Goal: Use online tool/utility: Use online tool/utility

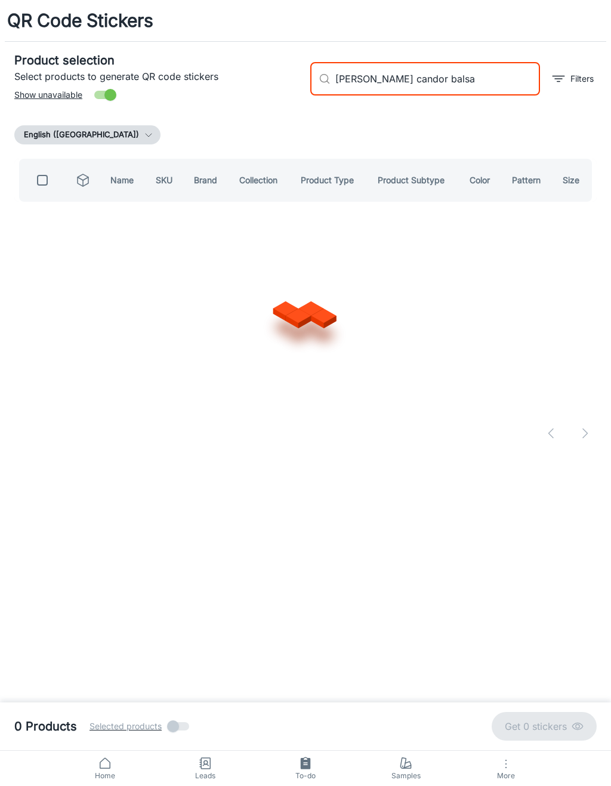
type input "[PERSON_NAME] candor balsam"
checkbox input "true"
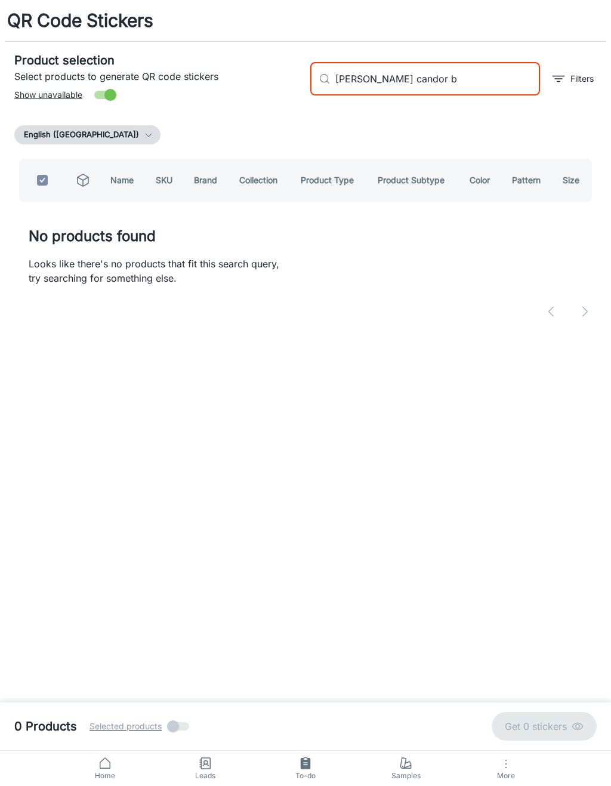
type input "[PERSON_NAME] candor"
checkbox input "false"
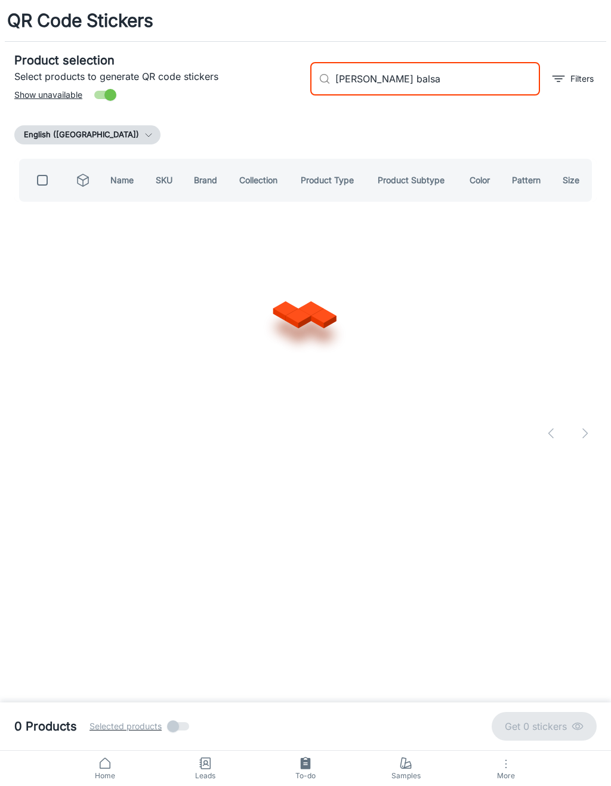
type input "[PERSON_NAME] balsam"
checkbox input "true"
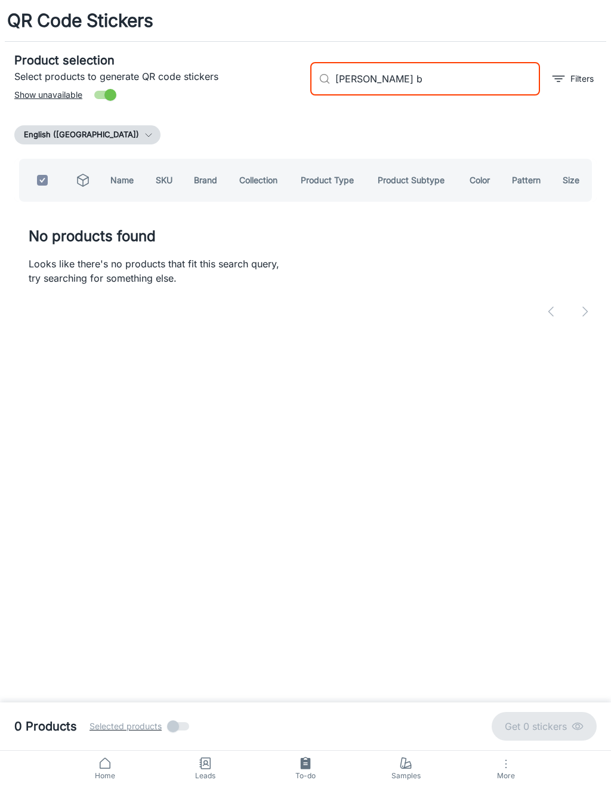
type input "[PERSON_NAME]"
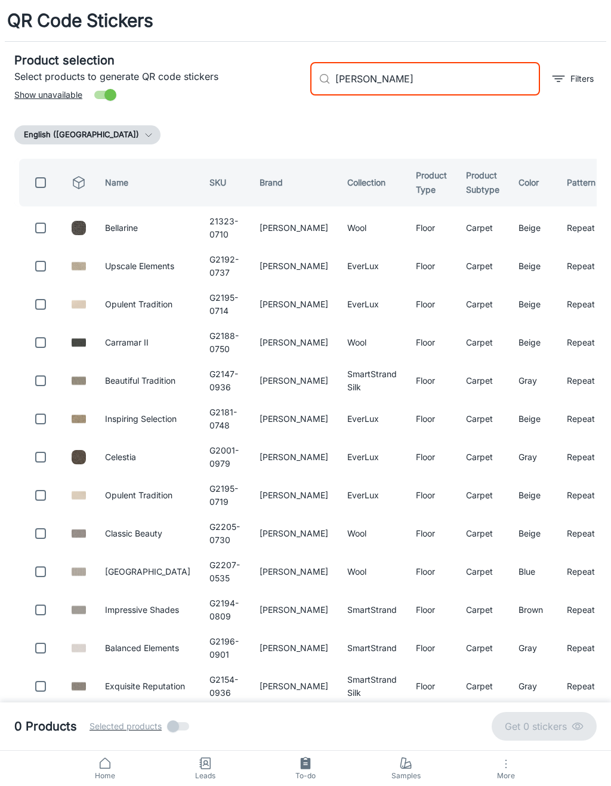
checkbox input "false"
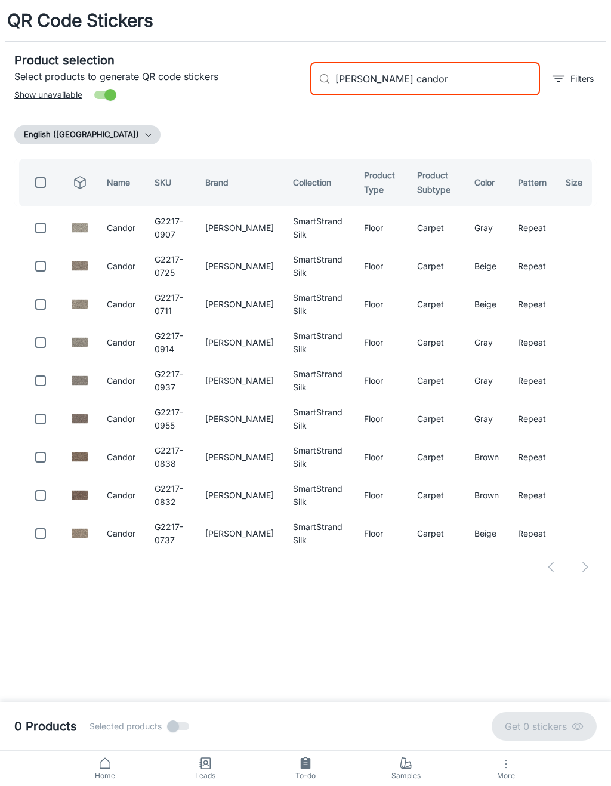
type input "[PERSON_NAME] candor"
click at [41, 237] on input "checkbox" at bounding box center [41, 228] width 24 height 24
checkbox input "true"
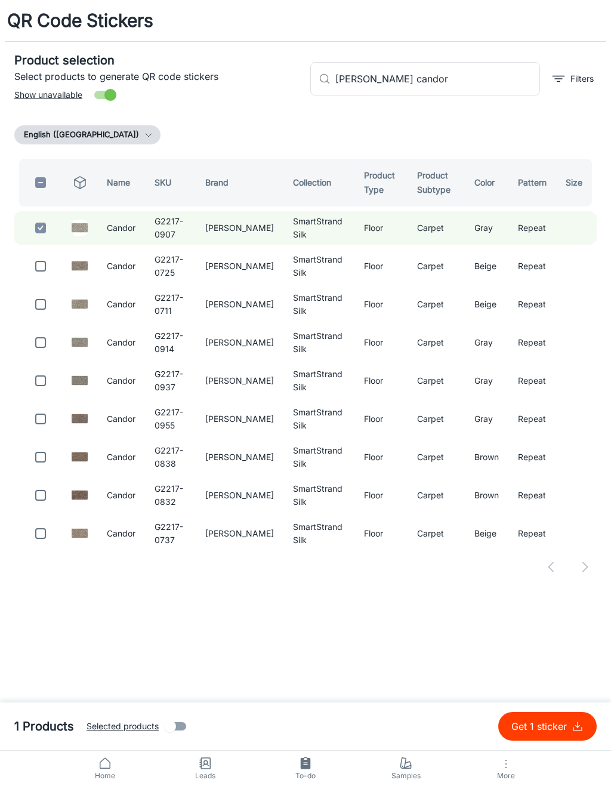
click at [39, 276] on input "checkbox" at bounding box center [41, 266] width 24 height 24
checkbox input "true"
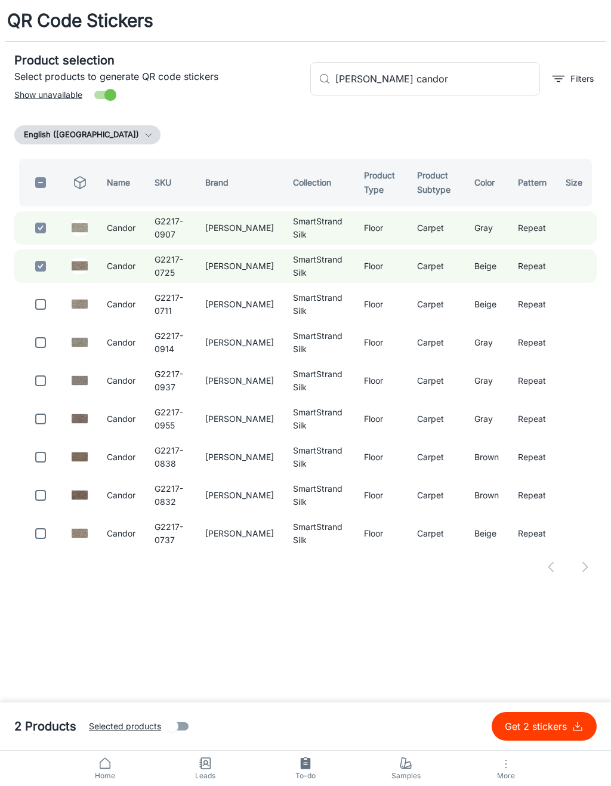
click at [41, 314] on input "checkbox" at bounding box center [41, 305] width 24 height 24
checkbox input "true"
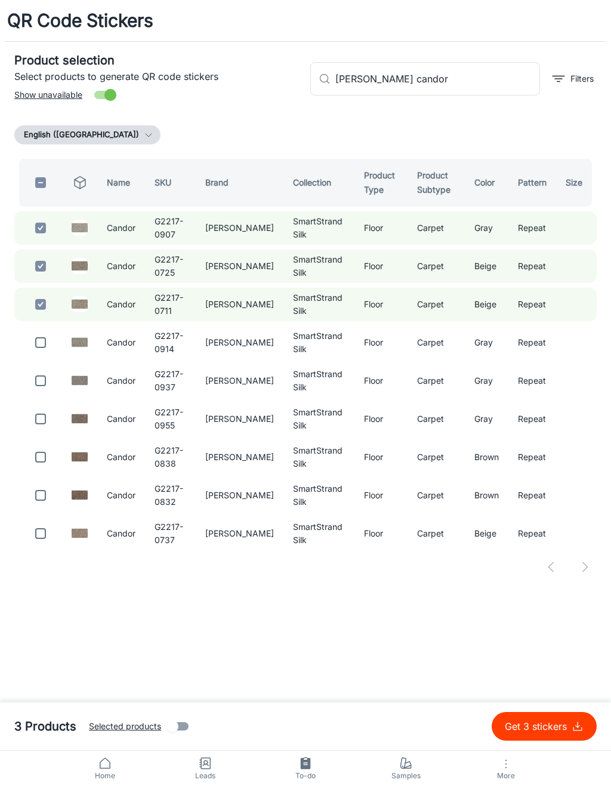
click at [40, 342] on input "checkbox" at bounding box center [41, 343] width 24 height 24
checkbox input "true"
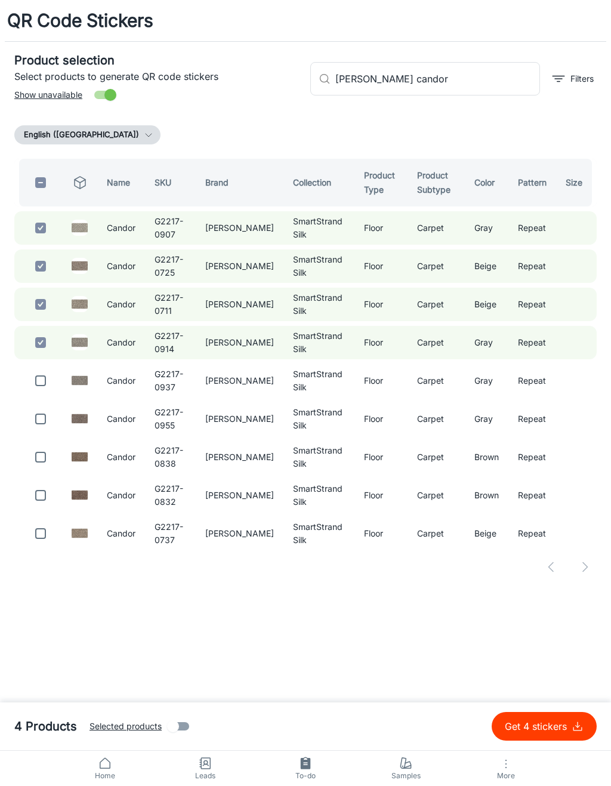
click at [41, 386] on input "checkbox" at bounding box center [41, 381] width 24 height 24
checkbox input "true"
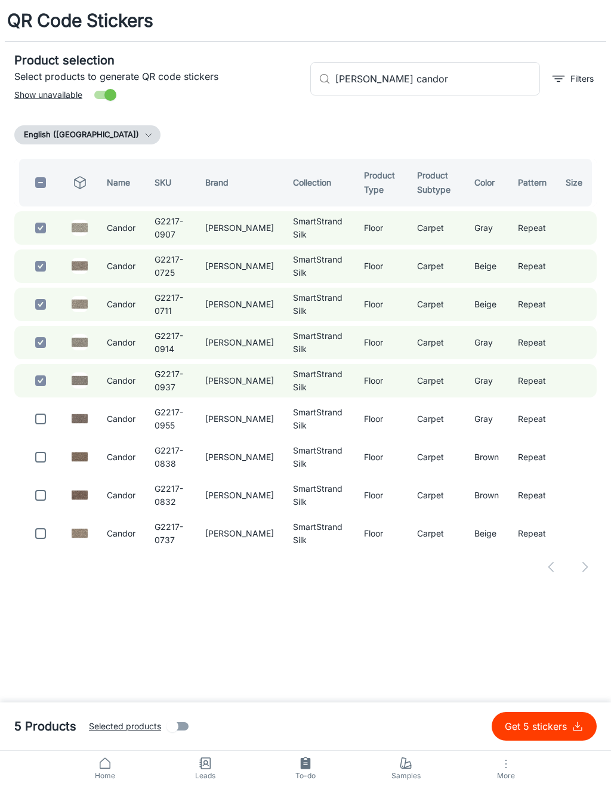
click at [39, 416] on input "checkbox" at bounding box center [41, 419] width 24 height 24
checkbox input "true"
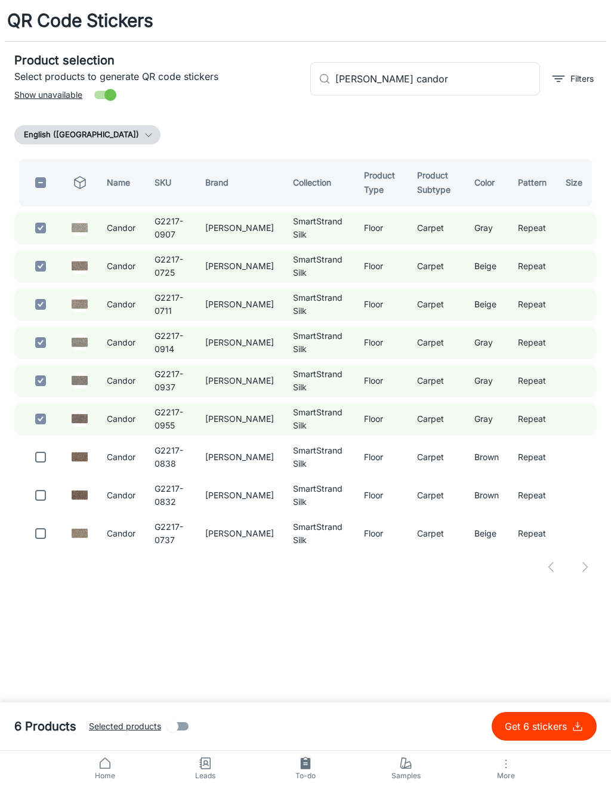
click at [41, 453] on input "checkbox" at bounding box center [41, 457] width 24 height 24
checkbox input "true"
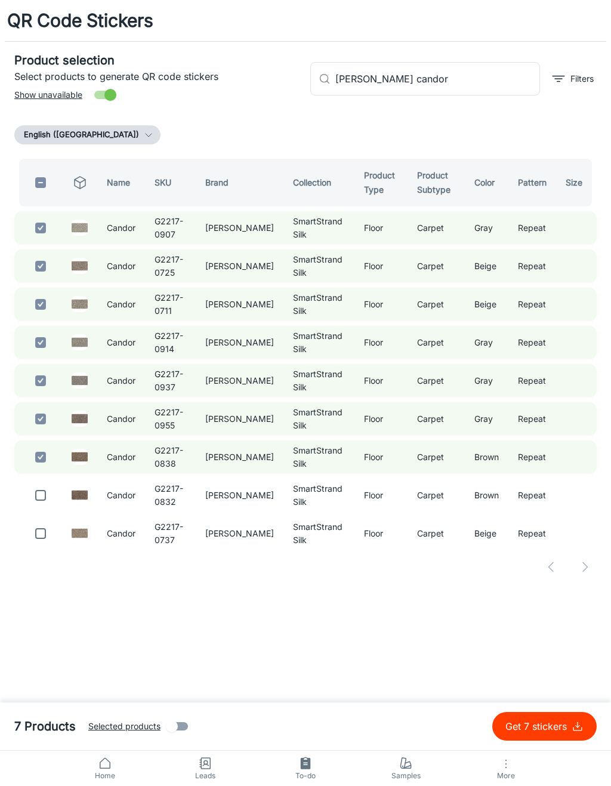
click at [29, 484] on input "checkbox" at bounding box center [41, 496] width 24 height 24
checkbox input "true"
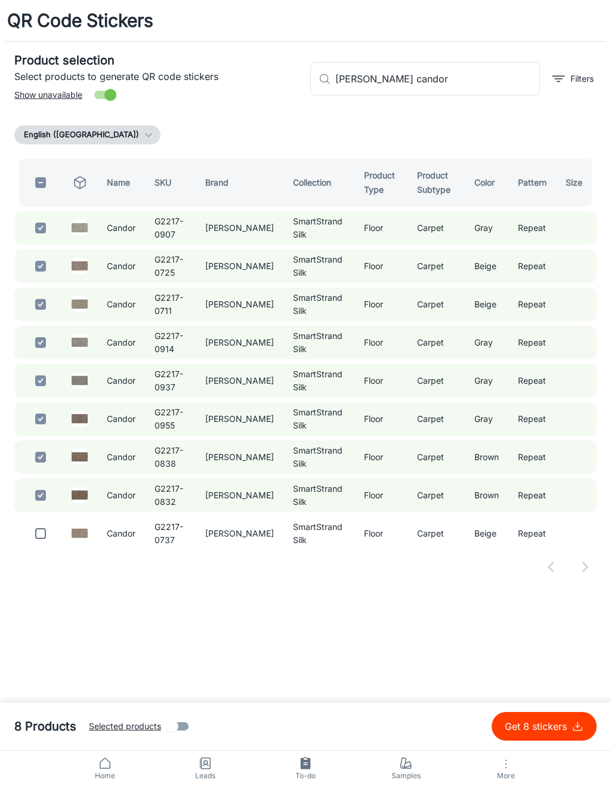
click at [459, 85] on input "[PERSON_NAME] candor" at bounding box center [438, 78] width 205 height 33
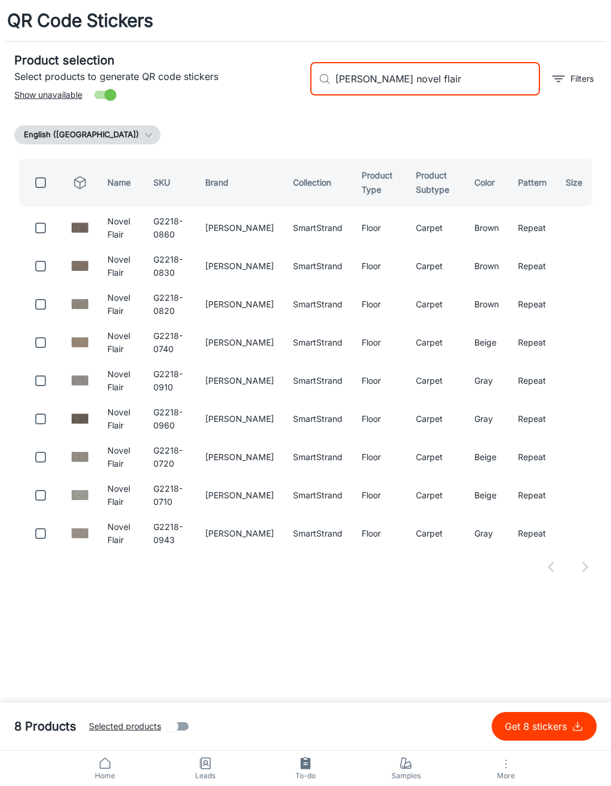
type input "[PERSON_NAME] novel flair"
click at [32, 229] on input "checkbox" at bounding box center [41, 228] width 24 height 24
checkbox input "true"
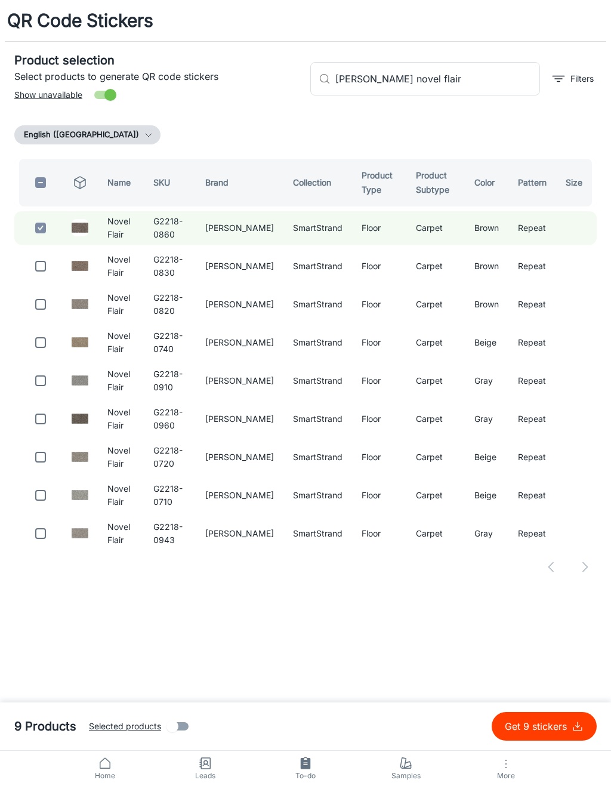
click at [36, 259] on input "checkbox" at bounding box center [41, 266] width 24 height 24
checkbox input "true"
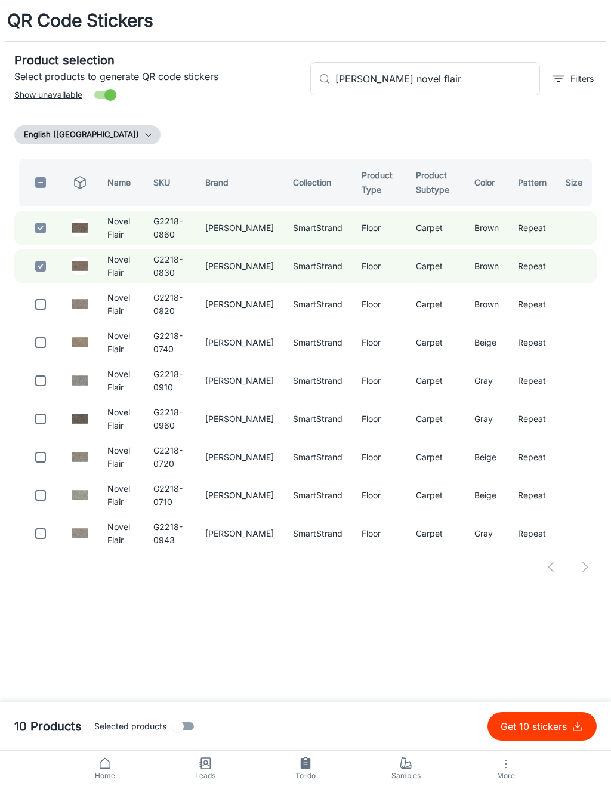
click at [35, 299] on input "checkbox" at bounding box center [41, 305] width 24 height 24
checkbox input "true"
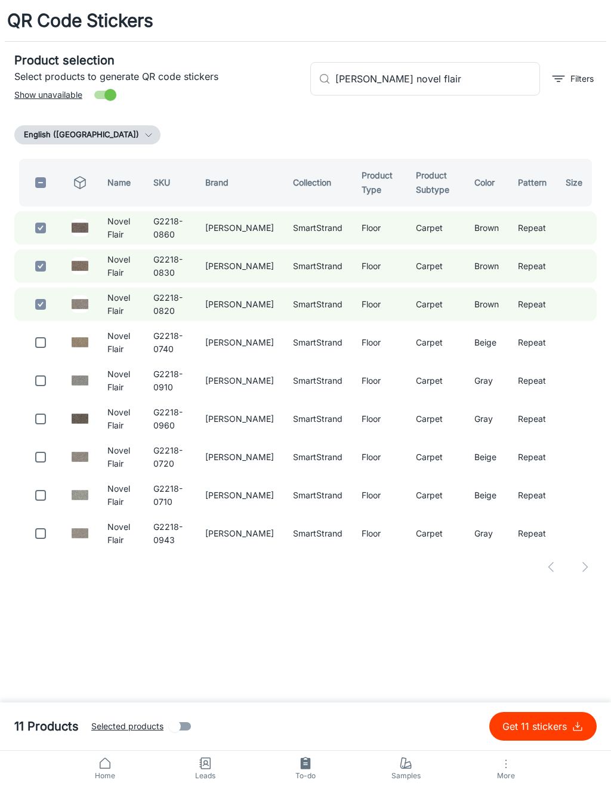
click at [44, 339] on input "checkbox" at bounding box center [41, 343] width 24 height 24
checkbox input "true"
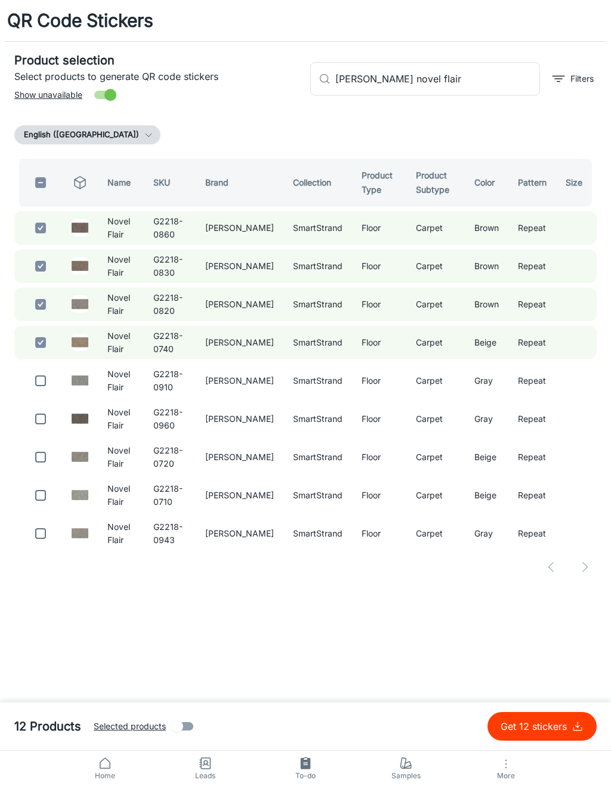
click at [42, 380] on input "checkbox" at bounding box center [41, 381] width 24 height 24
checkbox input "true"
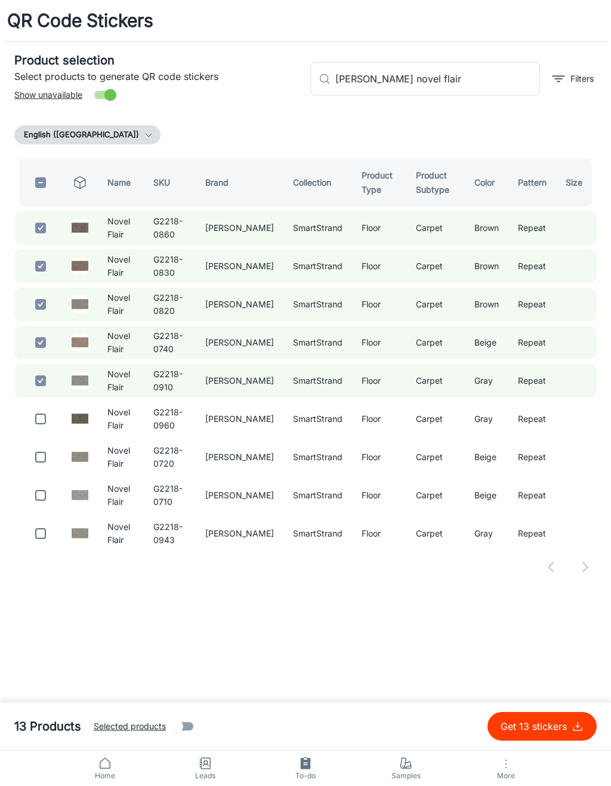
click at [35, 415] on input "checkbox" at bounding box center [41, 419] width 24 height 24
checkbox input "true"
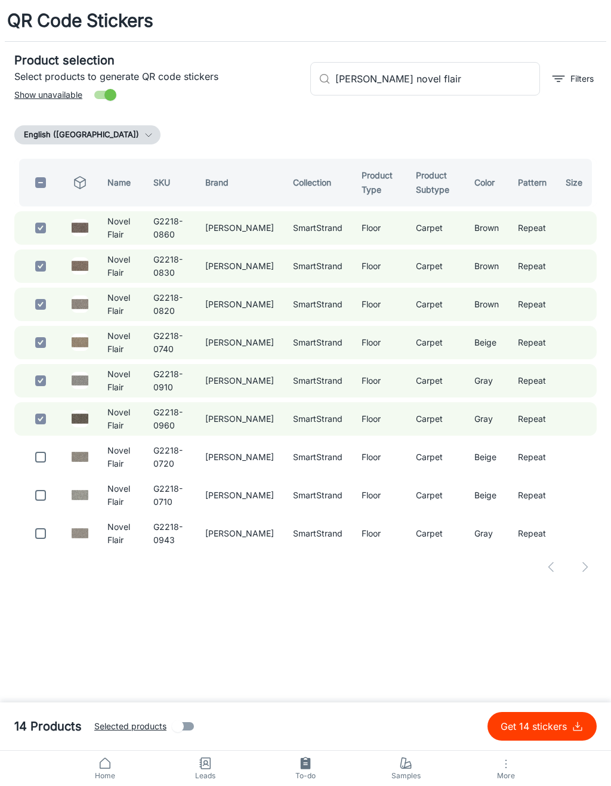
click at [33, 454] on input "checkbox" at bounding box center [41, 457] width 24 height 24
checkbox input "true"
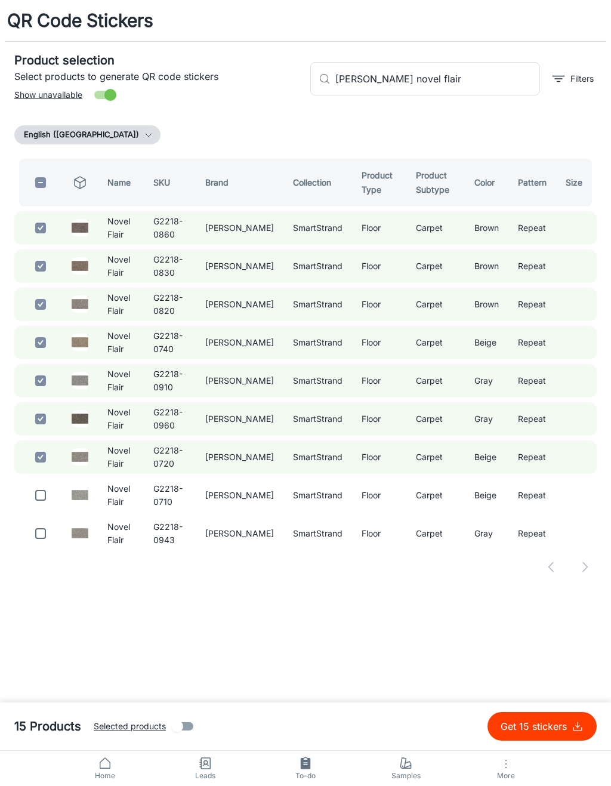
click at [39, 496] on input "checkbox" at bounding box center [41, 496] width 24 height 24
checkbox input "true"
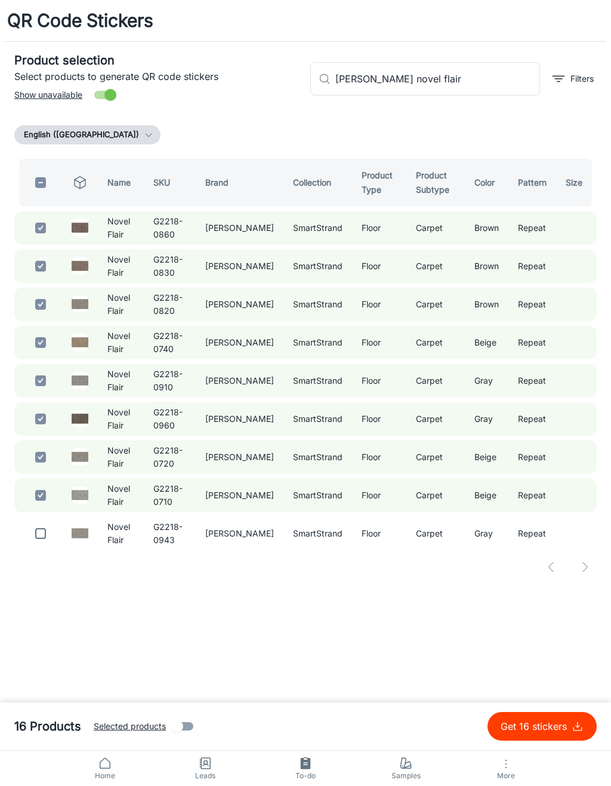
click at [32, 536] on input "checkbox" at bounding box center [41, 534] width 24 height 24
checkbox input "true"
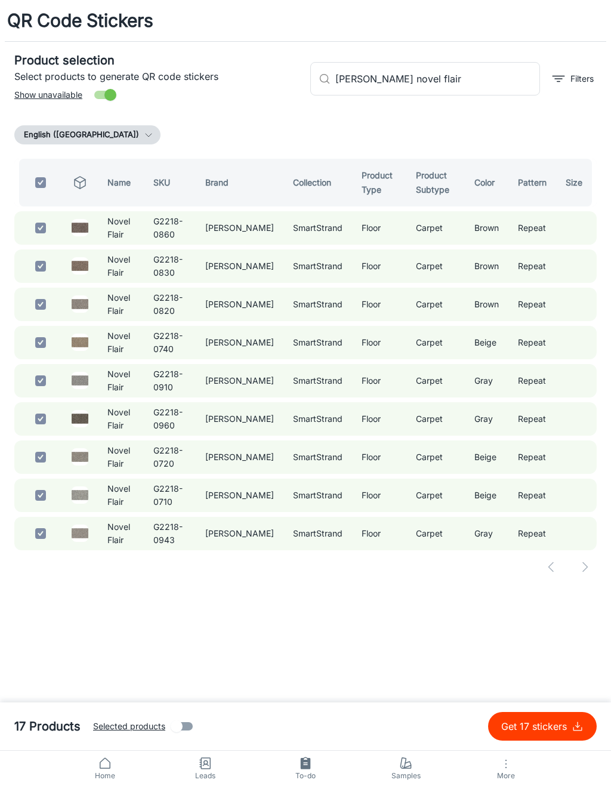
click at [496, 74] on input "[PERSON_NAME] novel flair" at bounding box center [438, 78] width 205 height 33
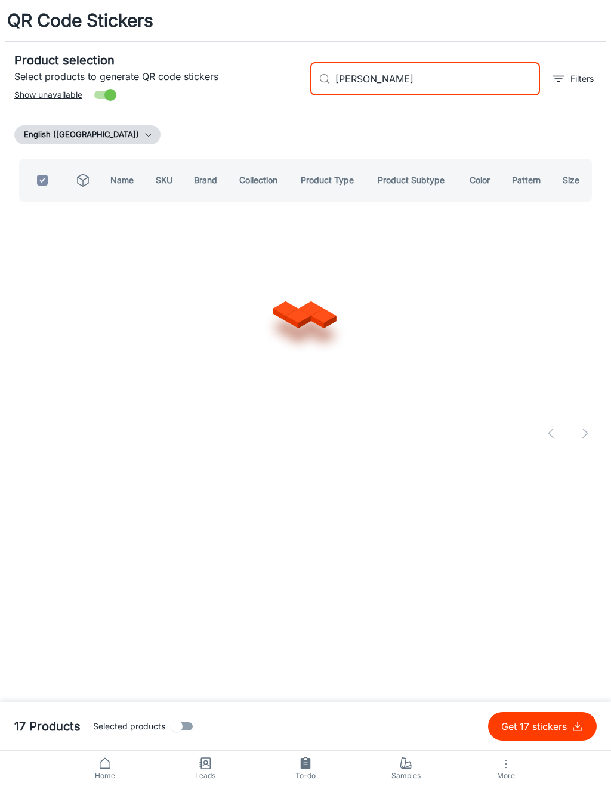
type input "[PERSON_NAME]"
checkbox input "false"
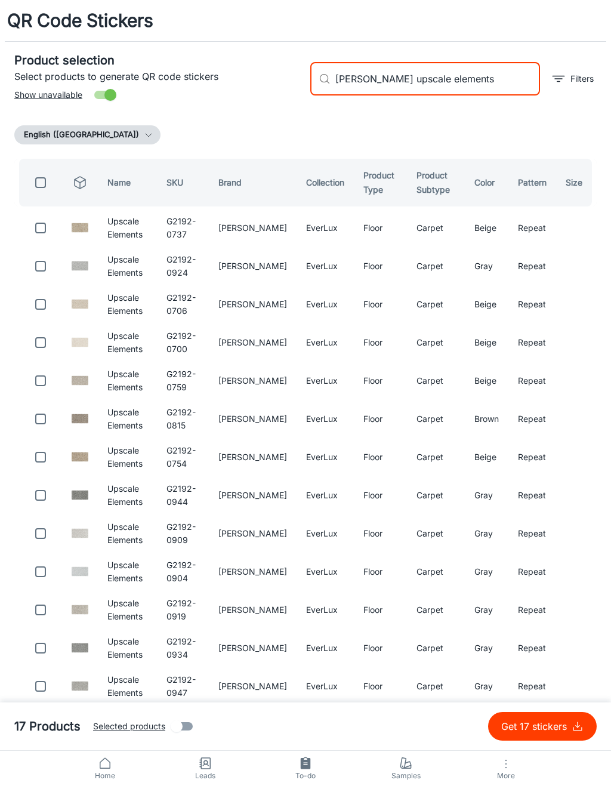
type input "[PERSON_NAME] upscale elements"
click at [41, 238] on input "checkbox" at bounding box center [41, 228] width 24 height 24
checkbox input "true"
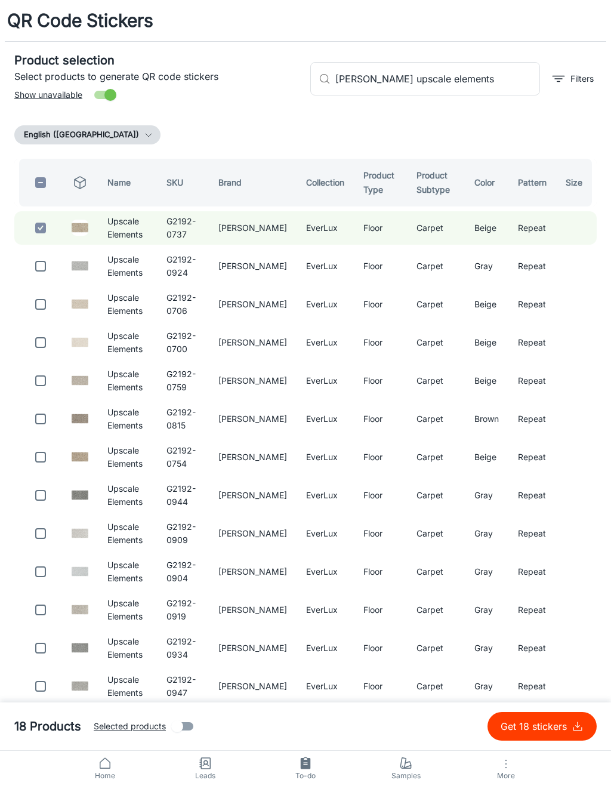
click at [39, 270] on input "checkbox" at bounding box center [41, 266] width 24 height 24
checkbox input "true"
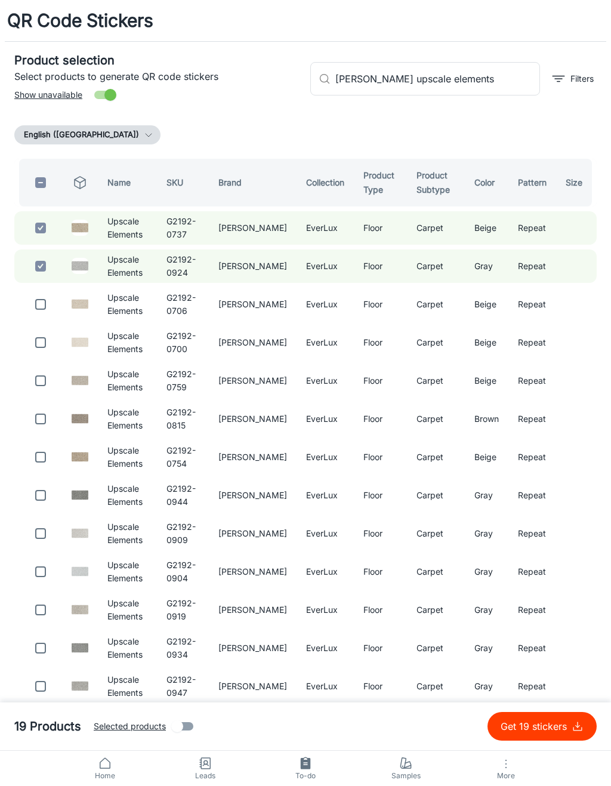
click at [47, 311] on input "checkbox" at bounding box center [41, 305] width 24 height 24
checkbox input "true"
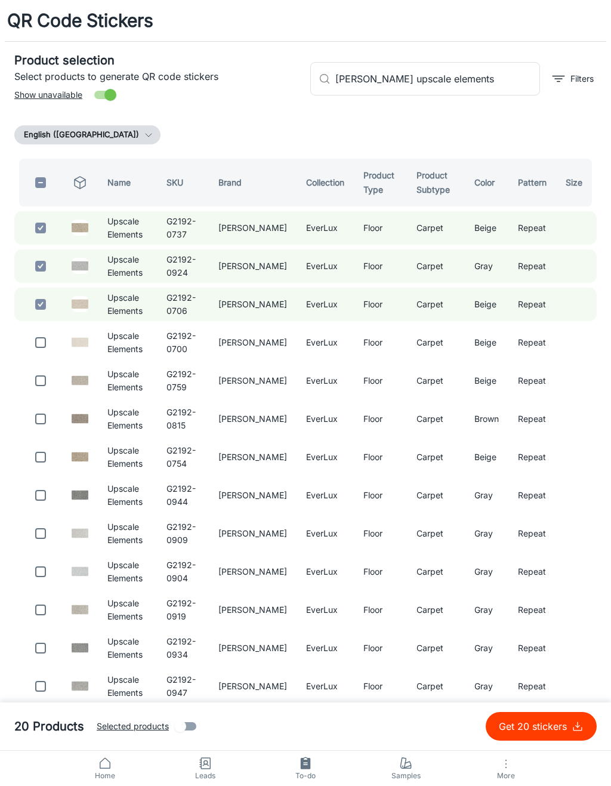
click at [38, 361] on table "Name SKU Brand Collection Product Type Product Subtype Color Pattern Size Upsca…" at bounding box center [305, 450] width 583 height 592
click at [43, 348] on input "checkbox" at bounding box center [41, 343] width 24 height 24
checkbox input "true"
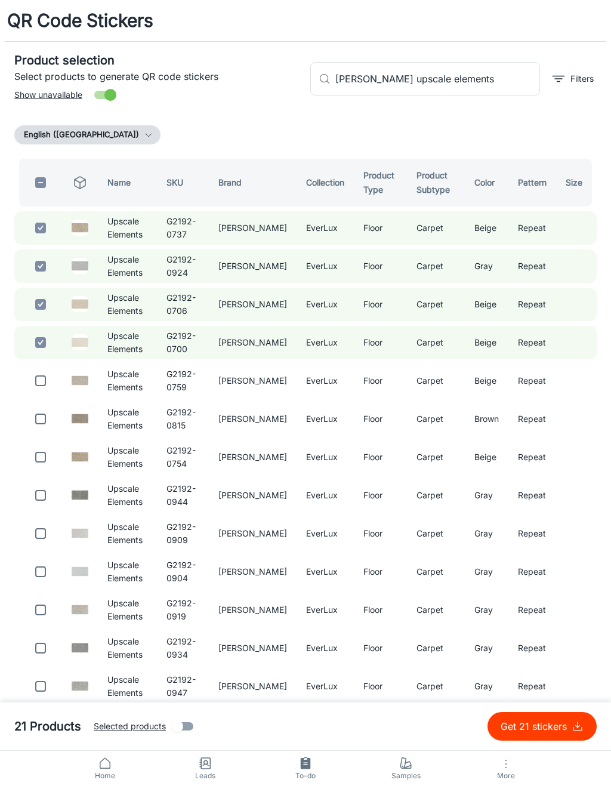
click at [33, 388] on input "checkbox" at bounding box center [41, 381] width 24 height 24
checkbox input "true"
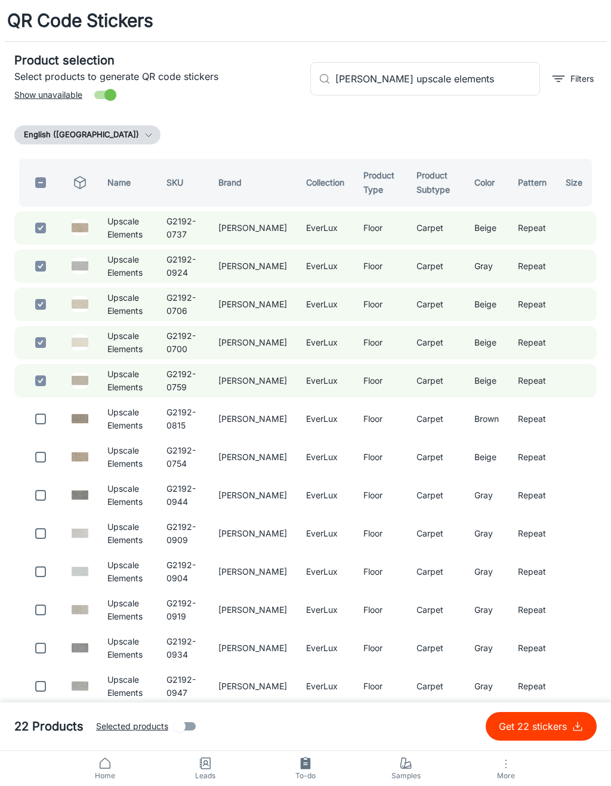
click at [41, 430] on input "checkbox" at bounding box center [41, 419] width 24 height 24
checkbox input "true"
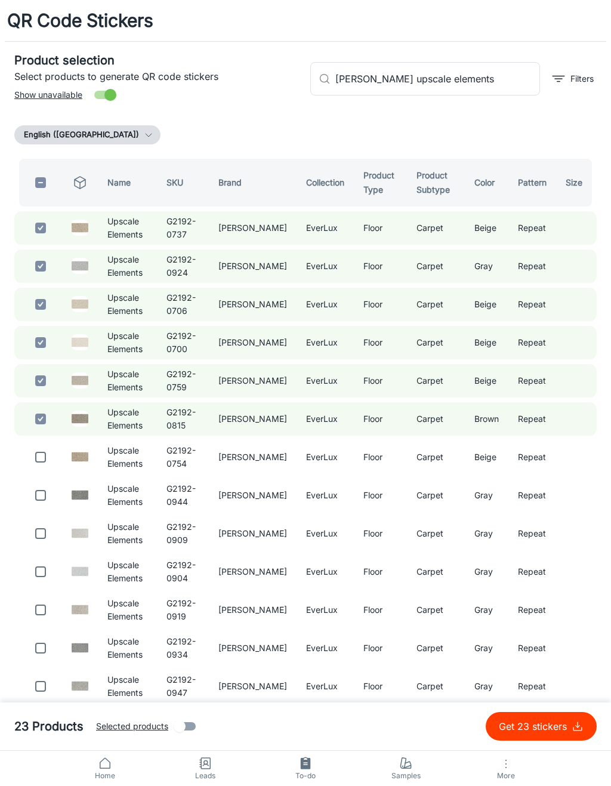
click at [36, 467] on input "checkbox" at bounding box center [41, 457] width 24 height 24
checkbox input "true"
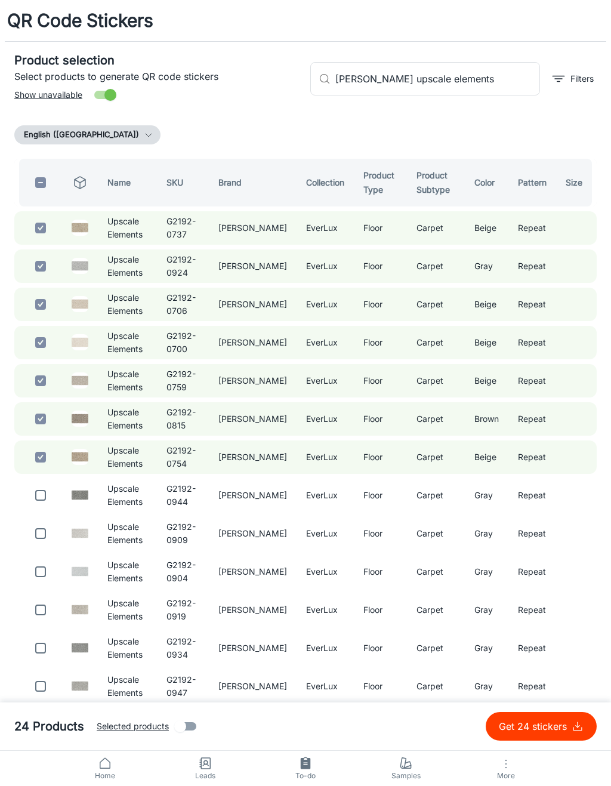
click at [35, 505] on input "checkbox" at bounding box center [41, 496] width 24 height 24
checkbox input "true"
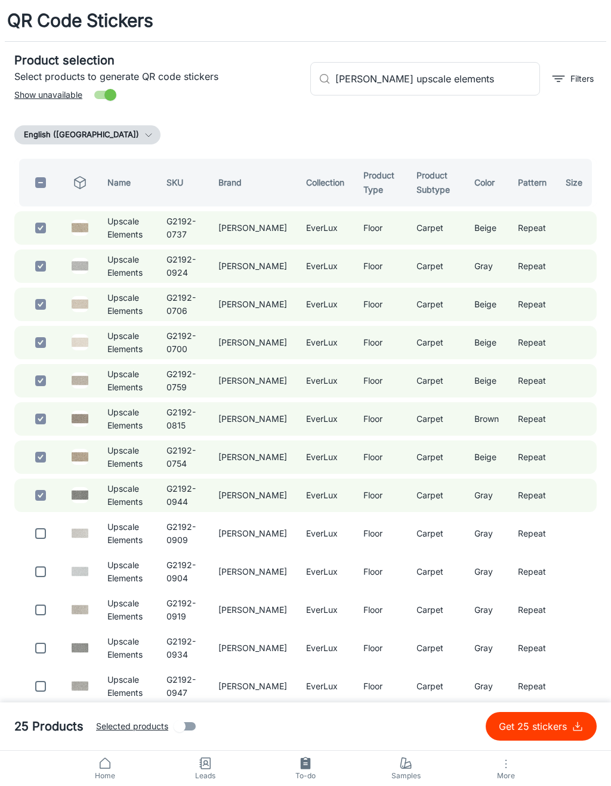
click at [44, 539] on input "checkbox" at bounding box center [41, 534] width 24 height 24
checkbox input "true"
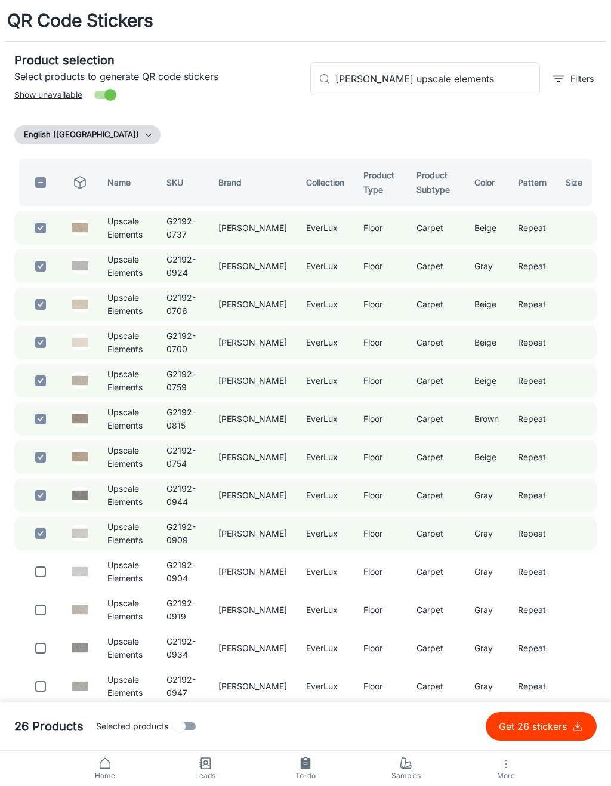
click at [35, 583] on input "checkbox" at bounding box center [41, 572] width 24 height 24
checkbox input "true"
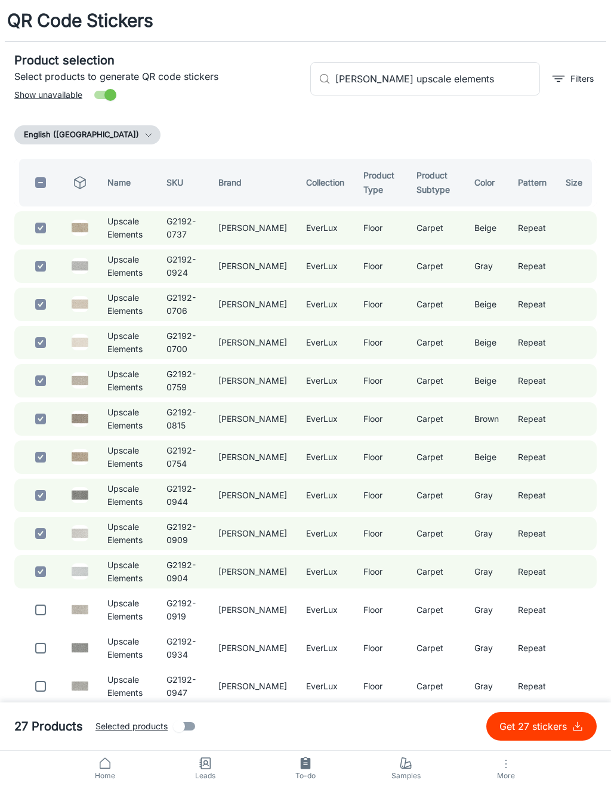
click at [42, 621] on input "checkbox" at bounding box center [41, 610] width 24 height 24
checkbox input "true"
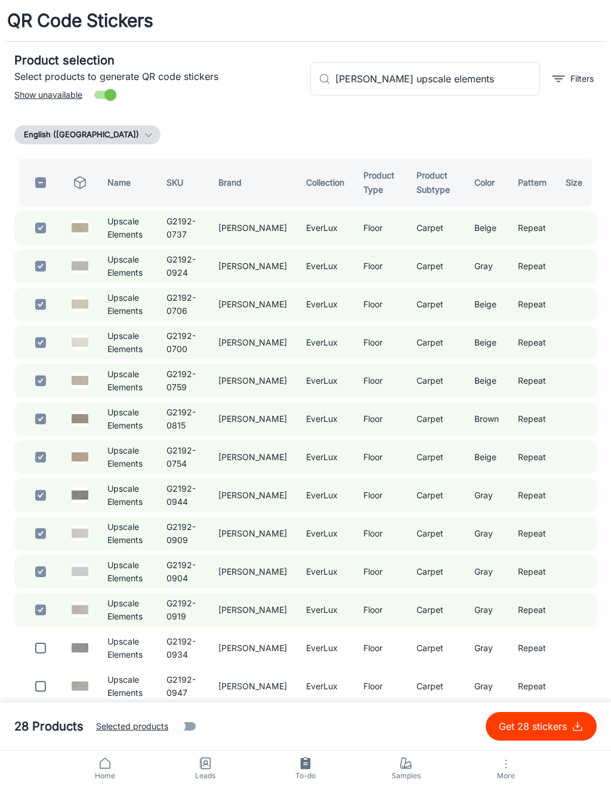
click at [39, 653] on input "checkbox" at bounding box center [41, 649] width 24 height 24
checkbox input "true"
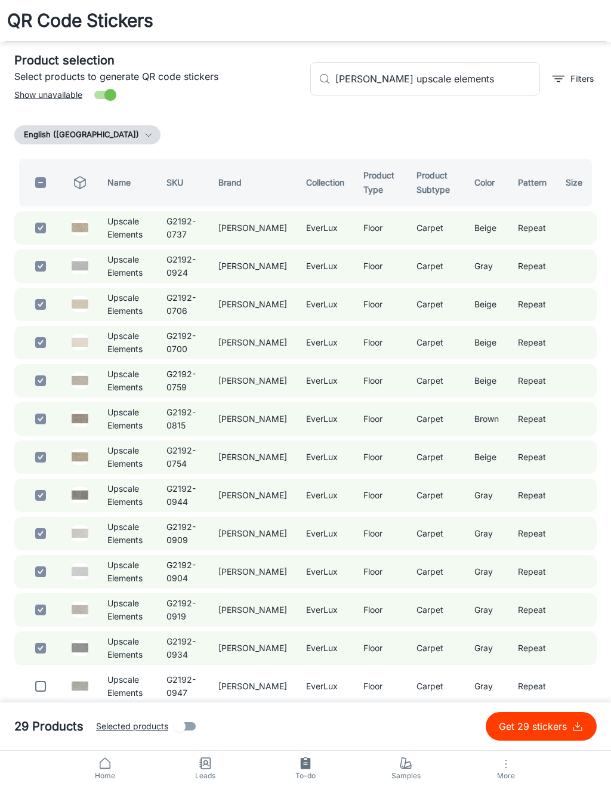
scroll to position [29, 0]
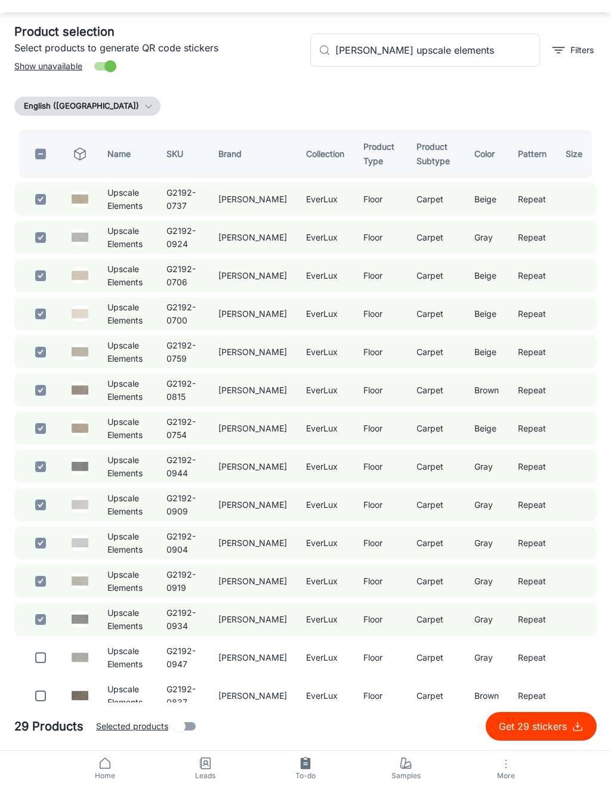
click at [497, 56] on input "[PERSON_NAME] upscale elements" at bounding box center [438, 49] width 205 height 33
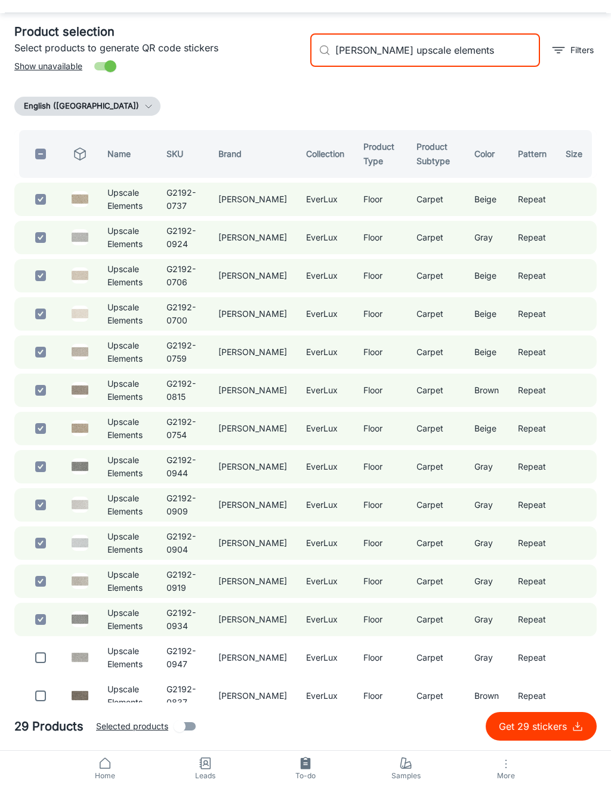
scroll to position [0, 0]
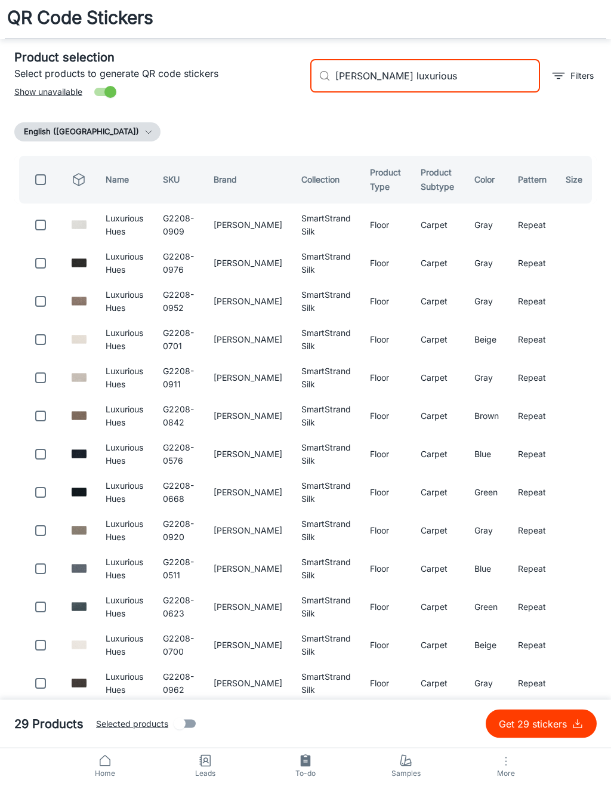
type input "[PERSON_NAME] luxurious"
click at [44, 222] on input "checkbox" at bounding box center [41, 228] width 24 height 24
checkbox input "true"
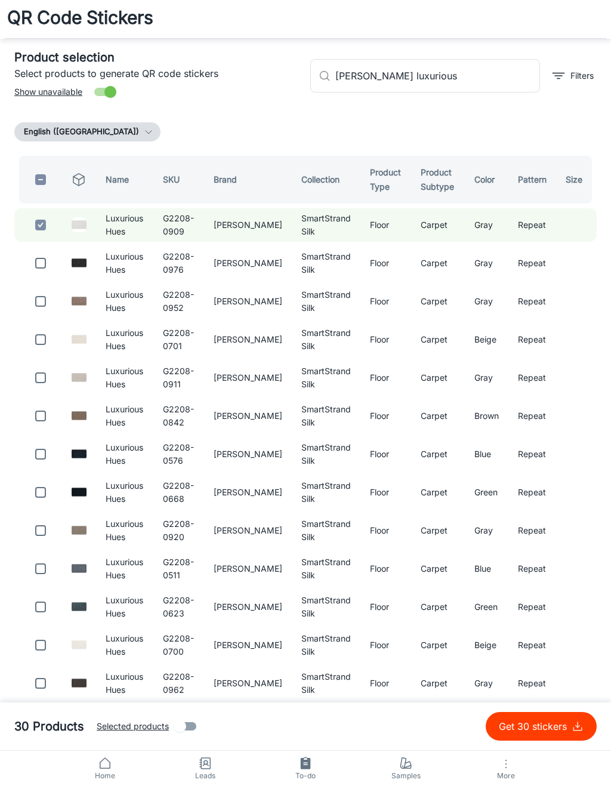
click at [38, 270] on input "checkbox" at bounding box center [41, 263] width 24 height 24
checkbox input "true"
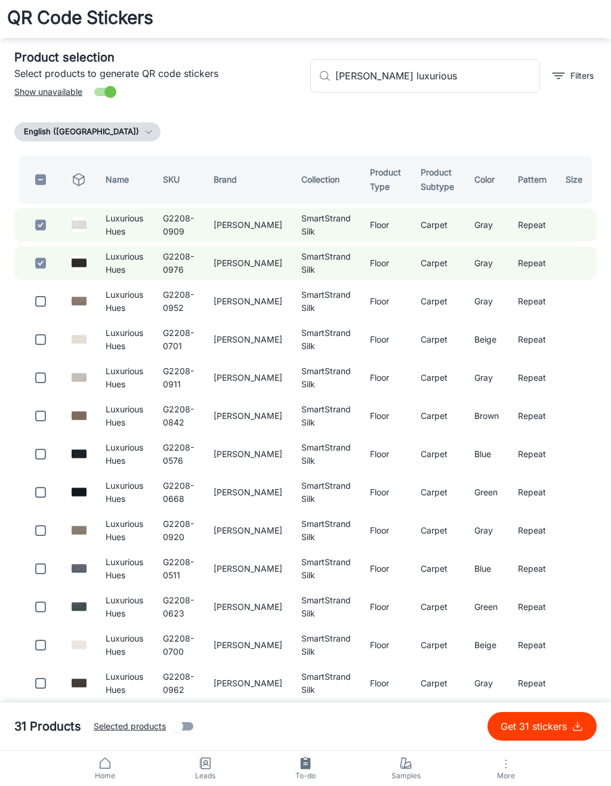
click at [42, 300] on input "checkbox" at bounding box center [41, 302] width 24 height 24
checkbox input "true"
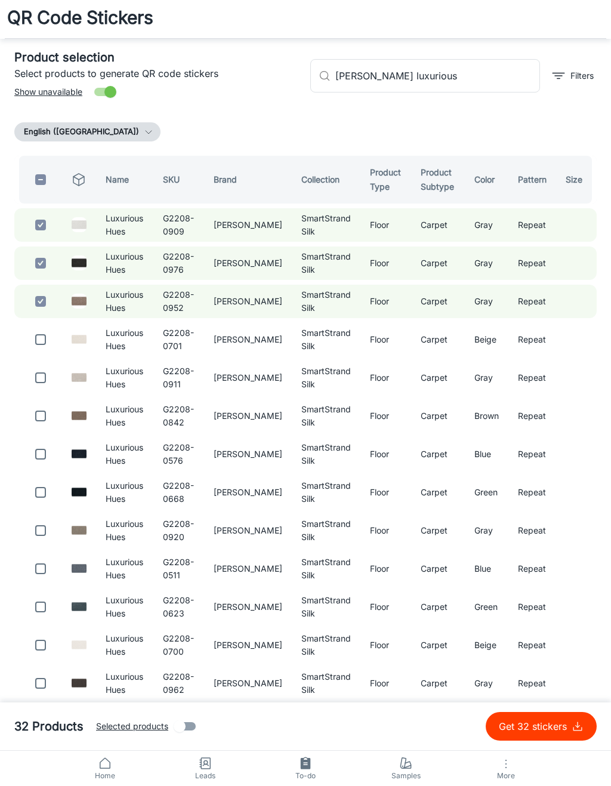
click at [45, 343] on input "checkbox" at bounding box center [41, 340] width 24 height 24
checkbox input "true"
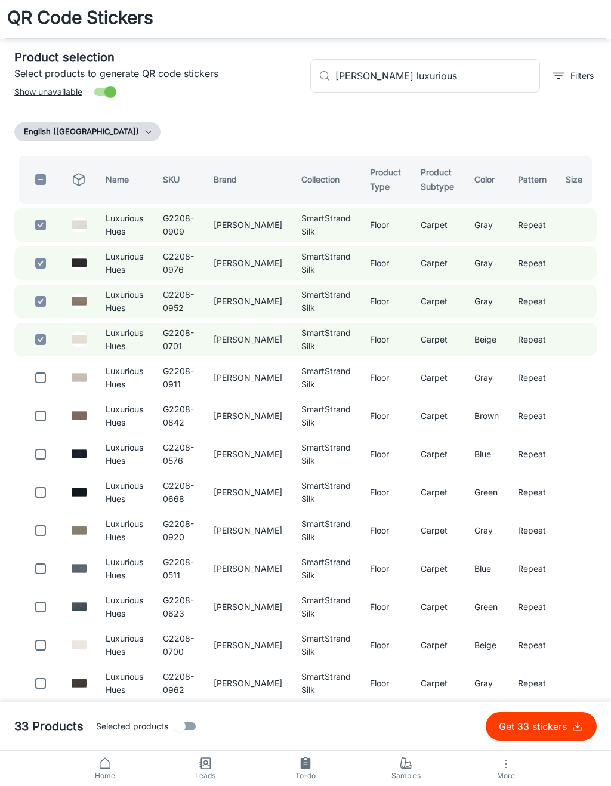
click at [41, 380] on input "checkbox" at bounding box center [41, 378] width 24 height 24
checkbox input "true"
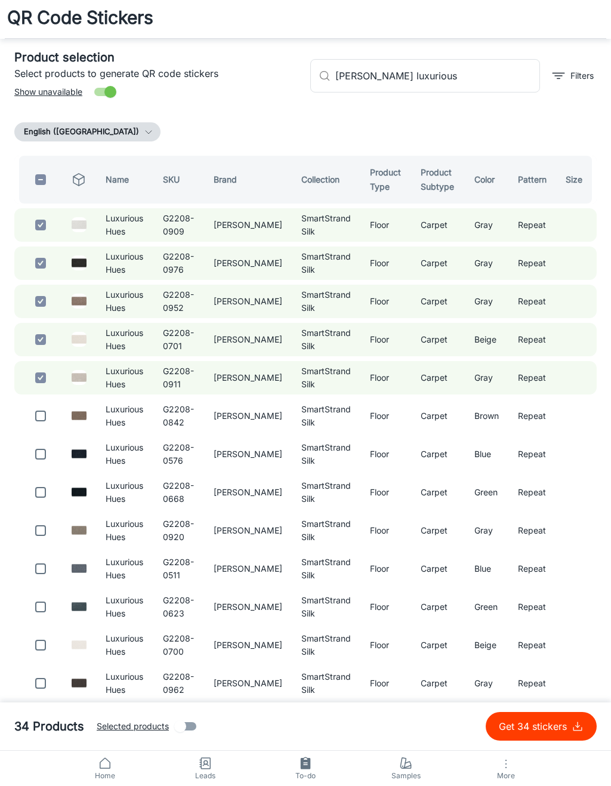
click at [45, 414] on input "checkbox" at bounding box center [41, 416] width 24 height 24
checkbox input "true"
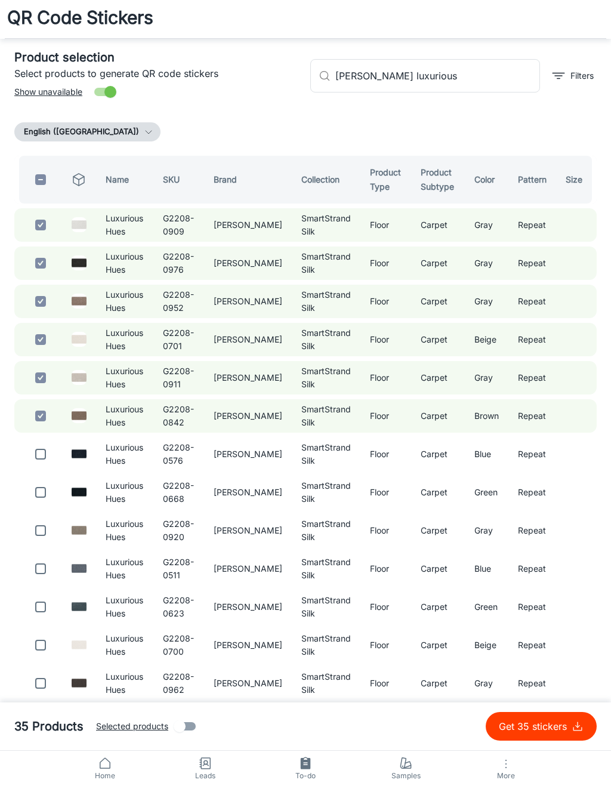
click at [44, 457] on input "checkbox" at bounding box center [41, 454] width 24 height 24
checkbox input "true"
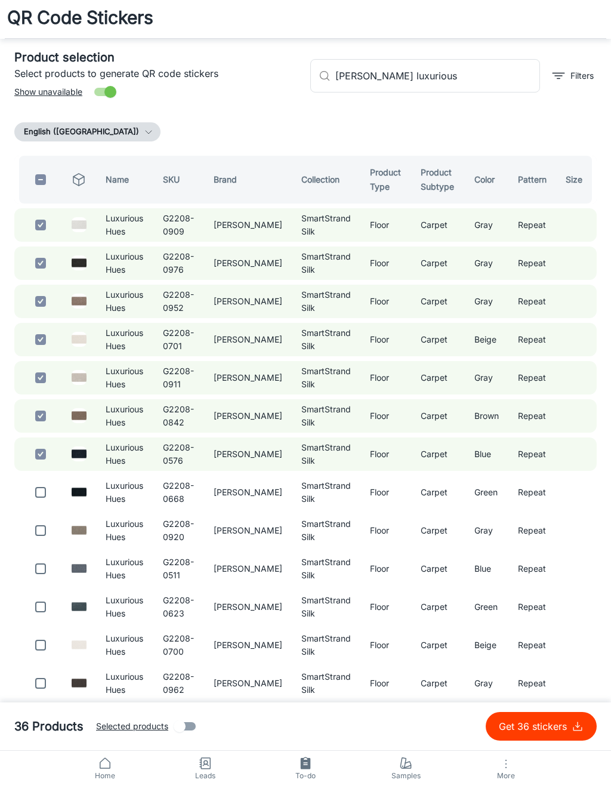
click at [44, 496] on input "checkbox" at bounding box center [41, 493] width 24 height 24
checkbox input "true"
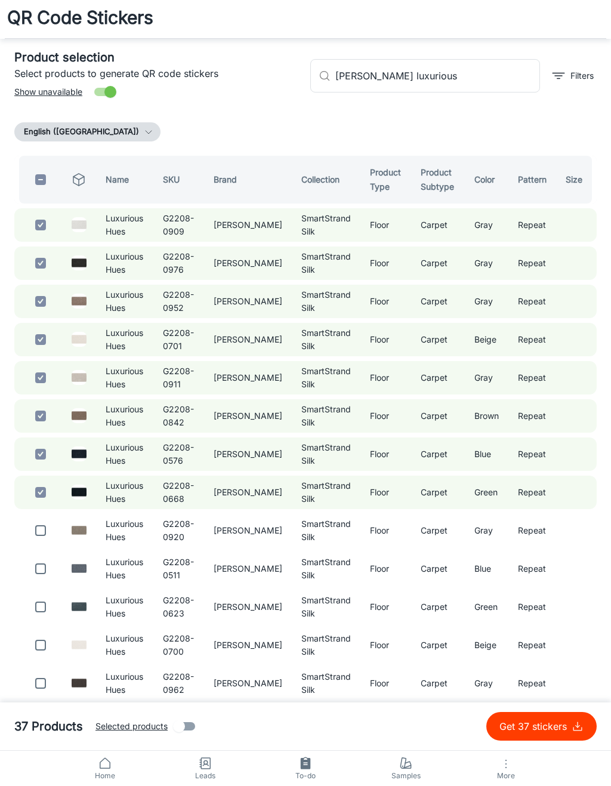
click at [44, 528] on input "checkbox" at bounding box center [41, 531] width 24 height 24
checkbox input "true"
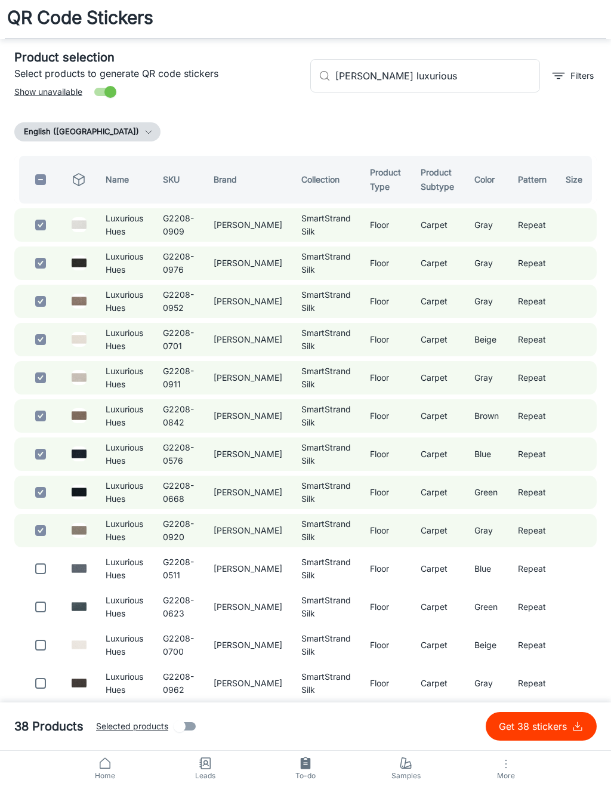
click at [42, 579] on input "checkbox" at bounding box center [41, 569] width 24 height 24
checkbox input "true"
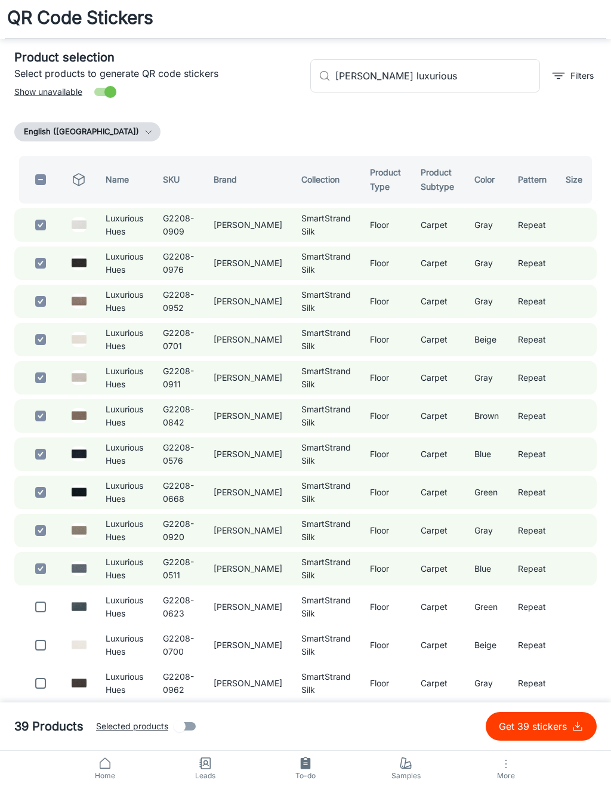
click at [50, 605] on input "checkbox" at bounding box center [41, 607] width 24 height 24
checkbox input "true"
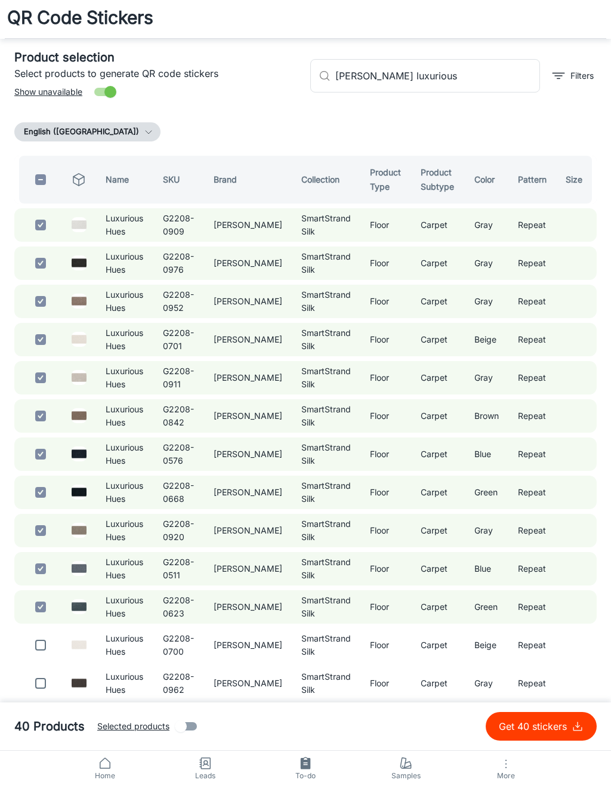
click at [44, 645] on input "checkbox" at bounding box center [41, 646] width 24 height 24
checkbox input "true"
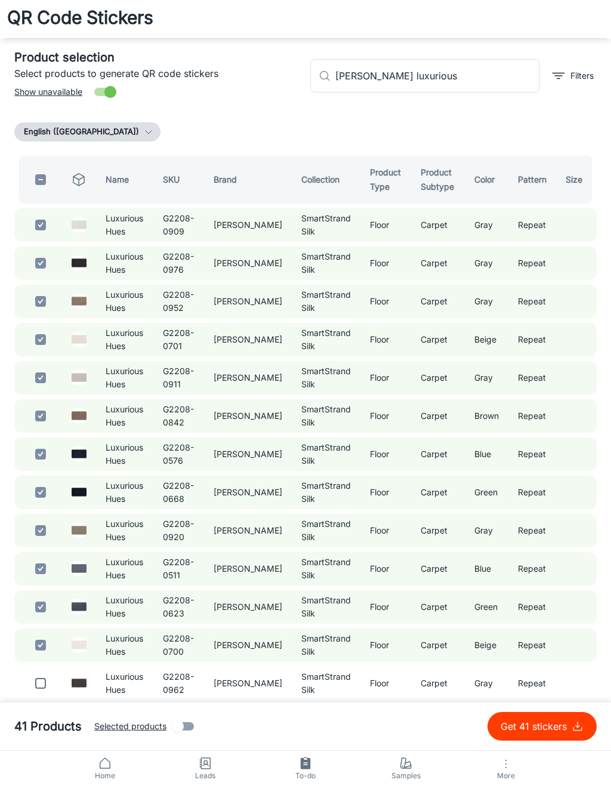
click at [41, 691] on input "checkbox" at bounding box center [41, 684] width 24 height 24
checkbox input "true"
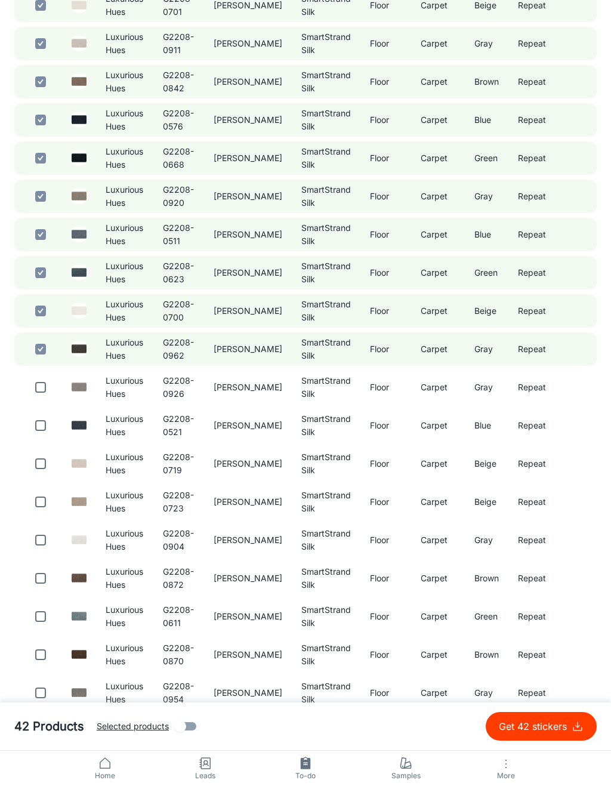
scroll to position [341, 0]
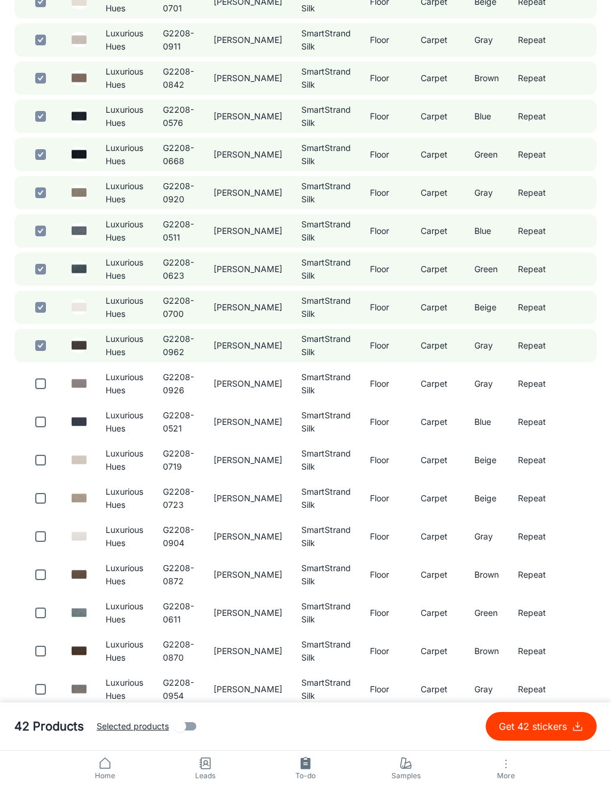
click at [44, 385] on input "checkbox" at bounding box center [41, 384] width 24 height 24
checkbox input "true"
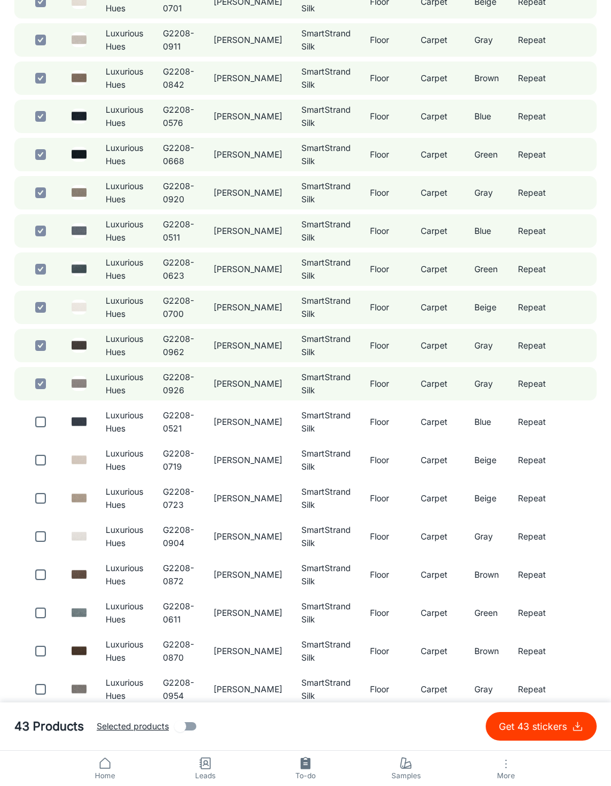
click at [48, 417] on input "checkbox" at bounding box center [41, 422] width 24 height 24
checkbox input "true"
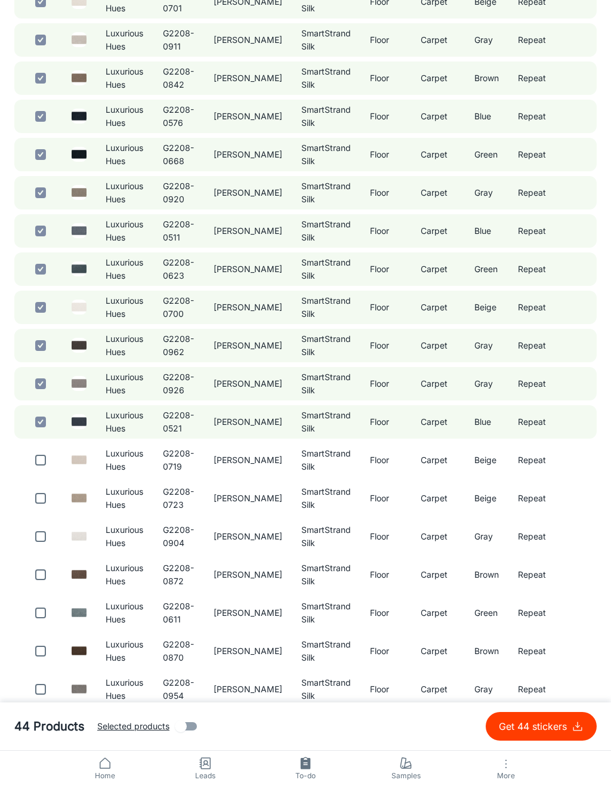
click at [45, 464] on input "checkbox" at bounding box center [41, 460] width 24 height 24
checkbox input "true"
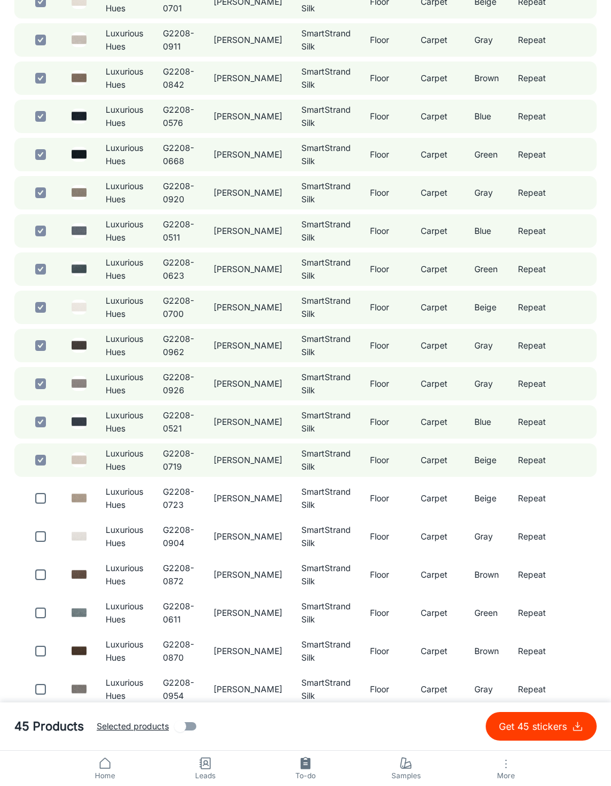
click at [38, 500] on input "checkbox" at bounding box center [41, 499] width 24 height 24
checkbox input "true"
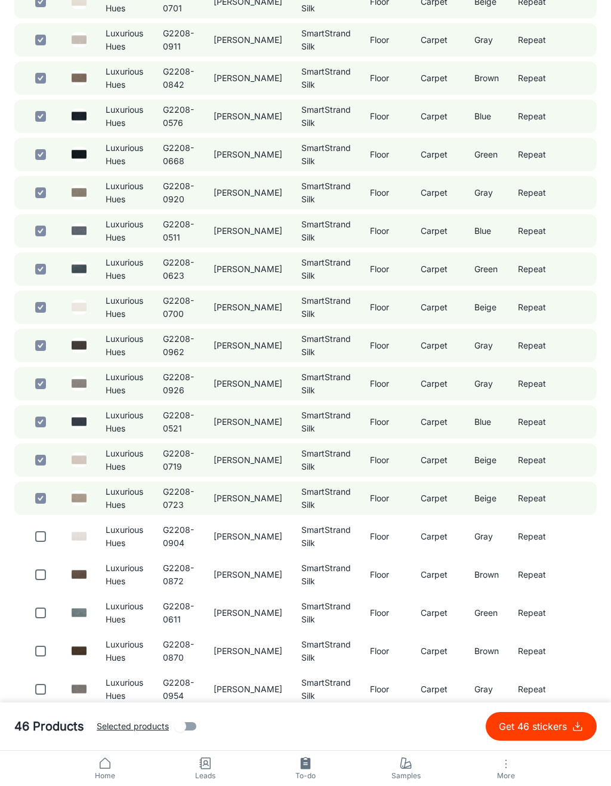
click at [47, 539] on input "checkbox" at bounding box center [41, 537] width 24 height 24
checkbox input "true"
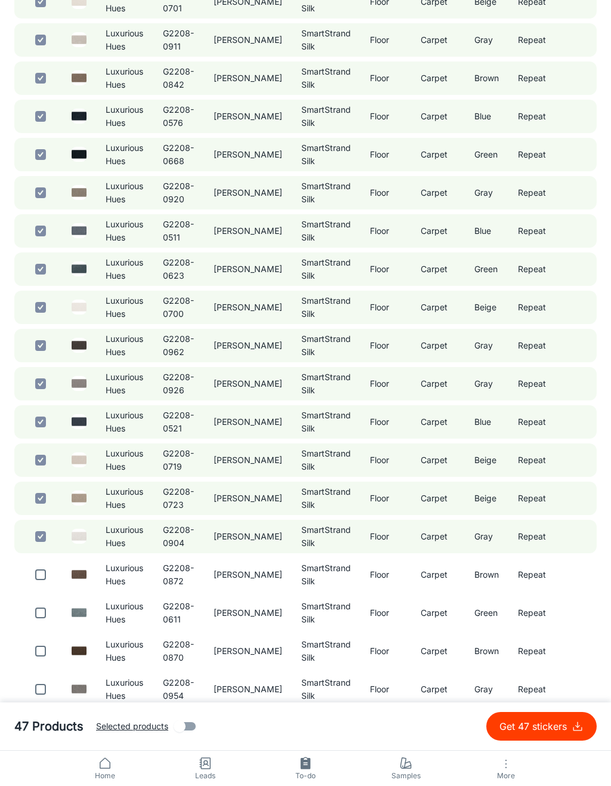
click at [46, 569] on input "checkbox" at bounding box center [41, 575] width 24 height 24
checkbox input "true"
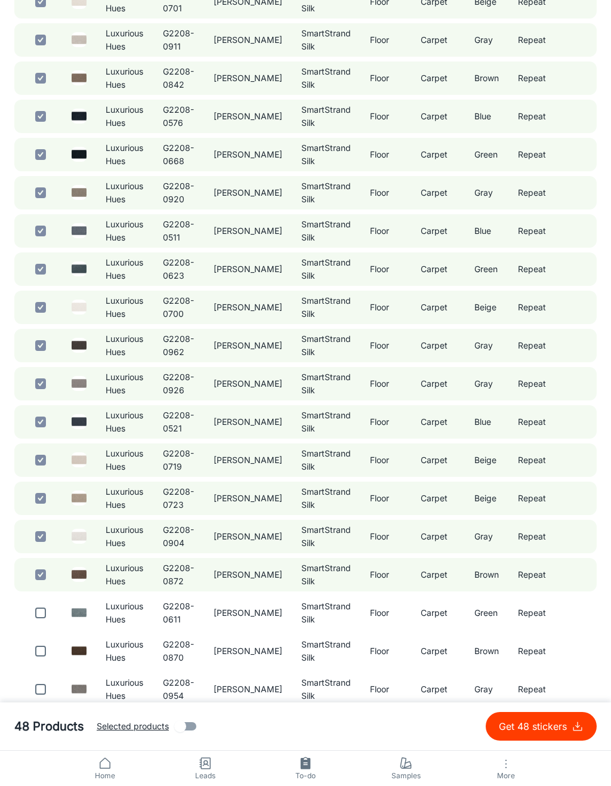
click at [44, 622] on input "checkbox" at bounding box center [41, 613] width 24 height 24
checkbox input "true"
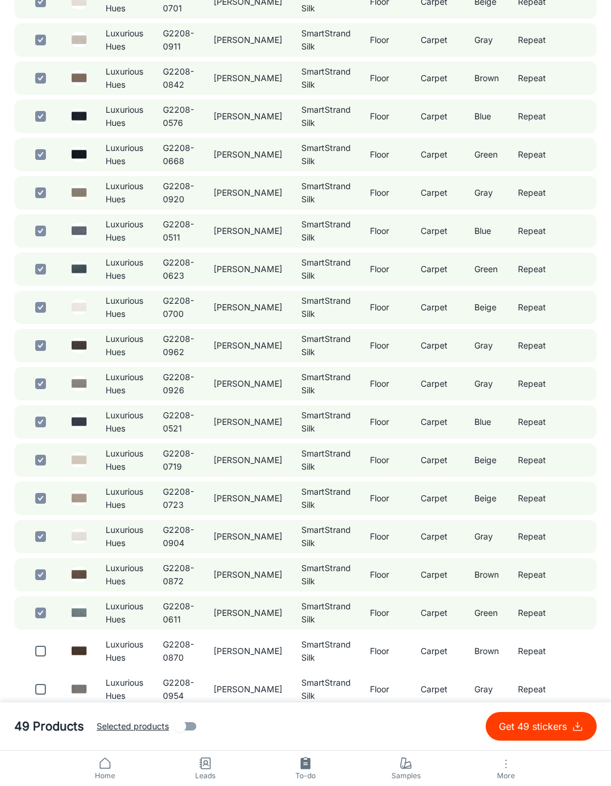
click at [47, 656] on input "checkbox" at bounding box center [41, 652] width 24 height 24
checkbox input "true"
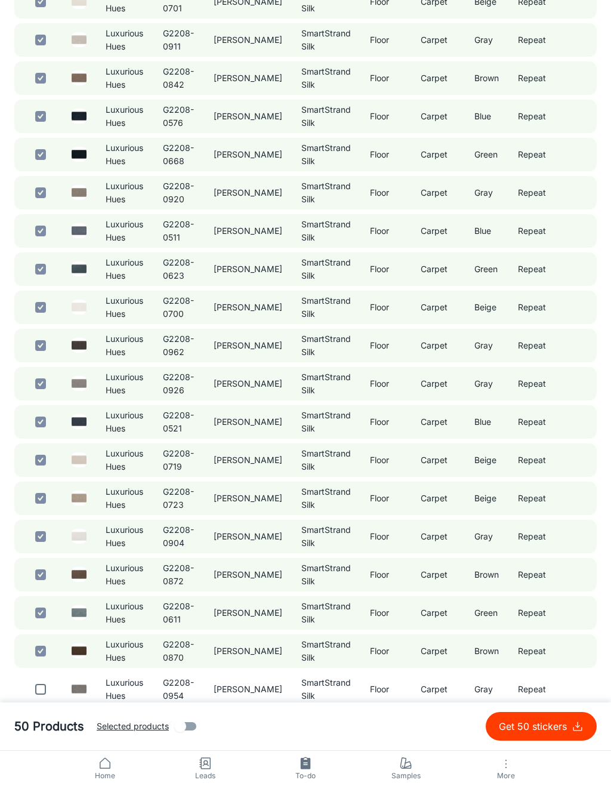
click at [47, 683] on input "checkbox" at bounding box center [41, 690] width 24 height 24
checkbox input "true"
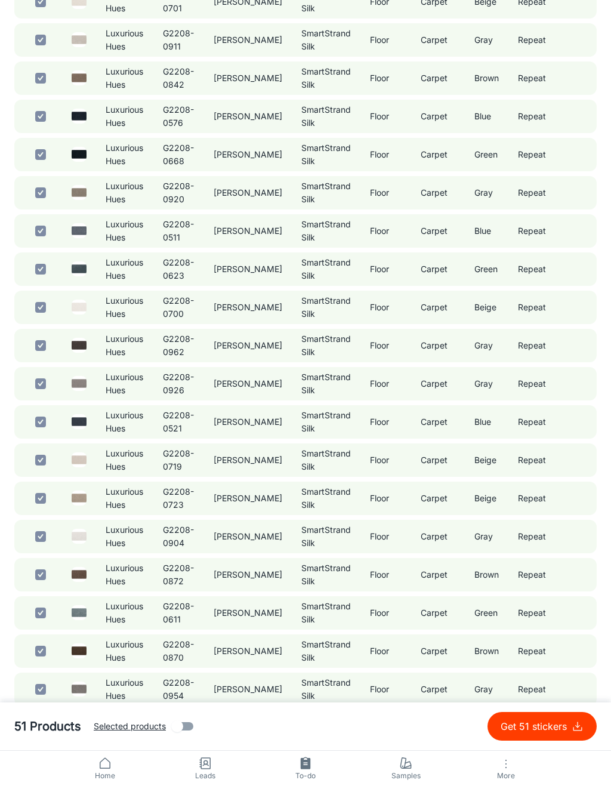
scroll to position [373, 0]
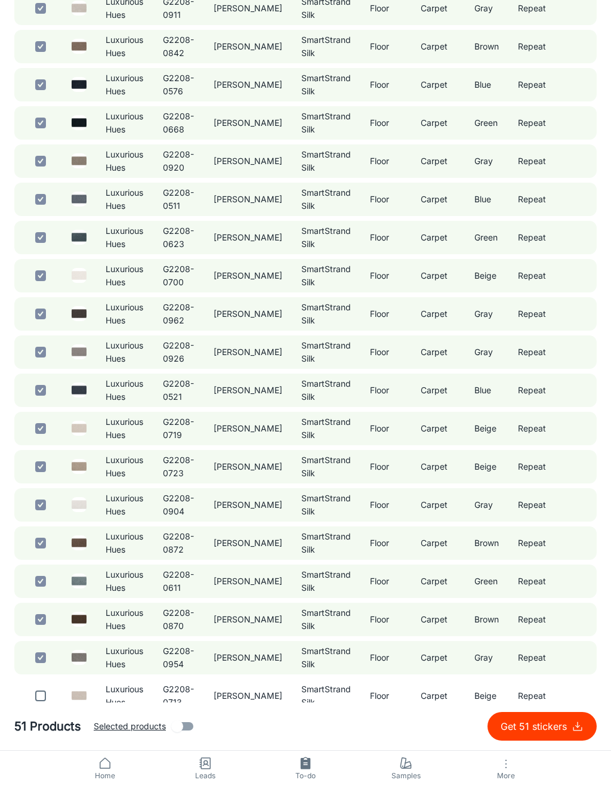
click at [52, 690] on input "checkbox" at bounding box center [41, 696] width 24 height 24
checkbox input "true"
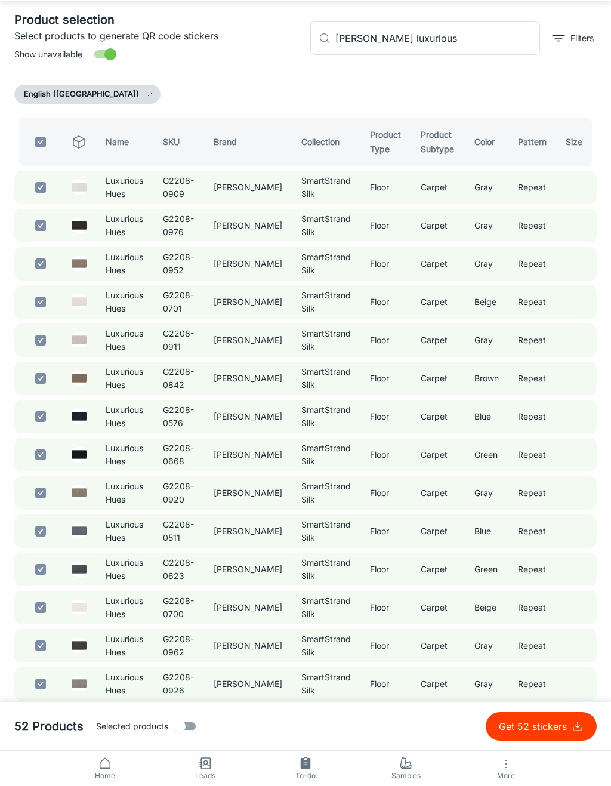
scroll to position [0, 0]
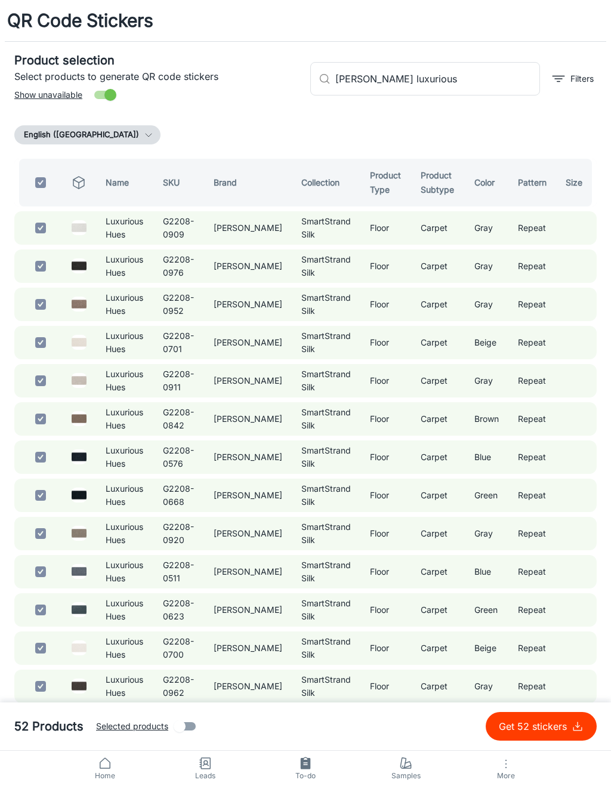
click at [543, 727] on p "Get 52 stickers" at bounding box center [535, 727] width 73 height 14
checkbox input "false"
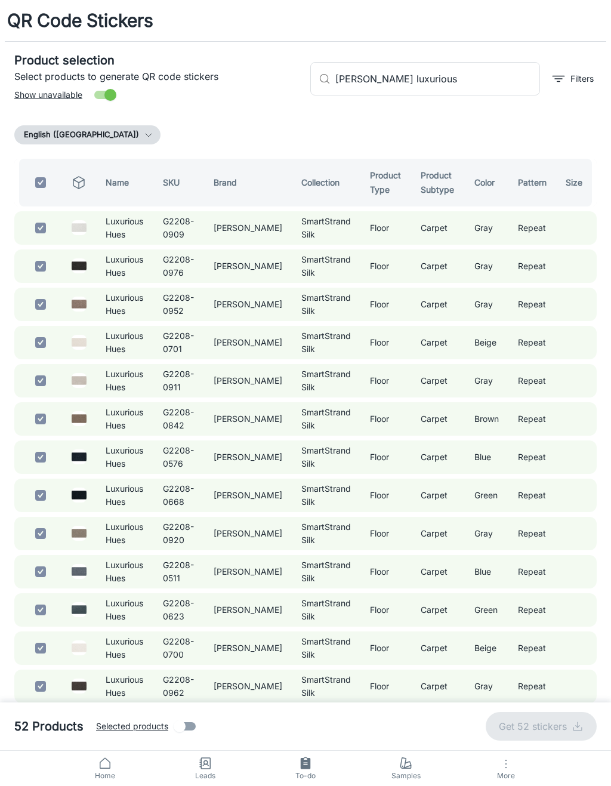
checkbox input "false"
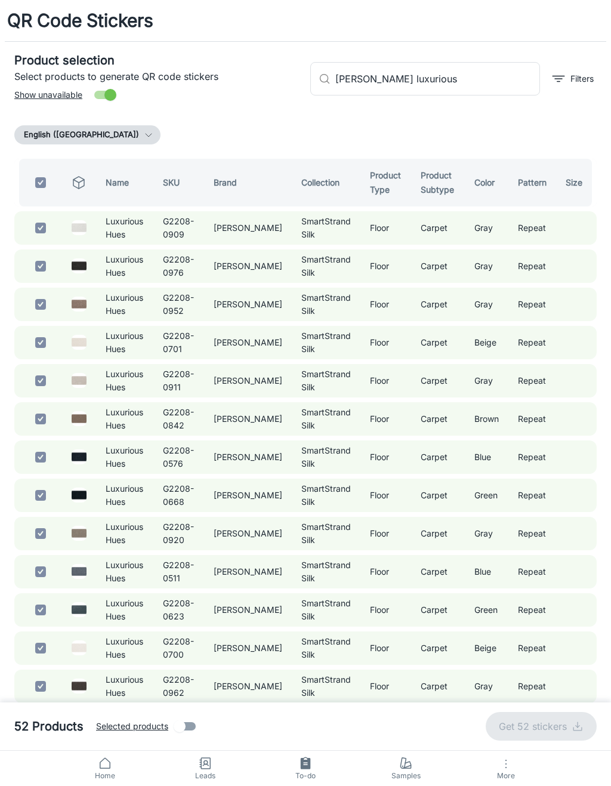
checkbox input "false"
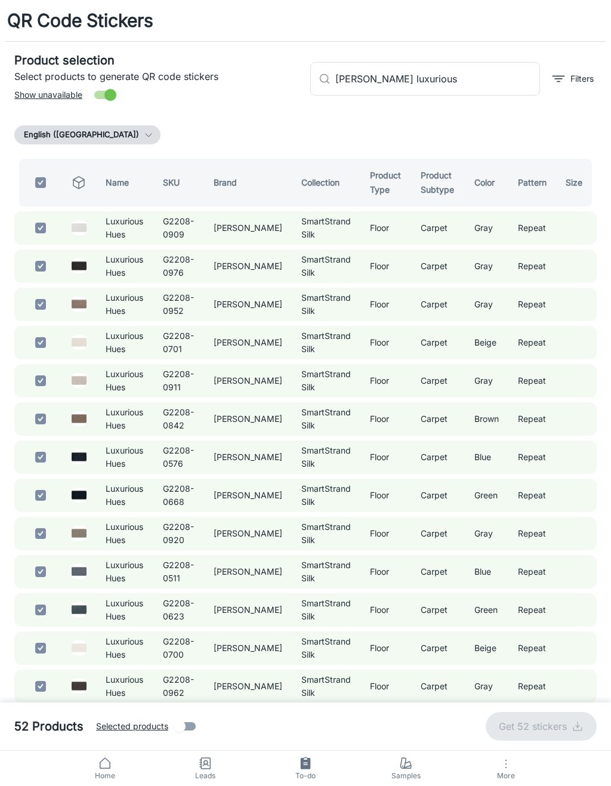
checkbox input "false"
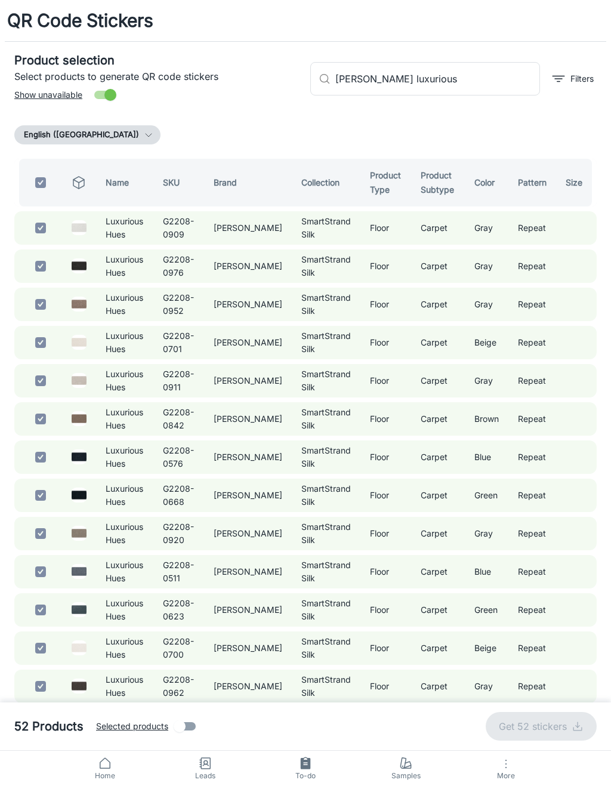
checkbox input "false"
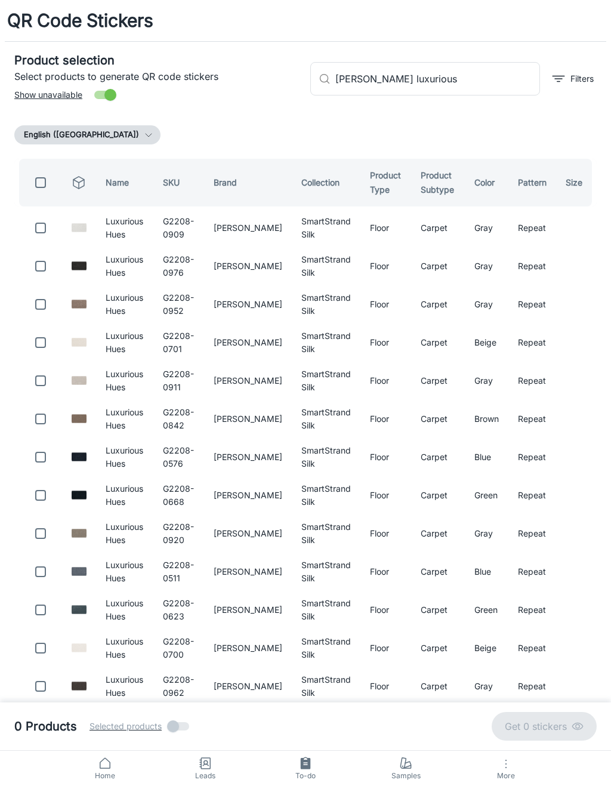
click at [484, 82] on input "[PERSON_NAME] luxurious" at bounding box center [438, 78] width 205 height 33
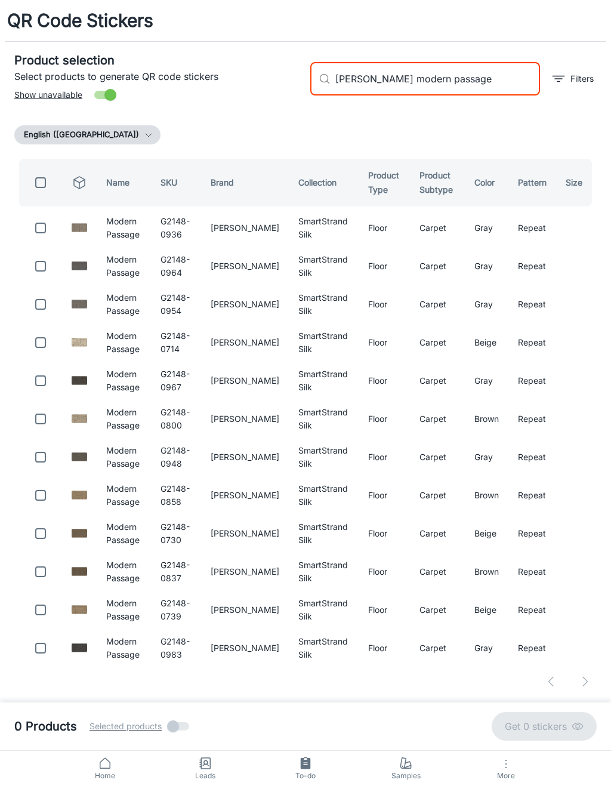
type input "[PERSON_NAME] modern passage"
click at [51, 228] on input "checkbox" at bounding box center [41, 228] width 24 height 24
checkbox input "true"
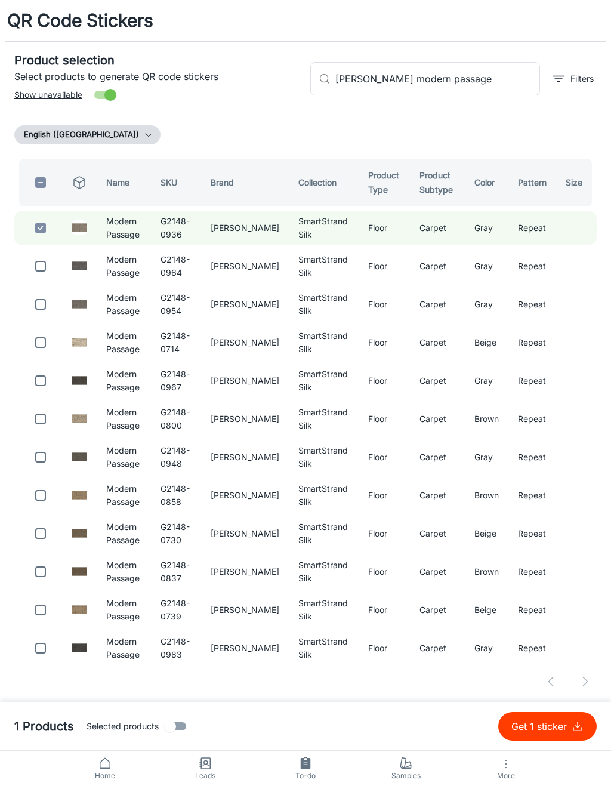
click at [40, 268] on input "checkbox" at bounding box center [41, 266] width 24 height 24
checkbox input "true"
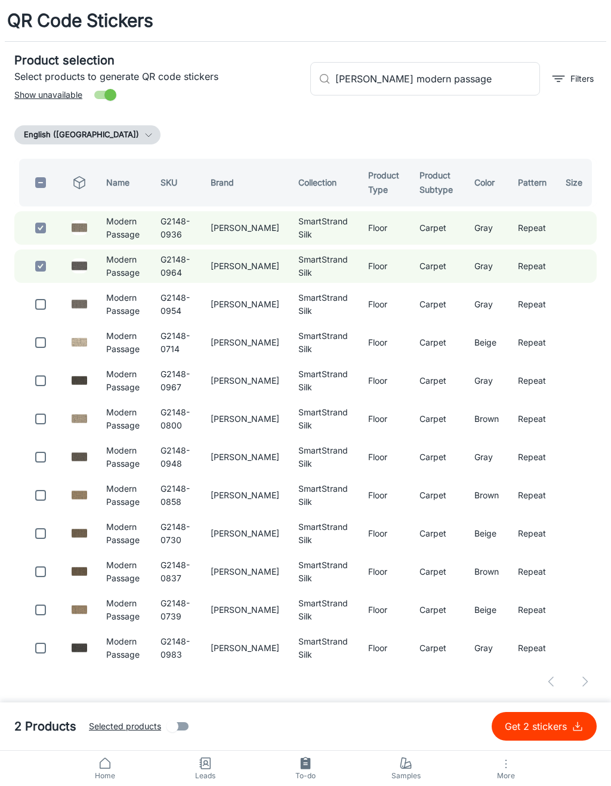
click at [51, 311] on input "checkbox" at bounding box center [41, 305] width 24 height 24
checkbox input "true"
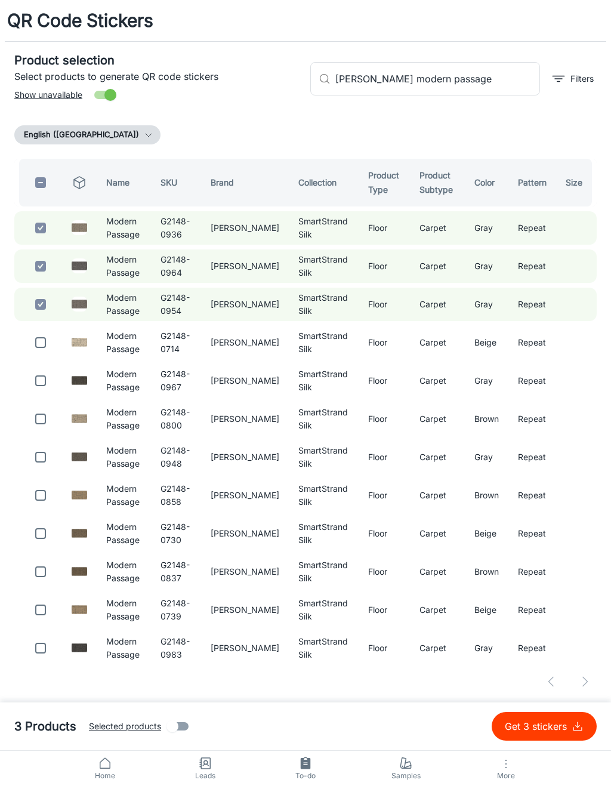
click at [51, 338] on input "checkbox" at bounding box center [41, 343] width 24 height 24
checkbox input "true"
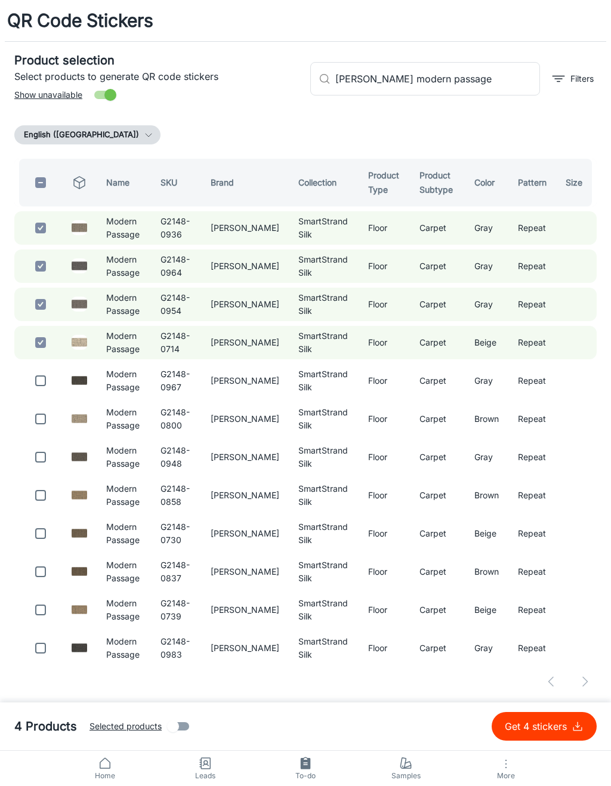
click at [51, 373] on input "checkbox" at bounding box center [41, 381] width 24 height 24
checkbox input "true"
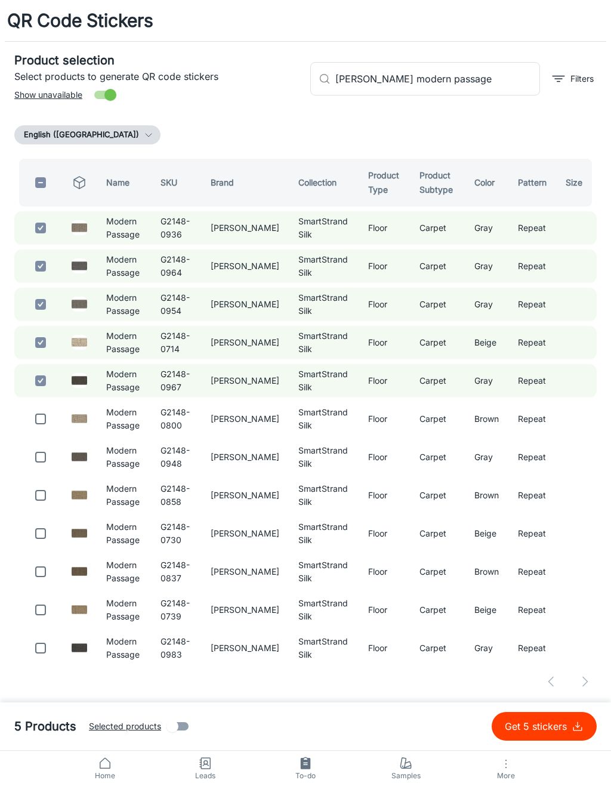
click at [52, 420] on input "checkbox" at bounding box center [41, 419] width 24 height 24
checkbox input "true"
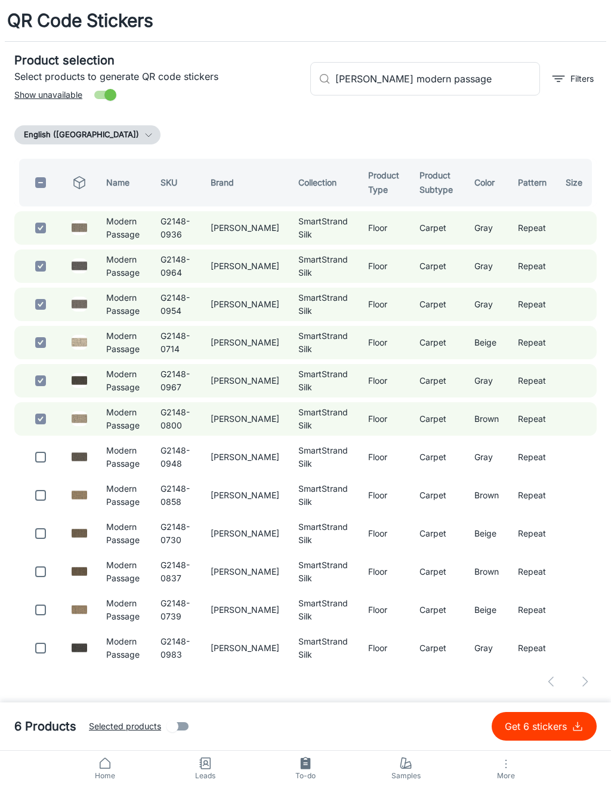
click at [51, 460] on input "checkbox" at bounding box center [41, 457] width 24 height 24
checkbox input "true"
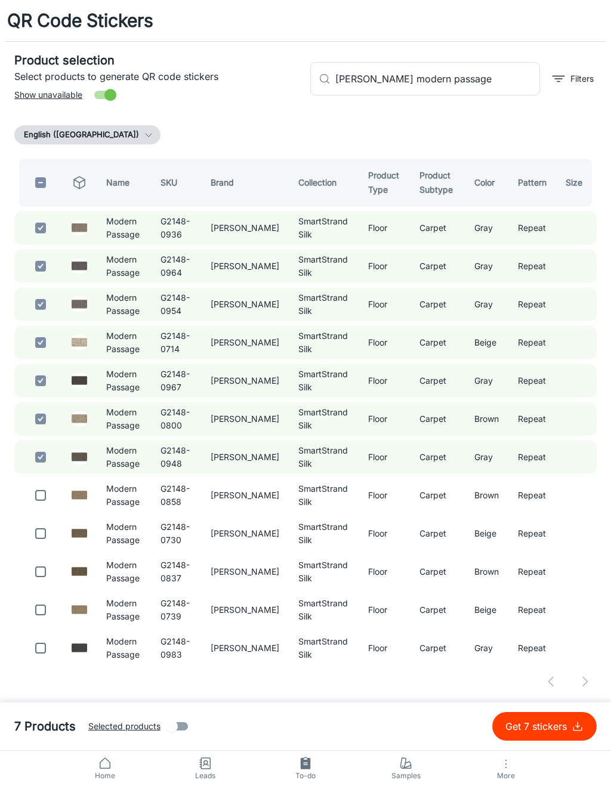
click at [44, 501] on input "checkbox" at bounding box center [41, 496] width 24 height 24
checkbox input "true"
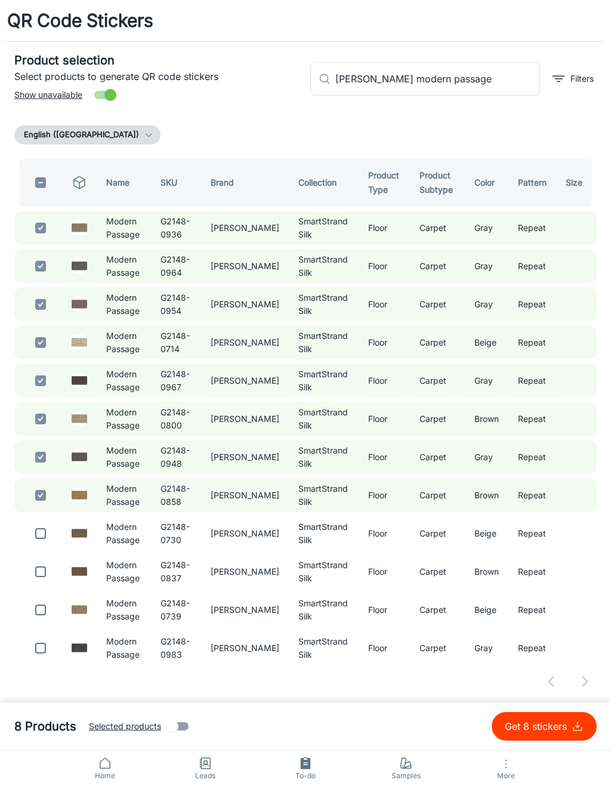
click at [49, 544] on input "checkbox" at bounding box center [41, 534] width 24 height 24
checkbox input "true"
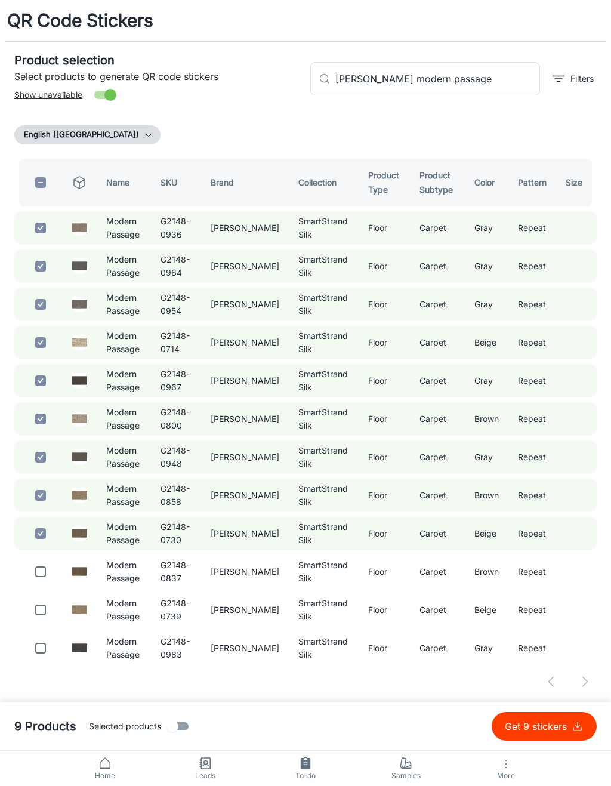
click at [51, 574] on input "checkbox" at bounding box center [41, 572] width 24 height 24
checkbox input "true"
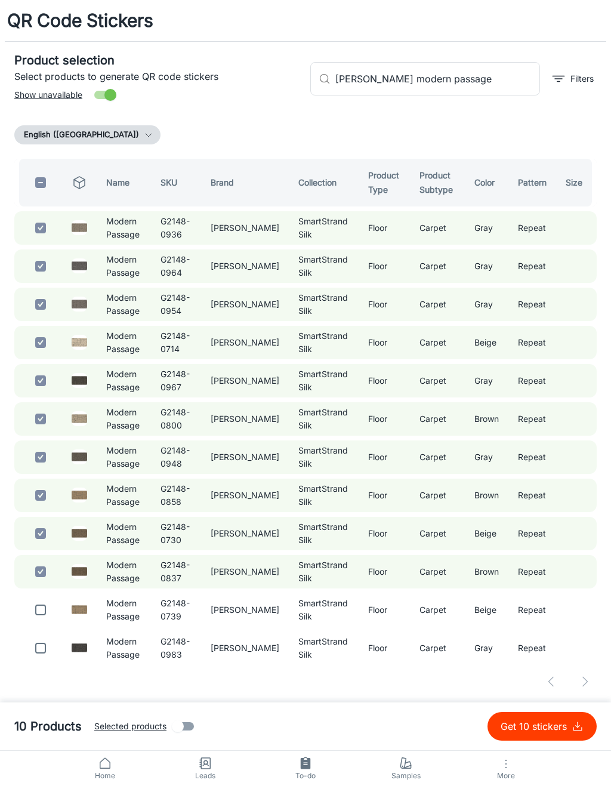
click at [50, 617] on input "checkbox" at bounding box center [41, 610] width 24 height 24
checkbox input "true"
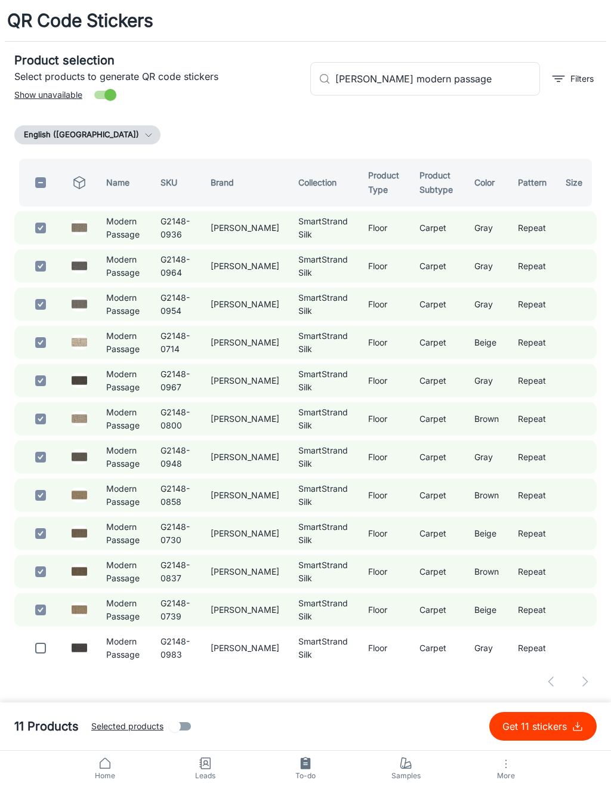
click at [503, 83] on input "[PERSON_NAME] modern passage" at bounding box center [438, 78] width 205 height 33
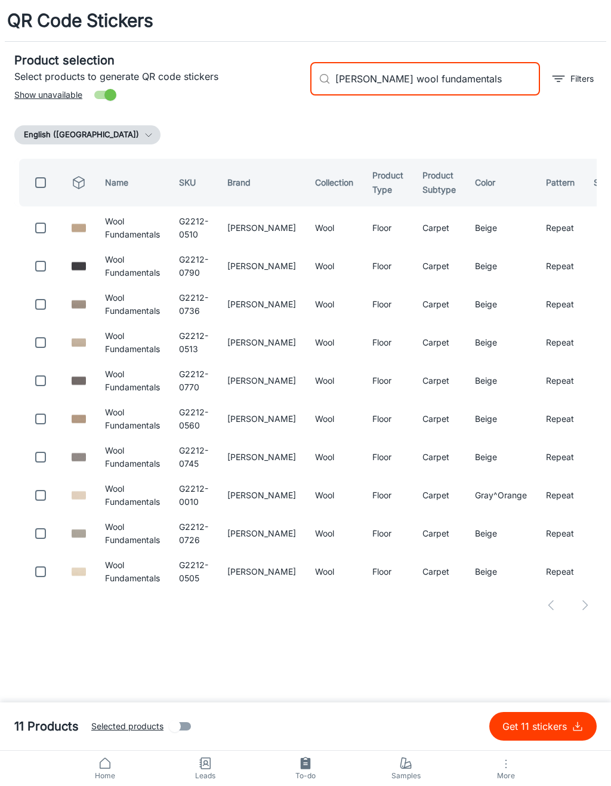
type input "[PERSON_NAME] wool fundamentals"
click at [51, 228] on input "checkbox" at bounding box center [41, 228] width 24 height 24
checkbox input "true"
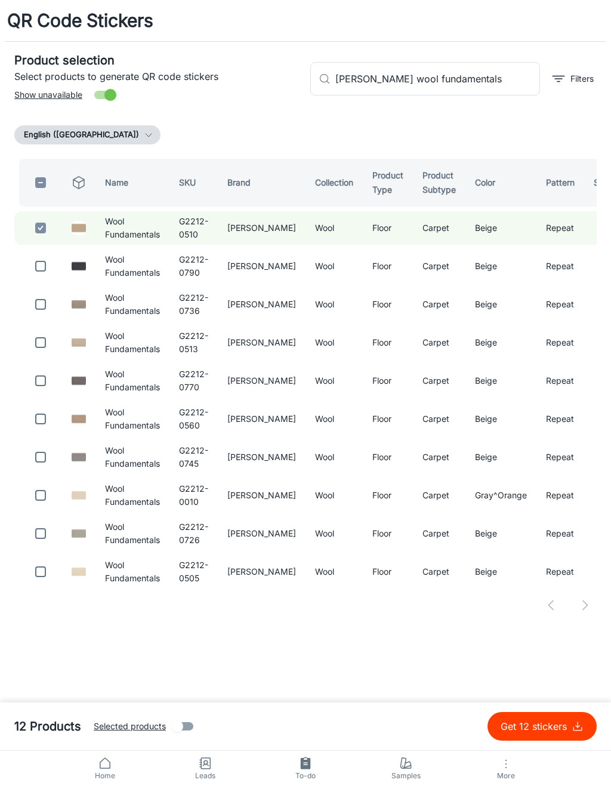
click at [47, 260] on input "checkbox" at bounding box center [41, 266] width 24 height 24
checkbox input "true"
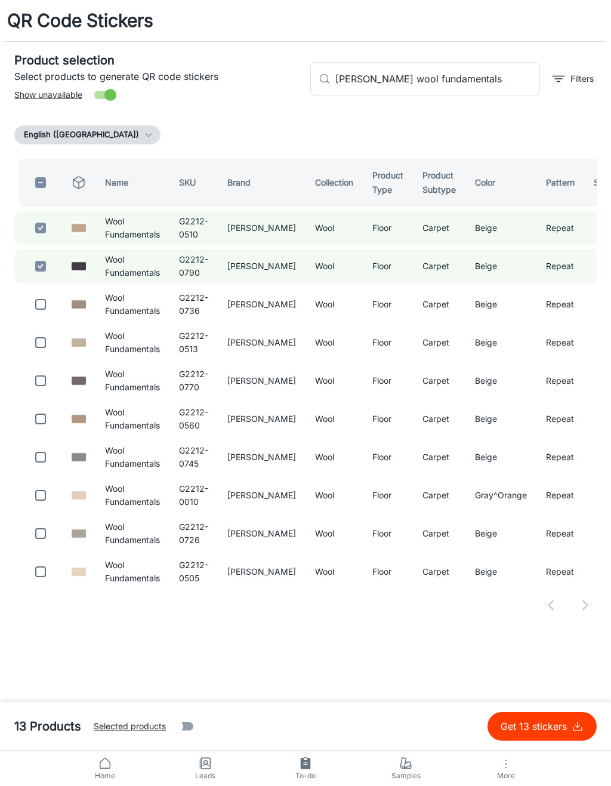
click at [45, 303] on input "checkbox" at bounding box center [41, 305] width 24 height 24
checkbox input "true"
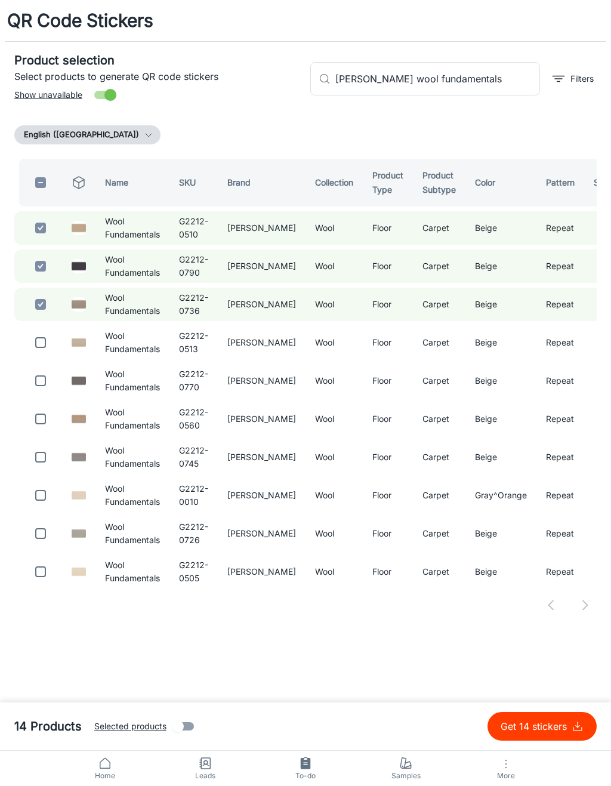
click at [46, 342] on input "checkbox" at bounding box center [41, 343] width 24 height 24
checkbox input "true"
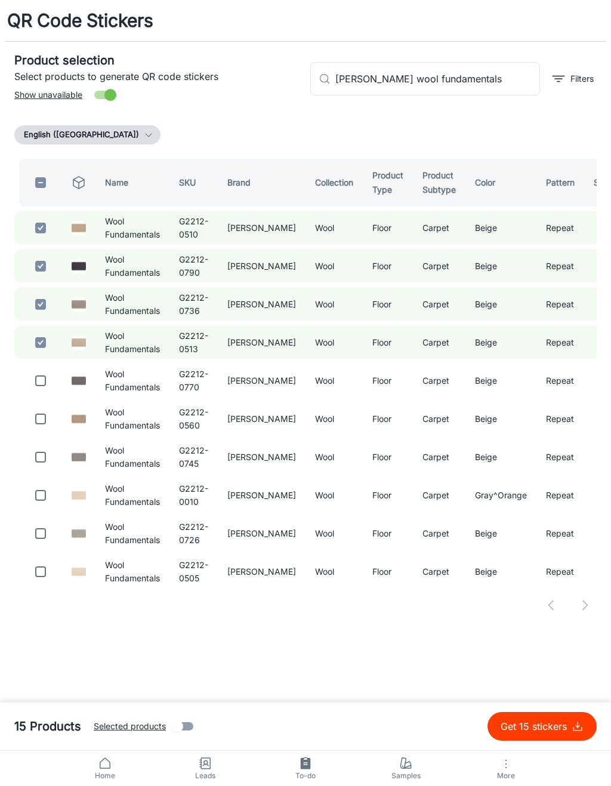
click at [42, 383] on input "checkbox" at bounding box center [41, 381] width 24 height 24
checkbox input "true"
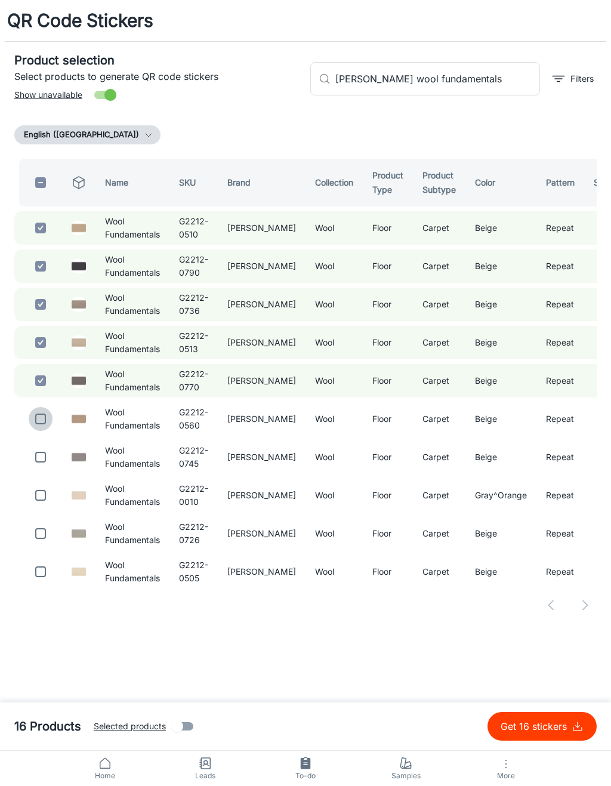
click at [50, 429] on input "checkbox" at bounding box center [41, 419] width 24 height 24
checkbox input "true"
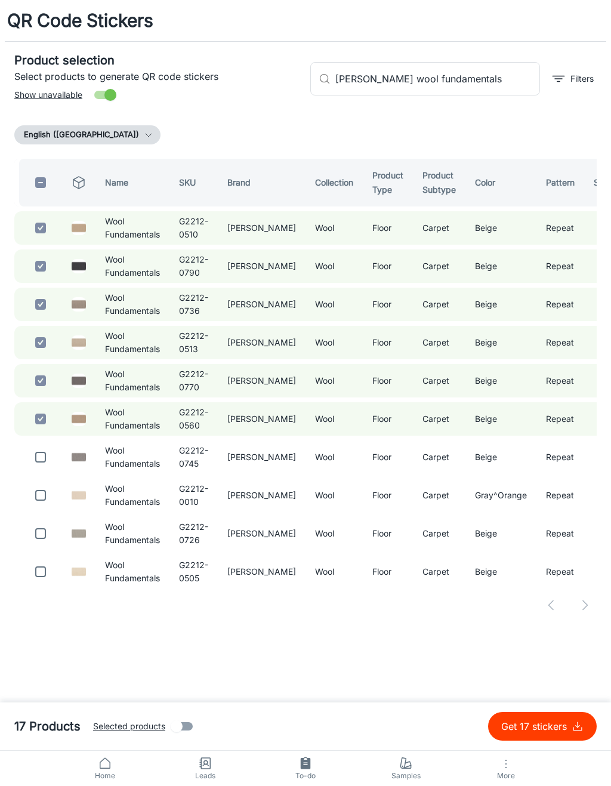
click at [46, 459] on input "checkbox" at bounding box center [41, 457] width 24 height 24
checkbox input "true"
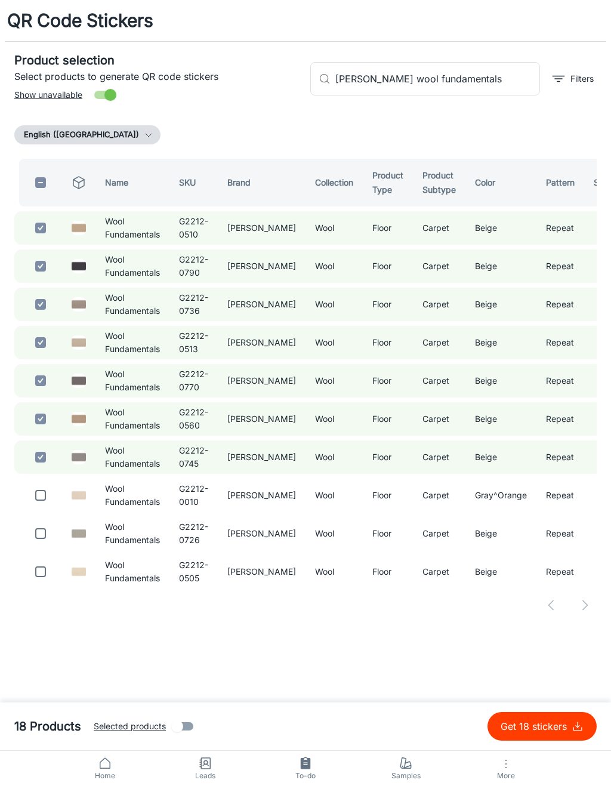
click at [46, 494] on input "checkbox" at bounding box center [41, 496] width 24 height 24
checkbox input "true"
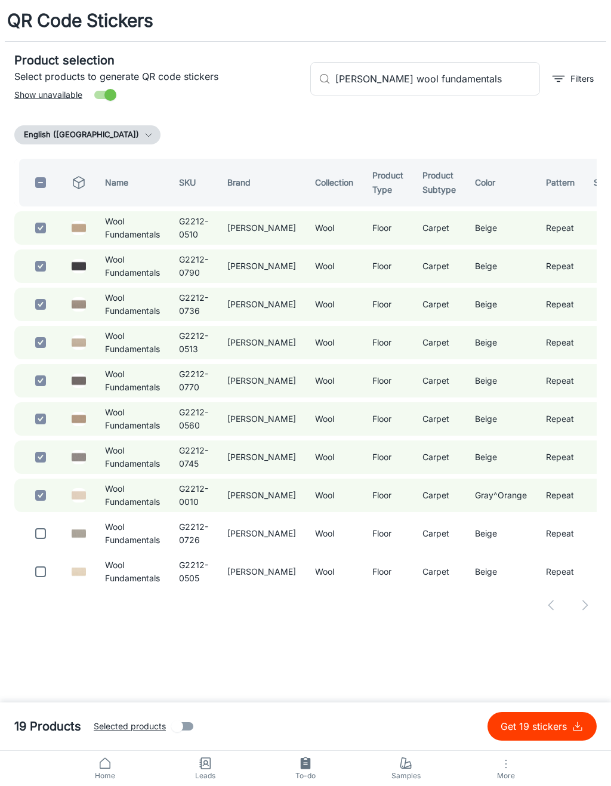
click at [41, 533] on input "checkbox" at bounding box center [41, 534] width 24 height 24
checkbox input "true"
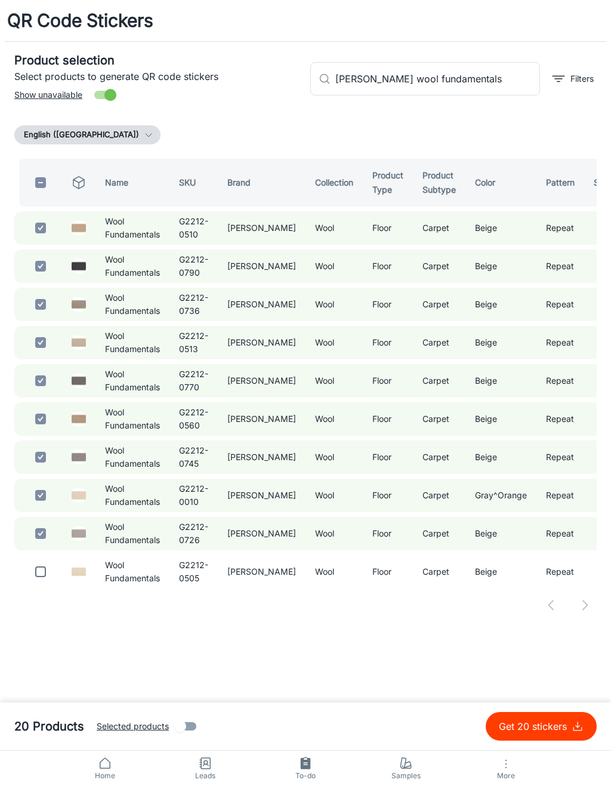
click at [48, 569] on input "checkbox" at bounding box center [41, 572] width 24 height 24
checkbox input "true"
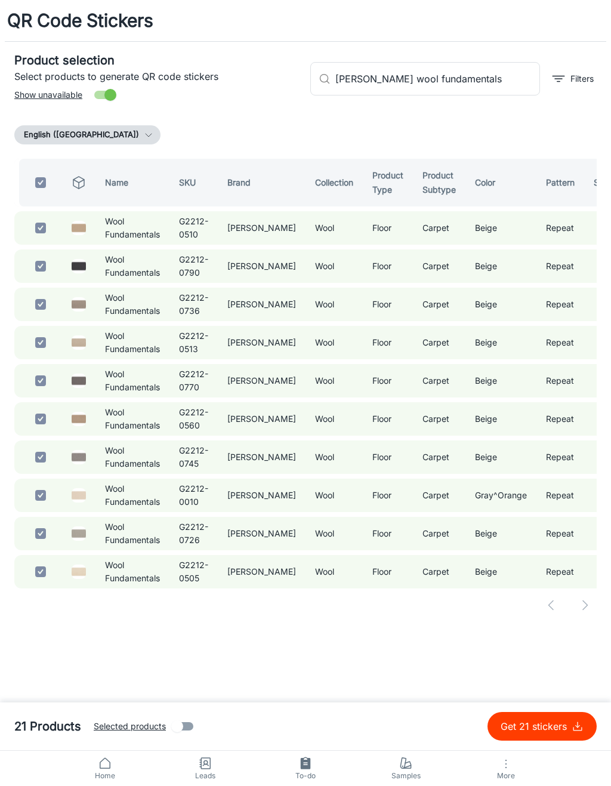
click at [497, 83] on input "[PERSON_NAME] wool fundamentals" at bounding box center [438, 78] width 205 height 33
type input "[PERSON_NAME]"
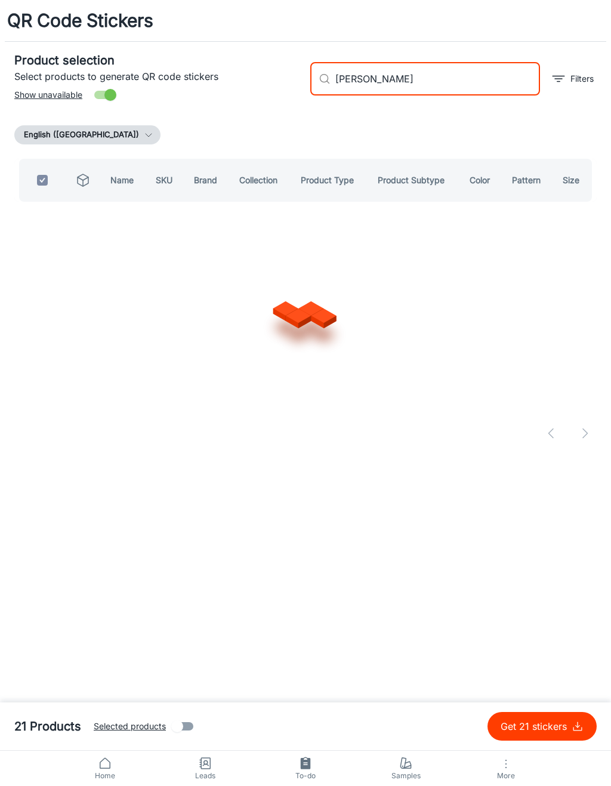
checkbox input "false"
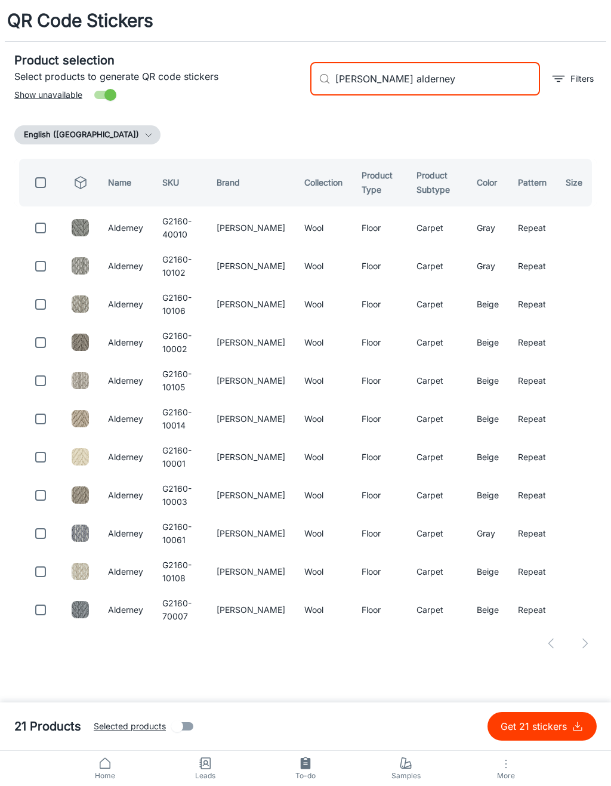
type input "[PERSON_NAME] alderney"
click at [42, 222] on input "checkbox" at bounding box center [41, 228] width 24 height 24
checkbox input "true"
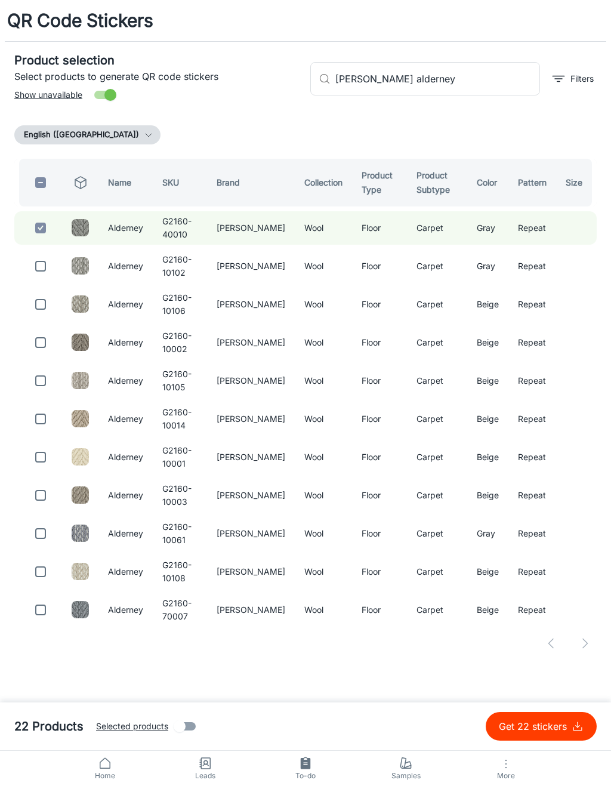
click at [45, 263] on input "checkbox" at bounding box center [41, 266] width 24 height 24
checkbox input "true"
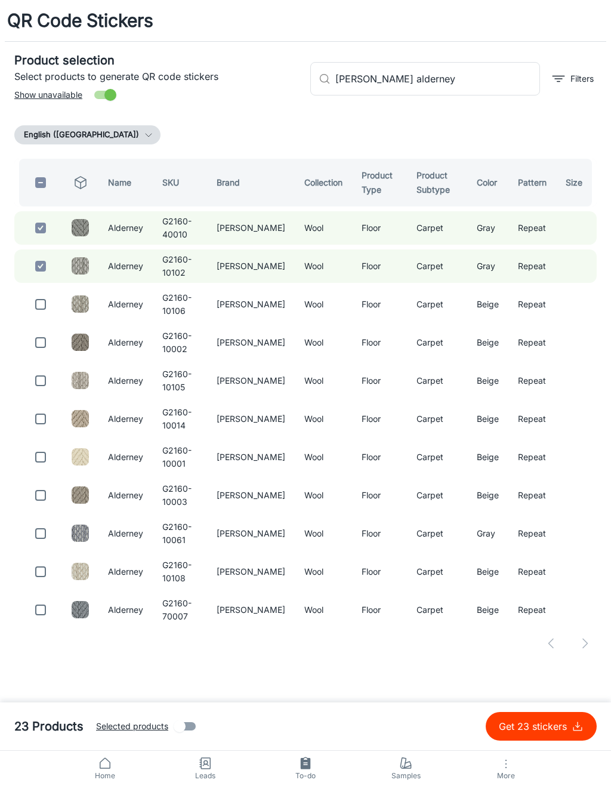
click at [51, 312] on input "checkbox" at bounding box center [41, 305] width 24 height 24
checkbox input "true"
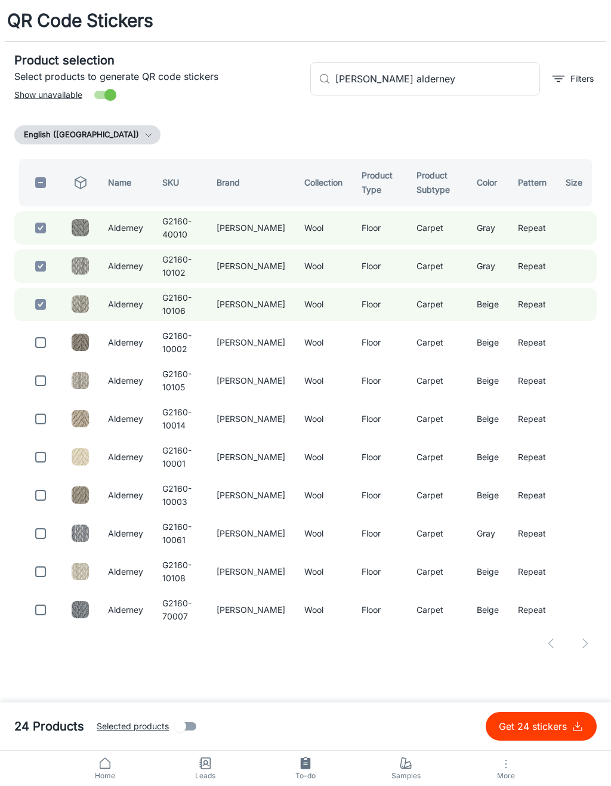
click at [48, 346] on input "checkbox" at bounding box center [41, 343] width 24 height 24
checkbox input "true"
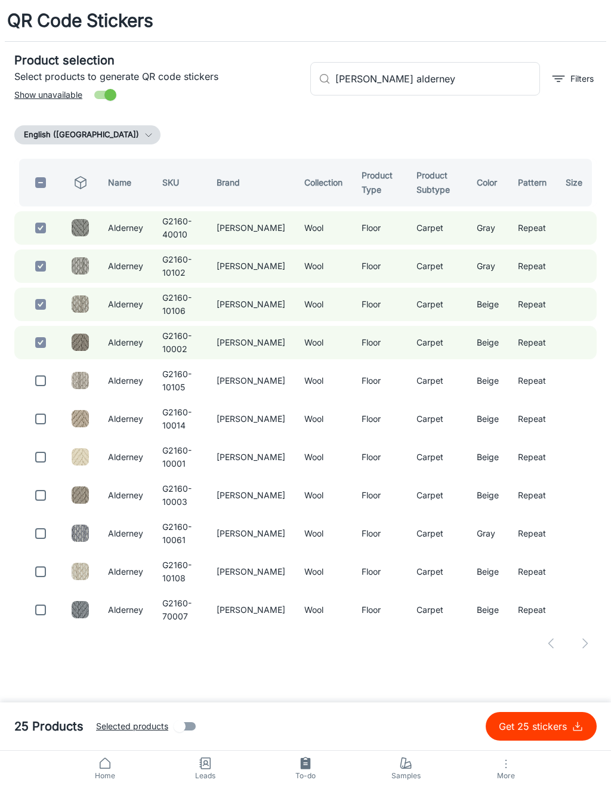
click at [47, 385] on input "checkbox" at bounding box center [41, 381] width 24 height 24
checkbox input "true"
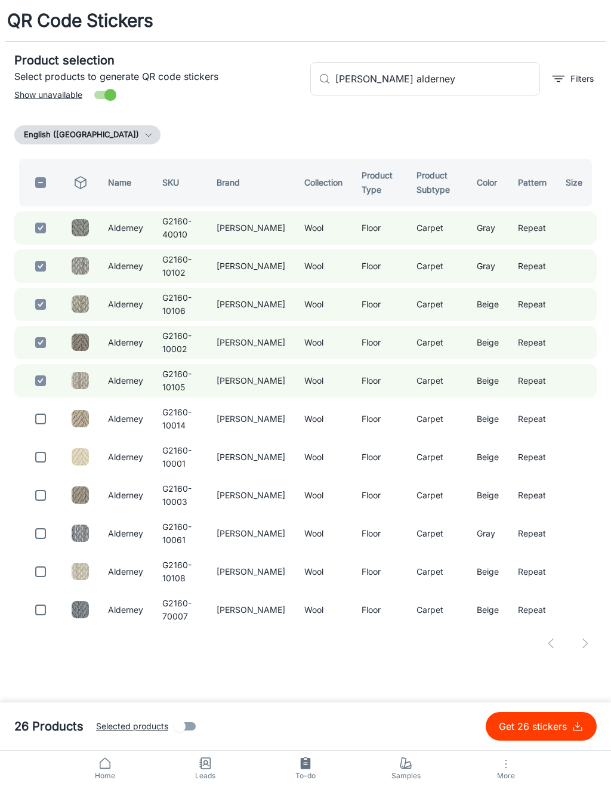
click at [52, 419] on input "checkbox" at bounding box center [41, 419] width 24 height 24
checkbox input "true"
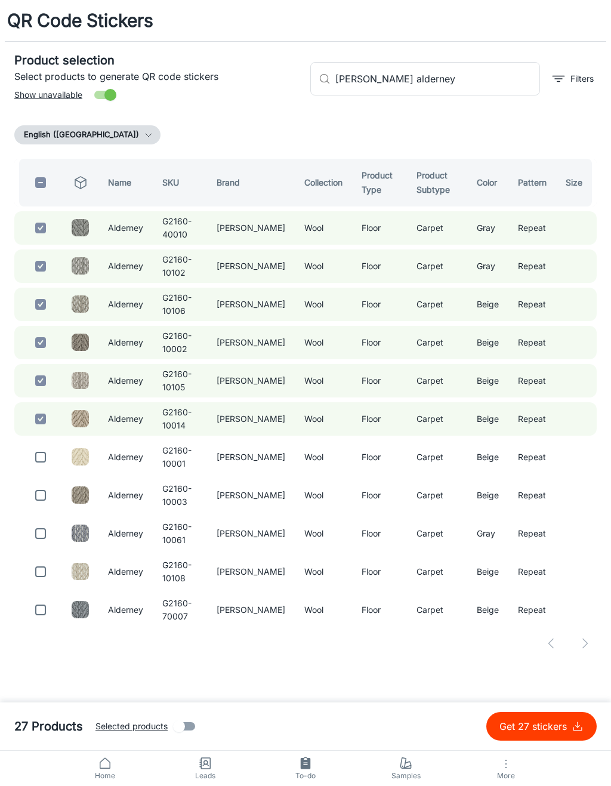
click at [44, 452] on input "checkbox" at bounding box center [41, 457] width 24 height 24
checkbox input "true"
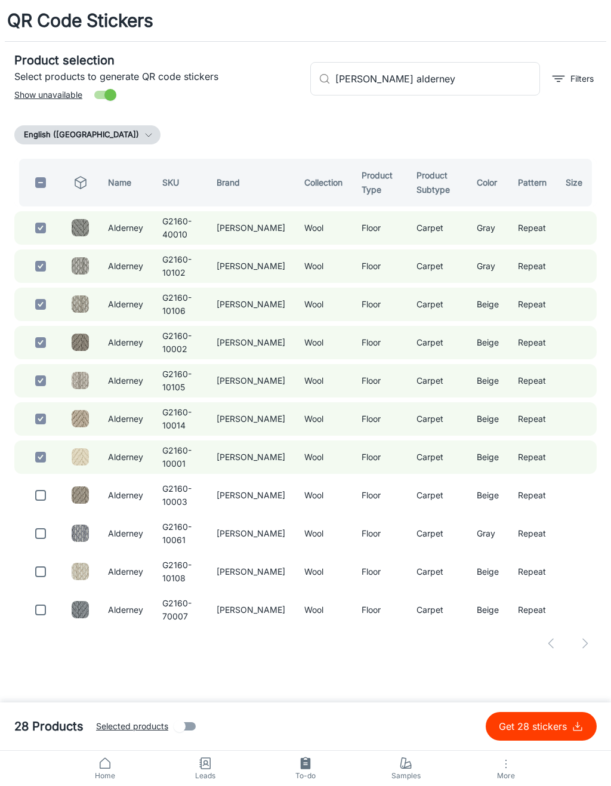
click at [41, 490] on input "checkbox" at bounding box center [41, 496] width 24 height 24
checkbox input "true"
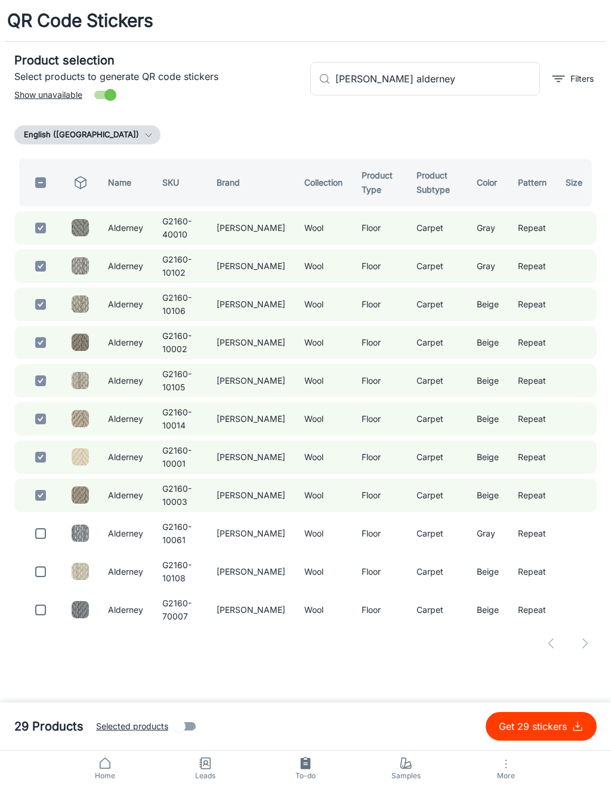
click at [49, 527] on input "checkbox" at bounding box center [41, 534] width 24 height 24
checkbox input "true"
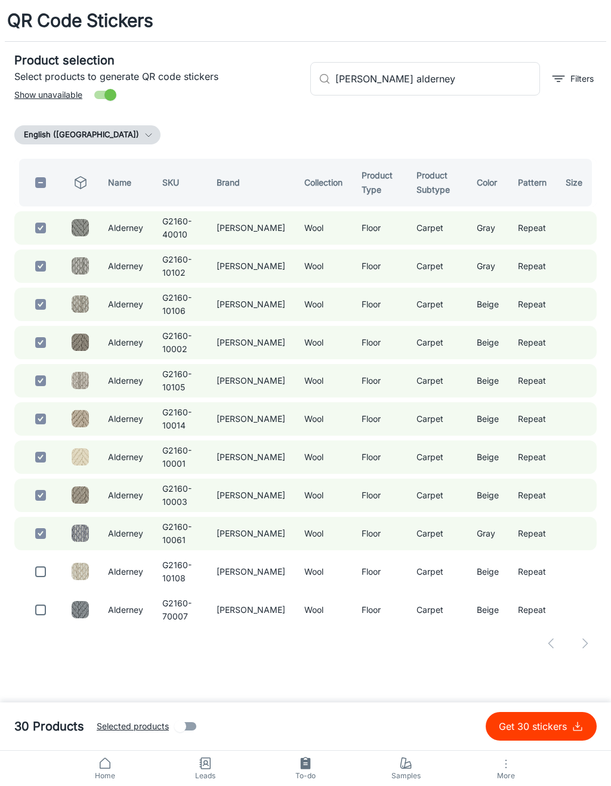
click at [474, 87] on input "[PERSON_NAME] alderney" at bounding box center [438, 78] width 205 height 33
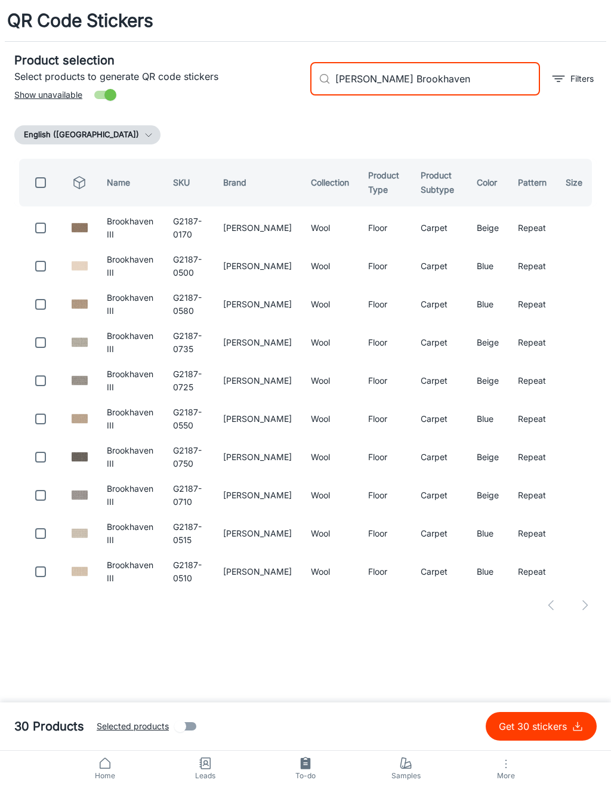
type input "[PERSON_NAME] Brookhaven"
click at [45, 226] on input "checkbox" at bounding box center [41, 228] width 24 height 24
checkbox input "true"
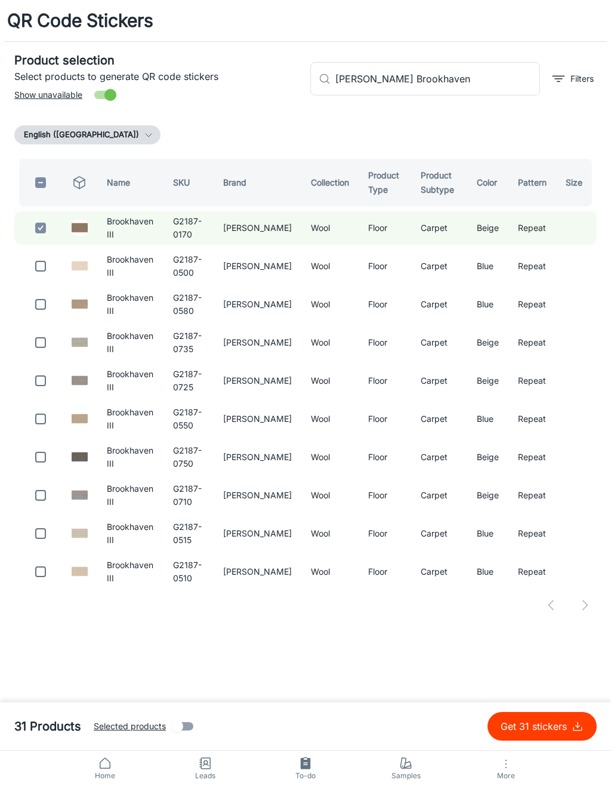
click at [51, 268] on input "checkbox" at bounding box center [41, 266] width 24 height 24
checkbox input "true"
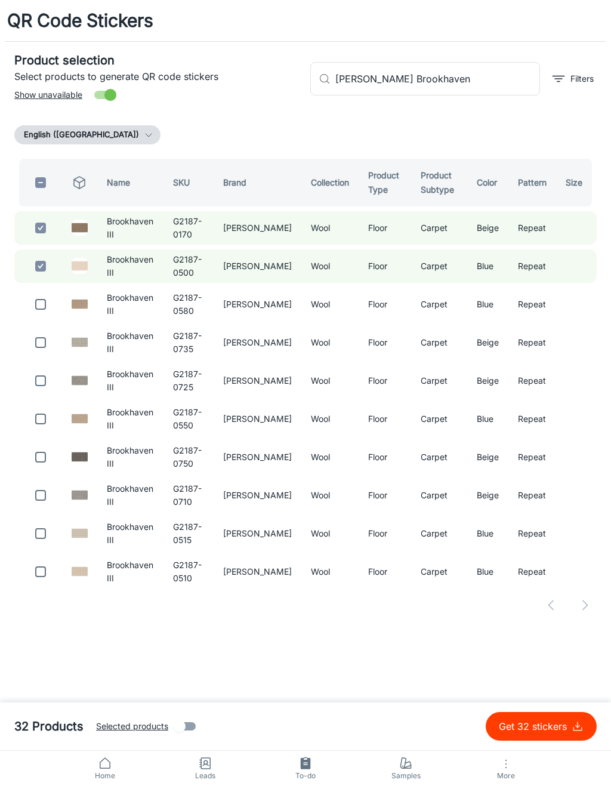
click at [45, 307] on input "checkbox" at bounding box center [41, 305] width 24 height 24
checkbox input "true"
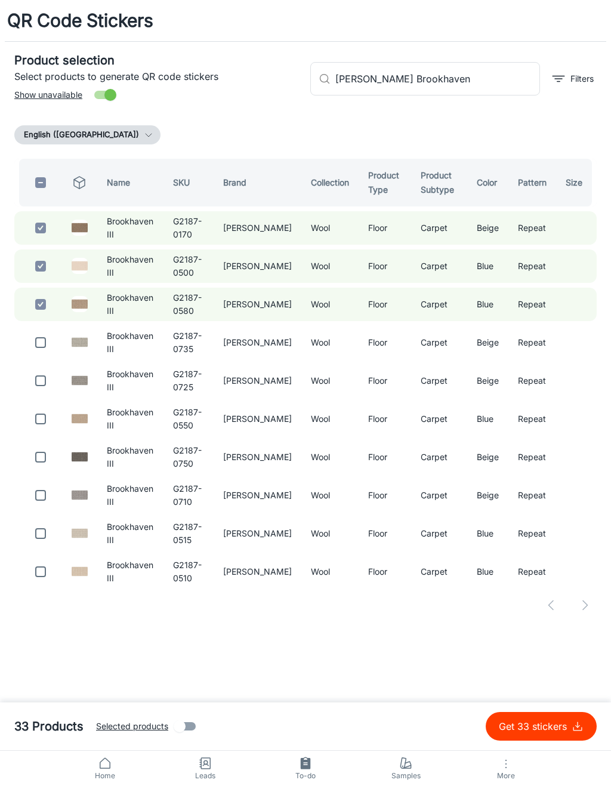
click at [51, 334] on input "checkbox" at bounding box center [41, 343] width 24 height 24
checkbox input "true"
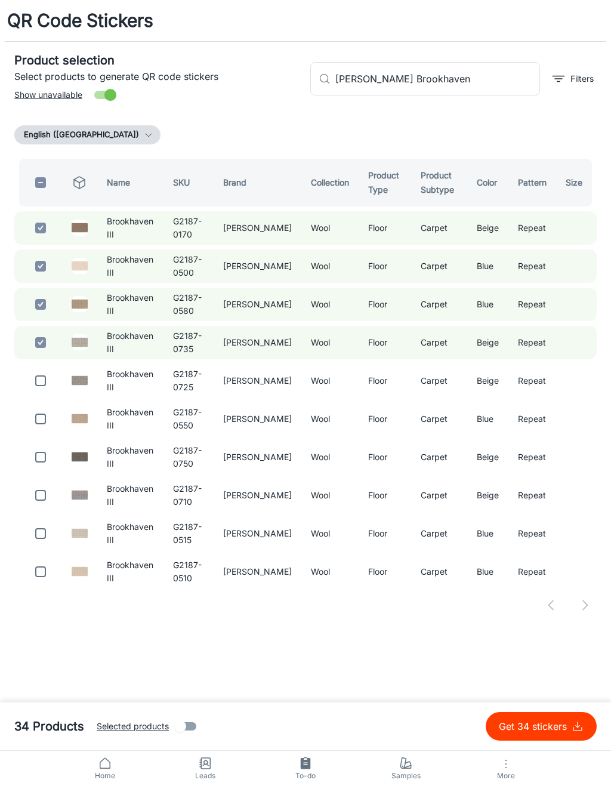
click at [41, 379] on input "checkbox" at bounding box center [41, 381] width 24 height 24
checkbox input "true"
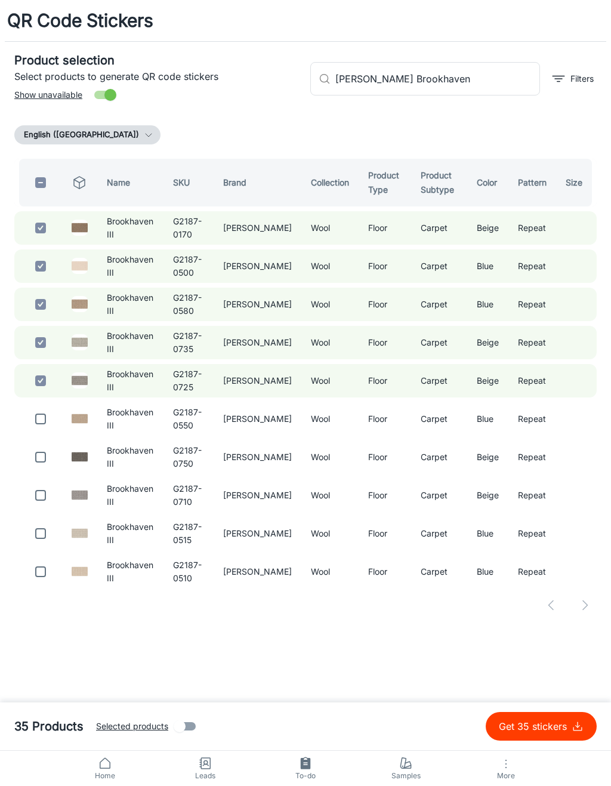
click at [49, 414] on input "checkbox" at bounding box center [41, 419] width 24 height 24
checkbox input "true"
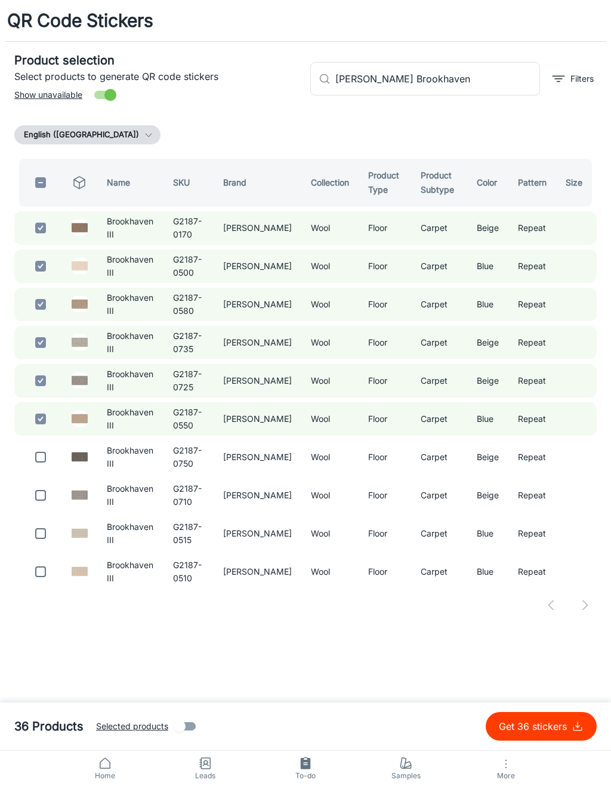
click at [51, 455] on input "checkbox" at bounding box center [41, 457] width 24 height 24
checkbox input "true"
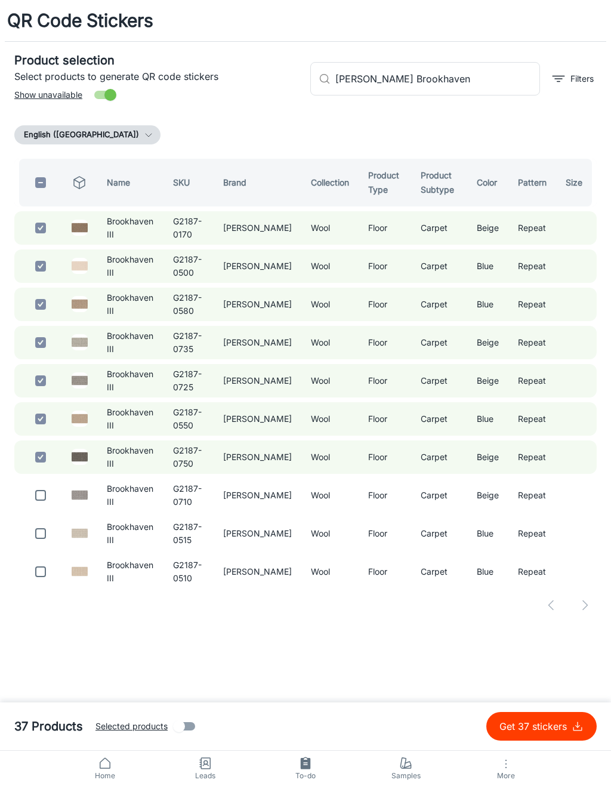
click at [49, 491] on input "checkbox" at bounding box center [41, 496] width 24 height 24
checkbox input "true"
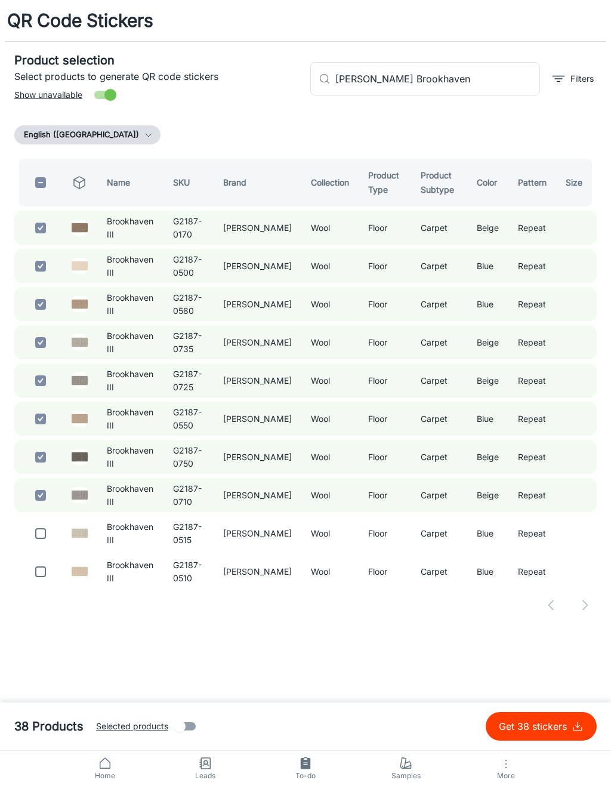
click at [48, 531] on input "checkbox" at bounding box center [41, 534] width 24 height 24
checkbox input "true"
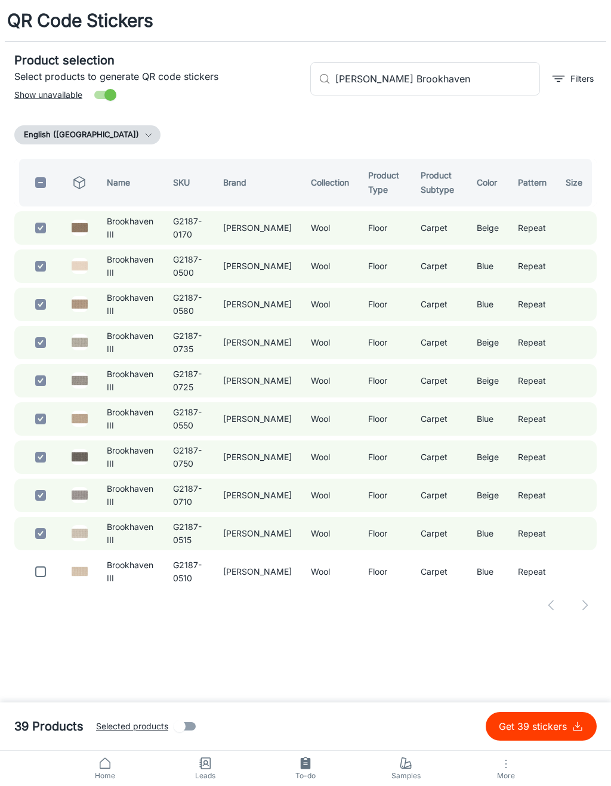
click at [44, 565] on input "checkbox" at bounding box center [41, 572] width 24 height 24
checkbox input "true"
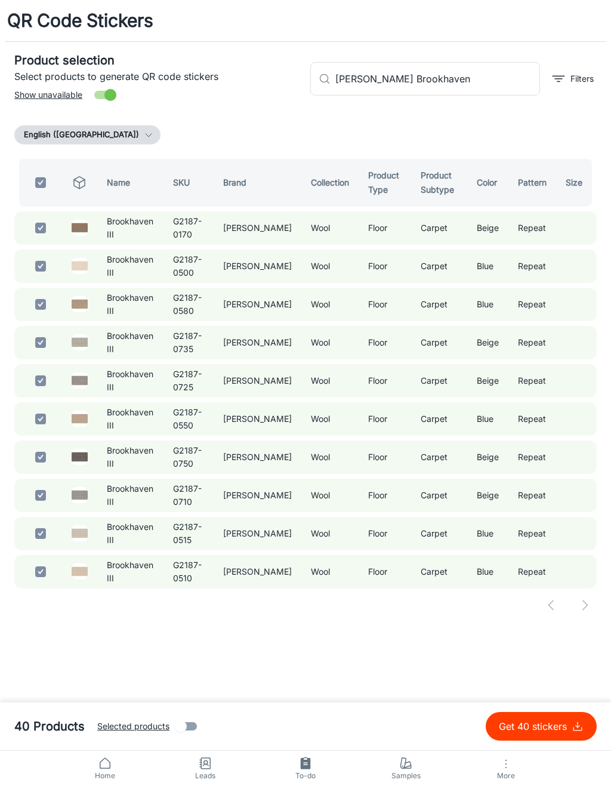
click at [482, 79] on input "[PERSON_NAME] Brookhaven" at bounding box center [438, 78] width 205 height 33
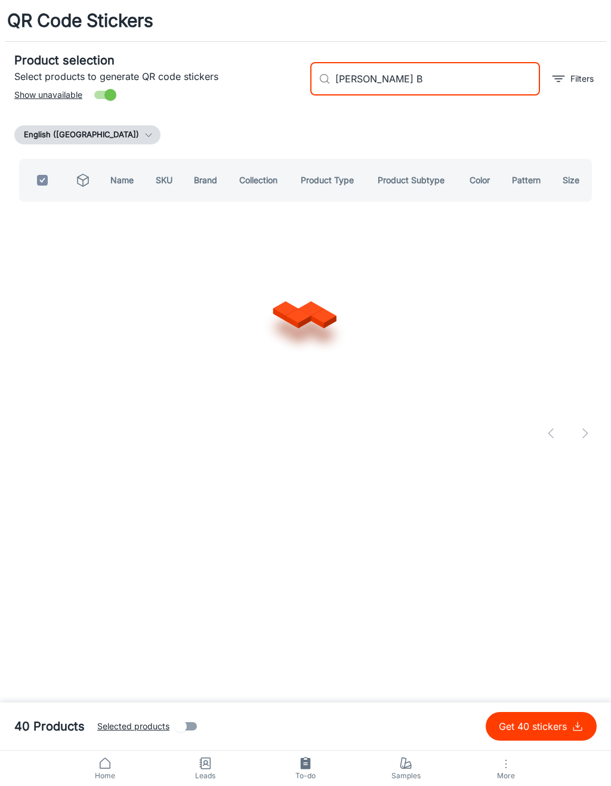
type input "[PERSON_NAME]"
checkbox input "false"
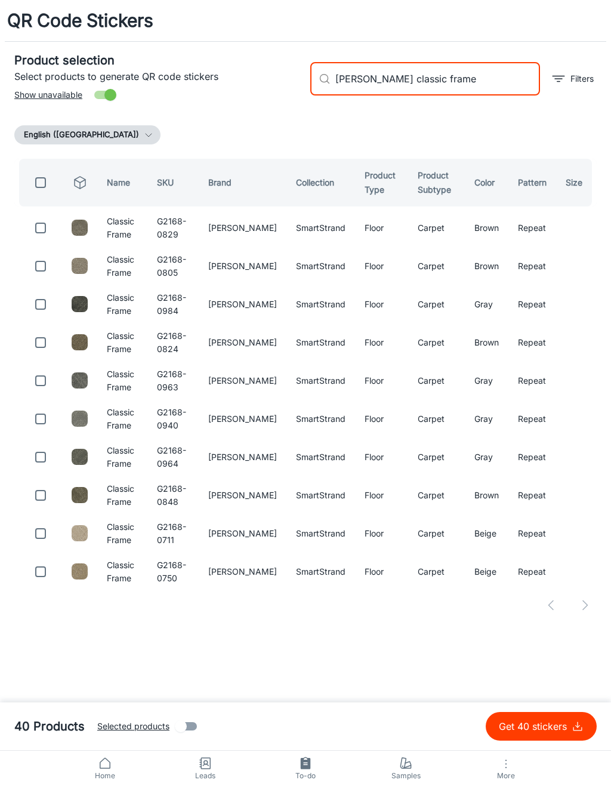
type input "[PERSON_NAME] classic frame"
click at [44, 228] on input "checkbox" at bounding box center [41, 228] width 24 height 24
checkbox input "true"
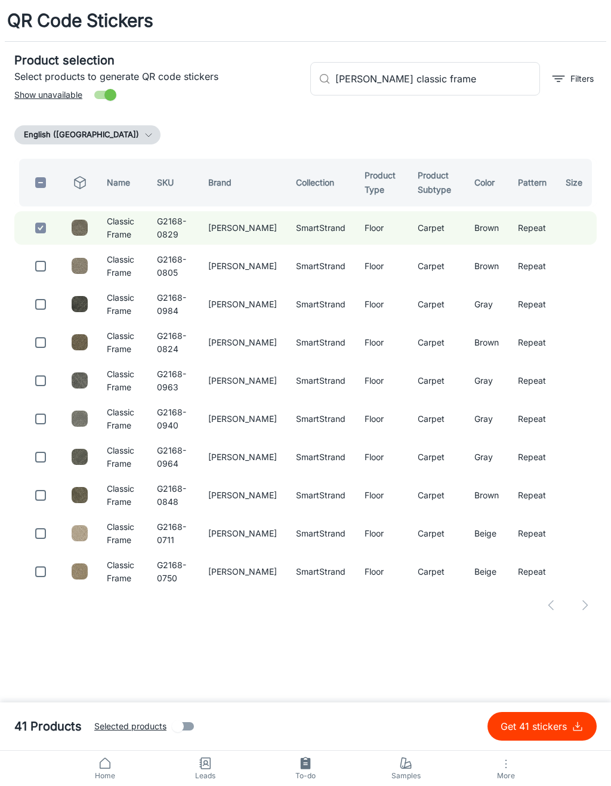
click at [50, 263] on input "checkbox" at bounding box center [41, 266] width 24 height 24
checkbox input "true"
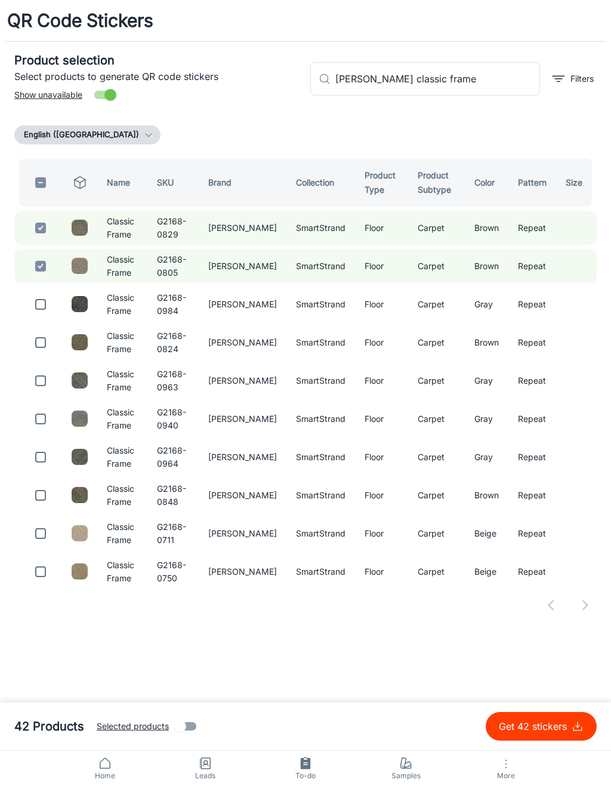
click at [51, 306] on input "checkbox" at bounding box center [41, 305] width 24 height 24
checkbox input "true"
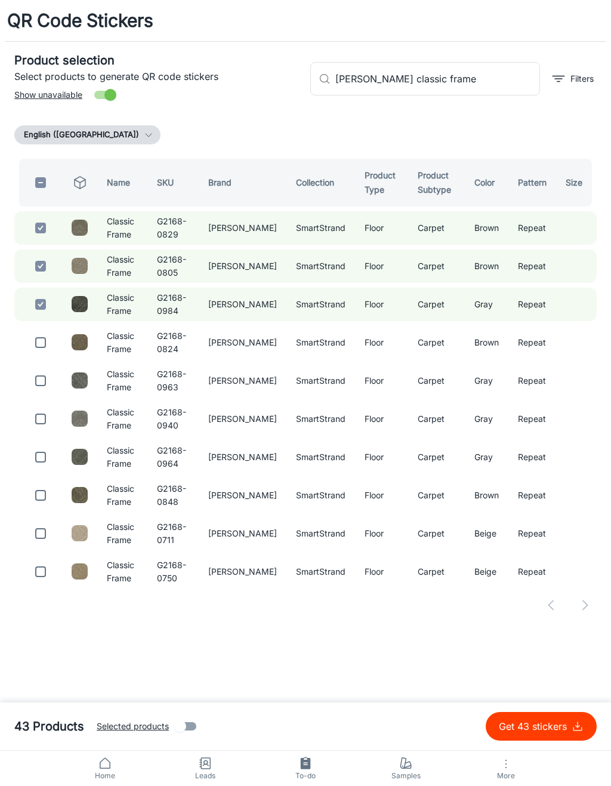
click at [48, 340] on input "checkbox" at bounding box center [41, 343] width 24 height 24
checkbox input "true"
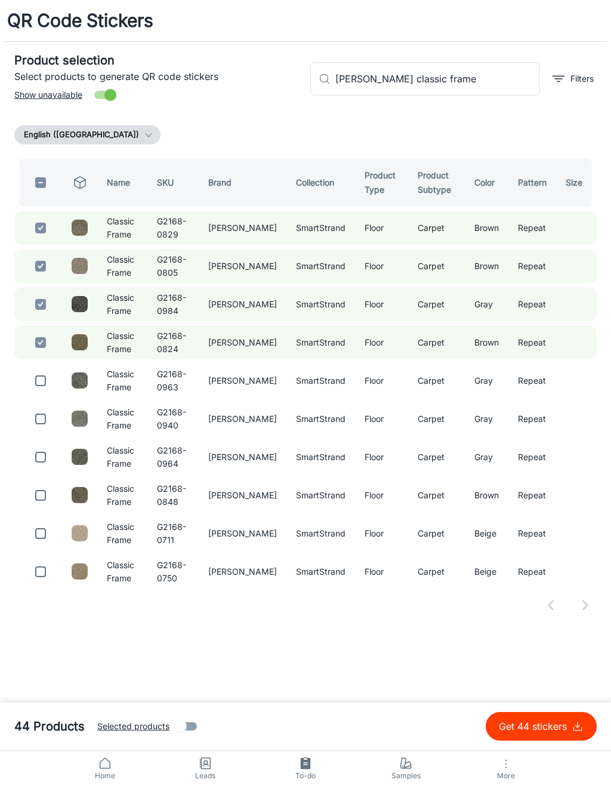
click at [52, 379] on input "checkbox" at bounding box center [41, 381] width 24 height 24
checkbox input "true"
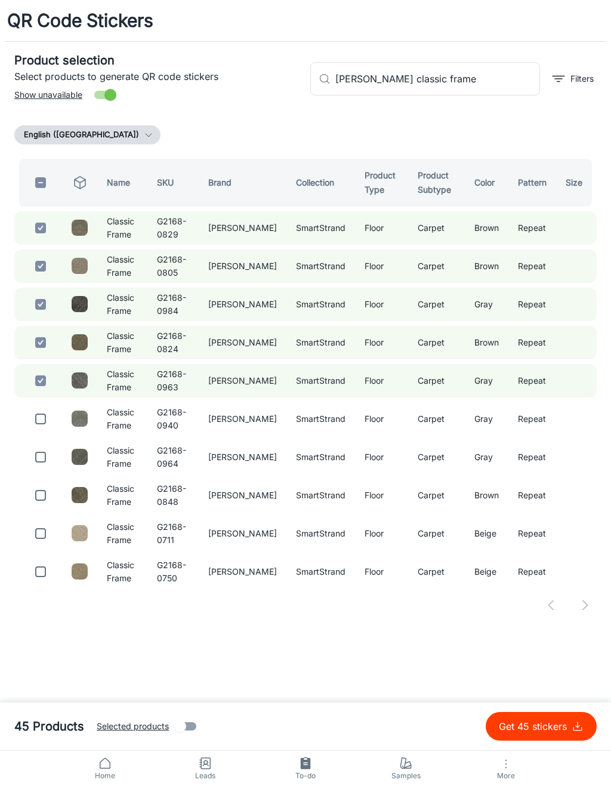
click at [47, 422] on input "checkbox" at bounding box center [41, 419] width 24 height 24
checkbox input "true"
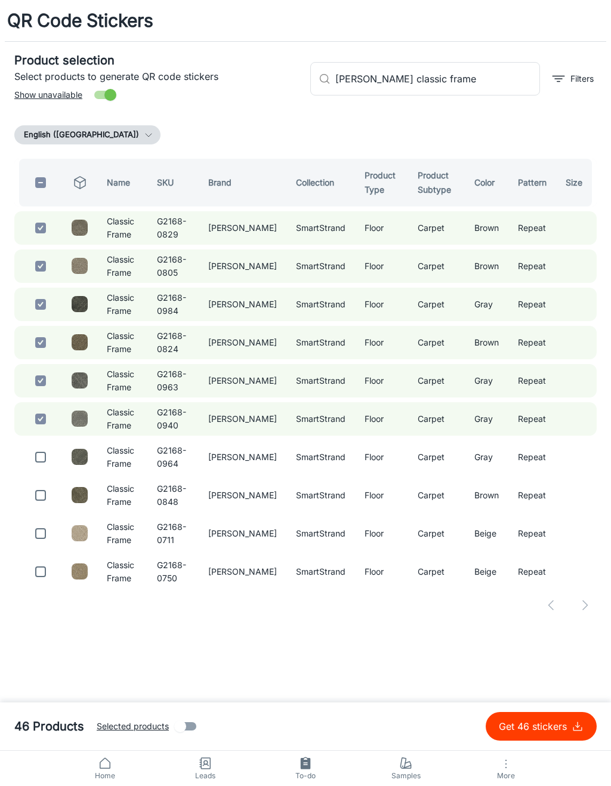
click at [50, 460] on input "checkbox" at bounding box center [41, 457] width 24 height 24
checkbox input "true"
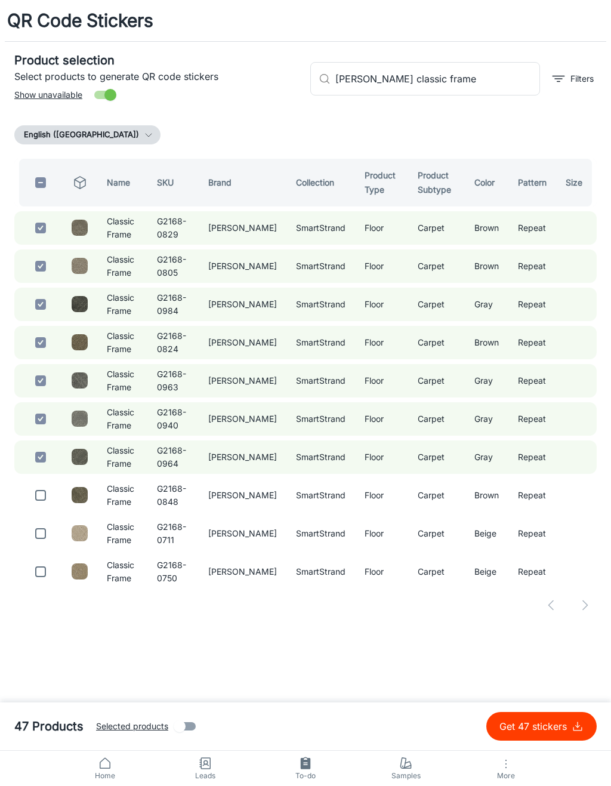
click at [48, 492] on input "checkbox" at bounding box center [41, 496] width 24 height 24
checkbox input "true"
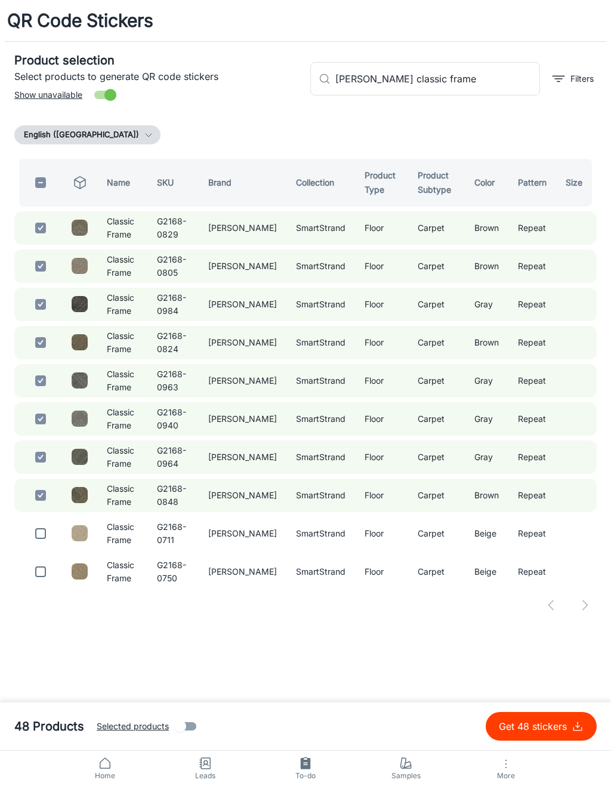
click at [42, 526] on input "checkbox" at bounding box center [41, 534] width 24 height 24
checkbox input "true"
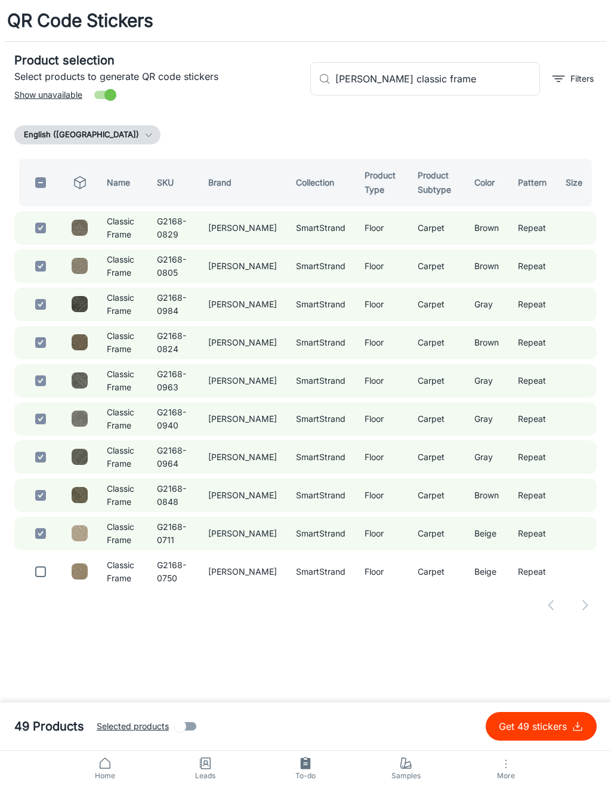
click at [40, 571] on input "checkbox" at bounding box center [41, 572] width 24 height 24
checkbox input "true"
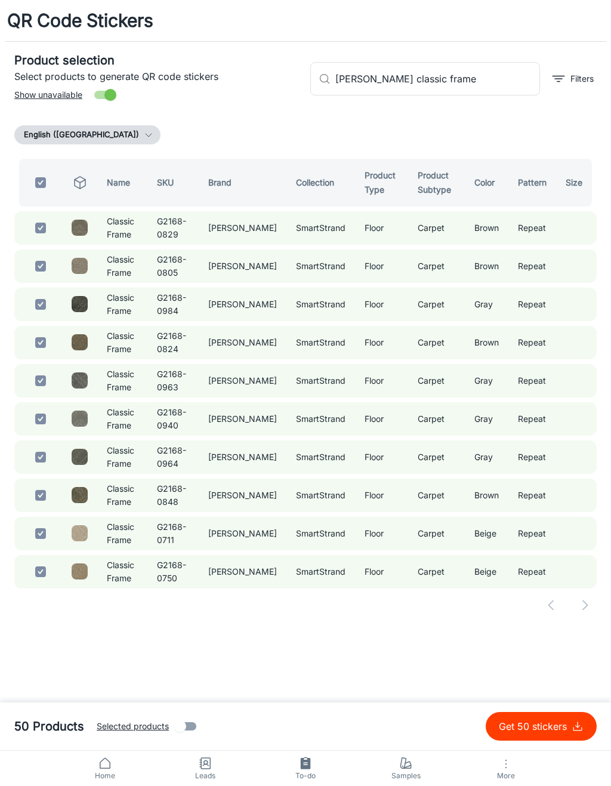
click at [534, 728] on p "Get 50 stickers" at bounding box center [535, 727] width 73 height 14
checkbox input "false"
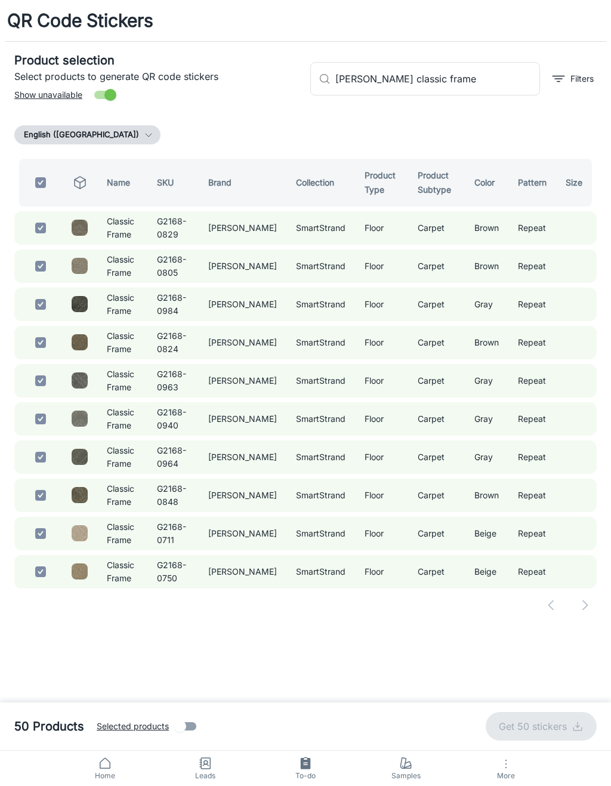
checkbox input "false"
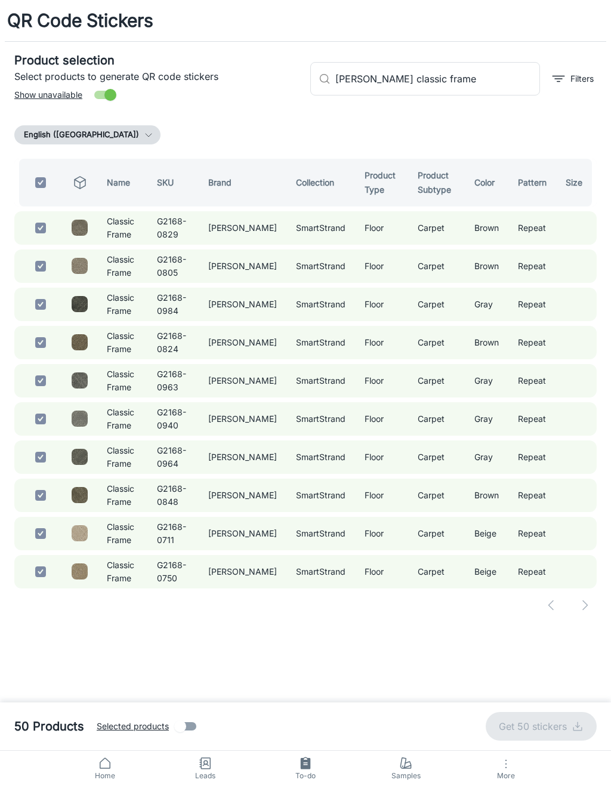
checkbox input "false"
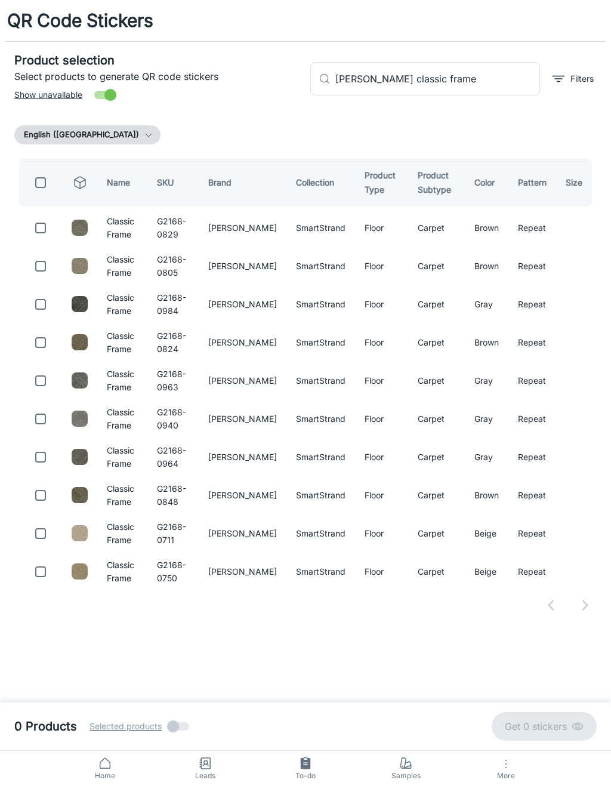
click at [481, 82] on input "[PERSON_NAME] classic frame" at bounding box center [438, 78] width 205 height 33
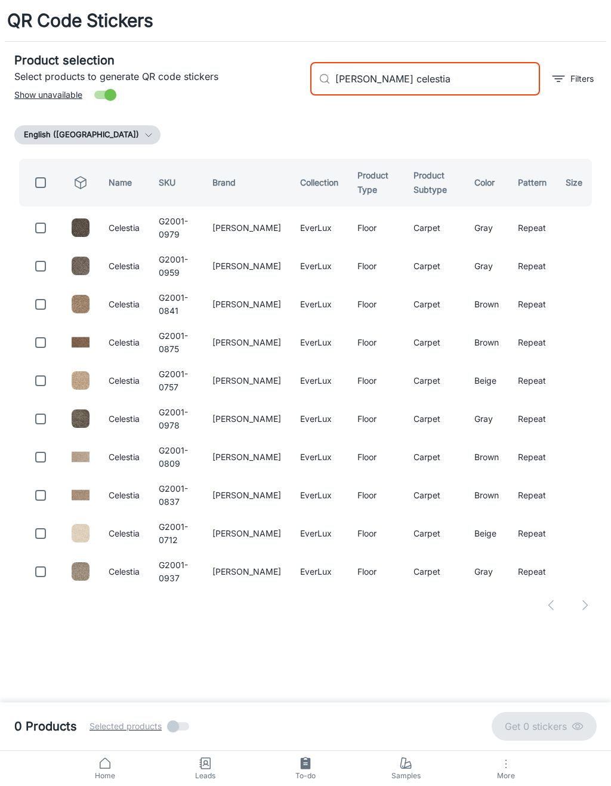
type input "[PERSON_NAME] celestia"
click at [42, 235] on input "checkbox" at bounding box center [41, 228] width 24 height 24
checkbox input "true"
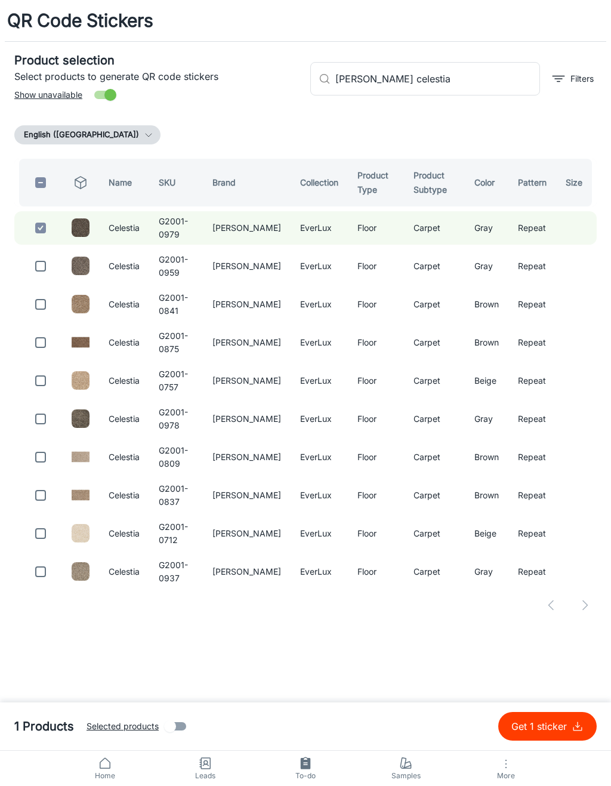
click at [50, 263] on input "checkbox" at bounding box center [41, 266] width 24 height 24
checkbox input "true"
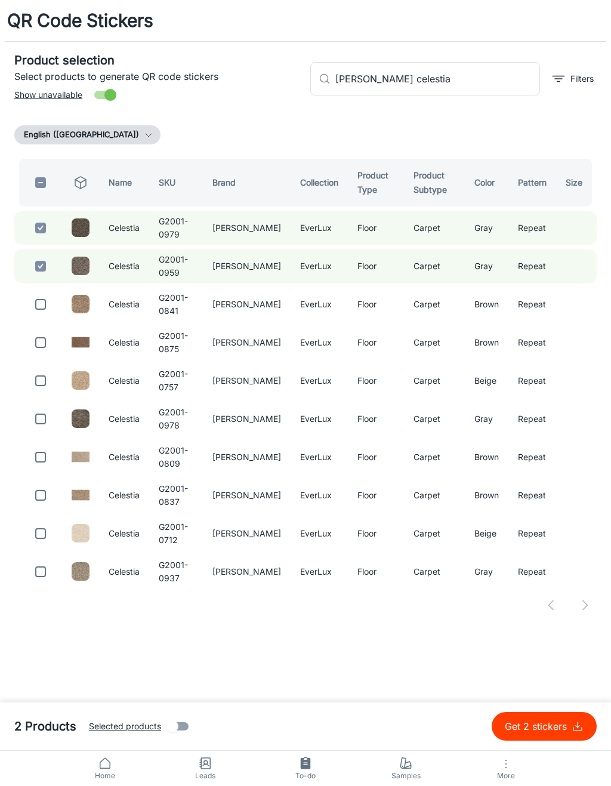
click at [51, 298] on input "checkbox" at bounding box center [41, 305] width 24 height 24
checkbox input "true"
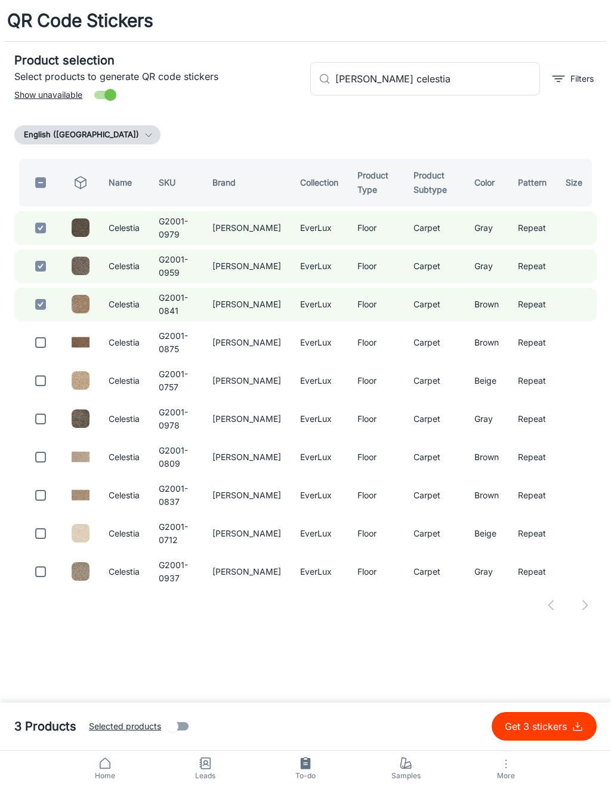
click at [51, 338] on input "checkbox" at bounding box center [41, 343] width 24 height 24
checkbox input "true"
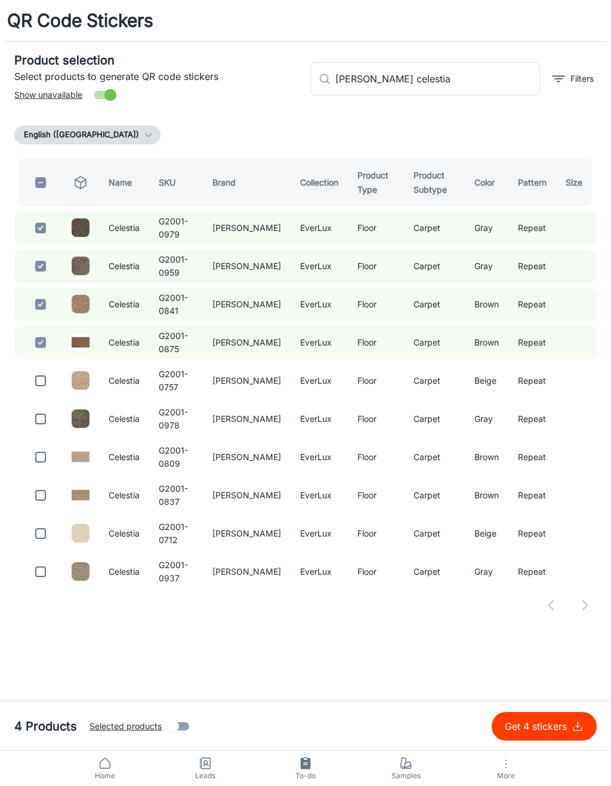
click at [48, 377] on input "checkbox" at bounding box center [41, 381] width 24 height 24
checkbox input "true"
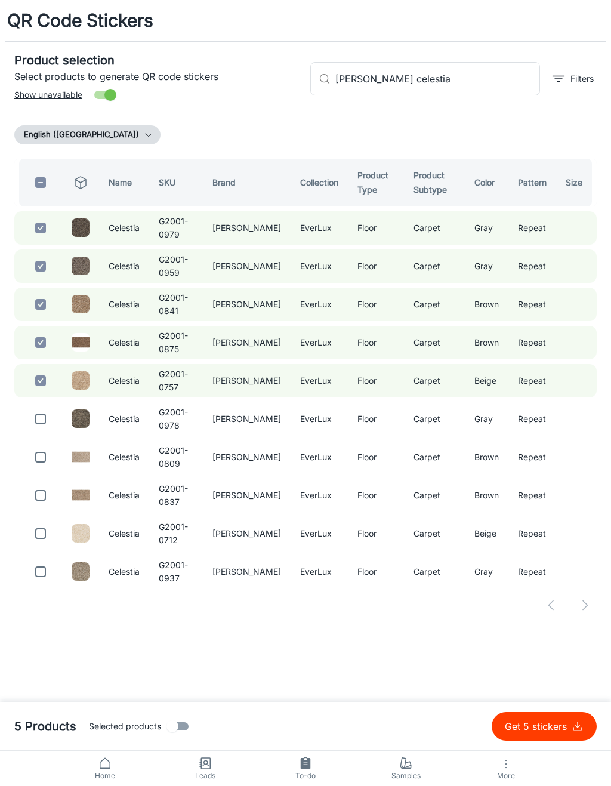
click at [50, 413] on input "checkbox" at bounding box center [41, 419] width 24 height 24
checkbox input "true"
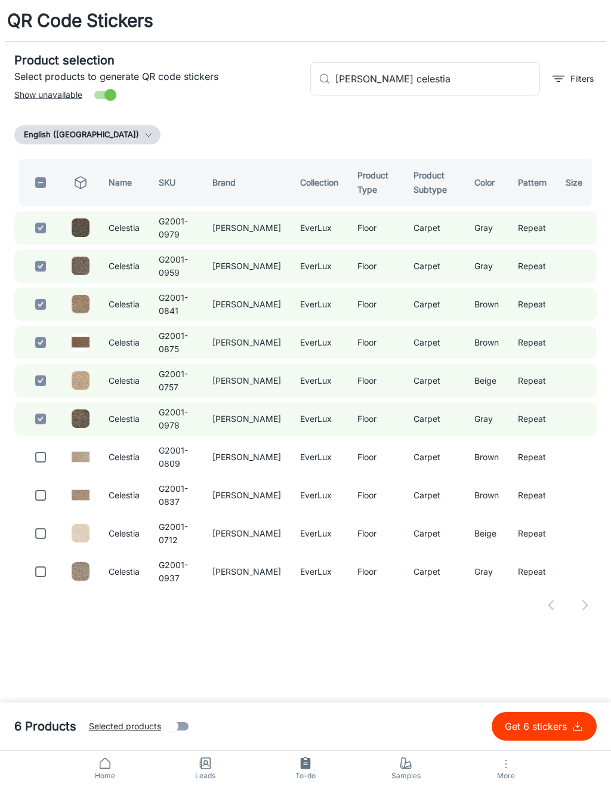
click at [45, 460] on input "checkbox" at bounding box center [41, 457] width 24 height 24
checkbox input "true"
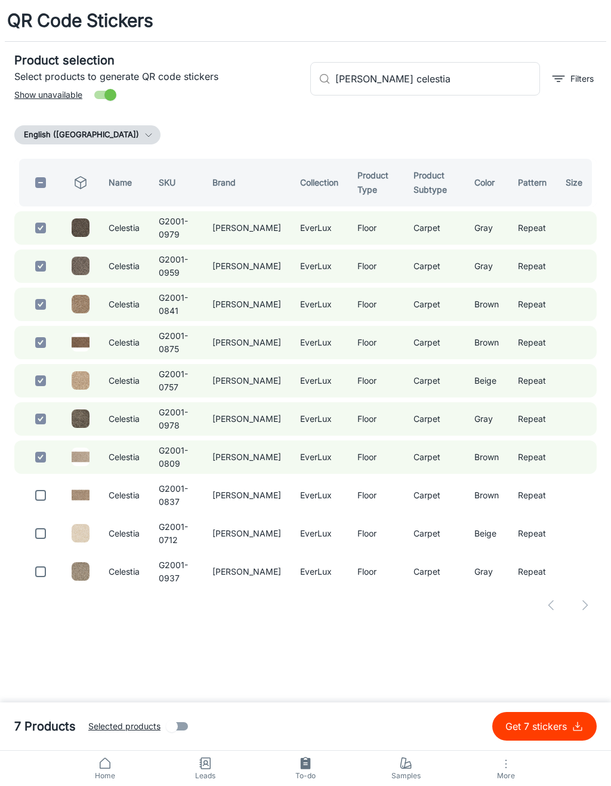
click at [43, 487] on input "checkbox" at bounding box center [41, 496] width 24 height 24
checkbox input "true"
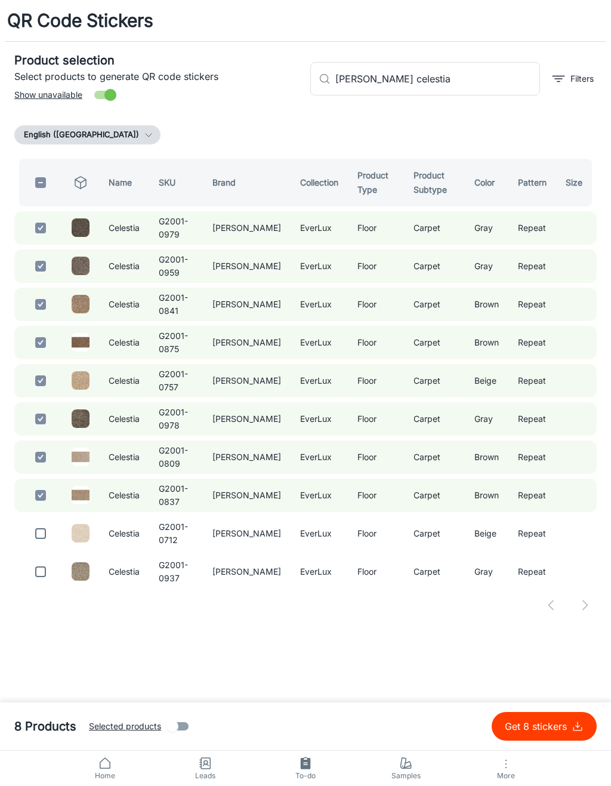
click at [466, 82] on input "[PERSON_NAME] celestia" at bounding box center [438, 78] width 205 height 33
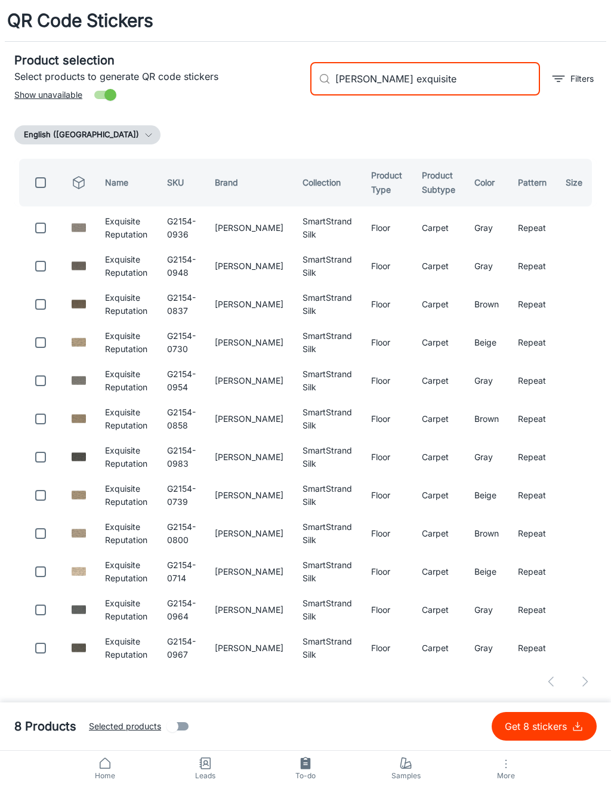
type input "[PERSON_NAME] exquisite"
click at [50, 229] on input "checkbox" at bounding box center [41, 228] width 24 height 24
checkbox input "true"
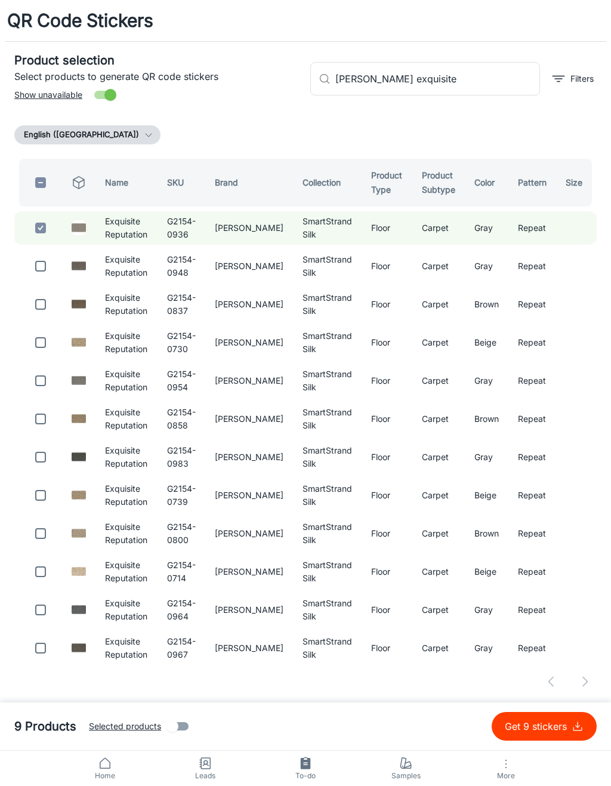
click at [47, 258] on input "checkbox" at bounding box center [41, 266] width 24 height 24
checkbox input "true"
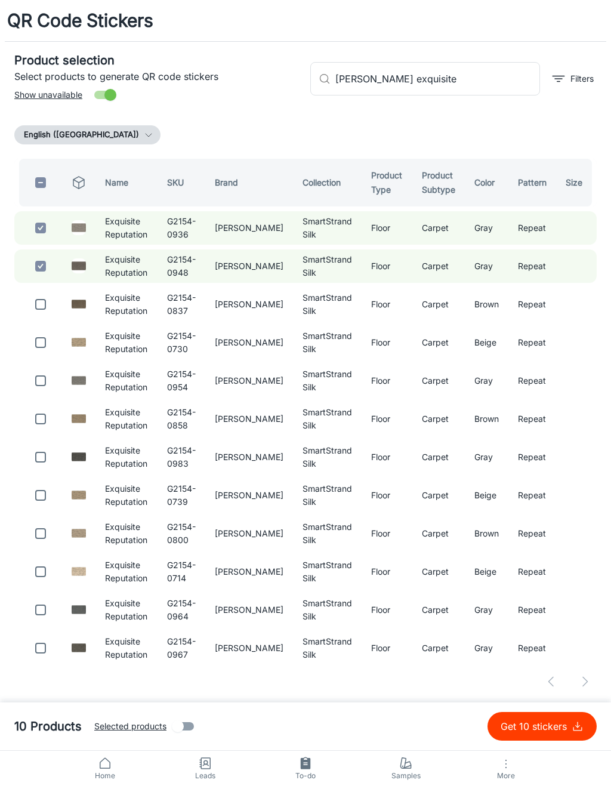
click at [51, 301] on input "checkbox" at bounding box center [41, 305] width 24 height 24
checkbox input "true"
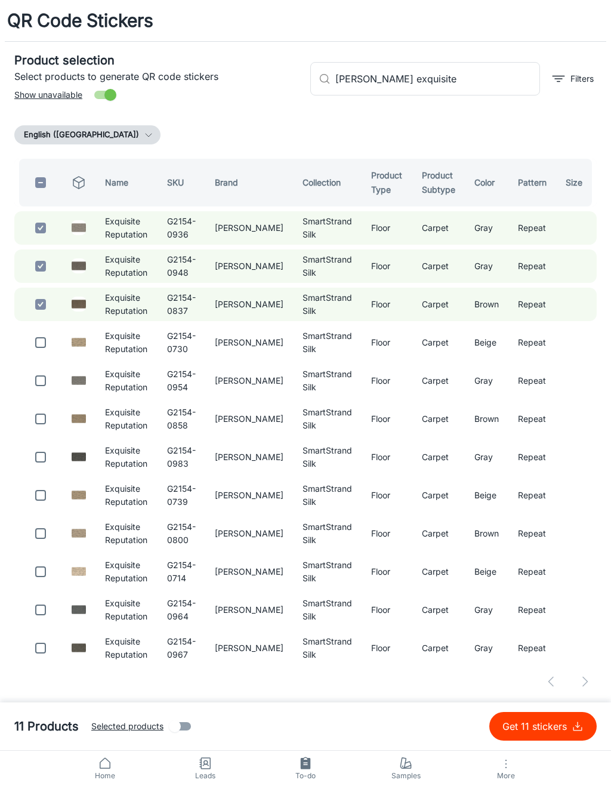
click at [50, 335] on input "checkbox" at bounding box center [41, 343] width 24 height 24
checkbox input "true"
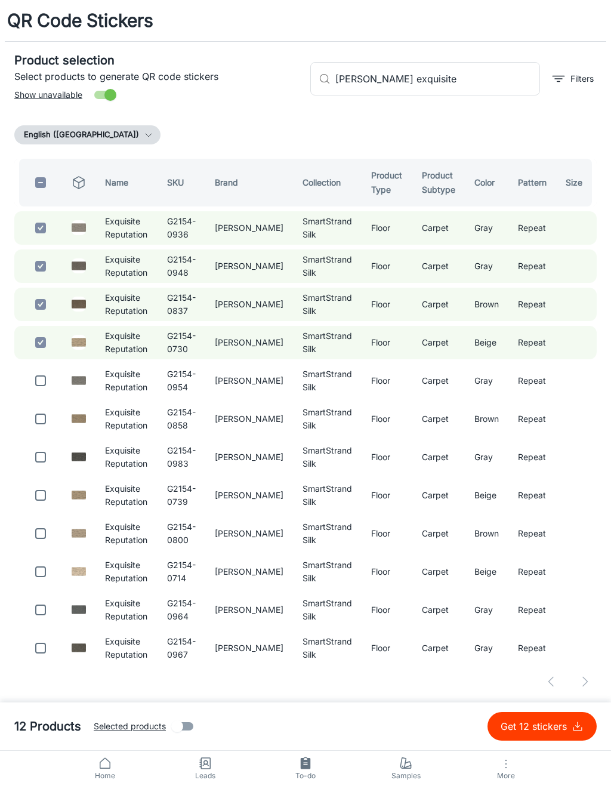
click at [42, 379] on input "checkbox" at bounding box center [41, 381] width 24 height 24
checkbox input "true"
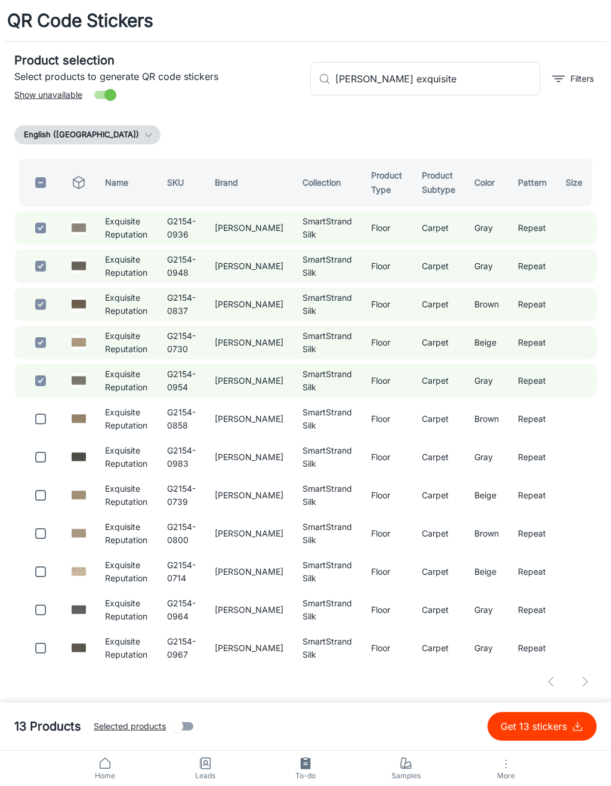
click at [40, 420] on input "checkbox" at bounding box center [41, 419] width 24 height 24
checkbox input "true"
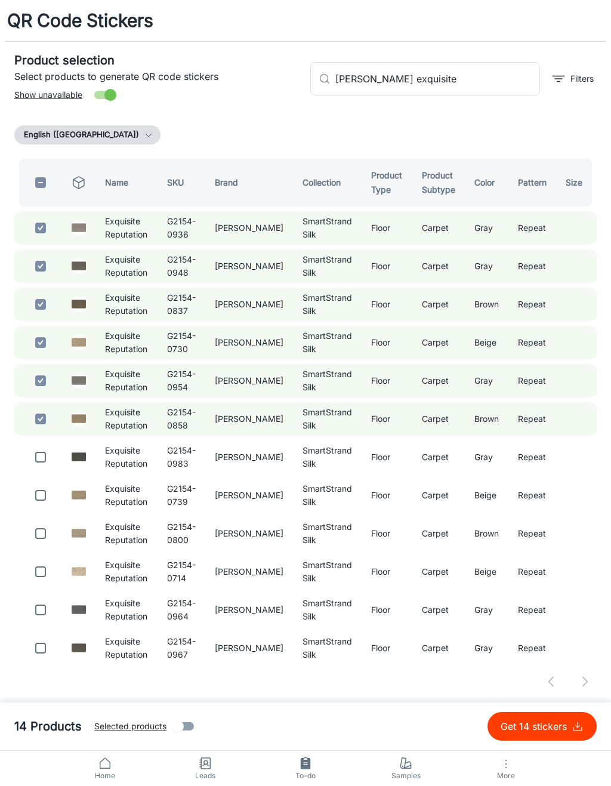
click at [44, 457] on input "checkbox" at bounding box center [41, 457] width 24 height 24
checkbox input "true"
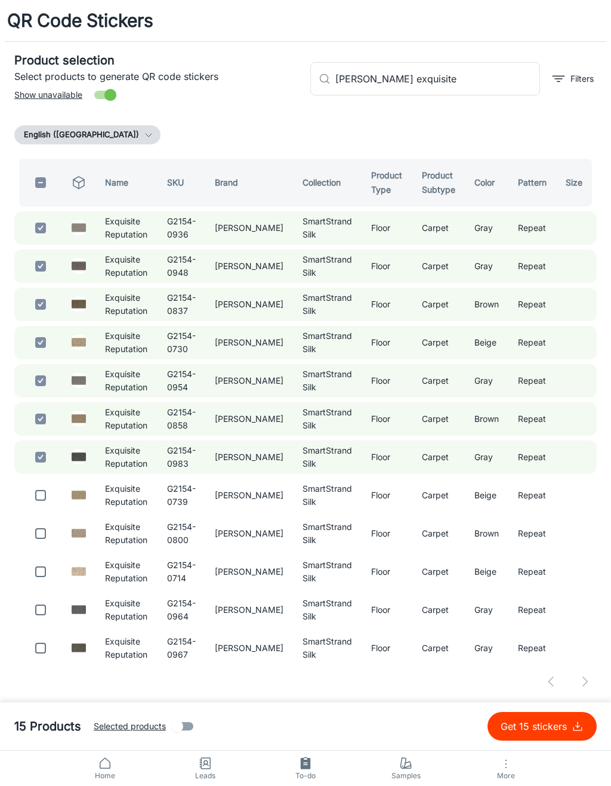
click at [45, 498] on input "checkbox" at bounding box center [41, 496] width 24 height 24
checkbox input "true"
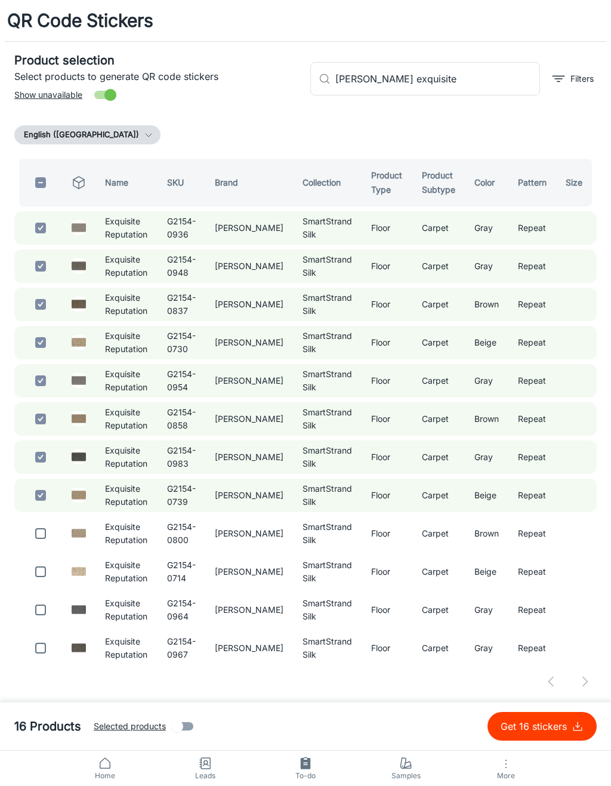
click at [44, 528] on input "checkbox" at bounding box center [41, 534] width 24 height 24
checkbox input "true"
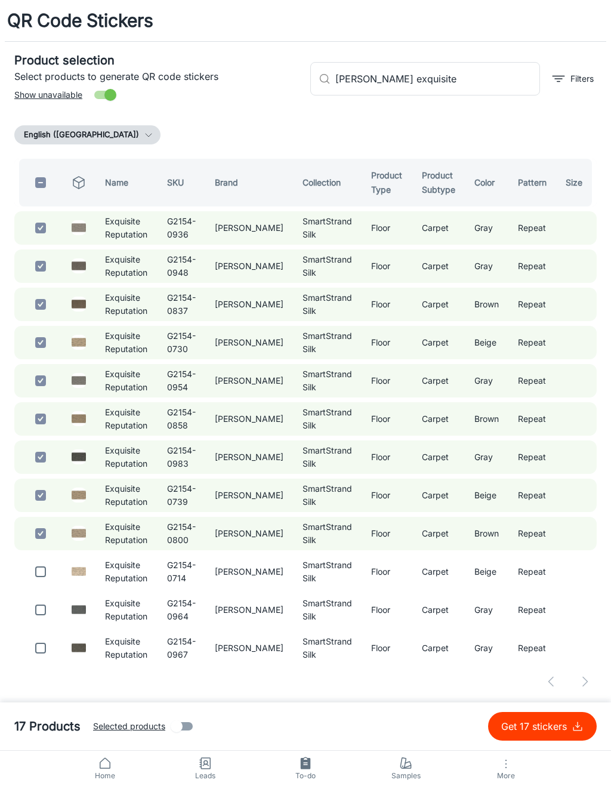
click at [37, 569] on input "checkbox" at bounding box center [41, 572] width 24 height 24
checkbox input "true"
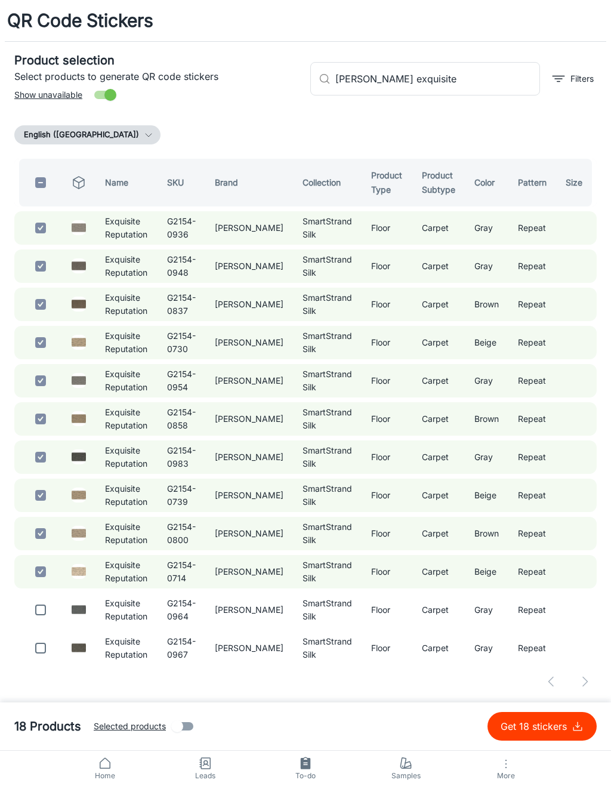
click at [37, 611] on input "checkbox" at bounding box center [41, 610] width 24 height 24
checkbox input "true"
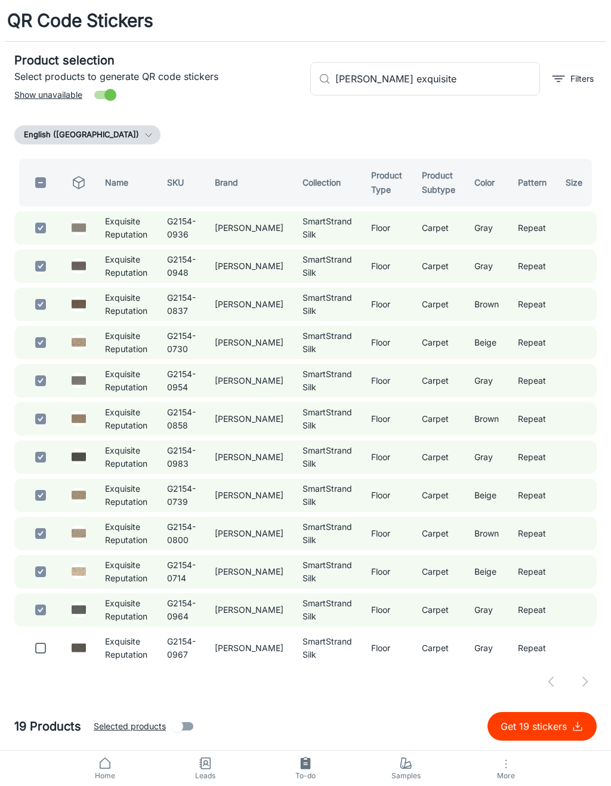
click at [461, 79] on input "[PERSON_NAME] exquisite" at bounding box center [438, 78] width 205 height 33
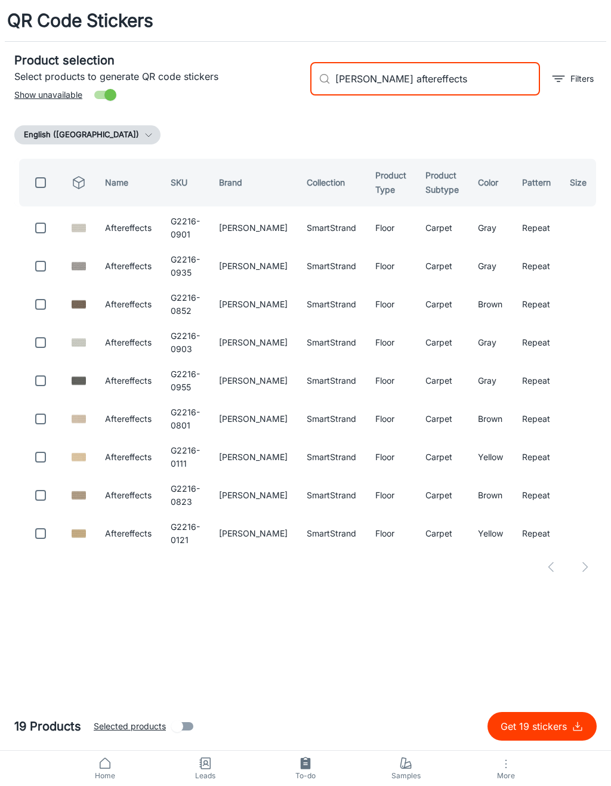
type input "[PERSON_NAME] aftereffects"
click at [51, 239] on input "checkbox" at bounding box center [41, 228] width 24 height 24
checkbox input "true"
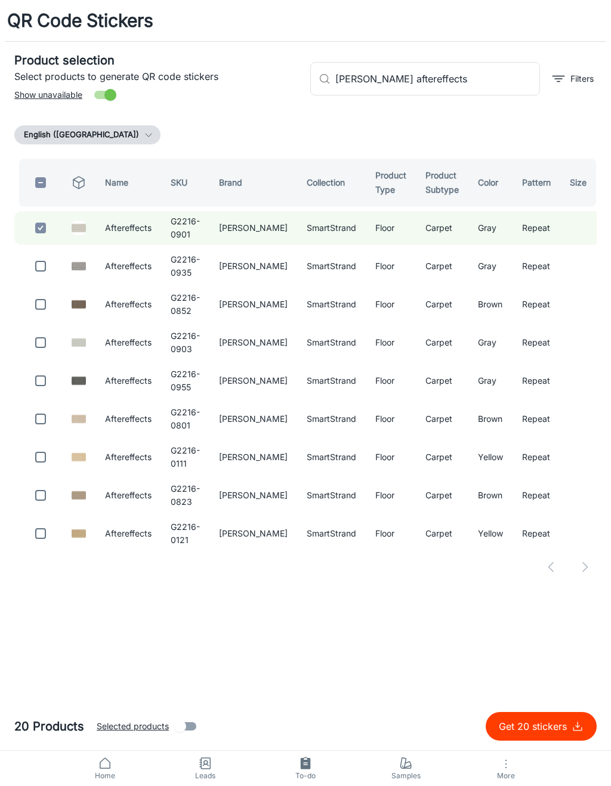
click at [48, 262] on input "checkbox" at bounding box center [41, 266] width 24 height 24
checkbox input "true"
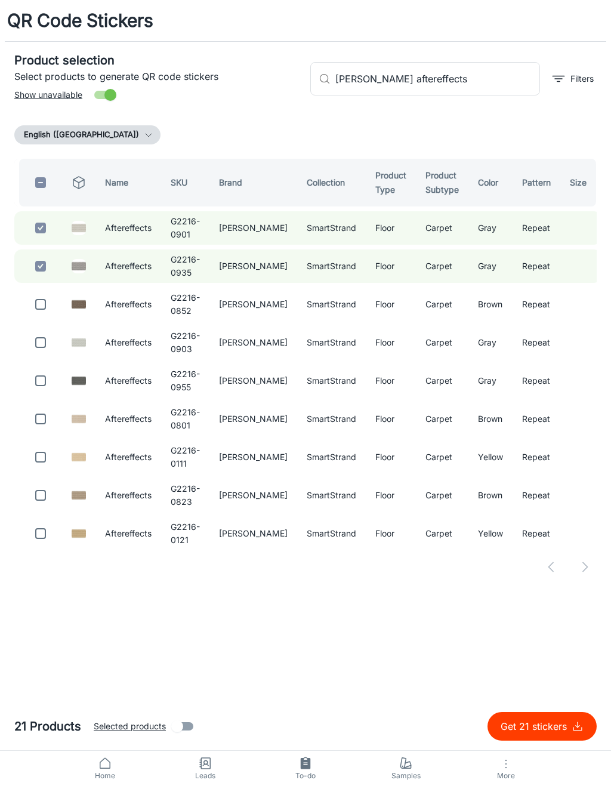
click at [55, 295] on td at bounding box center [38, 304] width 48 height 33
click at [50, 331] on input "checkbox" at bounding box center [41, 343] width 24 height 24
checkbox input "true"
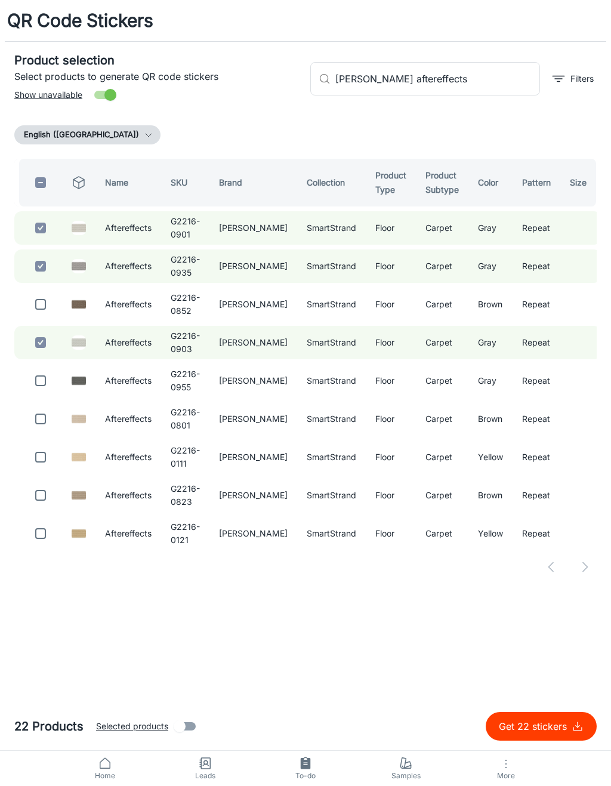
click at [49, 304] on input "checkbox" at bounding box center [41, 305] width 24 height 24
checkbox input "true"
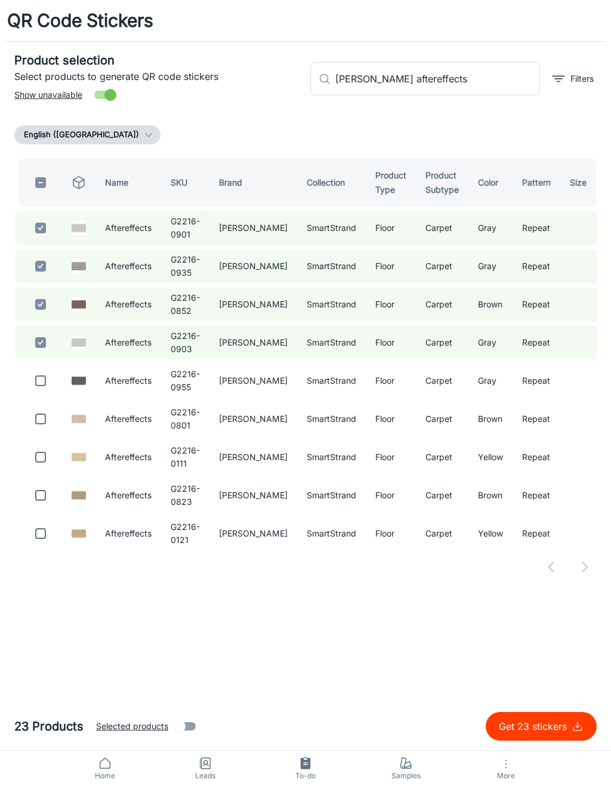
click at [51, 376] on input "checkbox" at bounding box center [41, 381] width 24 height 24
checkbox input "true"
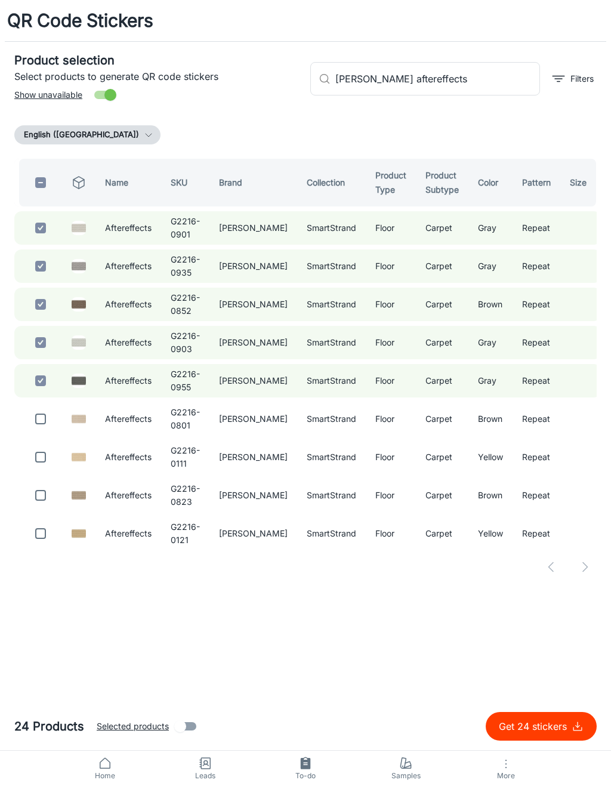
click at [42, 416] on input "checkbox" at bounding box center [41, 419] width 24 height 24
checkbox input "true"
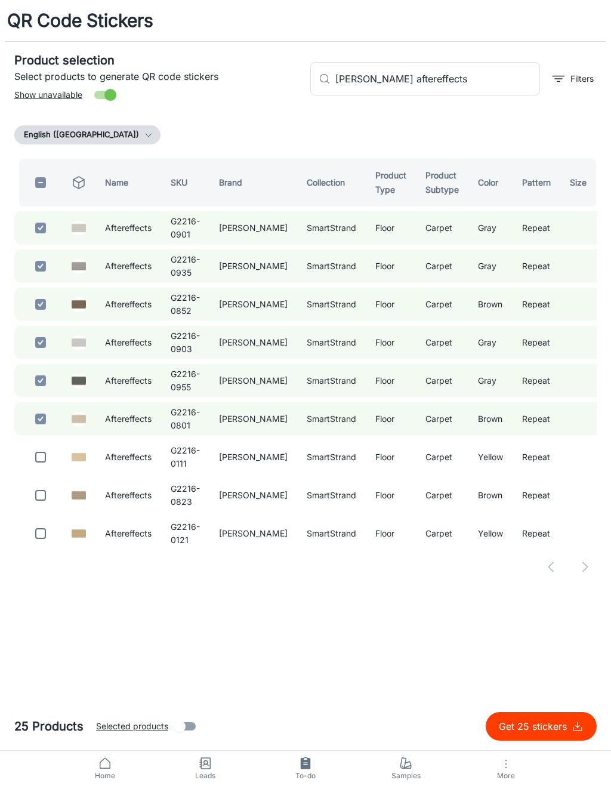
click at [43, 457] on input "checkbox" at bounding box center [41, 457] width 24 height 24
checkbox input "true"
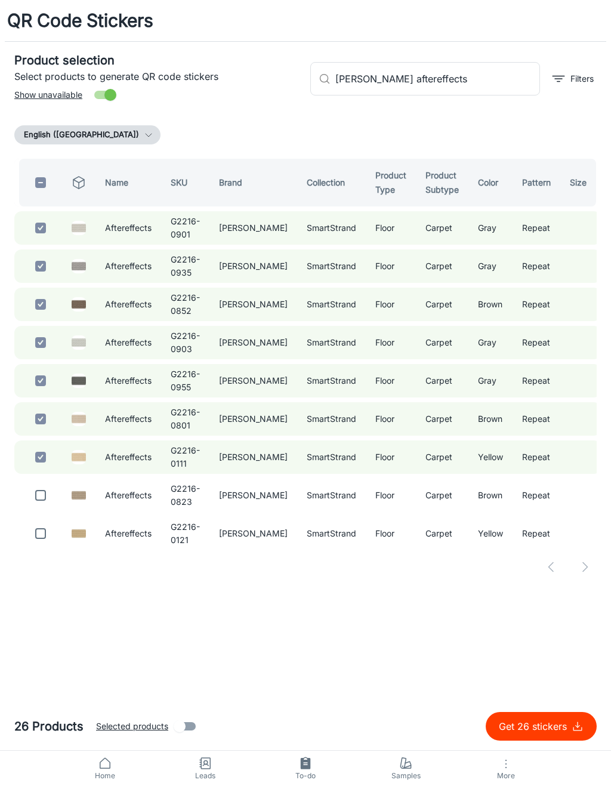
click at [44, 499] on input "checkbox" at bounding box center [41, 496] width 24 height 24
checkbox input "true"
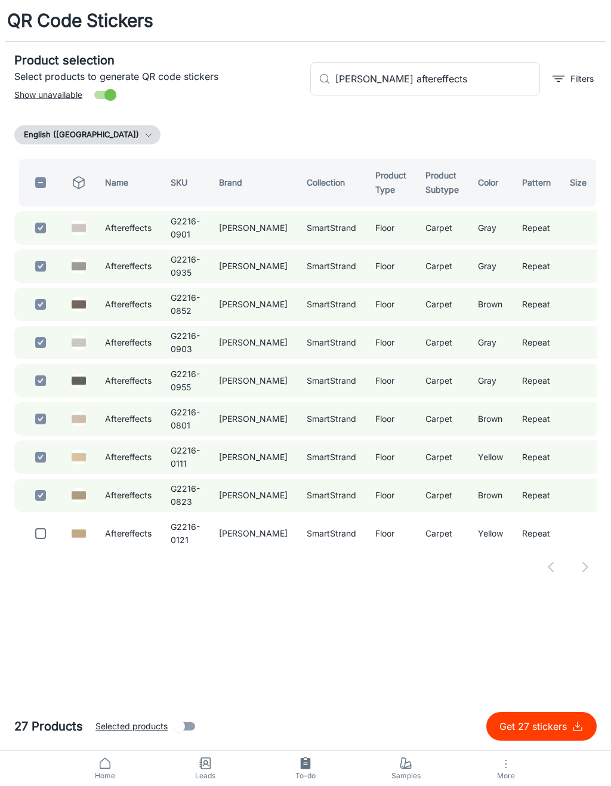
click at [481, 87] on input "[PERSON_NAME] aftereffects" at bounding box center [438, 78] width 205 height 33
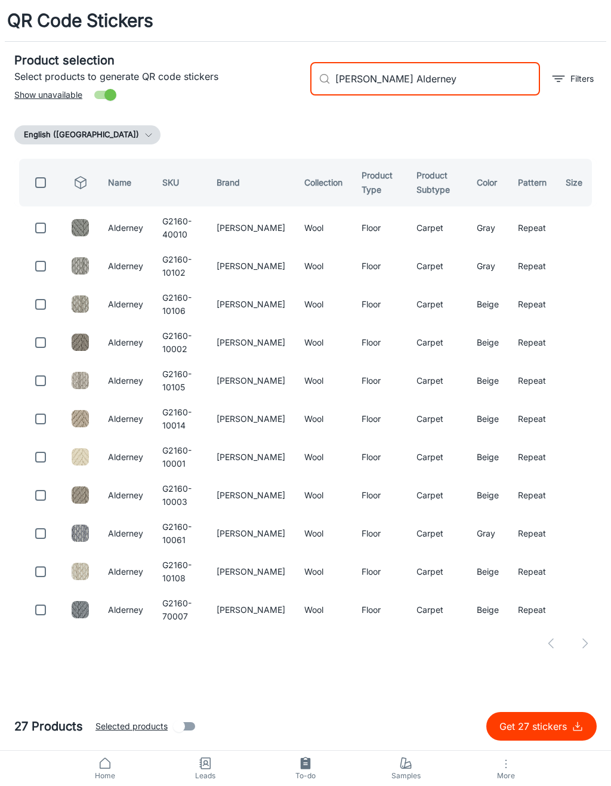
type input "[PERSON_NAME] Alderney"
click at [38, 239] on input "checkbox" at bounding box center [41, 228] width 24 height 24
checkbox input "true"
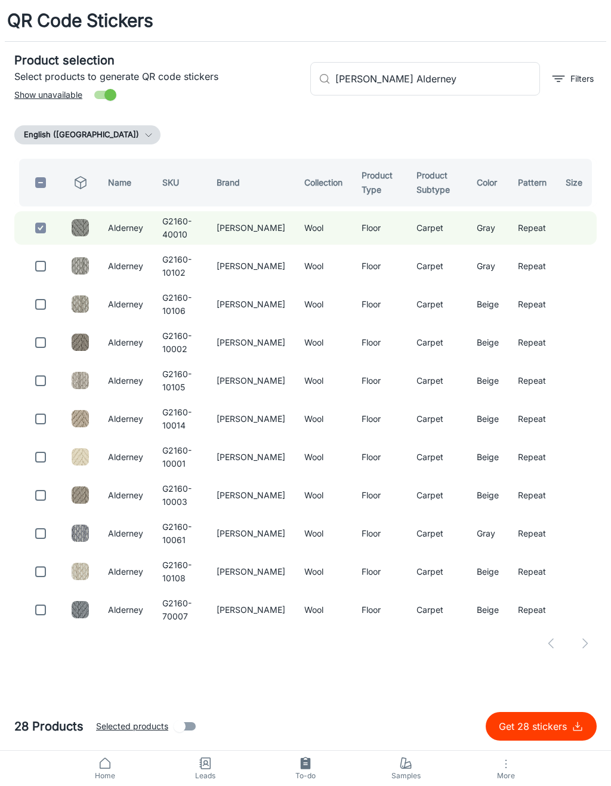
click at [502, 87] on input "[PERSON_NAME] Alderney" at bounding box center [438, 78] width 205 height 33
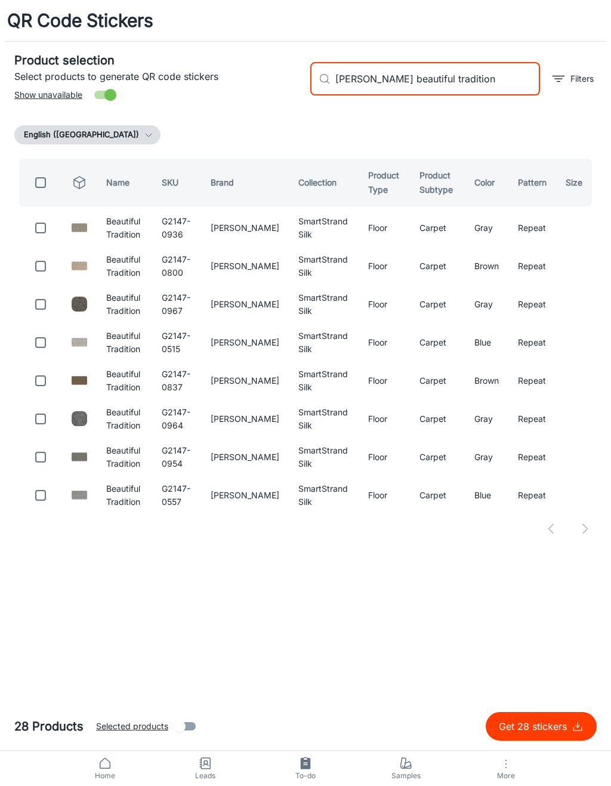
type input "[PERSON_NAME] beautiful tradition"
click at [23, 232] on td at bounding box center [38, 227] width 48 height 33
click at [51, 236] on input "checkbox" at bounding box center [41, 228] width 24 height 24
checkbox input "true"
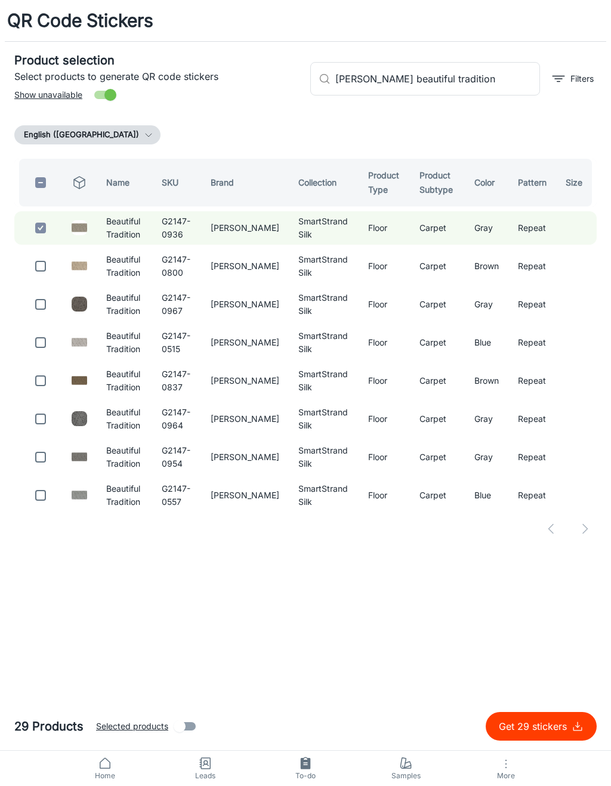
click at [51, 259] on input "checkbox" at bounding box center [41, 266] width 24 height 24
checkbox input "true"
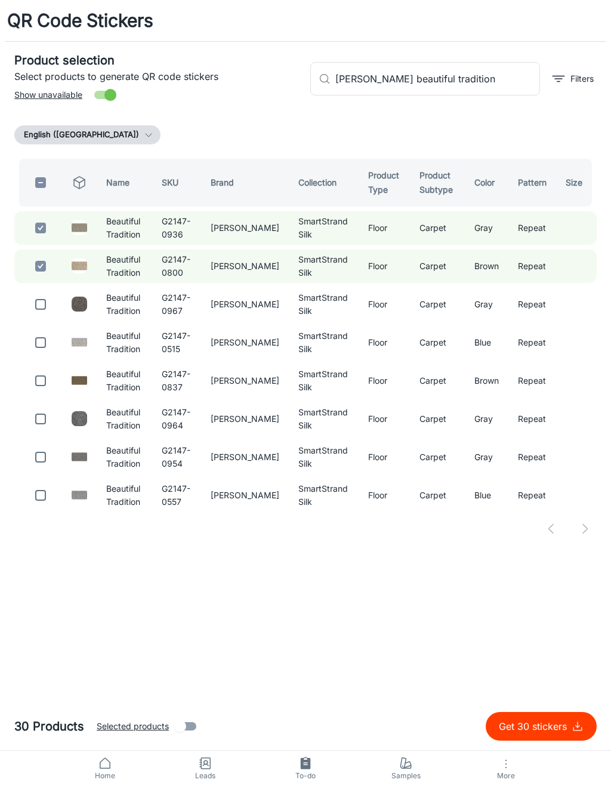
click at [52, 300] on input "checkbox" at bounding box center [41, 305] width 24 height 24
checkbox input "true"
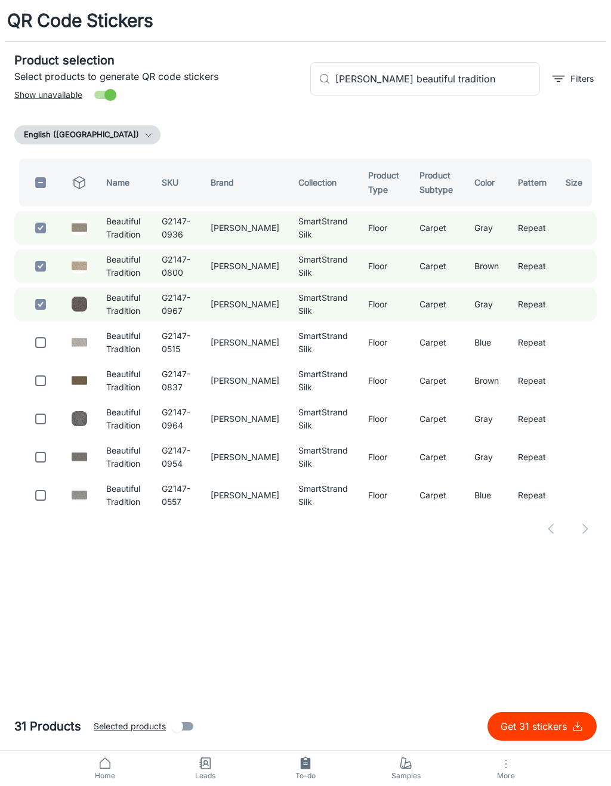
click at [51, 337] on input "checkbox" at bounding box center [41, 343] width 24 height 24
checkbox input "true"
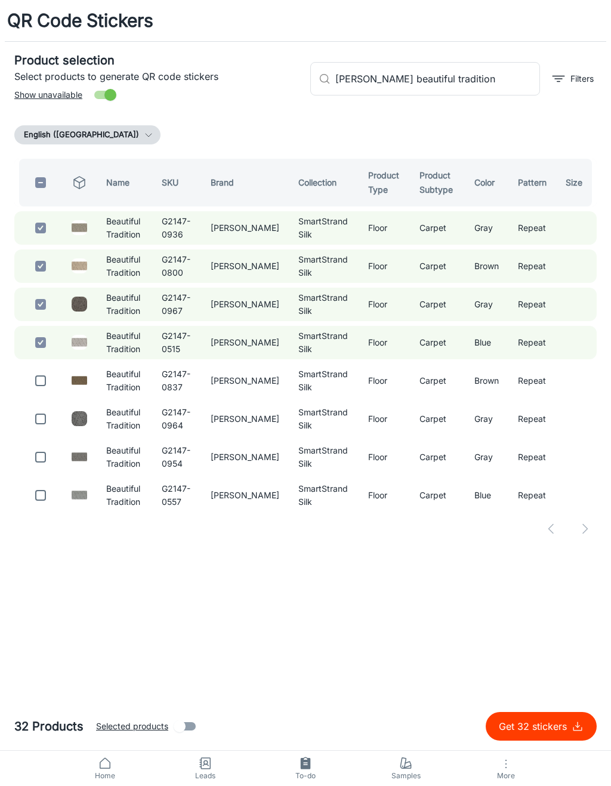
click at [45, 391] on input "checkbox" at bounding box center [41, 381] width 24 height 24
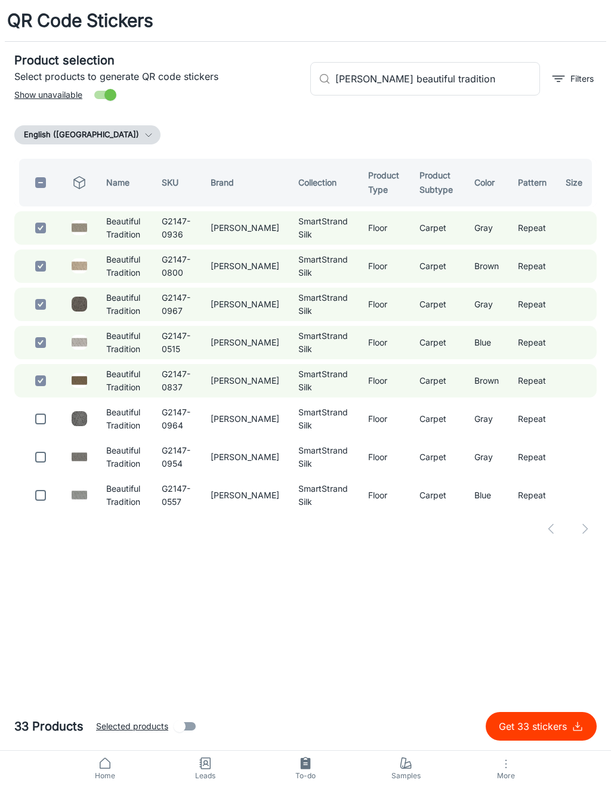
click at [51, 419] on input "checkbox" at bounding box center [41, 419] width 24 height 24
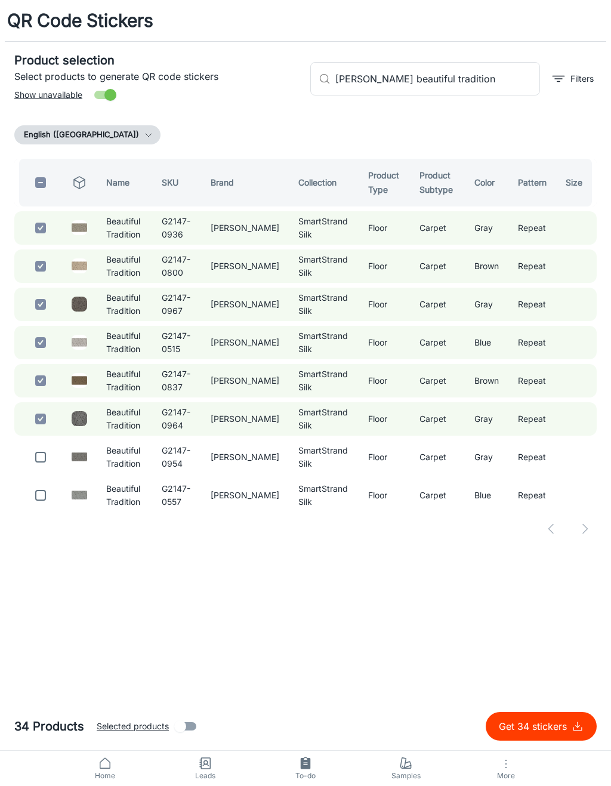
click at [45, 462] on input "checkbox" at bounding box center [41, 457] width 24 height 24
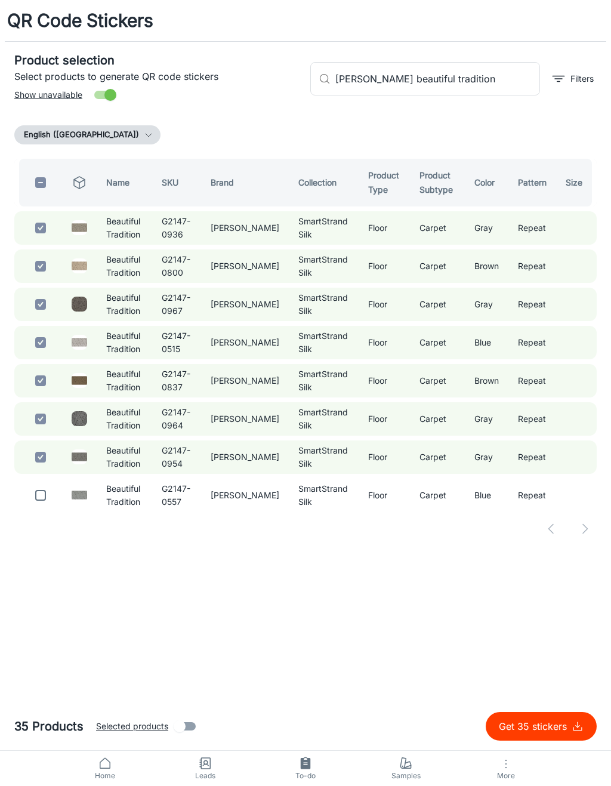
click at [45, 500] on input "checkbox" at bounding box center [41, 496] width 24 height 24
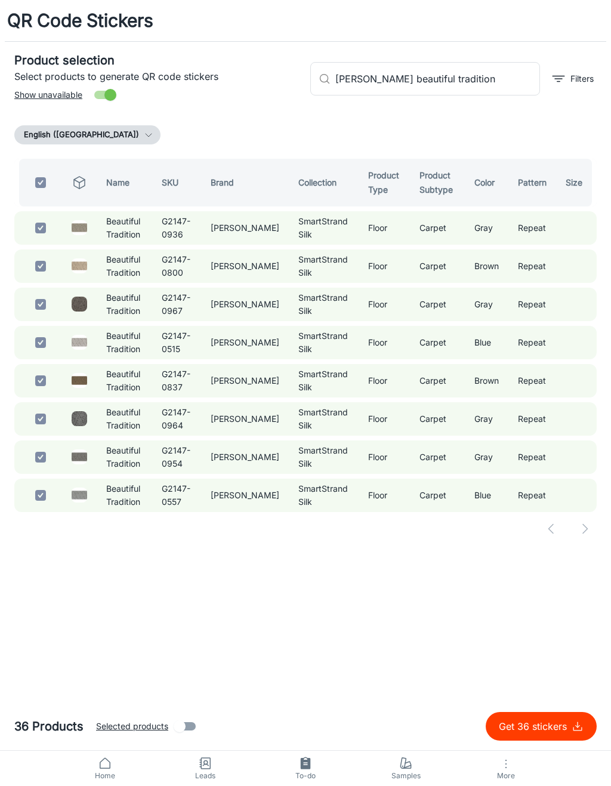
click at [548, 727] on p "Get 36 stickers" at bounding box center [535, 727] width 73 height 14
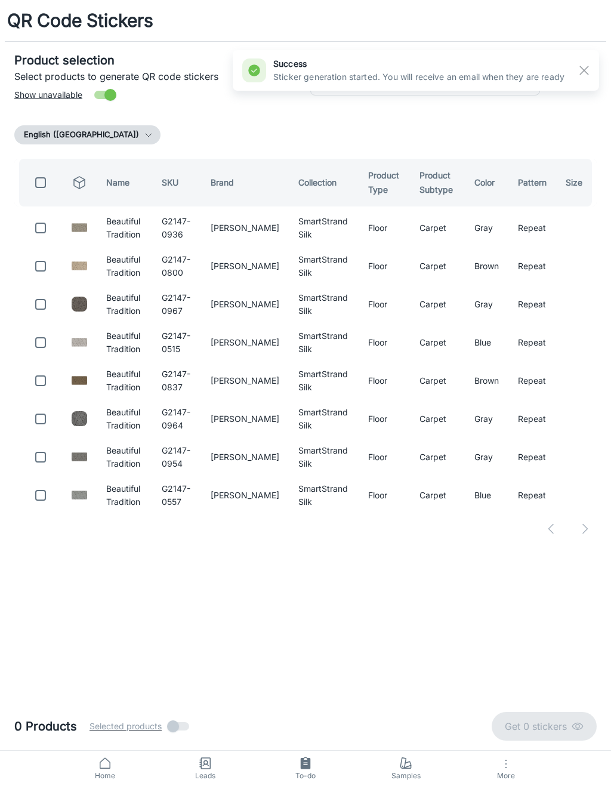
click at [581, 76] on rect "button" at bounding box center [584, 70] width 14 height 14
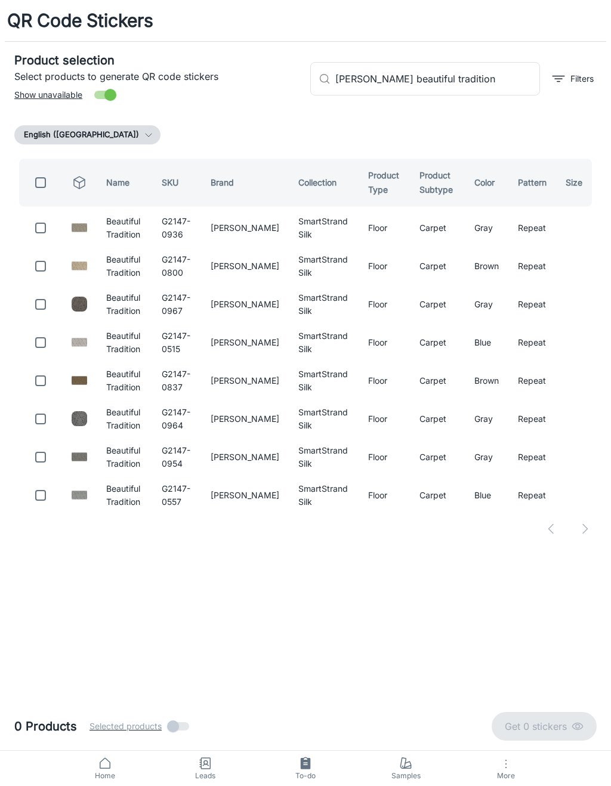
click at [497, 80] on input "[PERSON_NAME] beautiful tradition" at bounding box center [438, 78] width 205 height 33
click at [44, 229] on input "checkbox" at bounding box center [41, 228] width 24 height 24
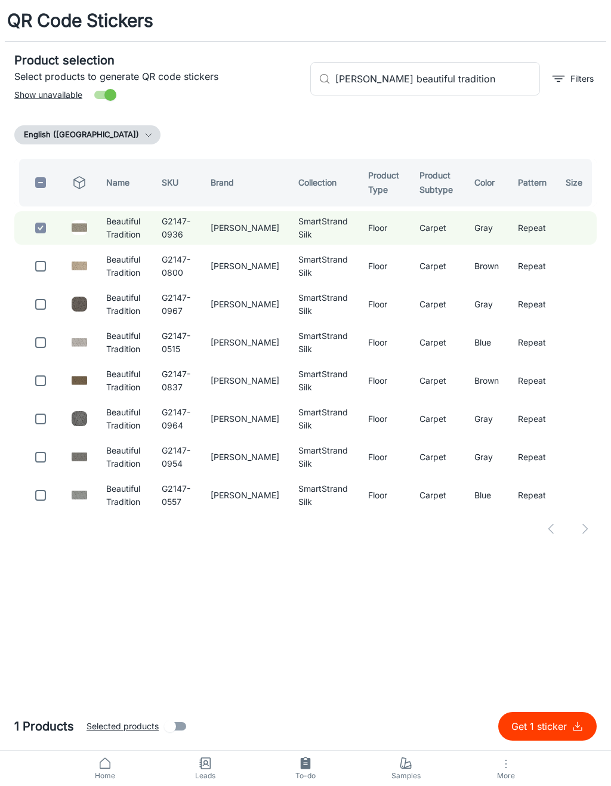
click at [47, 268] on input "checkbox" at bounding box center [41, 266] width 24 height 24
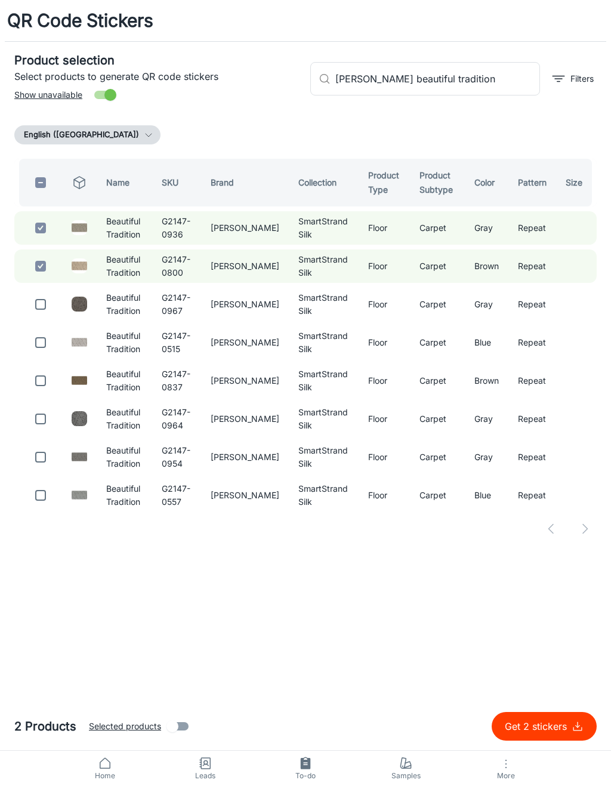
click at [45, 311] on input "checkbox" at bounding box center [41, 305] width 24 height 24
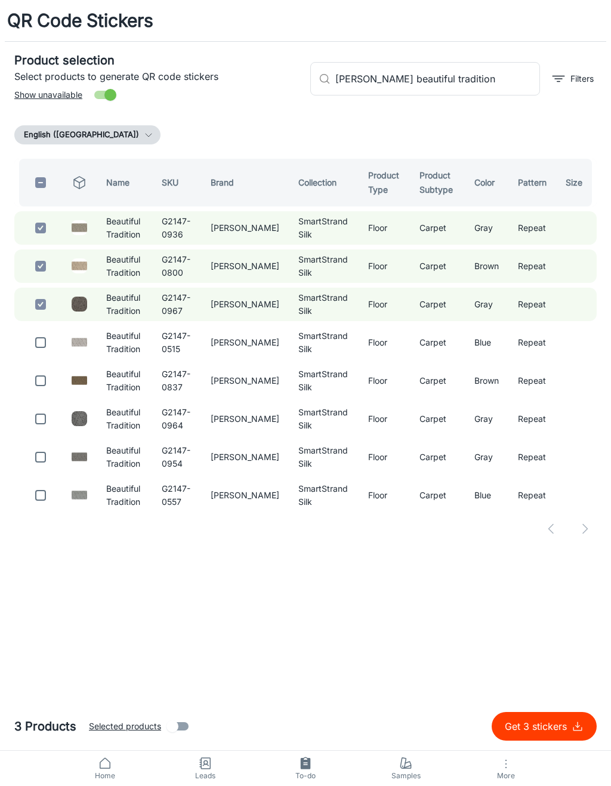
click at [50, 351] on input "checkbox" at bounding box center [41, 343] width 24 height 24
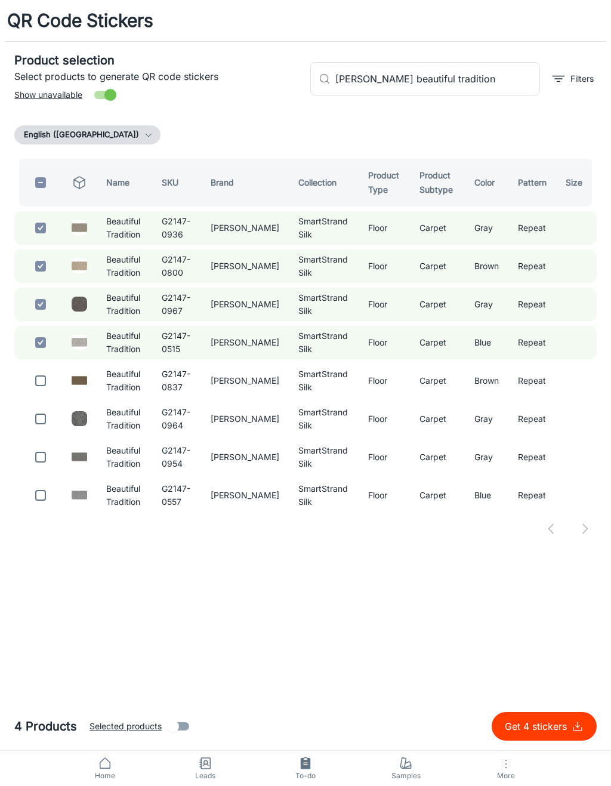
click at [42, 378] on input "checkbox" at bounding box center [41, 381] width 24 height 24
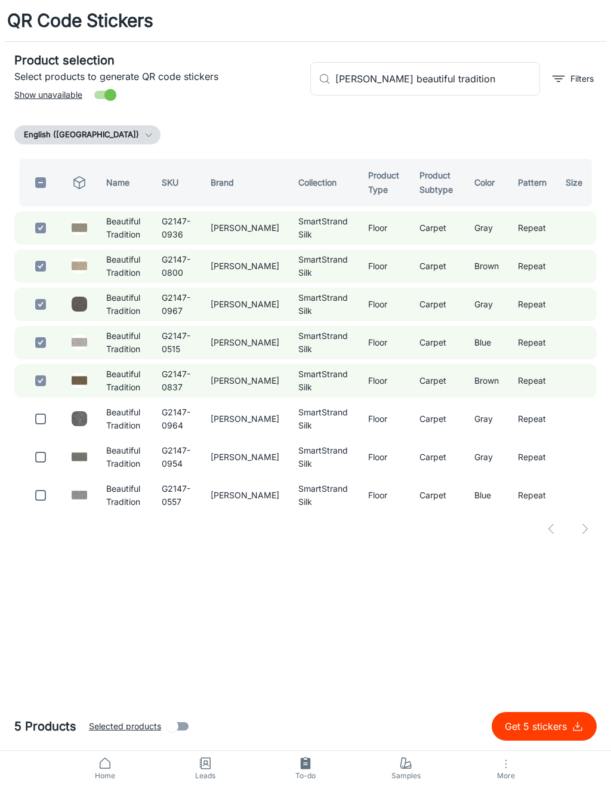
click at [47, 403] on td at bounding box center [38, 418] width 48 height 33
click at [39, 422] on input "checkbox" at bounding box center [41, 419] width 24 height 24
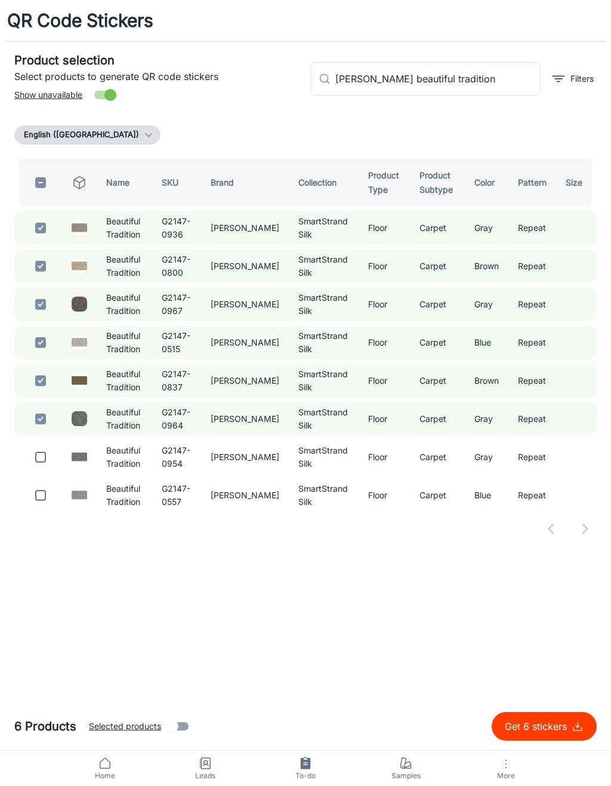
click at [491, 80] on input "[PERSON_NAME] beautiful tradition" at bounding box center [438, 78] width 205 height 33
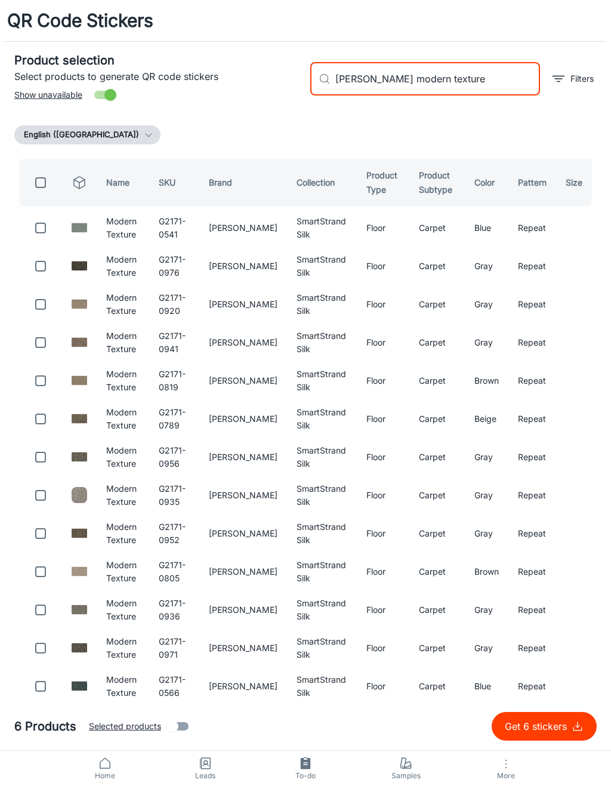
click at [42, 225] on input "checkbox" at bounding box center [41, 228] width 24 height 24
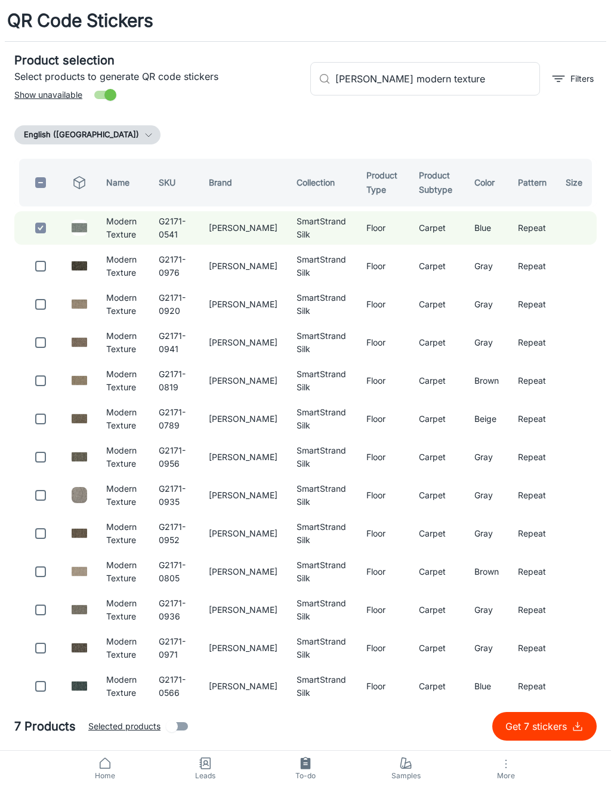
click at [41, 266] on input "checkbox" at bounding box center [41, 266] width 24 height 24
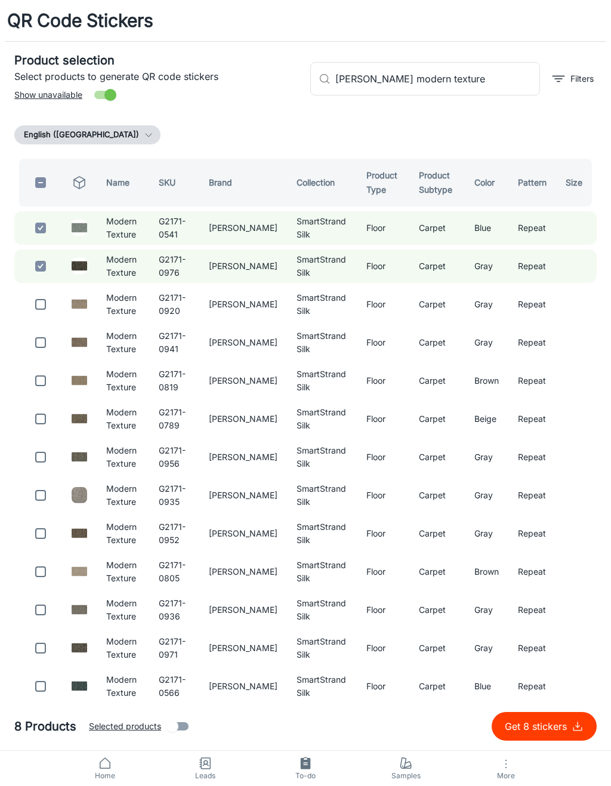
click at [44, 303] on input "checkbox" at bounding box center [41, 305] width 24 height 24
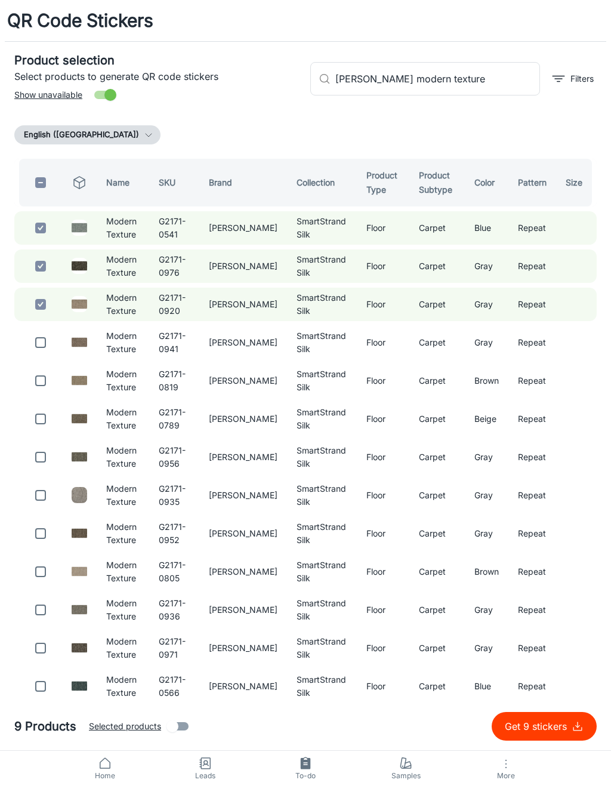
click at [47, 337] on input "checkbox" at bounding box center [41, 343] width 24 height 24
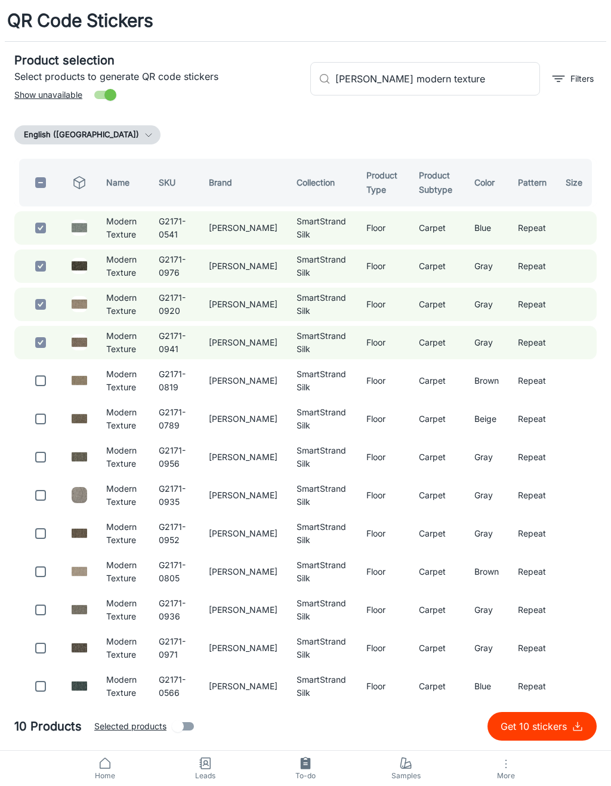
click at [42, 374] on input "checkbox" at bounding box center [41, 381] width 24 height 24
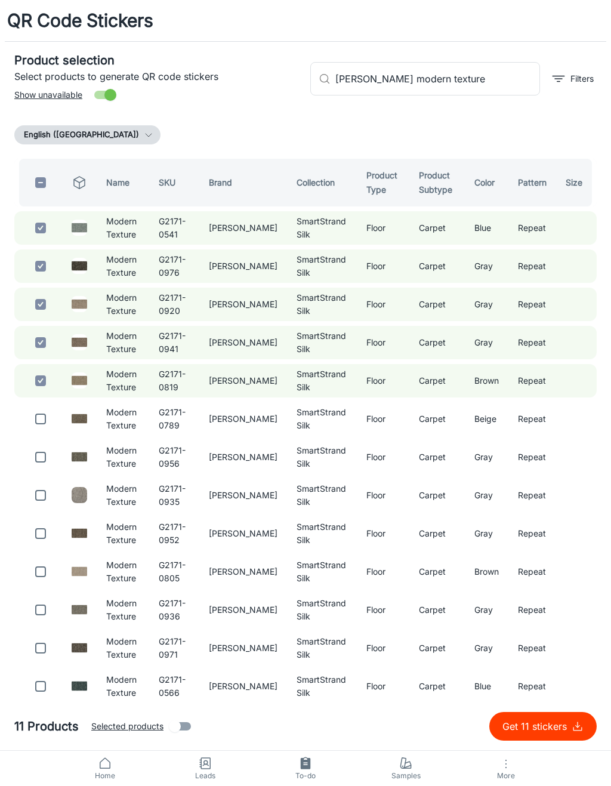
click at [51, 420] on input "checkbox" at bounding box center [41, 419] width 24 height 24
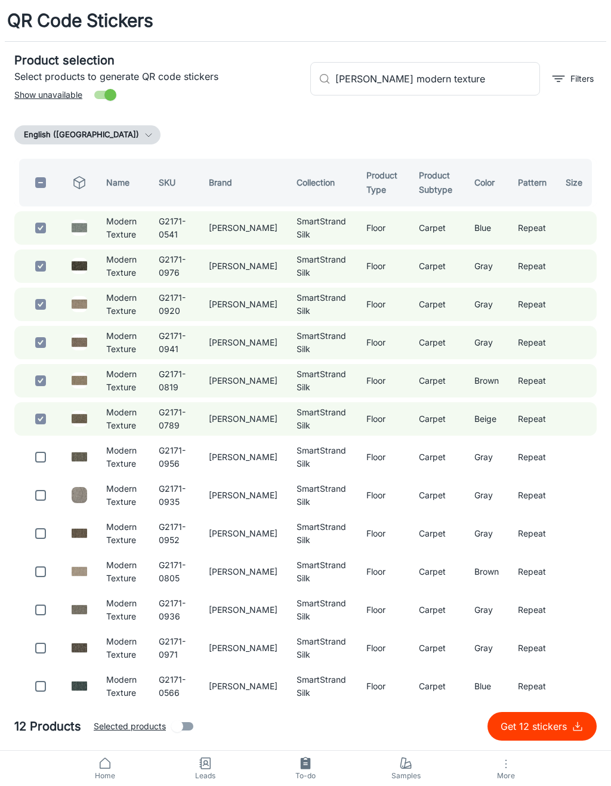
click at [41, 453] on input "checkbox" at bounding box center [41, 457] width 24 height 24
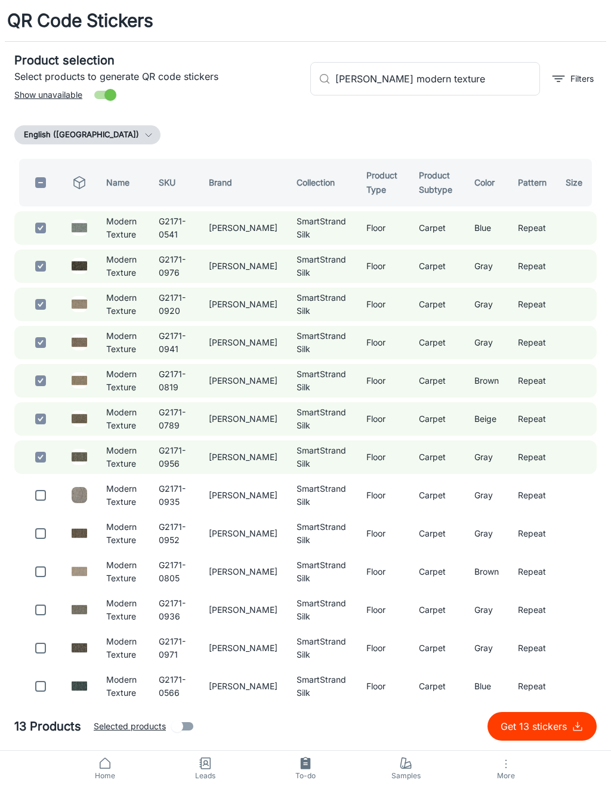
click at [46, 497] on input "checkbox" at bounding box center [41, 496] width 24 height 24
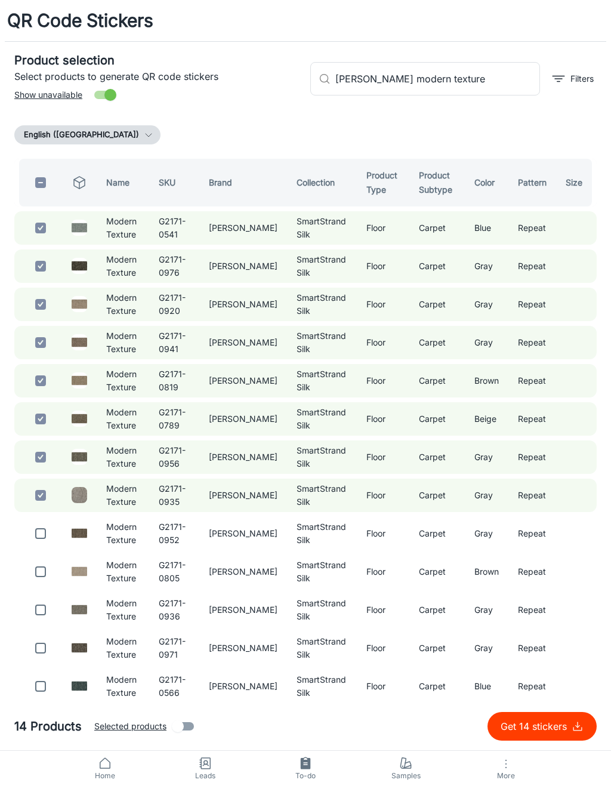
click at [45, 544] on input "checkbox" at bounding box center [41, 534] width 24 height 24
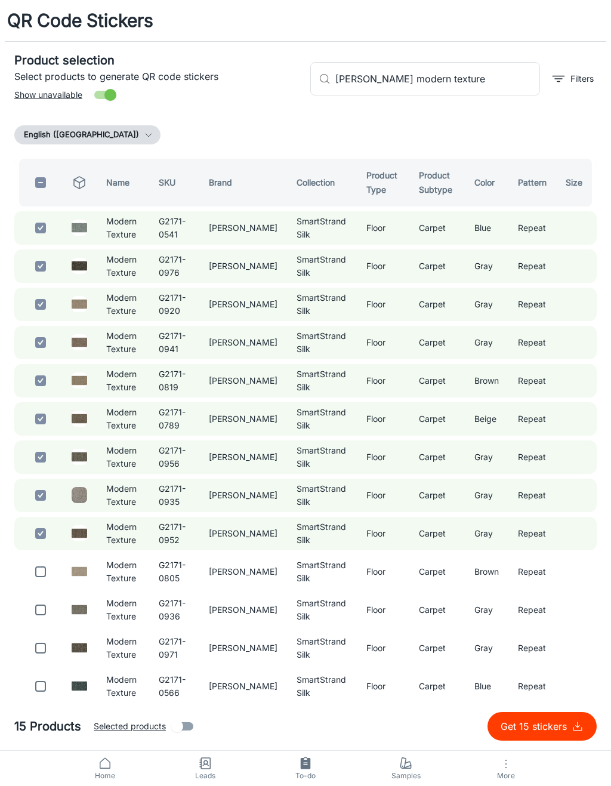
click at [41, 567] on input "checkbox" at bounding box center [41, 572] width 24 height 24
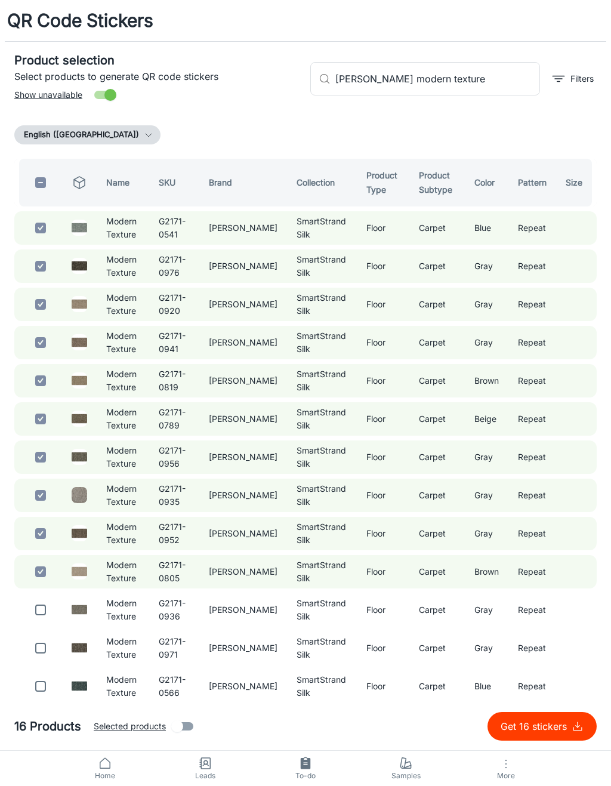
click at [45, 607] on input "checkbox" at bounding box center [41, 610] width 24 height 24
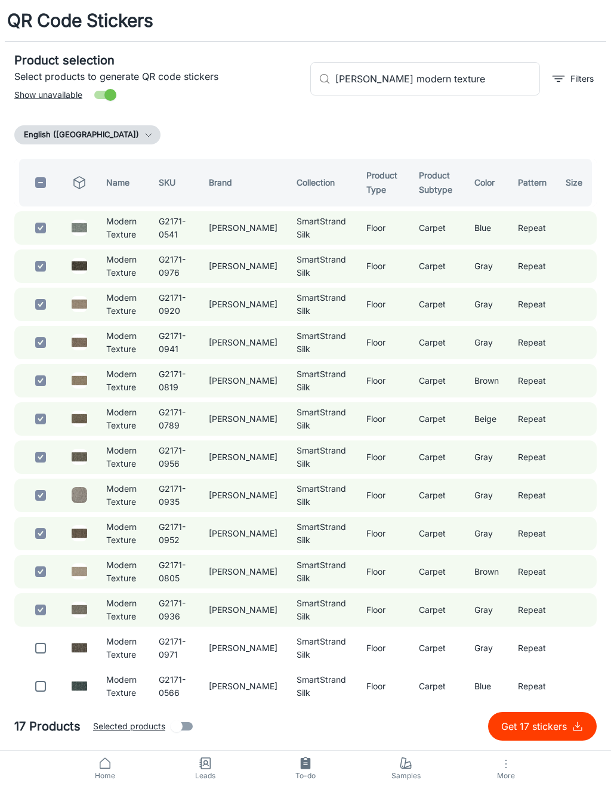
click at [41, 644] on input "checkbox" at bounding box center [41, 649] width 24 height 24
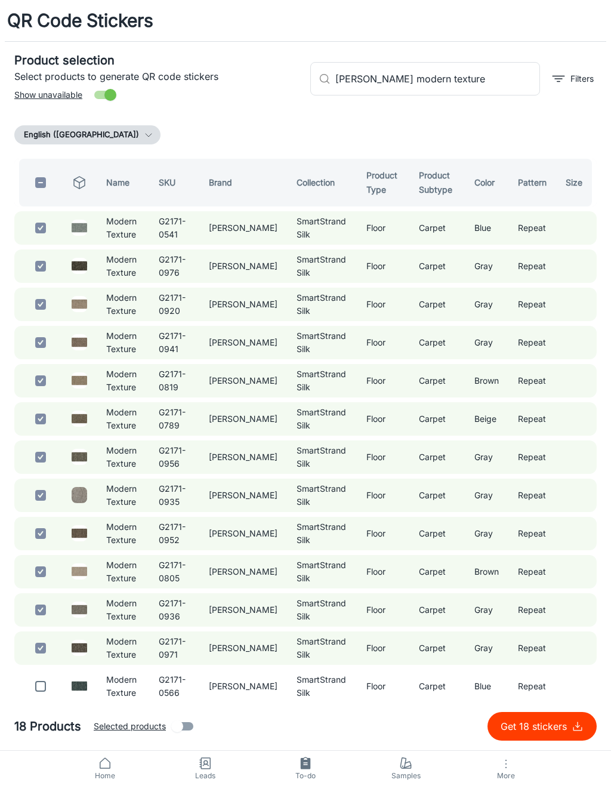
click at [41, 684] on input "checkbox" at bounding box center [41, 687] width 24 height 24
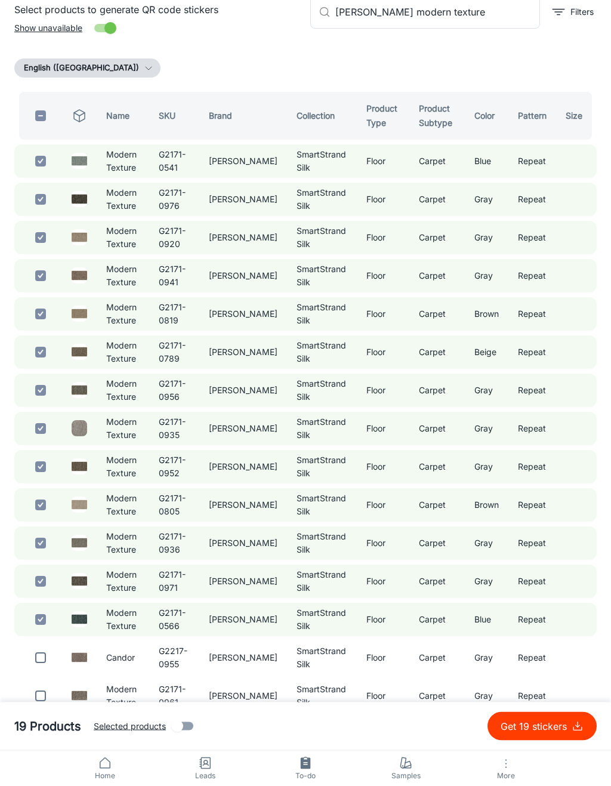
scroll to position [105, 0]
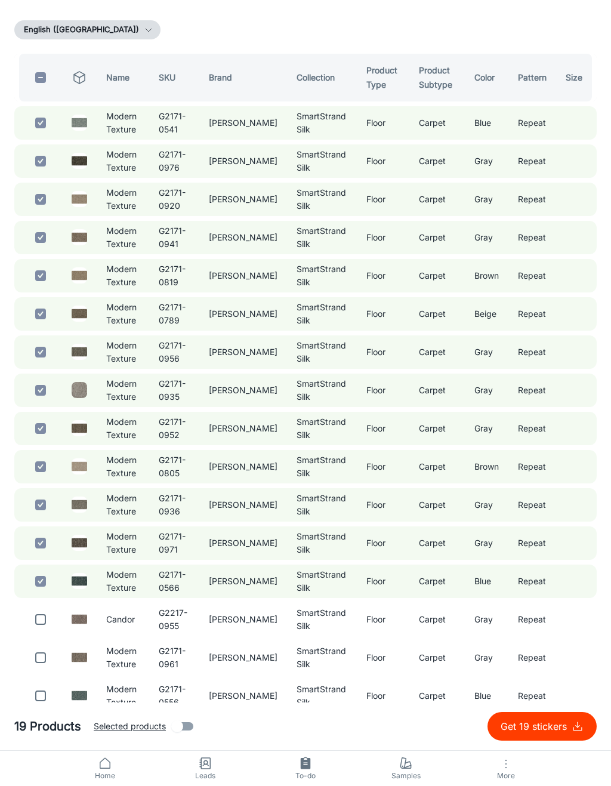
click at [50, 667] on input "checkbox" at bounding box center [41, 658] width 24 height 24
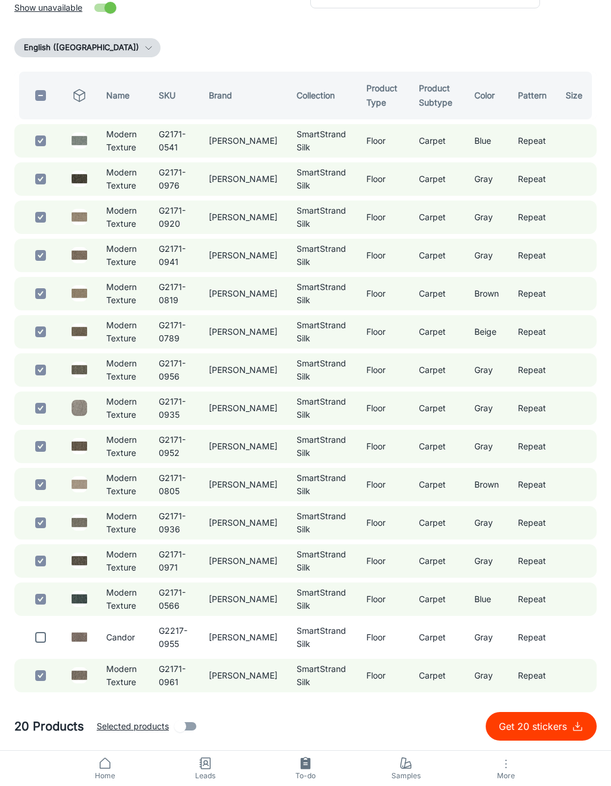
scroll to position [0, 0]
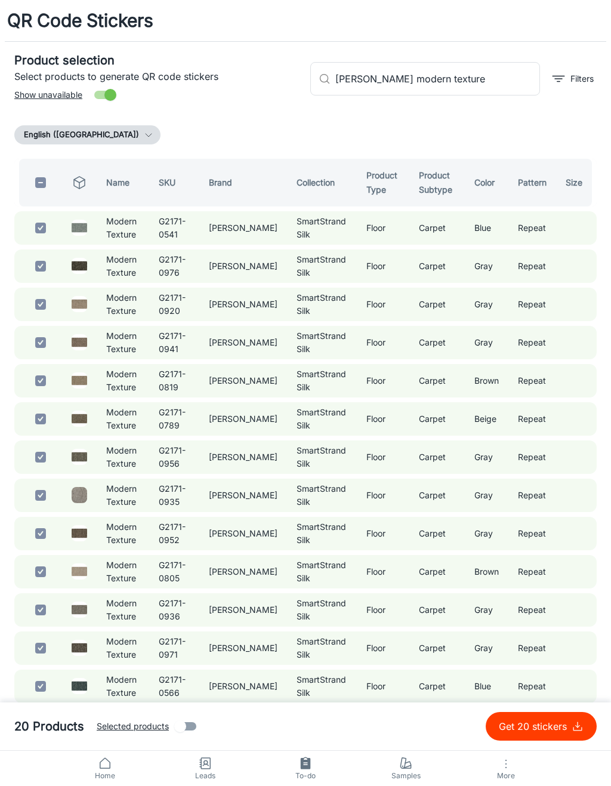
click at [494, 88] on input "[PERSON_NAME] modern texture" at bounding box center [438, 78] width 205 height 33
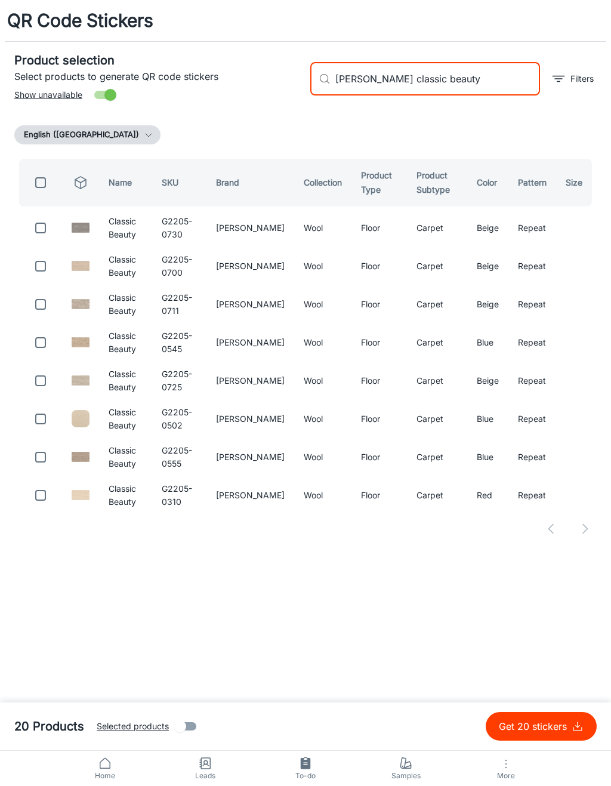
click at [51, 230] on input "checkbox" at bounding box center [41, 228] width 24 height 24
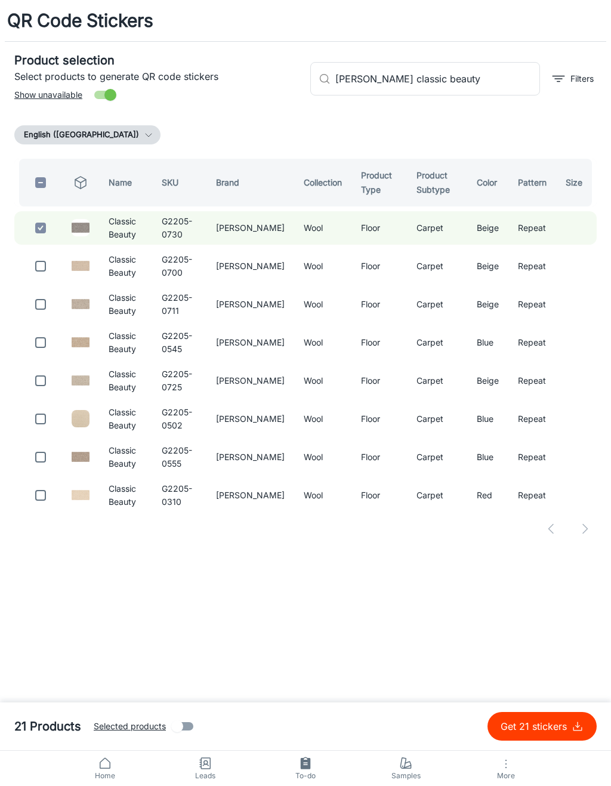
click at [42, 261] on input "checkbox" at bounding box center [41, 266] width 24 height 24
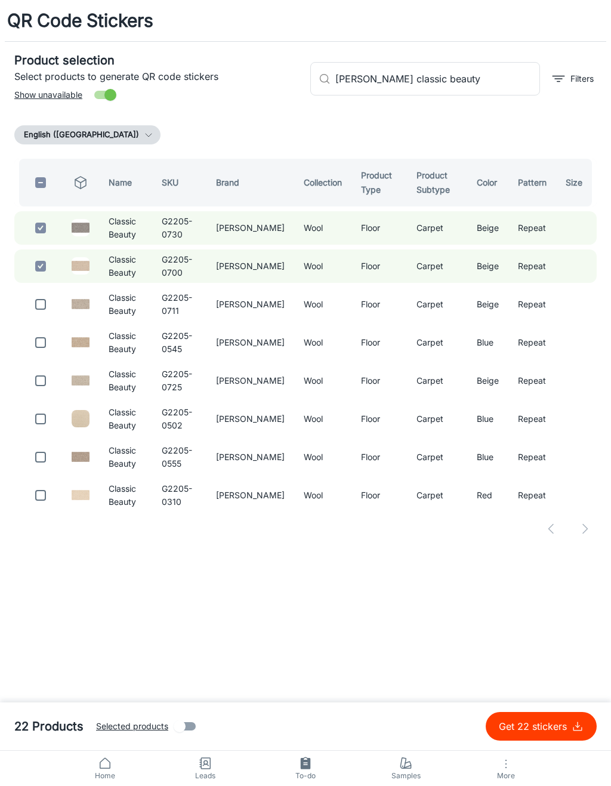
click at [36, 304] on input "checkbox" at bounding box center [41, 305] width 24 height 24
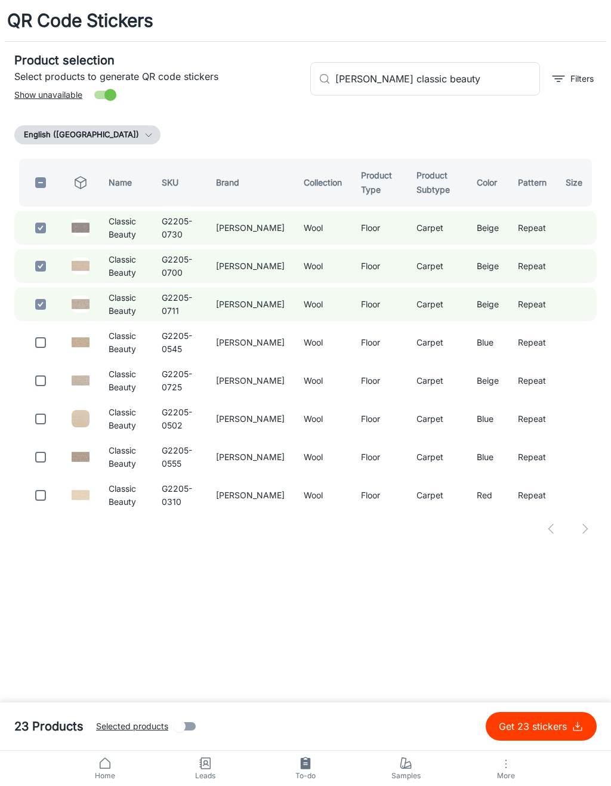
click at [48, 337] on input "checkbox" at bounding box center [41, 343] width 24 height 24
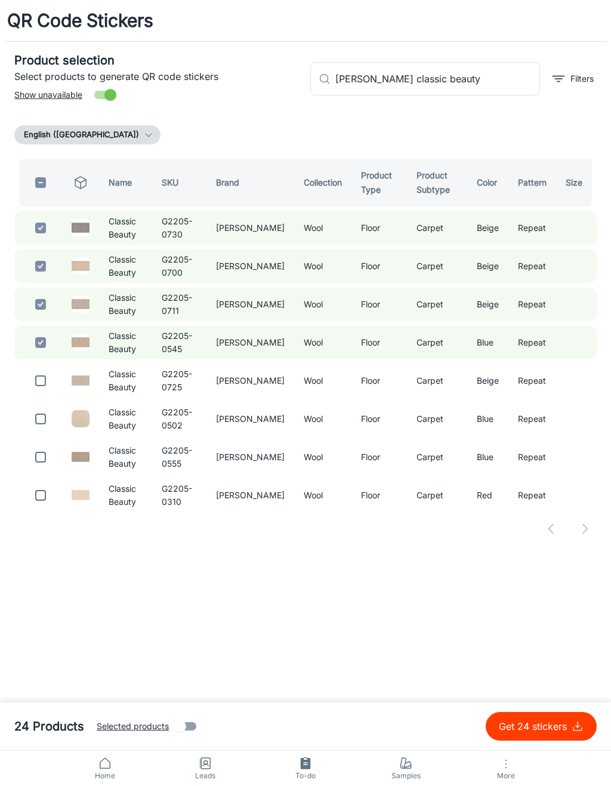
click at [36, 378] on input "checkbox" at bounding box center [41, 381] width 24 height 24
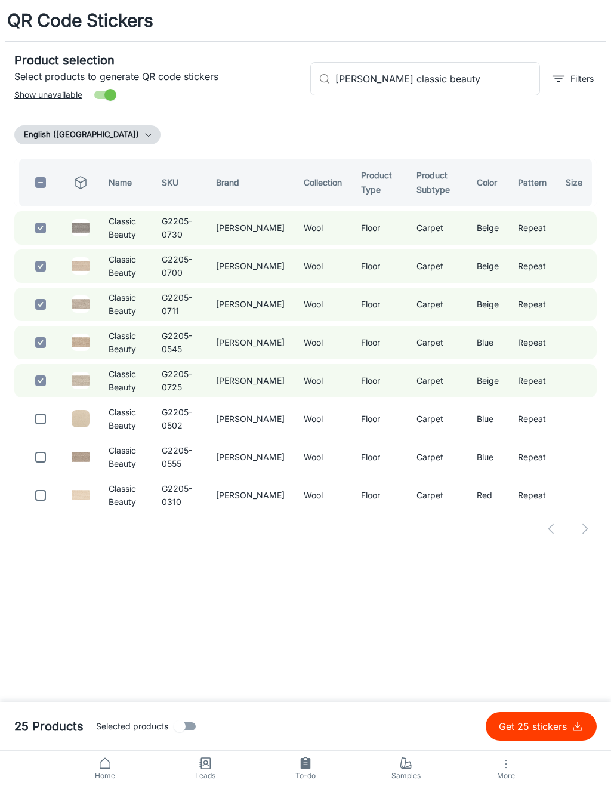
click at [513, 82] on input "[PERSON_NAME] classic beauty" at bounding box center [438, 78] width 205 height 33
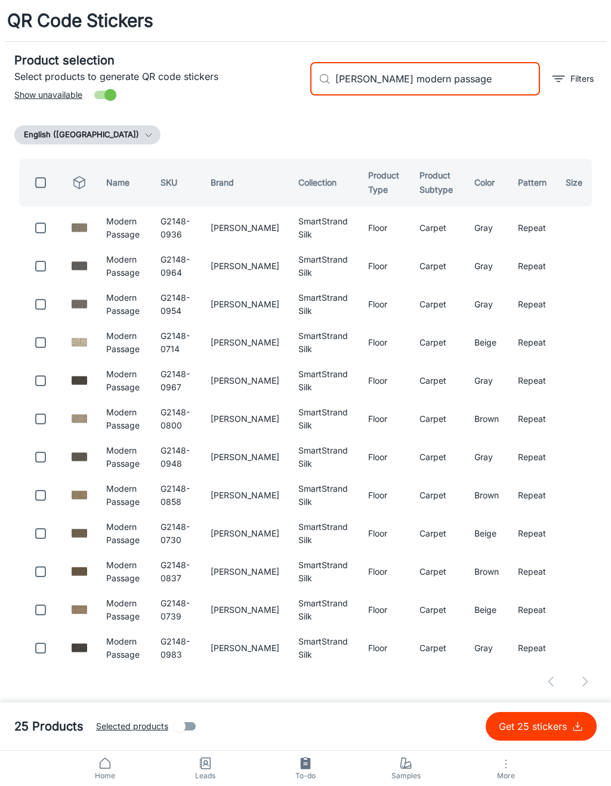
click at [41, 228] on input "checkbox" at bounding box center [41, 228] width 24 height 24
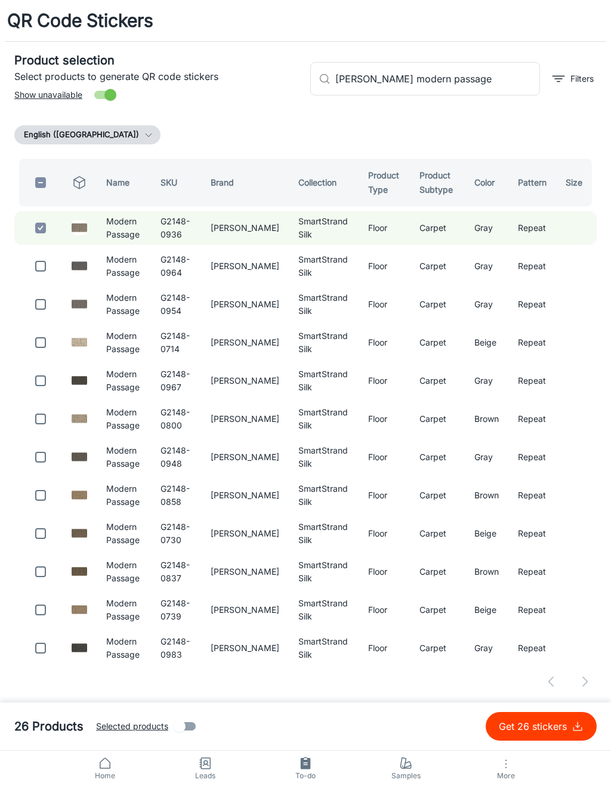
click at [503, 90] on input "[PERSON_NAME] modern passage" at bounding box center [438, 78] width 205 height 33
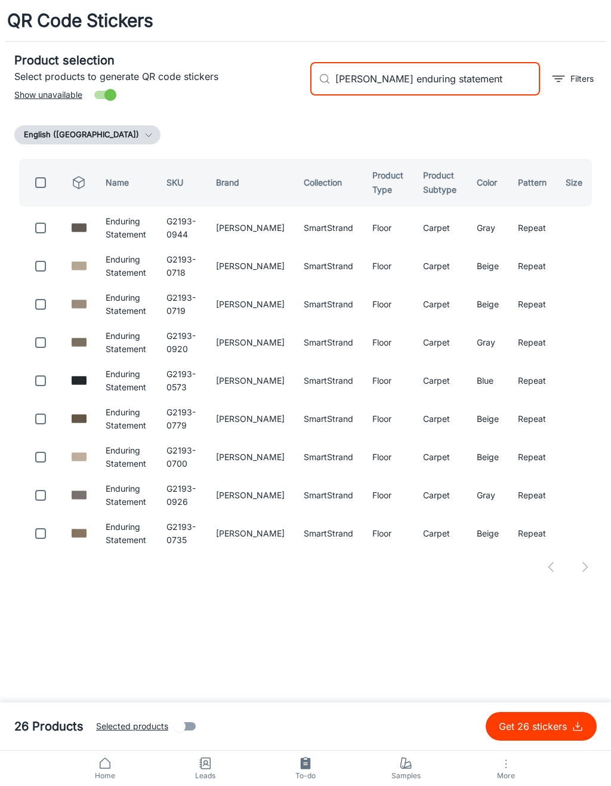
click at [39, 221] on input "checkbox" at bounding box center [41, 228] width 24 height 24
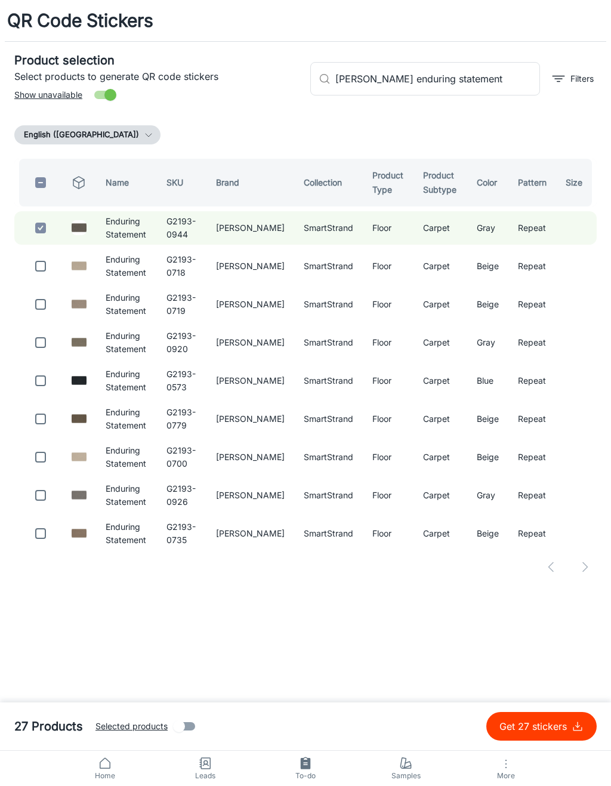
click at [511, 78] on input "[PERSON_NAME] enduring statement" at bounding box center [438, 78] width 205 height 33
click at [47, 258] on input "checkbox" at bounding box center [41, 266] width 24 height 24
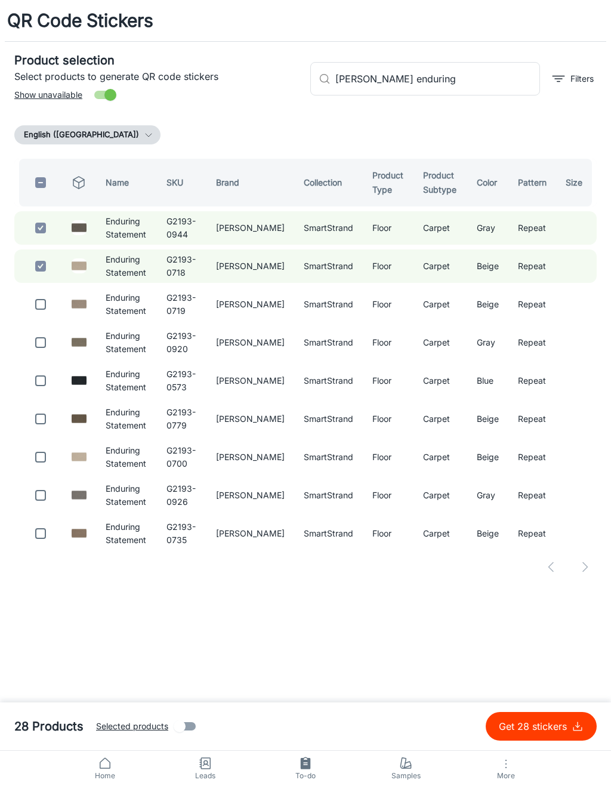
click at [50, 297] on input "checkbox" at bounding box center [41, 305] width 24 height 24
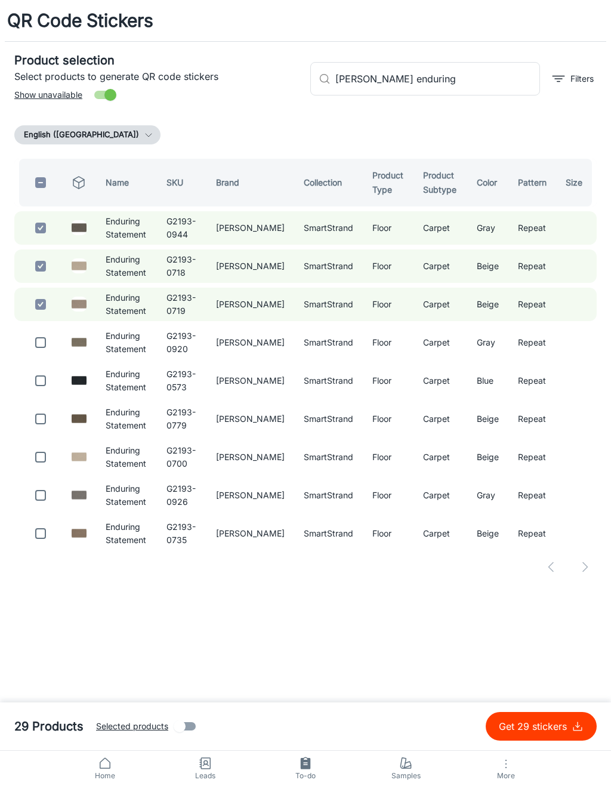
click at [39, 342] on input "checkbox" at bounding box center [41, 343] width 24 height 24
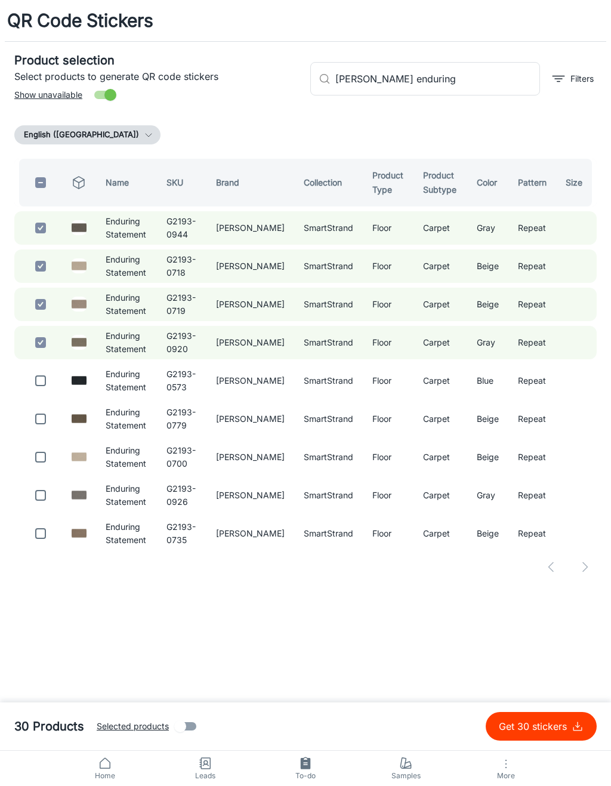
click at [41, 370] on input "checkbox" at bounding box center [41, 381] width 24 height 24
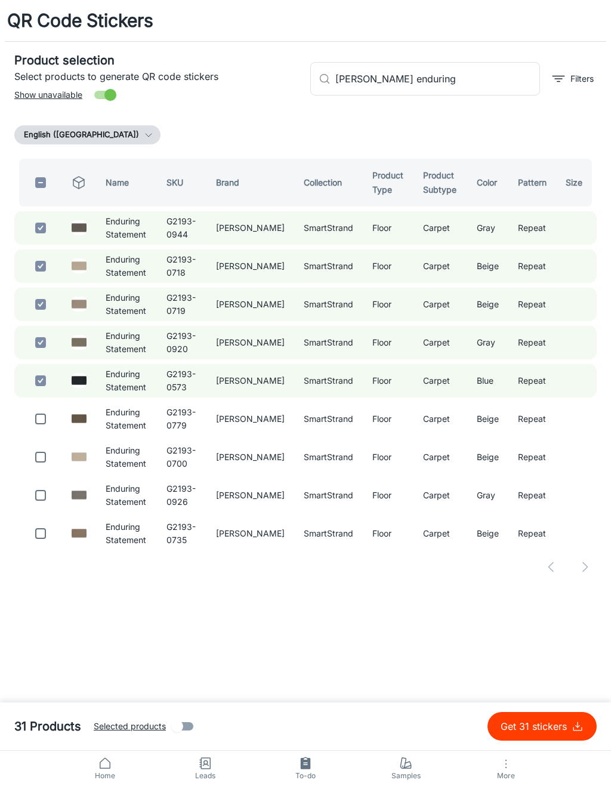
click at [473, 82] on input "[PERSON_NAME] enduring" at bounding box center [438, 78] width 205 height 33
click at [533, 122] on div "Product selection Select products to generate QR code stickers Show unavailable…" at bounding box center [305, 315] width 583 height 547
click at [540, 727] on p "Get 31 stickers" at bounding box center [536, 727] width 71 height 14
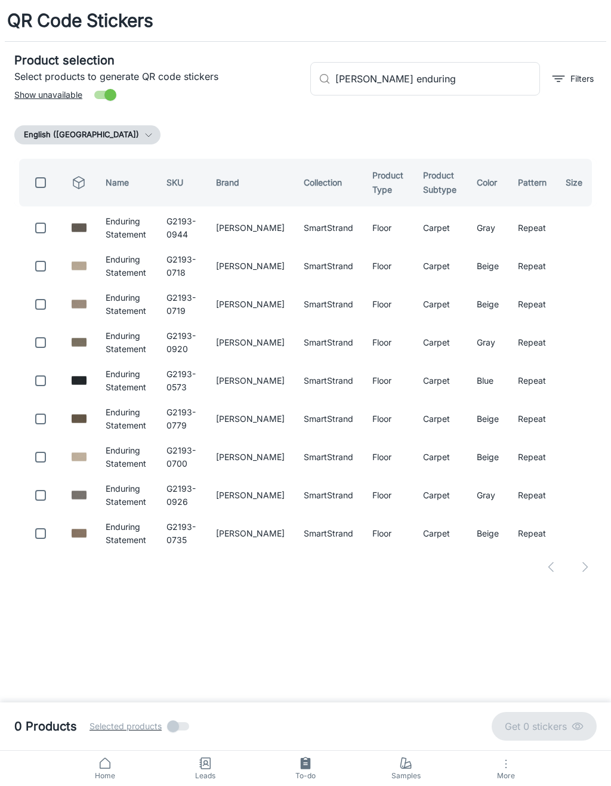
click at [483, 81] on input "[PERSON_NAME] enduring" at bounding box center [438, 78] width 205 height 33
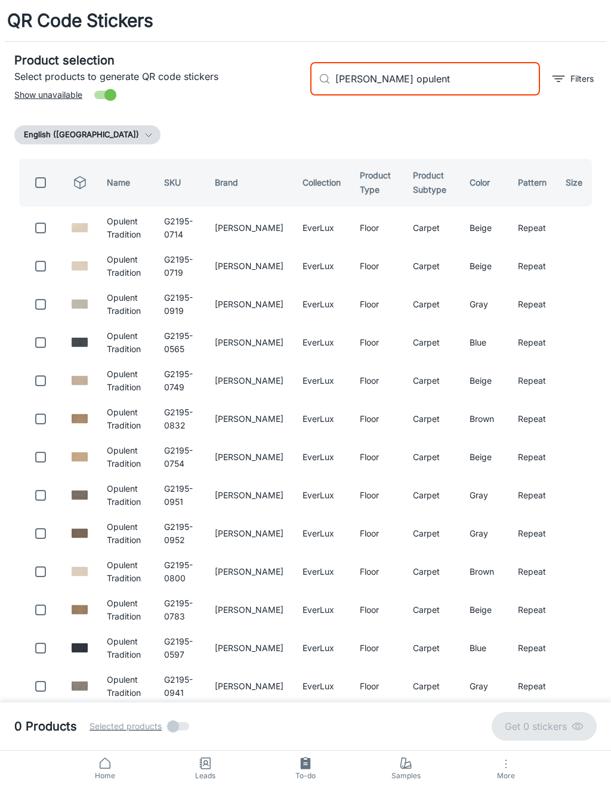
click at [44, 226] on input "checkbox" at bounding box center [41, 228] width 24 height 24
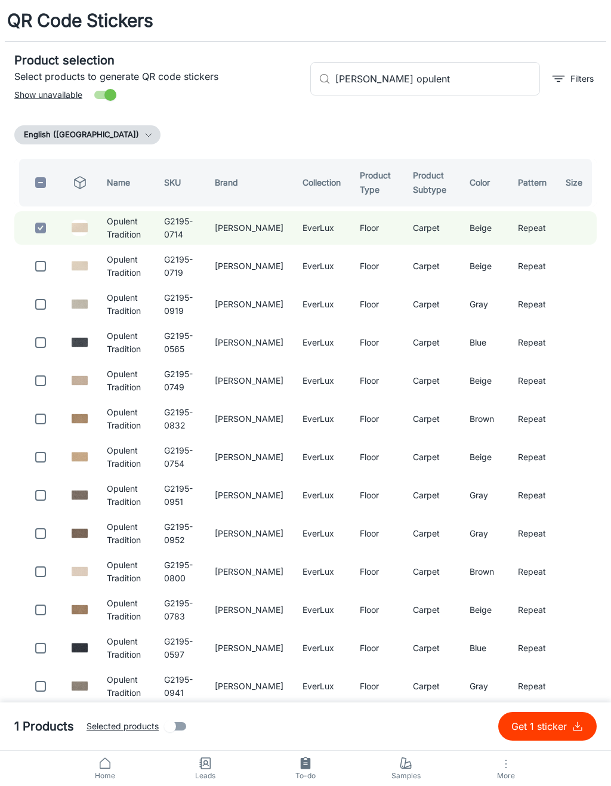
click at [43, 265] on input "checkbox" at bounding box center [41, 266] width 24 height 24
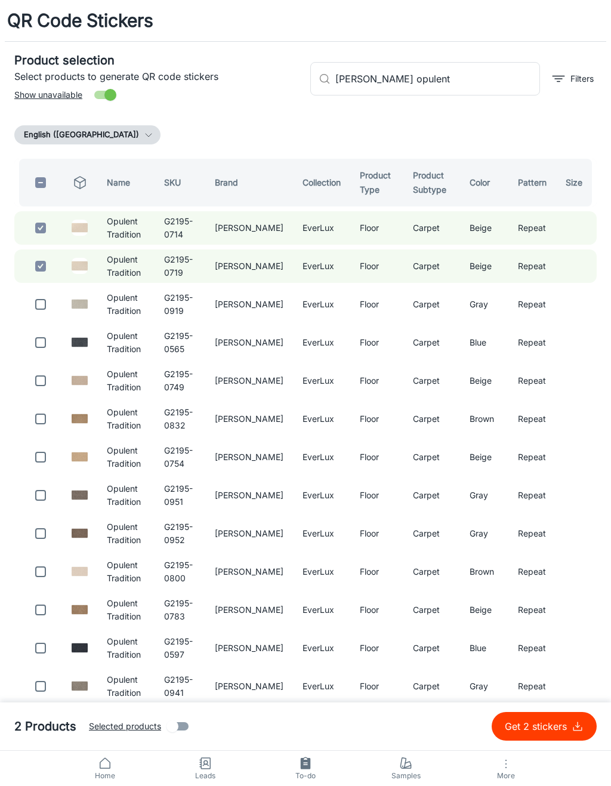
click at [45, 293] on input "checkbox" at bounding box center [41, 305] width 24 height 24
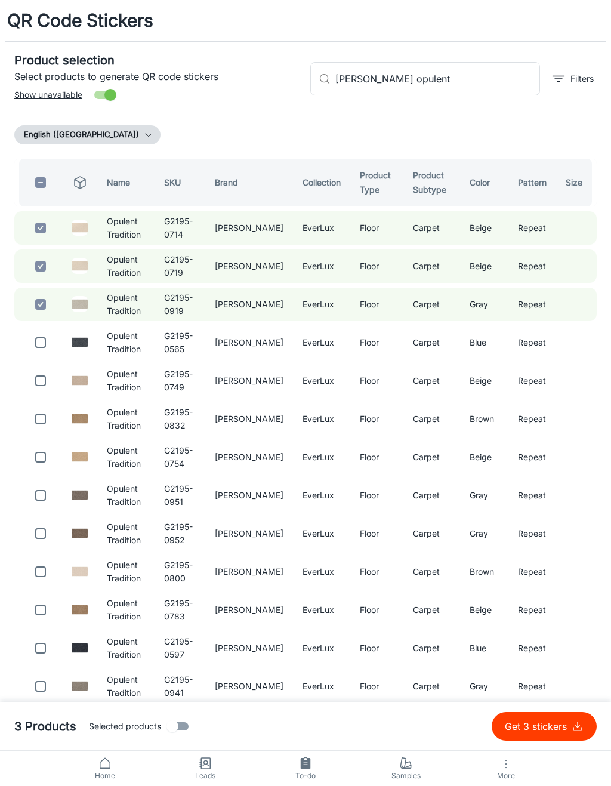
click at [43, 327] on td at bounding box center [38, 342] width 48 height 33
click at [48, 346] on input "checkbox" at bounding box center [41, 343] width 24 height 24
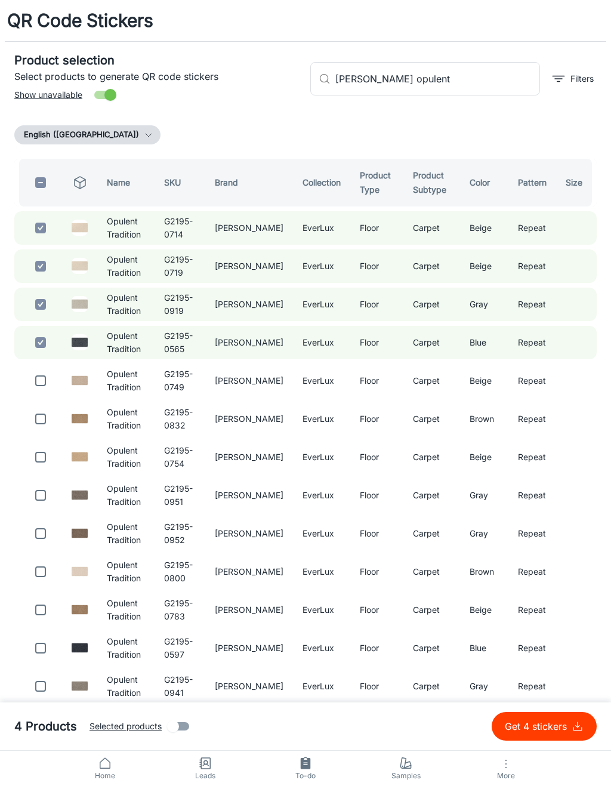
click at [44, 389] on input "checkbox" at bounding box center [41, 381] width 24 height 24
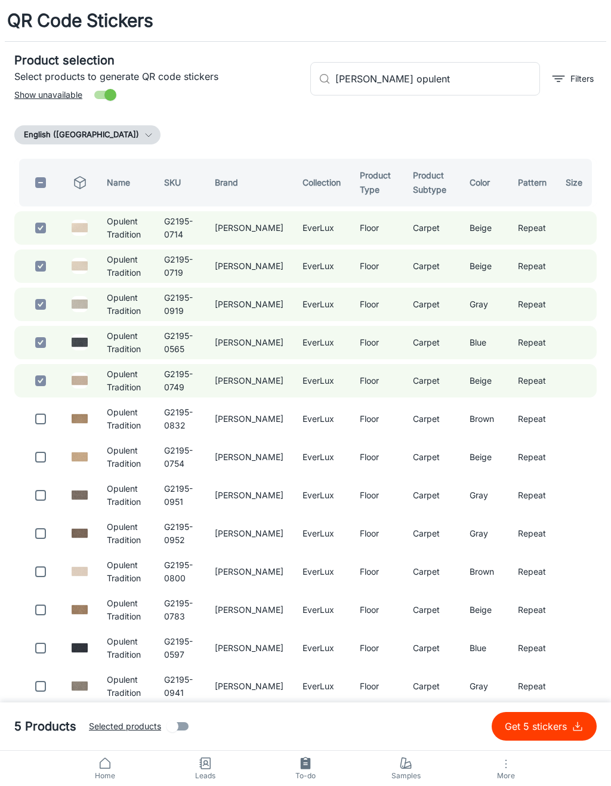
click at [49, 408] on input "checkbox" at bounding box center [41, 419] width 24 height 24
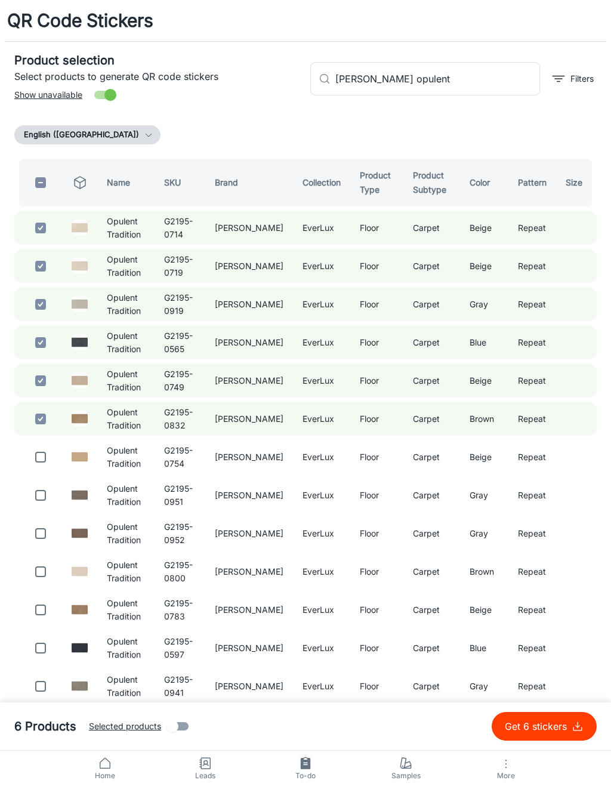
click at [45, 451] on input "checkbox" at bounding box center [41, 457] width 24 height 24
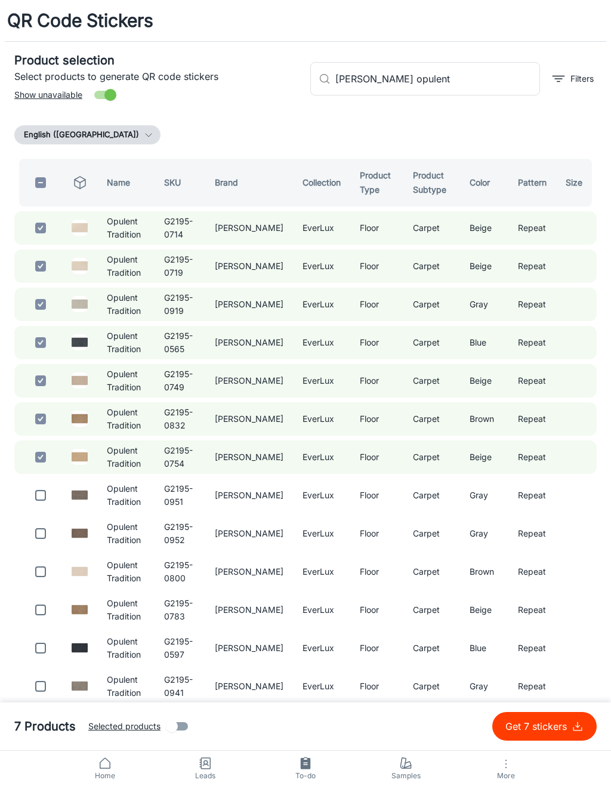
click at [39, 499] on input "checkbox" at bounding box center [41, 496] width 24 height 24
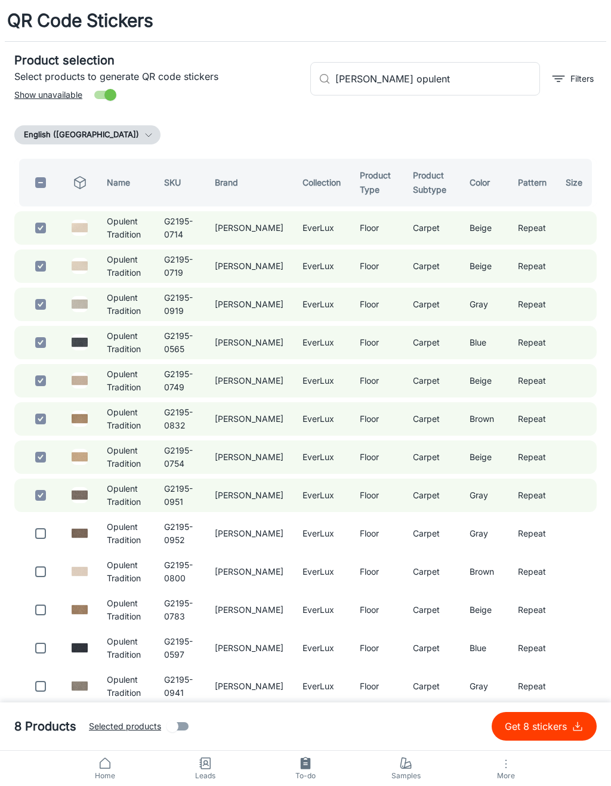
click at [43, 529] on input "checkbox" at bounding box center [41, 534] width 24 height 24
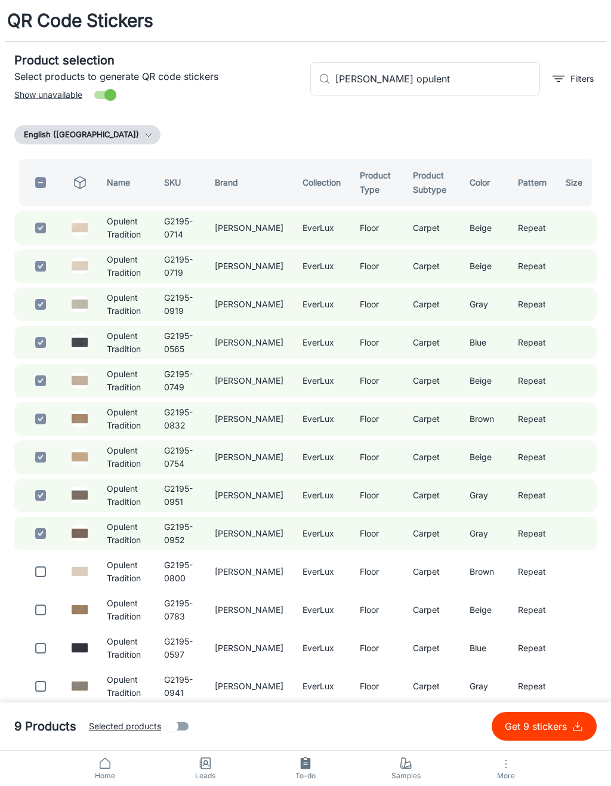
click at [49, 560] on input "checkbox" at bounding box center [41, 572] width 24 height 24
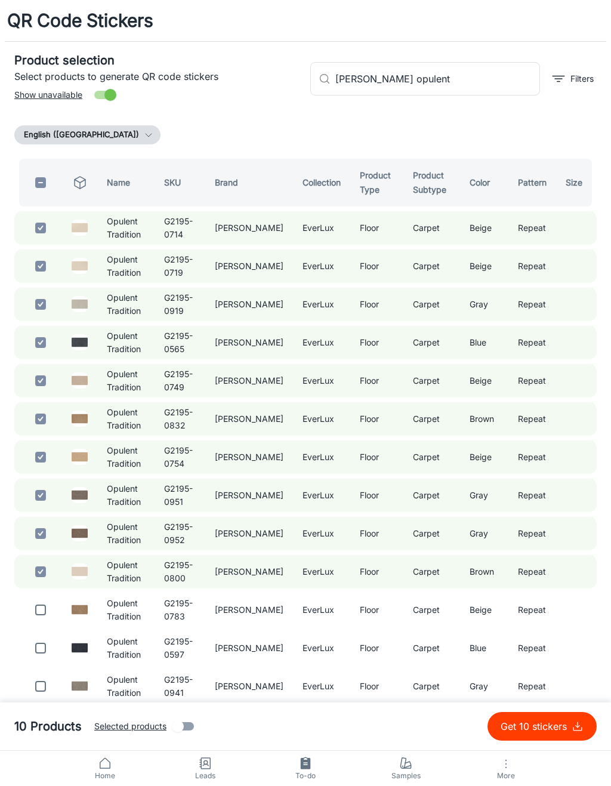
click at [37, 601] on input "checkbox" at bounding box center [41, 610] width 24 height 24
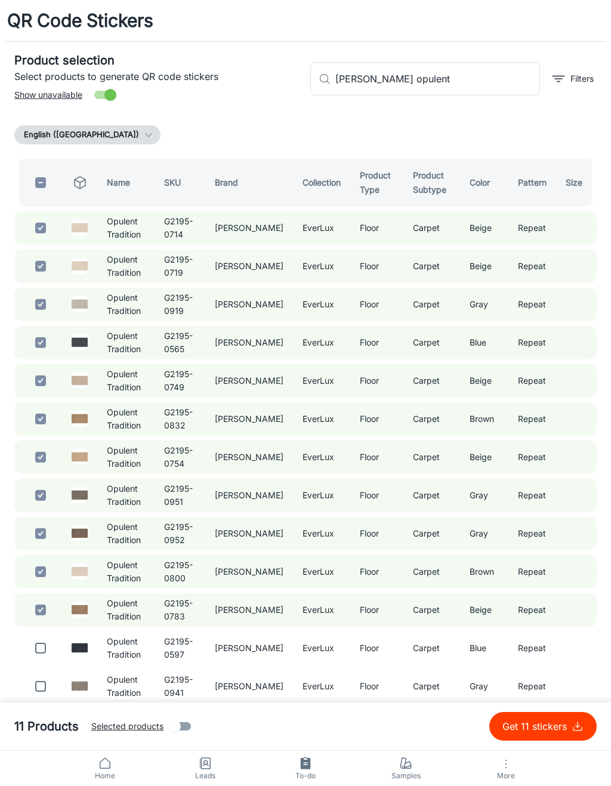
click at [42, 652] on input "checkbox" at bounding box center [41, 649] width 24 height 24
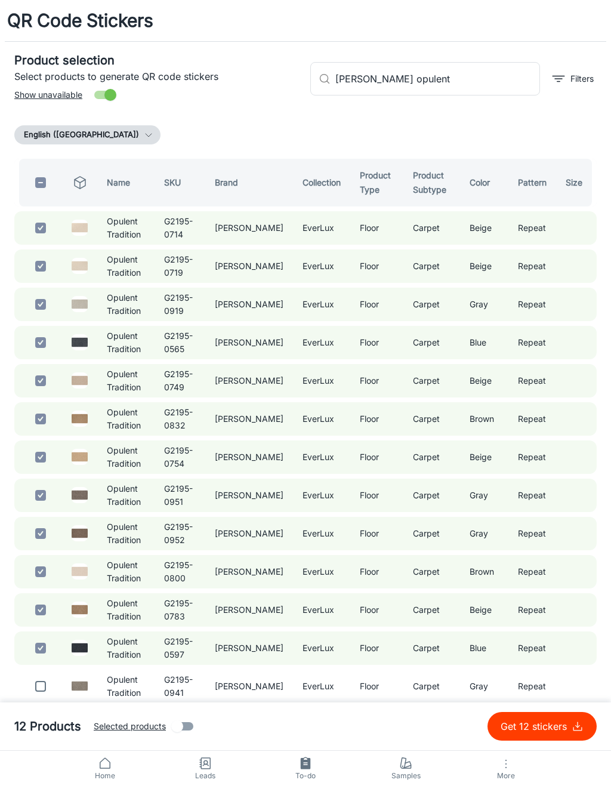
click at [41, 680] on input "checkbox" at bounding box center [41, 687] width 24 height 24
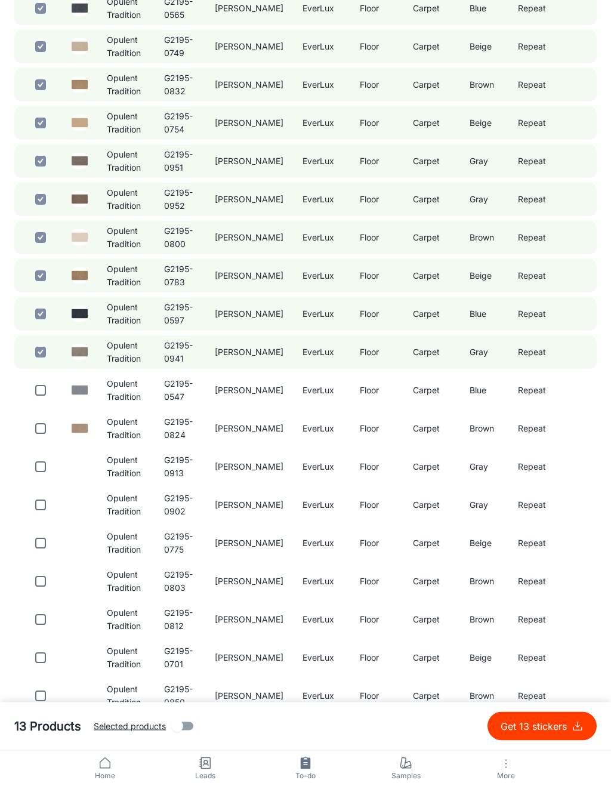
scroll to position [333, 0]
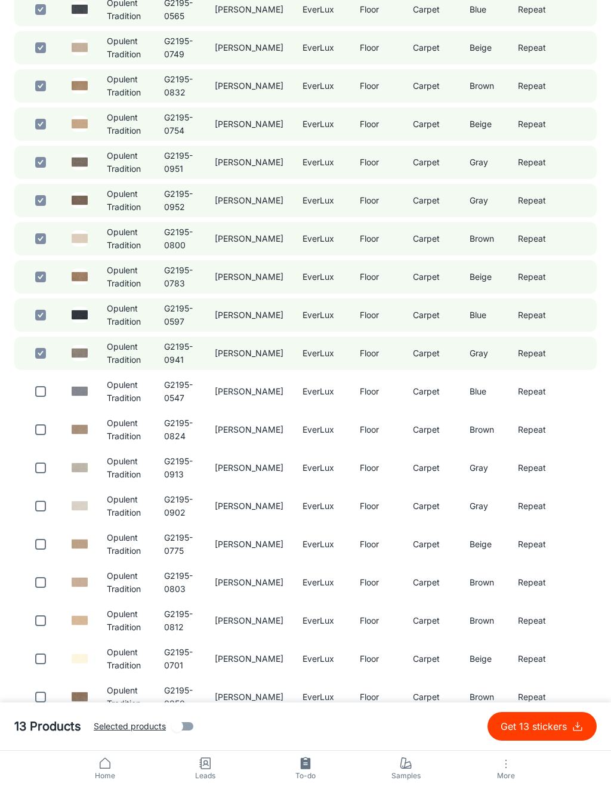
click at [36, 534] on input "checkbox" at bounding box center [41, 545] width 24 height 24
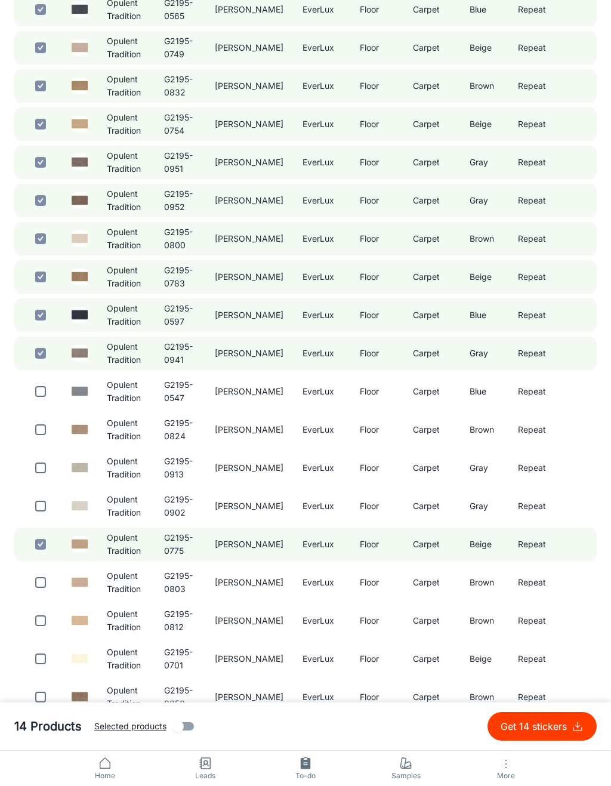
click at [46, 503] on input "checkbox" at bounding box center [41, 506] width 24 height 24
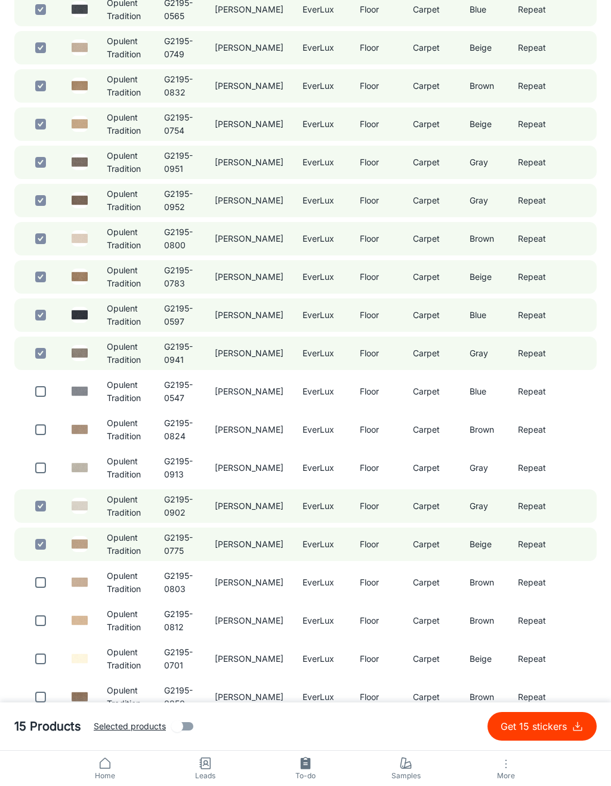
click at [42, 470] on input "checkbox" at bounding box center [41, 468] width 24 height 24
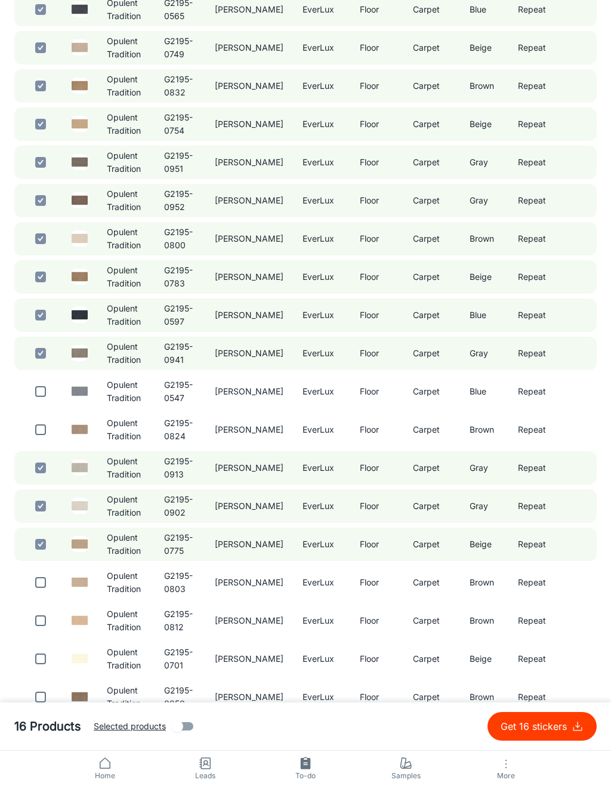
click at [48, 422] on input "checkbox" at bounding box center [41, 430] width 24 height 24
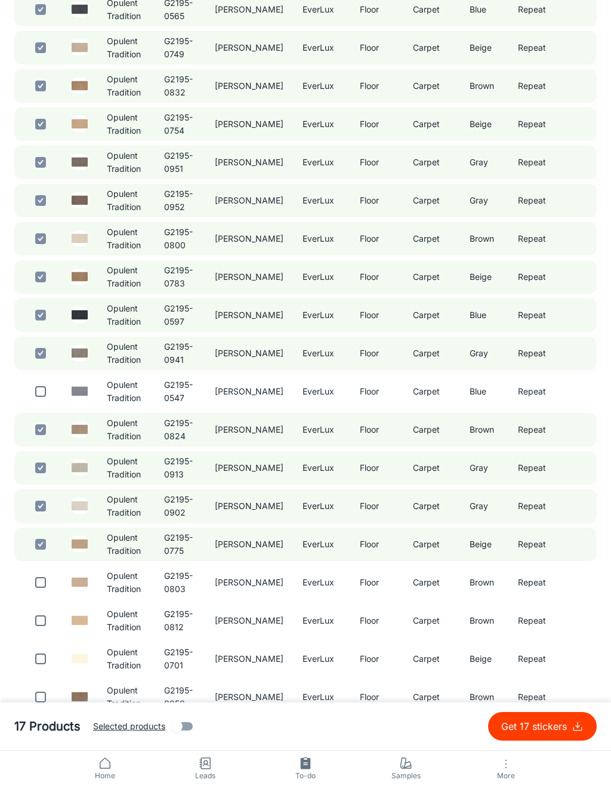
click at [49, 389] on input "checkbox" at bounding box center [41, 392] width 24 height 24
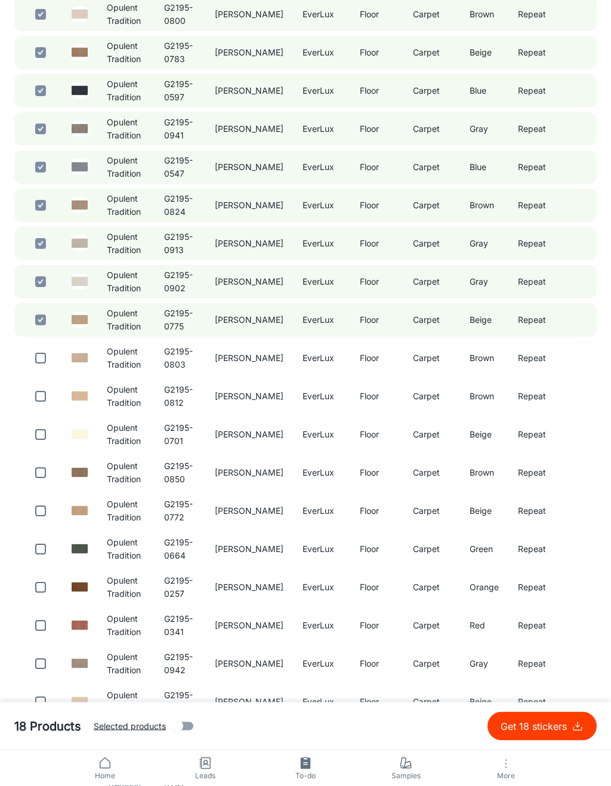
scroll to position [557, 0]
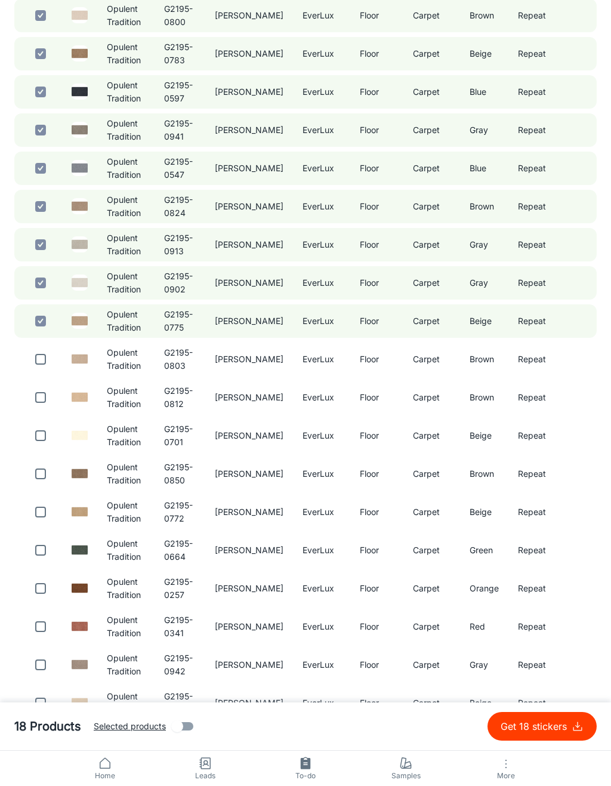
click at [37, 621] on input "checkbox" at bounding box center [41, 627] width 24 height 24
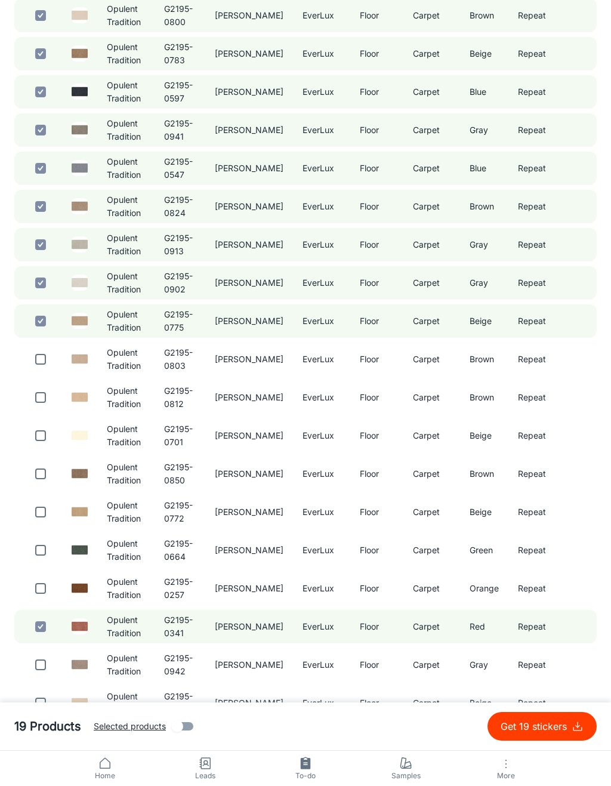
click at [39, 583] on input "checkbox" at bounding box center [41, 589] width 24 height 24
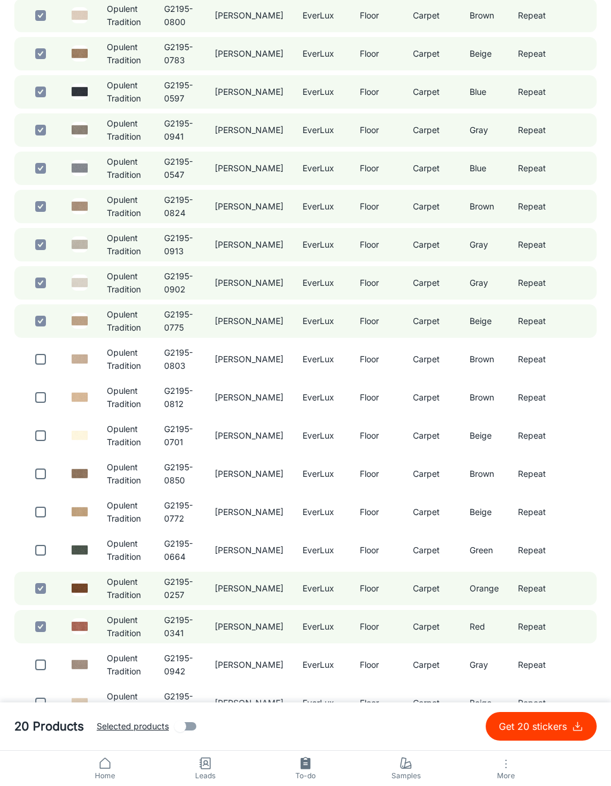
click at [47, 542] on input "checkbox" at bounding box center [41, 551] width 24 height 24
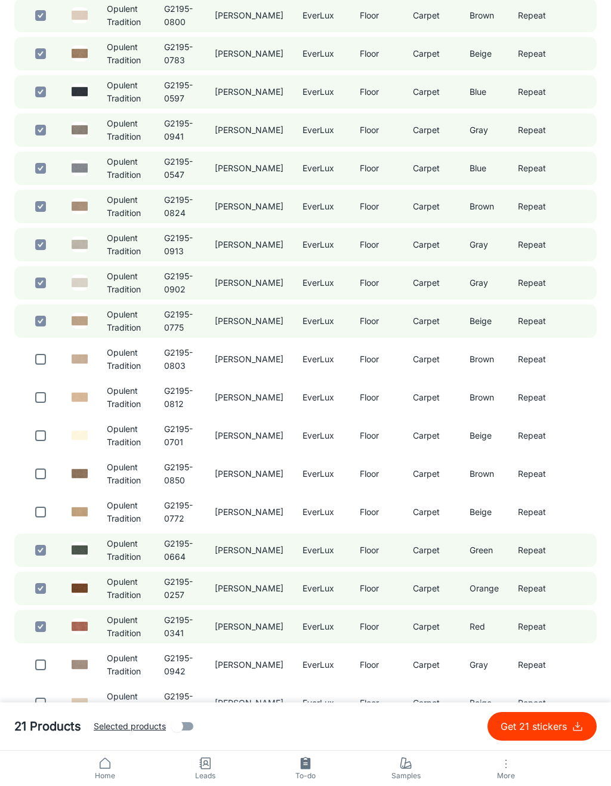
click at [45, 511] on input "checkbox" at bounding box center [41, 512] width 24 height 24
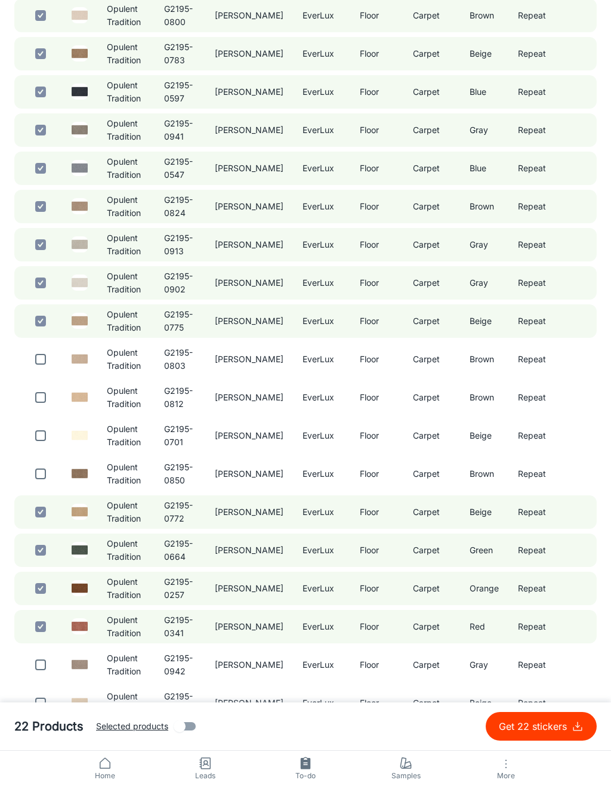
click at [41, 475] on input "checkbox" at bounding box center [41, 474] width 24 height 24
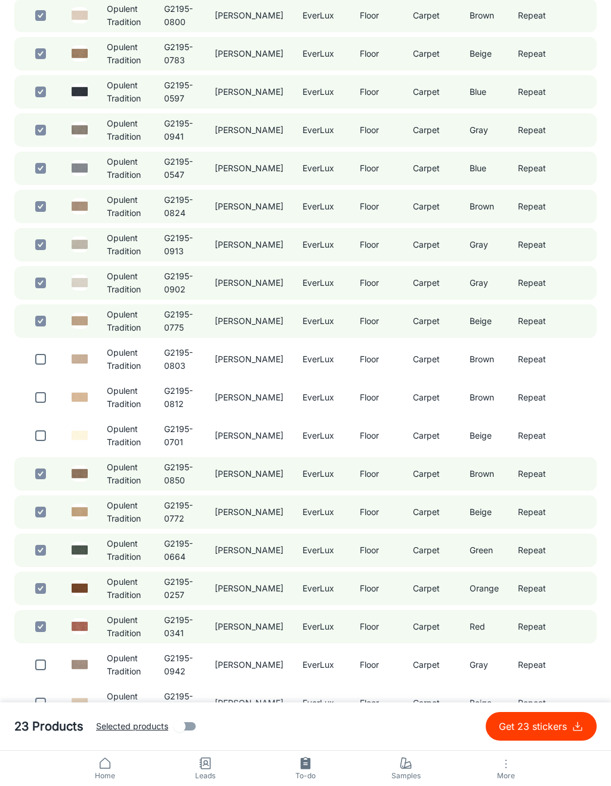
click at [43, 434] on input "checkbox" at bounding box center [41, 436] width 24 height 24
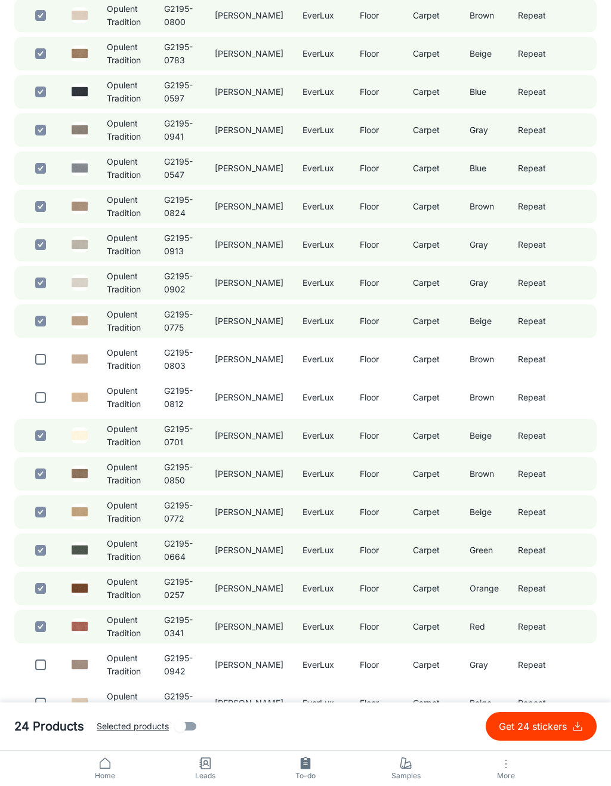
click at [46, 396] on input "checkbox" at bounding box center [41, 398] width 24 height 24
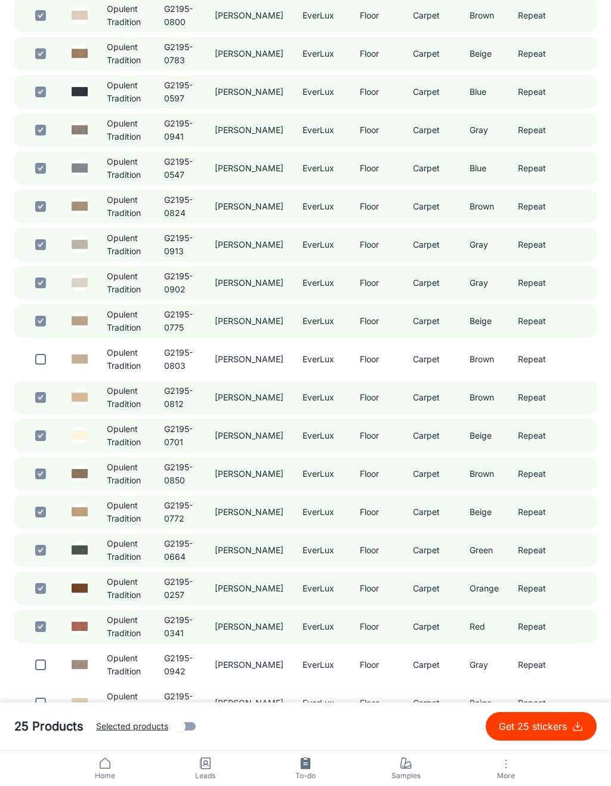
click at [44, 348] on input "checkbox" at bounding box center [41, 360] width 24 height 24
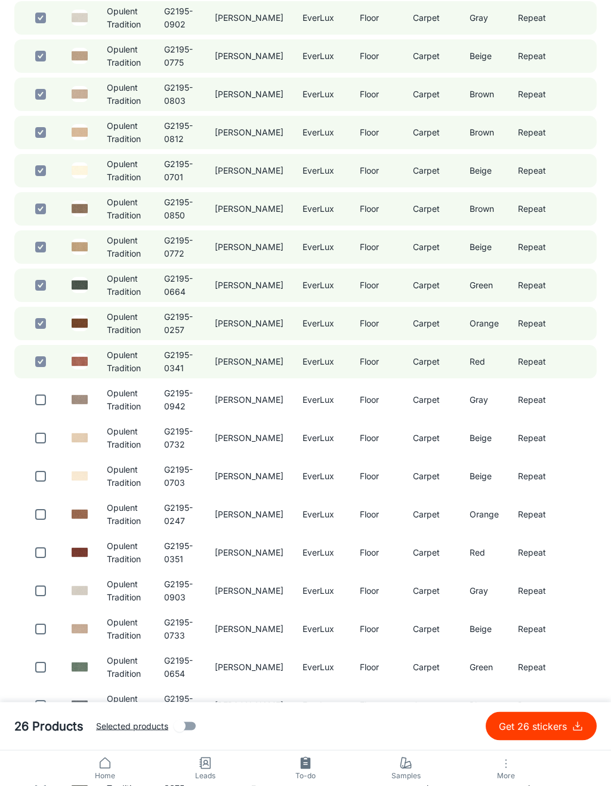
scroll to position [827, 0]
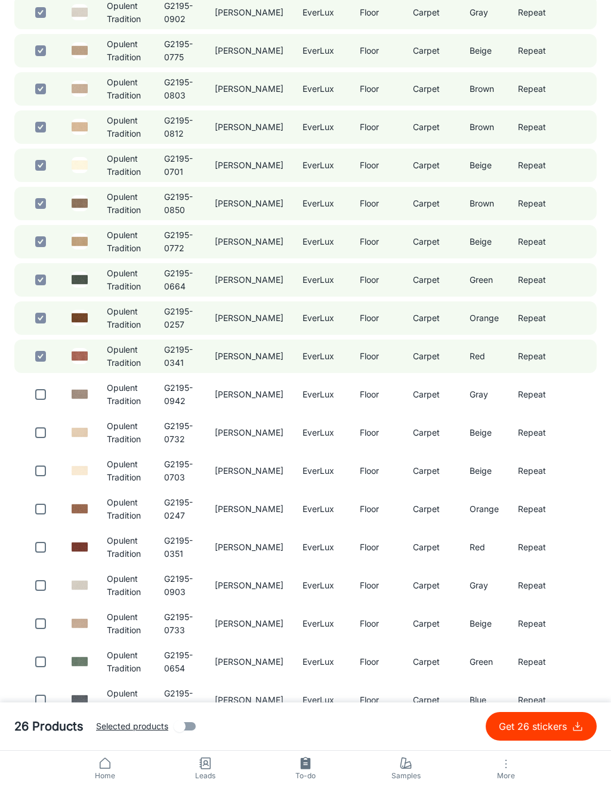
click at [33, 623] on input "checkbox" at bounding box center [41, 624] width 24 height 24
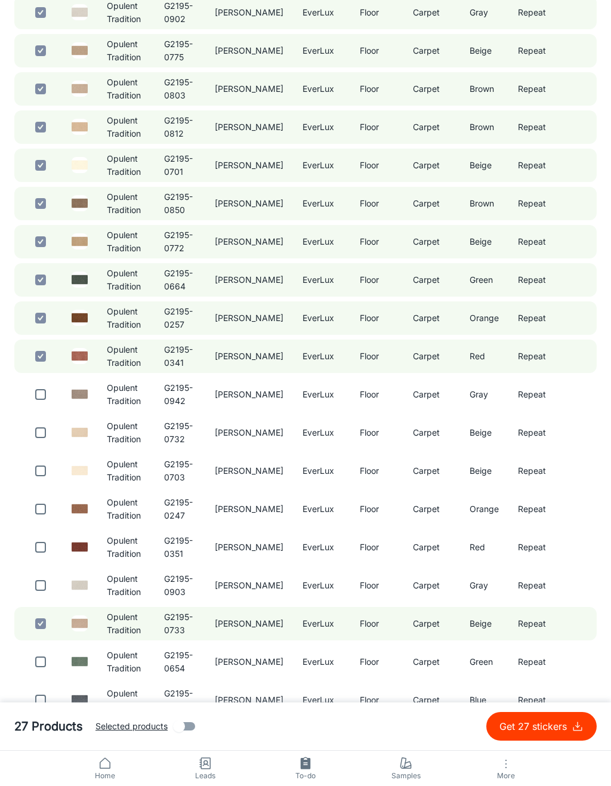
click at [42, 582] on input "checkbox" at bounding box center [41, 586] width 24 height 24
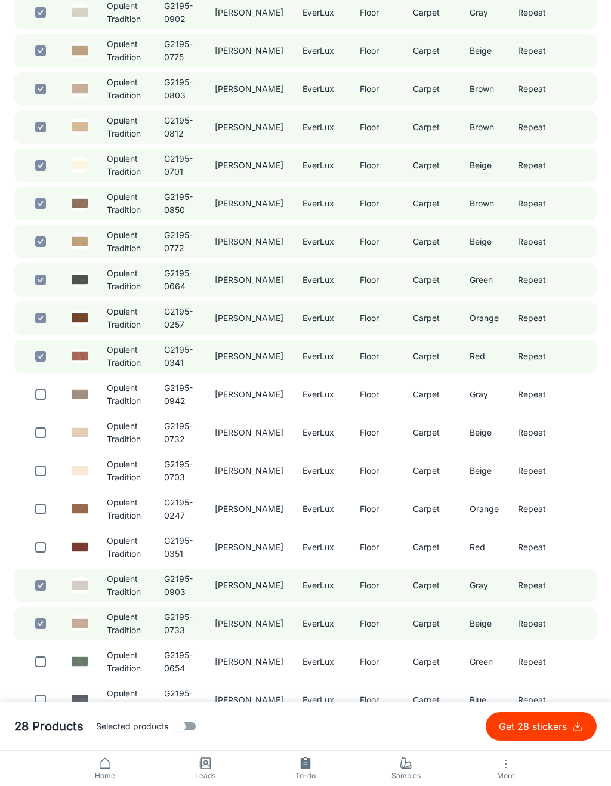
click at [50, 543] on input "checkbox" at bounding box center [41, 548] width 24 height 24
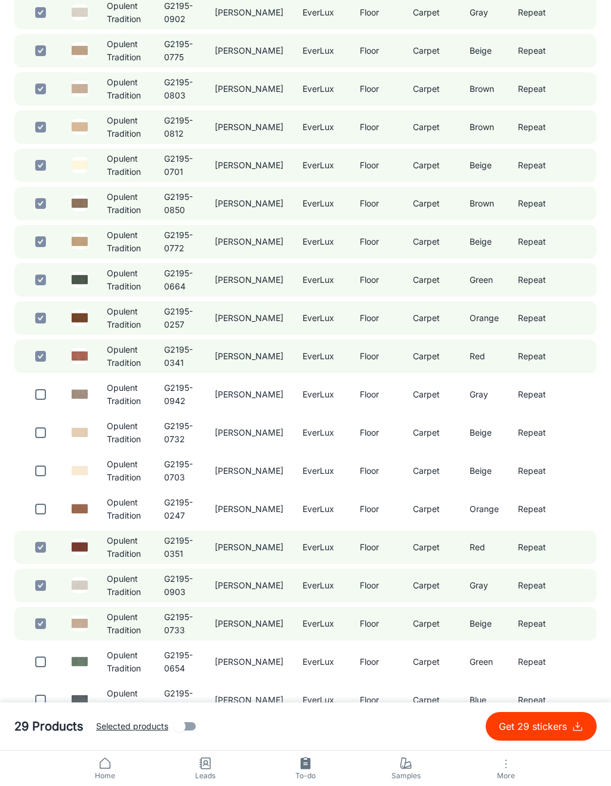
click at [46, 509] on input "checkbox" at bounding box center [41, 509] width 24 height 24
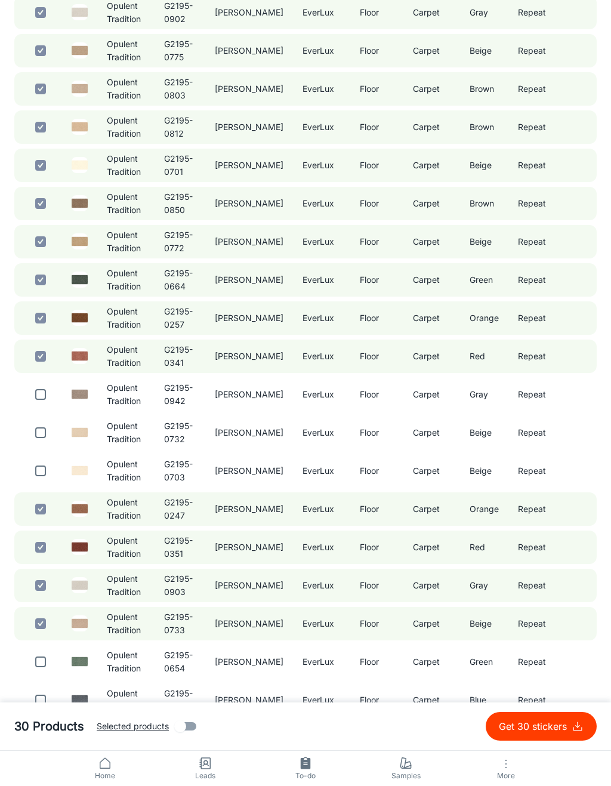
click at [49, 470] on input "checkbox" at bounding box center [41, 471] width 24 height 24
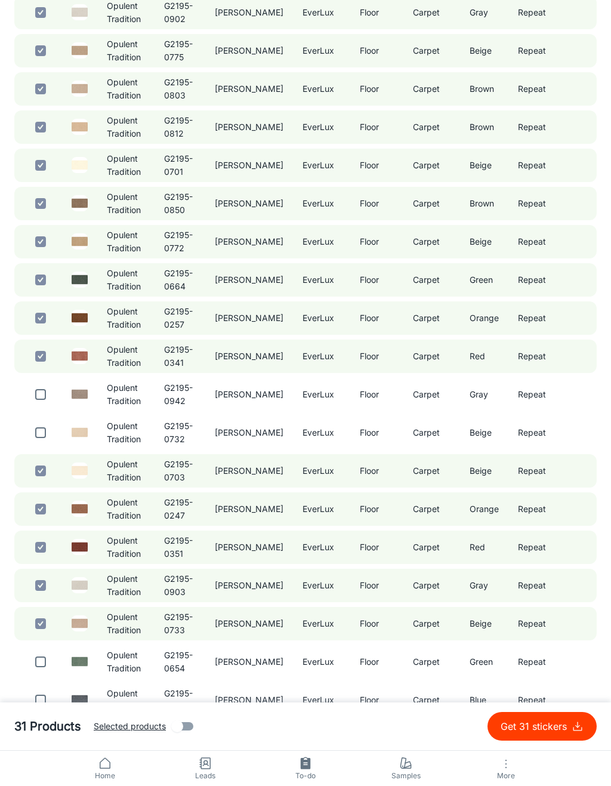
click at [50, 434] on input "checkbox" at bounding box center [41, 433] width 24 height 24
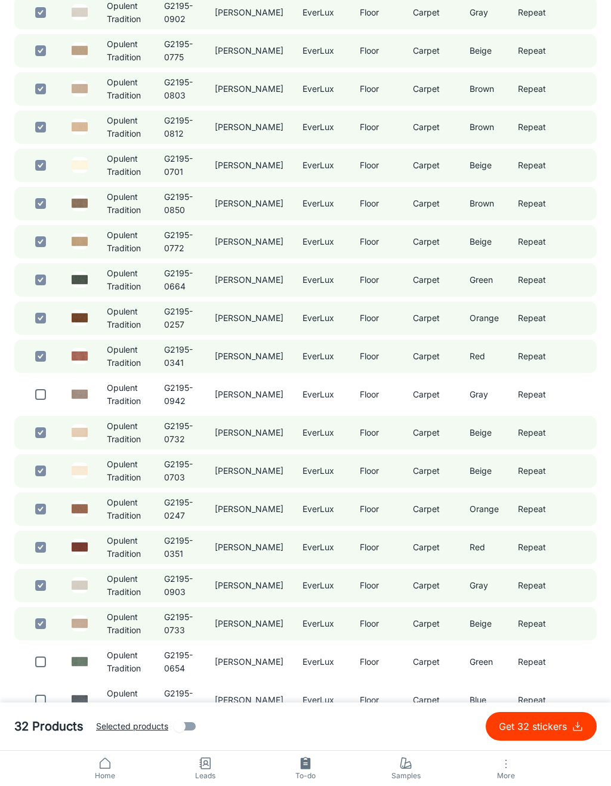
click at [39, 395] on input "checkbox" at bounding box center [41, 395] width 24 height 24
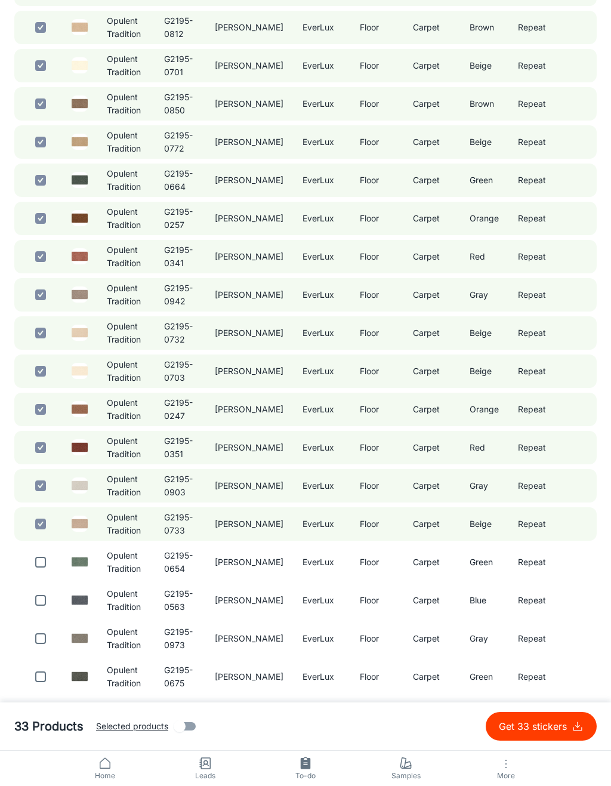
scroll to position [1022, 0]
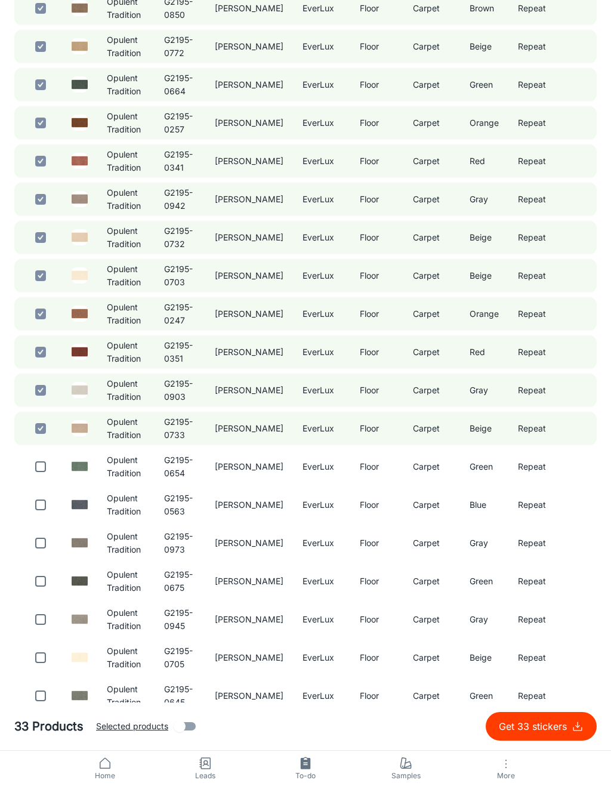
click at [49, 551] on input "checkbox" at bounding box center [41, 543] width 24 height 24
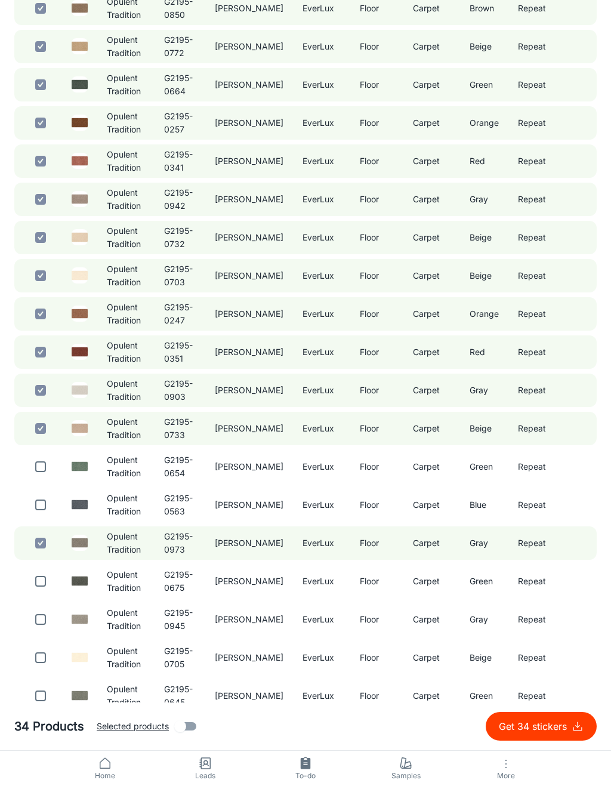
click at [44, 513] on input "checkbox" at bounding box center [41, 505] width 24 height 24
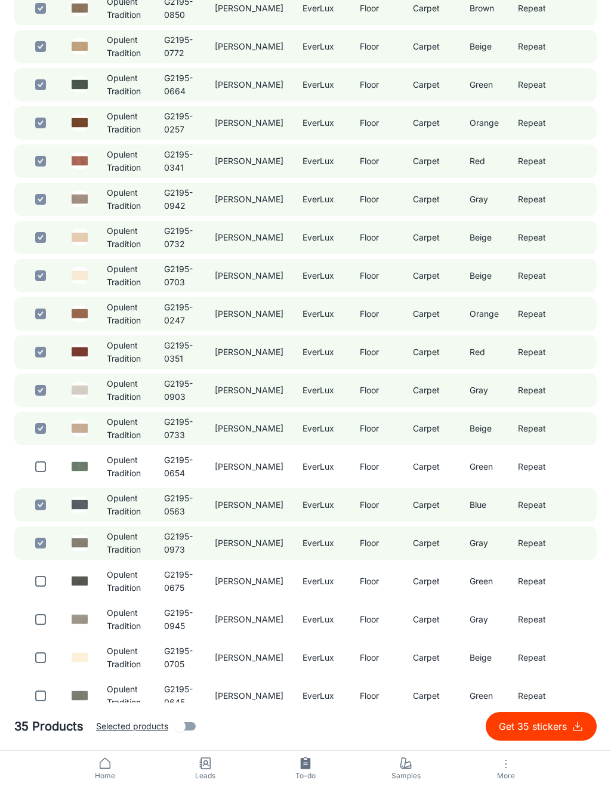
click at [47, 471] on input "checkbox" at bounding box center [41, 467] width 24 height 24
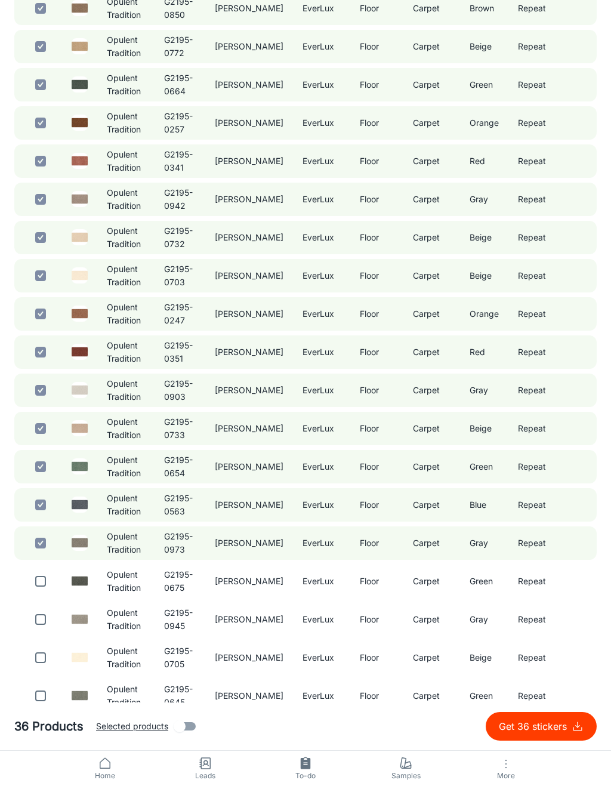
click at [540, 723] on p "Get 36 stickers" at bounding box center [535, 727] width 73 height 14
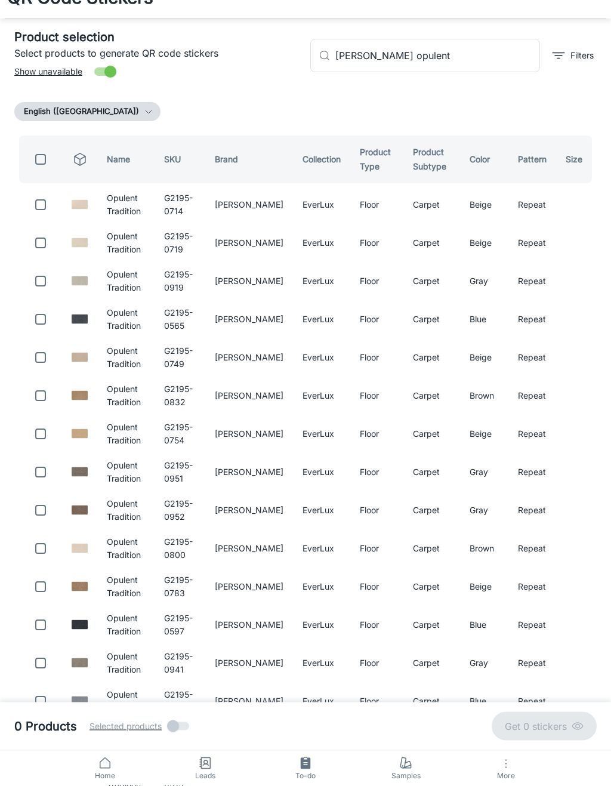
scroll to position [0, 0]
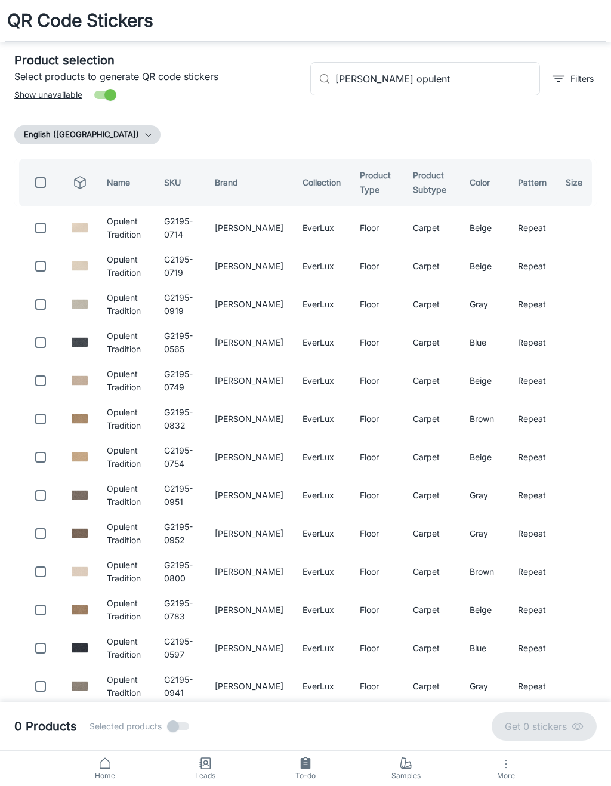
click at [491, 85] on input "[PERSON_NAME] opulent" at bounding box center [438, 78] width 205 height 33
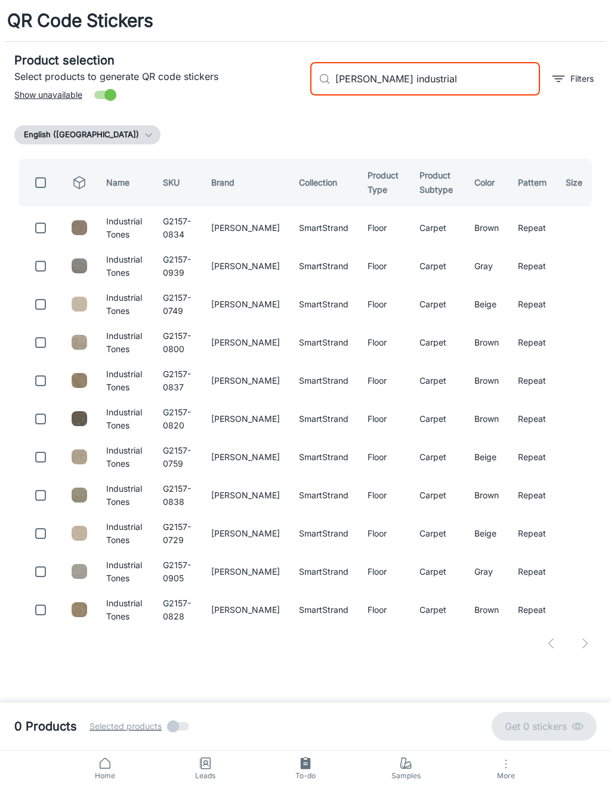
click at [46, 237] on input "checkbox" at bounding box center [41, 228] width 24 height 24
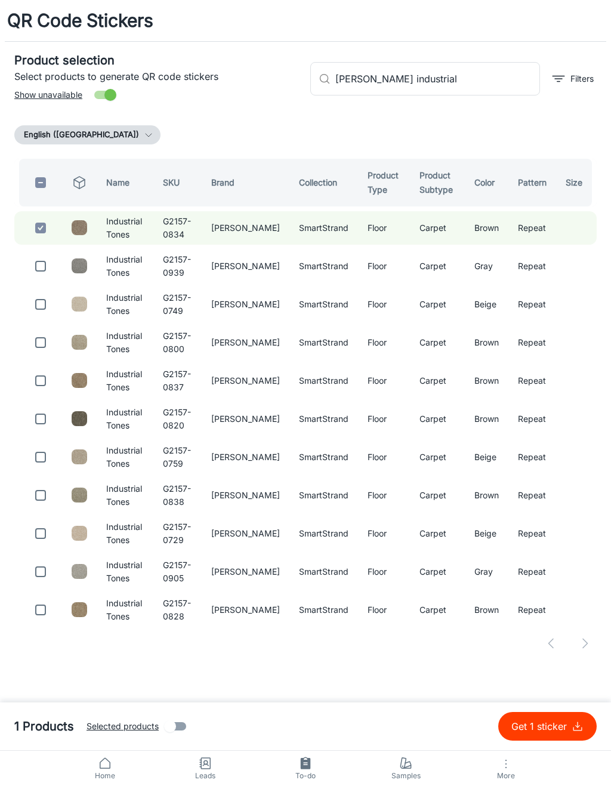
click at [50, 266] on input "checkbox" at bounding box center [41, 266] width 24 height 24
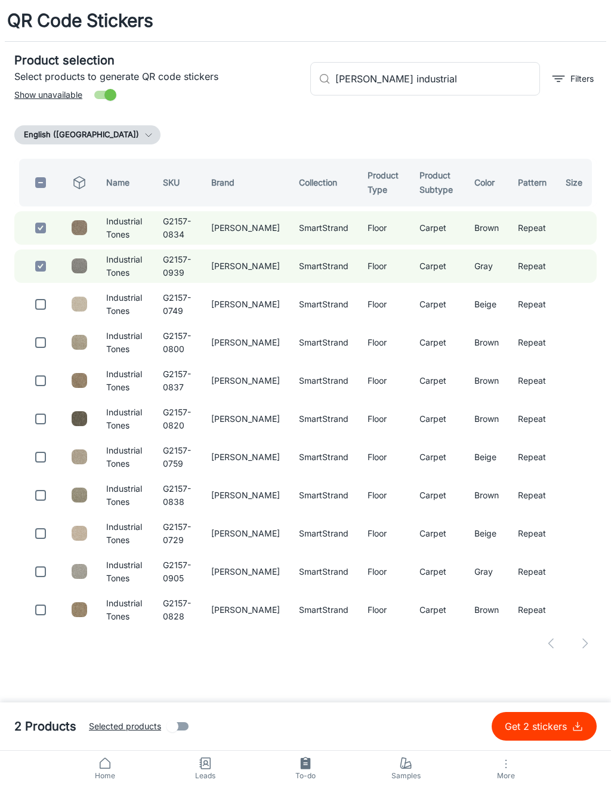
click at [48, 307] on input "checkbox" at bounding box center [41, 305] width 24 height 24
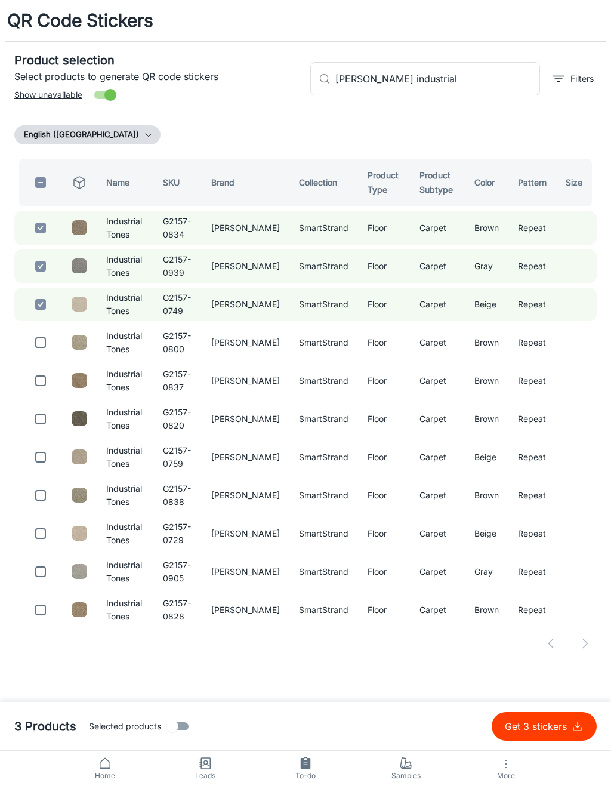
click at [52, 343] on input "checkbox" at bounding box center [41, 343] width 24 height 24
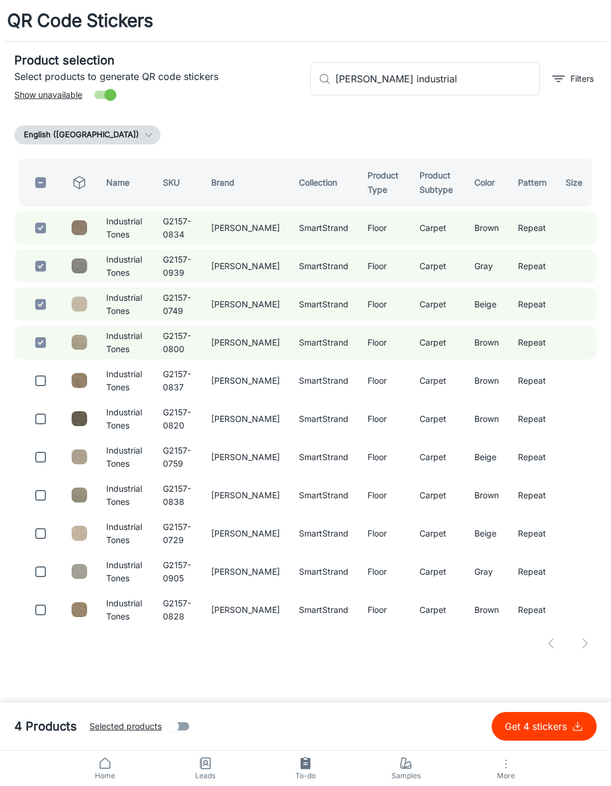
click at [47, 382] on input "checkbox" at bounding box center [41, 381] width 24 height 24
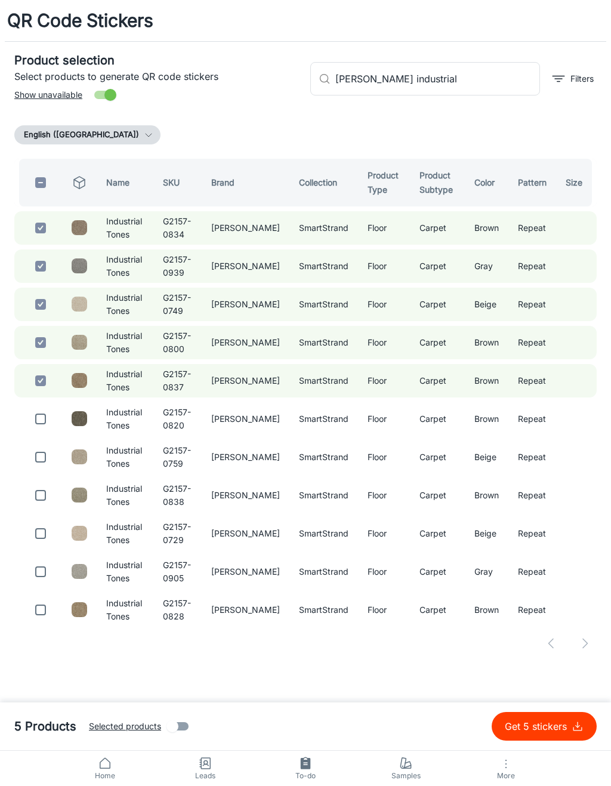
click at [49, 426] on input "checkbox" at bounding box center [41, 419] width 24 height 24
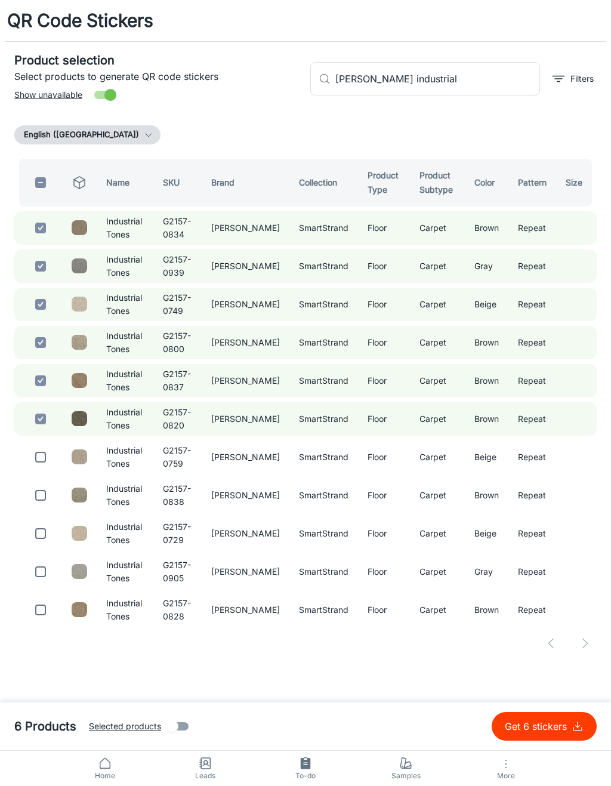
click at [45, 463] on input "checkbox" at bounding box center [41, 457] width 24 height 24
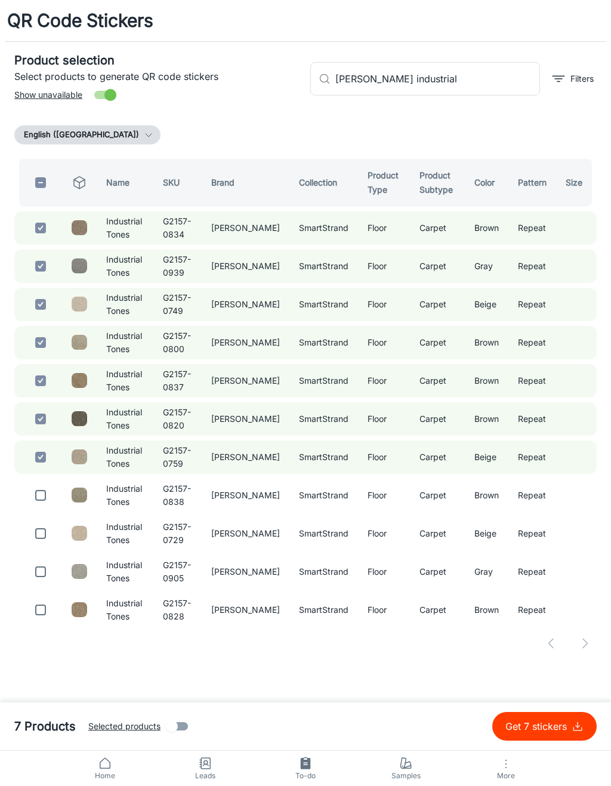
click at [44, 499] on input "checkbox" at bounding box center [41, 496] width 24 height 24
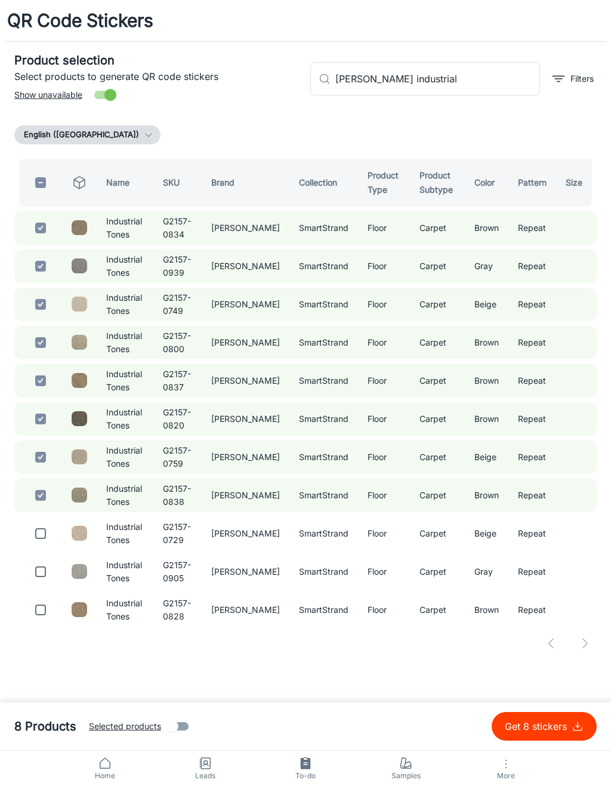
click at [52, 536] on input "checkbox" at bounding box center [41, 534] width 24 height 24
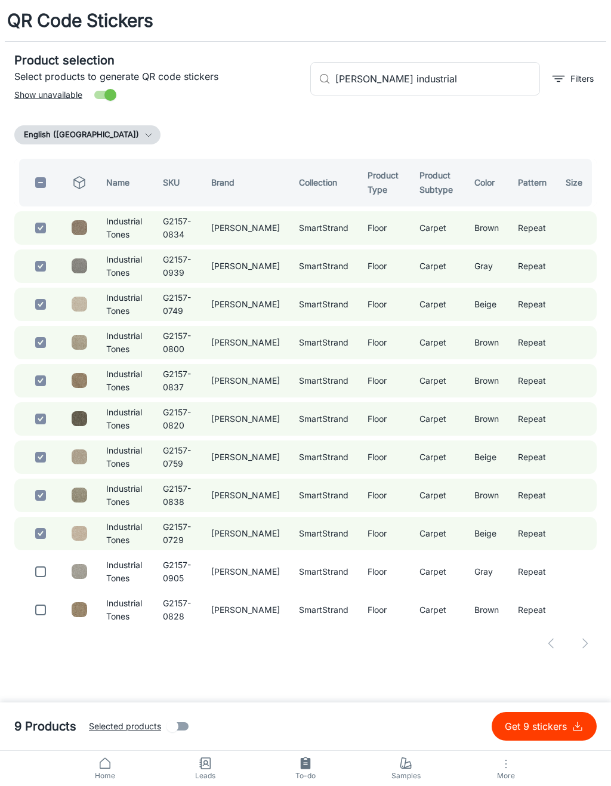
click at [480, 80] on input "[PERSON_NAME] industrial" at bounding box center [438, 78] width 205 height 33
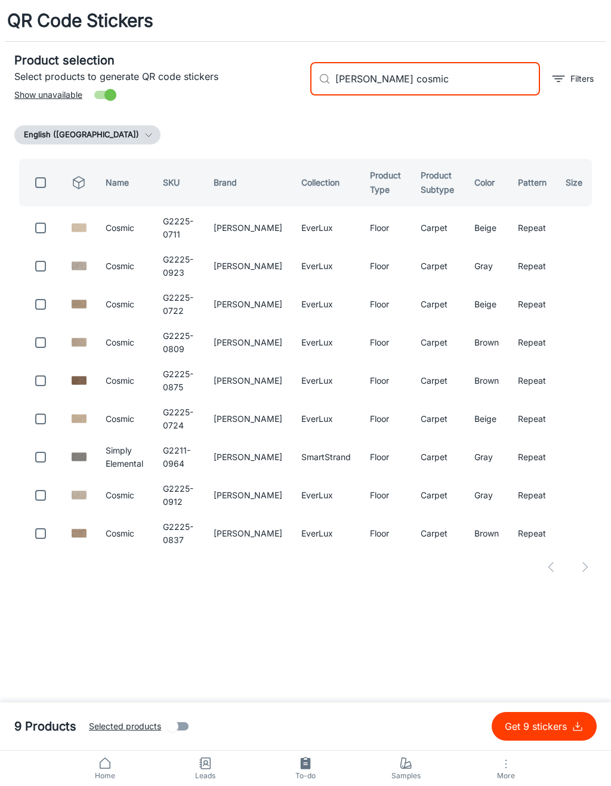
click at [37, 228] on input "checkbox" at bounding box center [41, 228] width 24 height 24
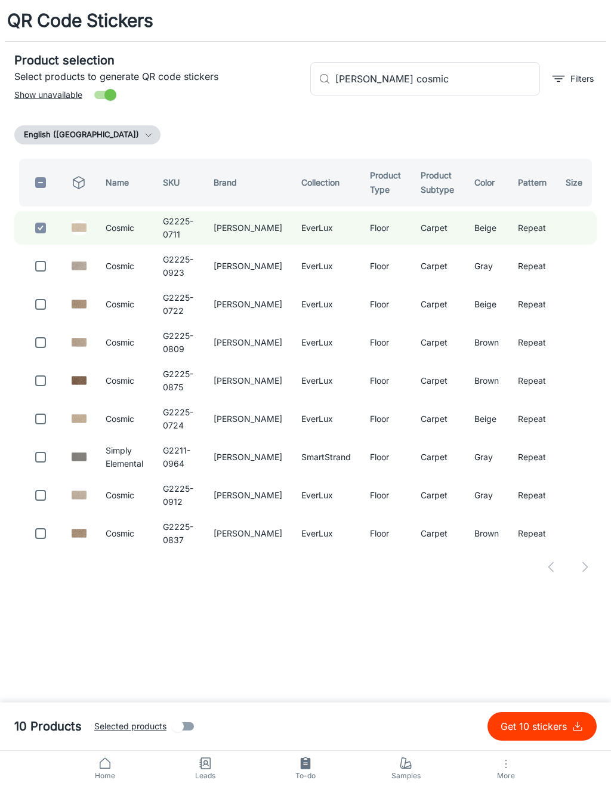
click at [49, 260] on input "checkbox" at bounding box center [41, 266] width 24 height 24
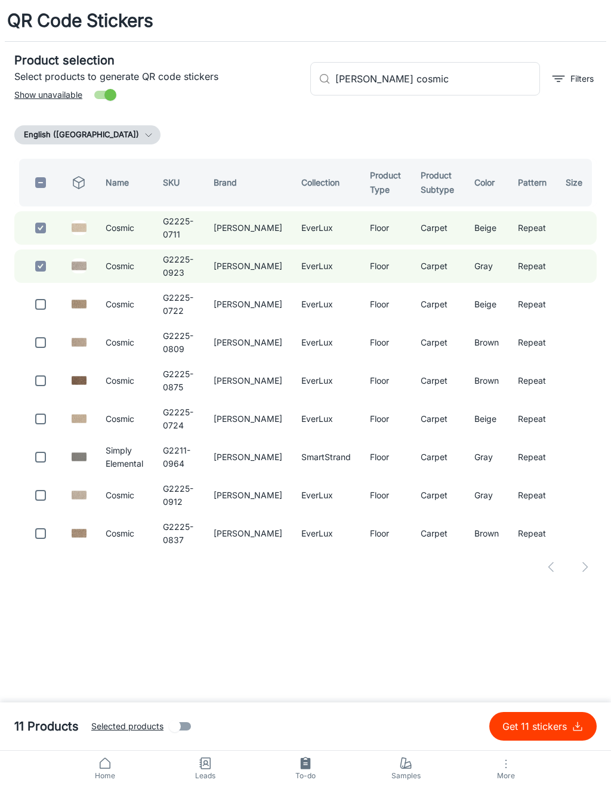
click at [48, 304] on input "checkbox" at bounding box center [41, 305] width 24 height 24
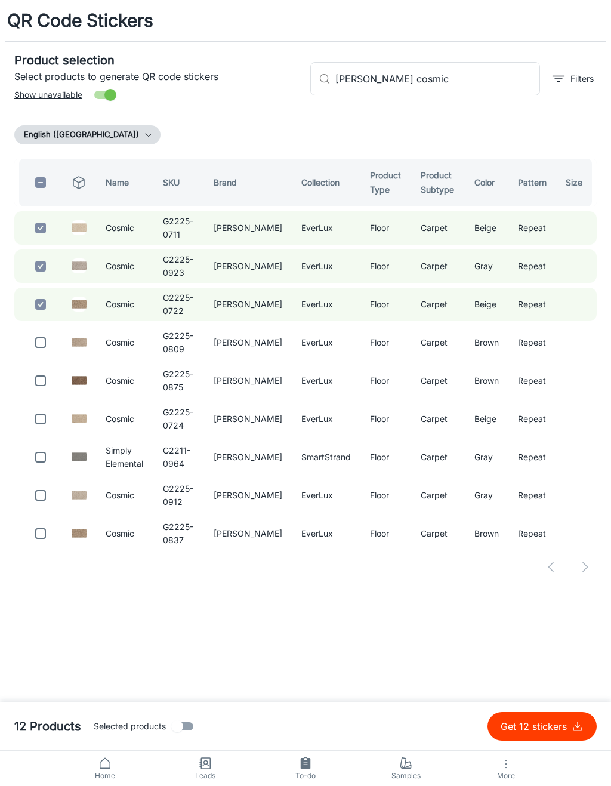
click at [43, 346] on input "checkbox" at bounding box center [41, 343] width 24 height 24
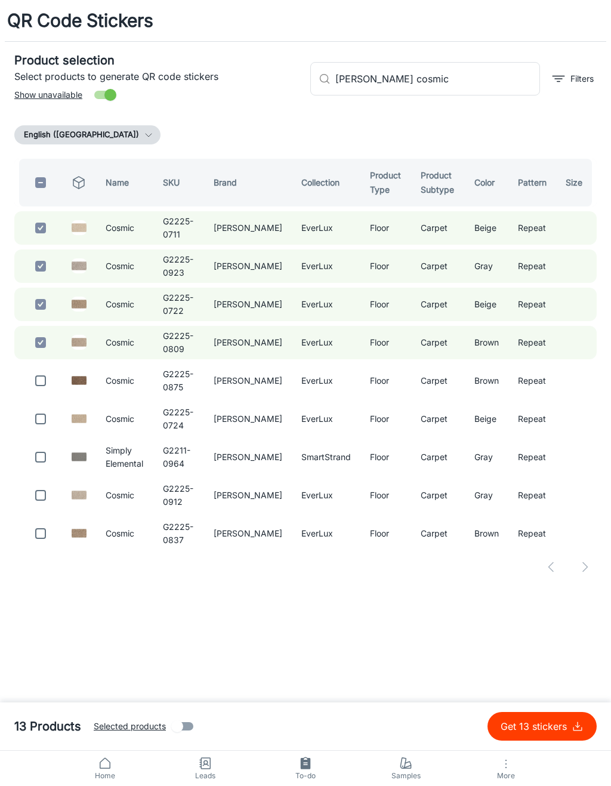
click at [46, 382] on input "checkbox" at bounding box center [41, 381] width 24 height 24
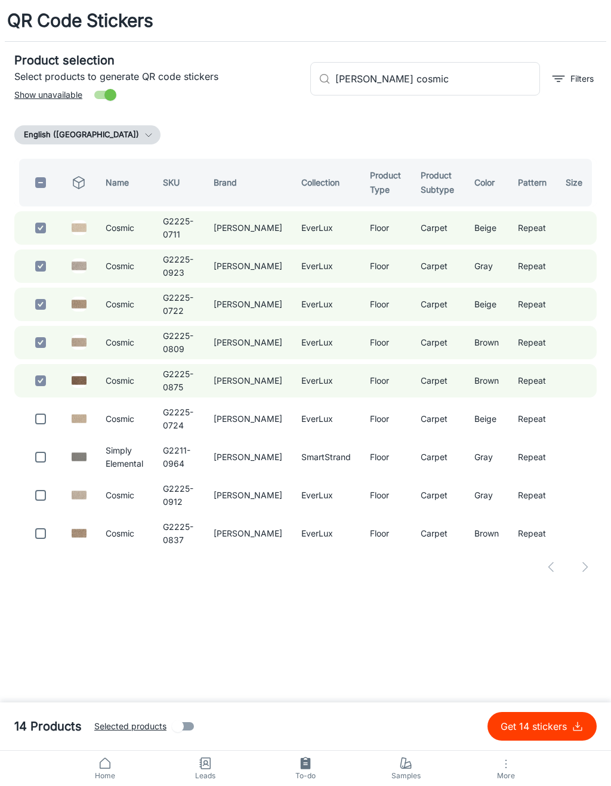
click at [45, 422] on input "checkbox" at bounding box center [41, 419] width 24 height 24
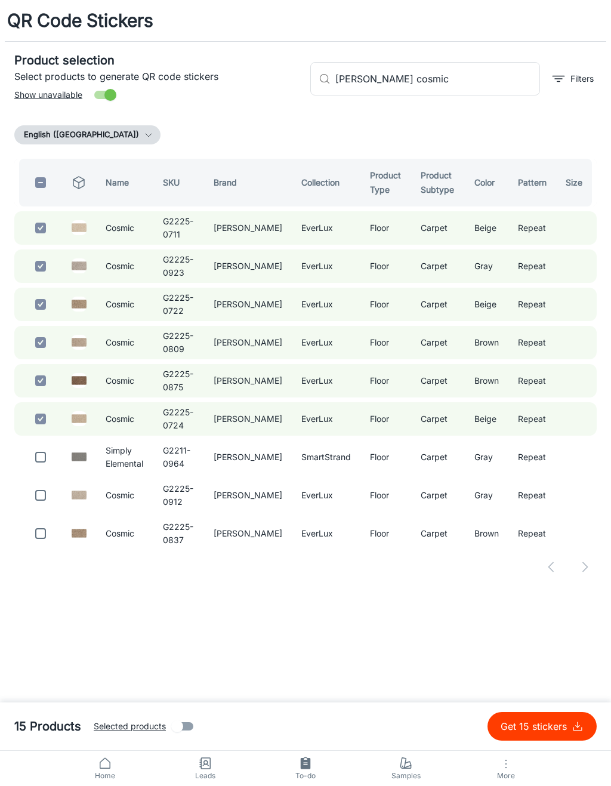
click at [47, 468] on input "checkbox" at bounding box center [41, 457] width 24 height 24
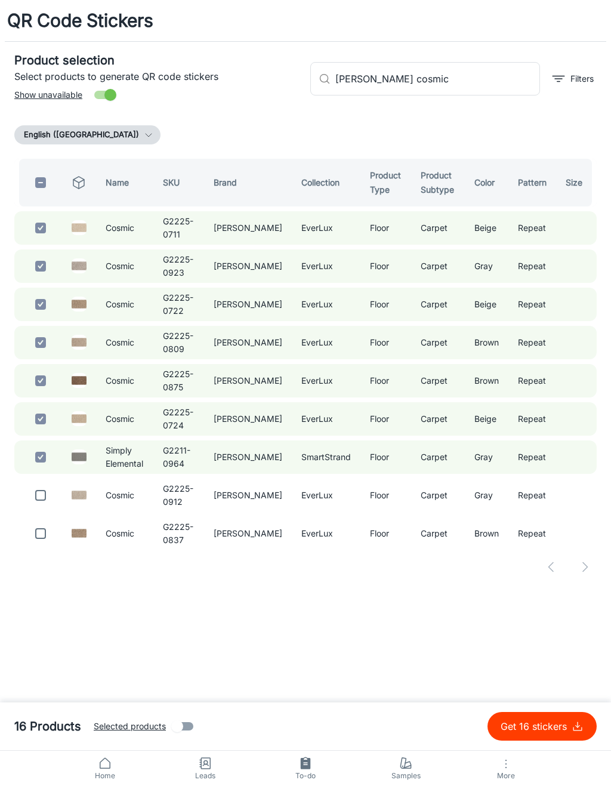
click at [48, 490] on input "checkbox" at bounding box center [41, 496] width 24 height 24
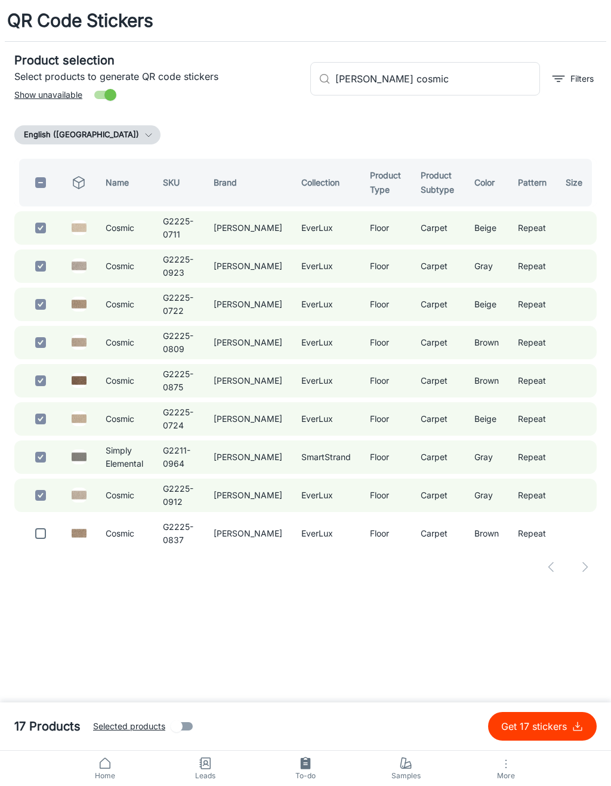
click at [43, 539] on input "checkbox" at bounding box center [41, 534] width 24 height 24
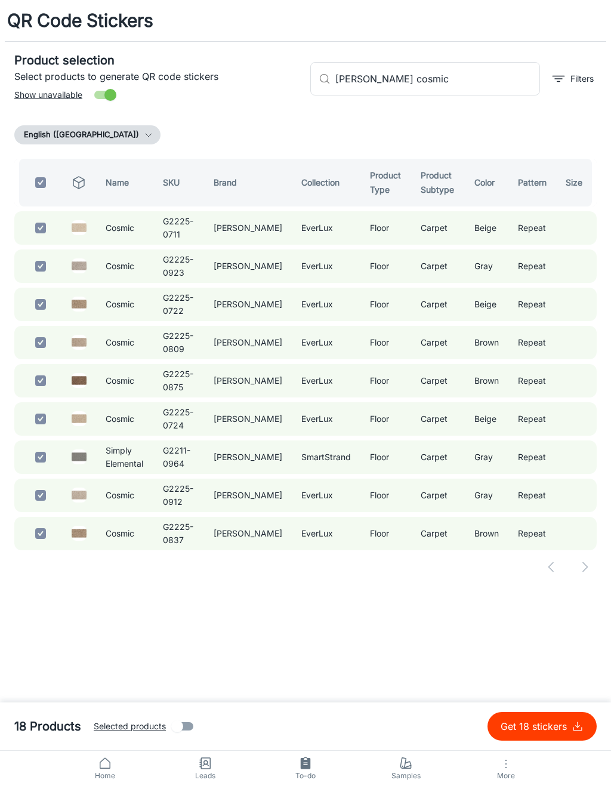
click at [491, 82] on input "[PERSON_NAME] cosmic" at bounding box center [438, 78] width 205 height 33
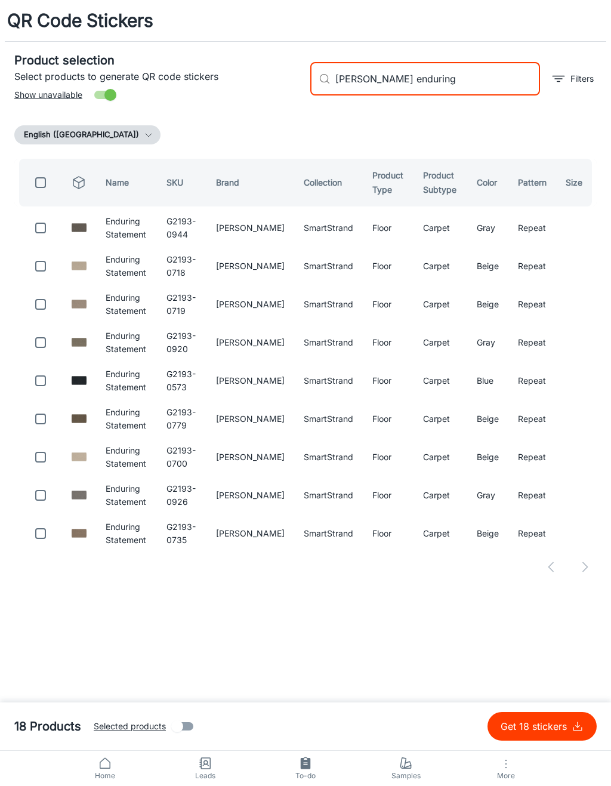
click at [47, 228] on input "checkbox" at bounding box center [41, 228] width 24 height 24
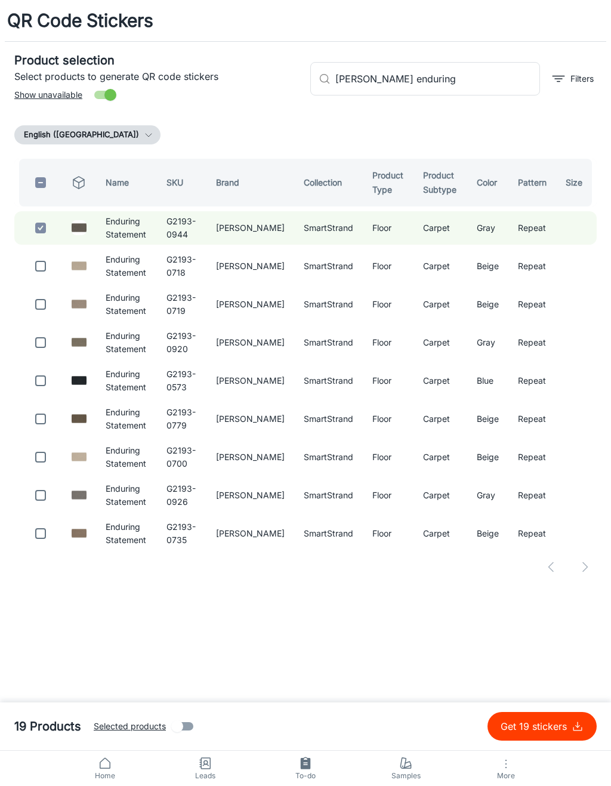
click at [42, 269] on input "checkbox" at bounding box center [41, 266] width 24 height 24
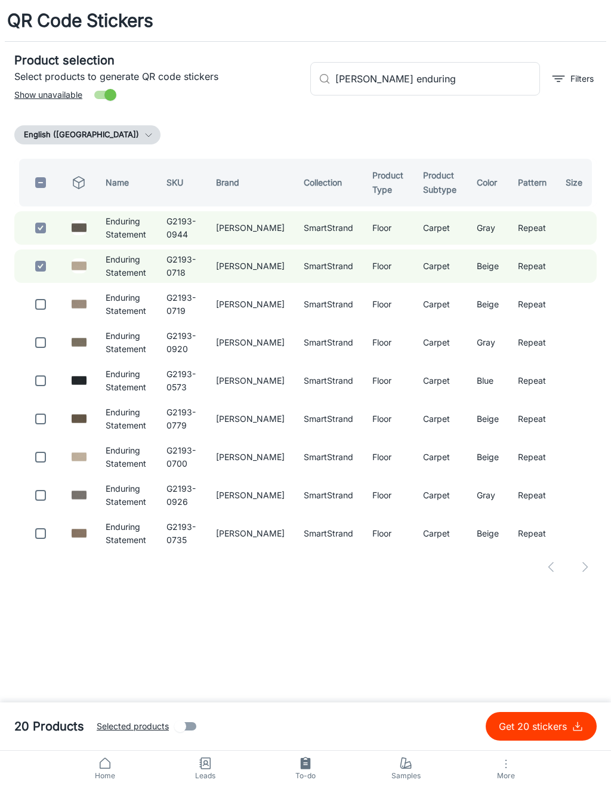
click at [45, 306] on input "checkbox" at bounding box center [41, 305] width 24 height 24
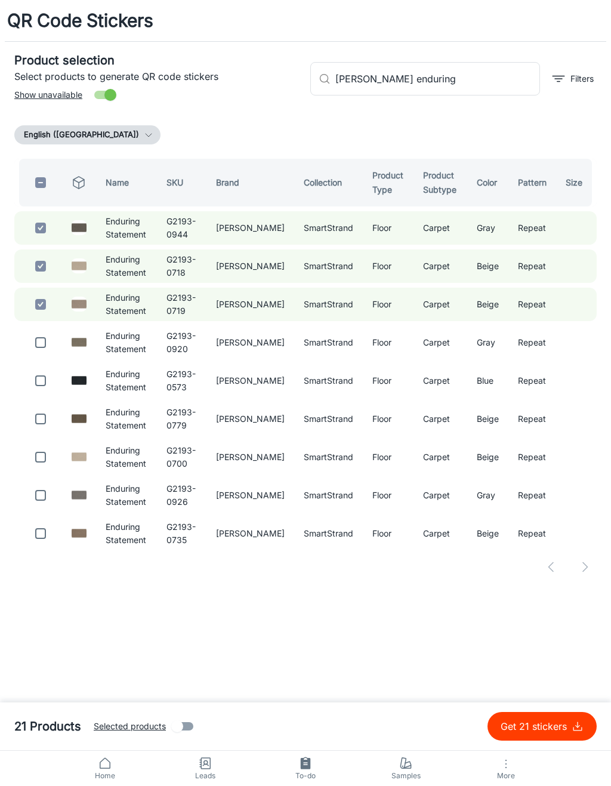
click at [47, 346] on input "checkbox" at bounding box center [41, 343] width 24 height 24
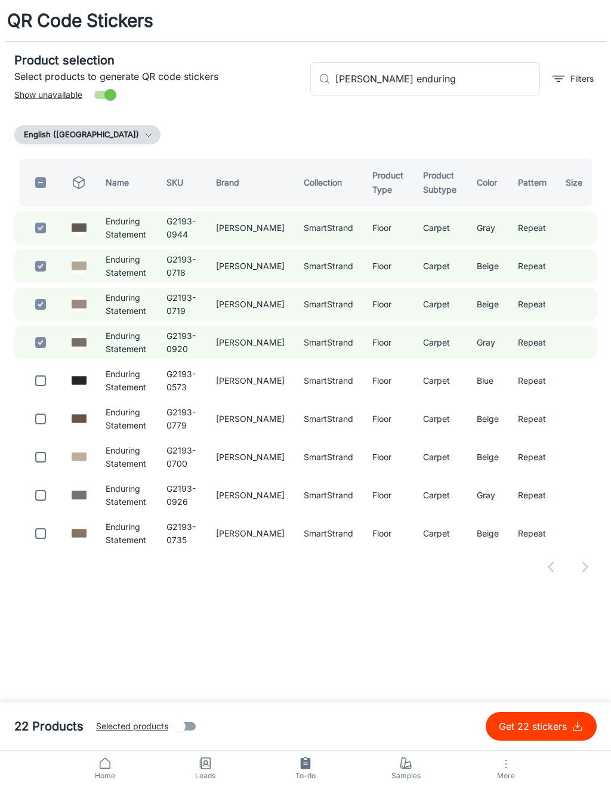
click at [43, 383] on input "checkbox" at bounding box center [41, 381] width 24 height 24
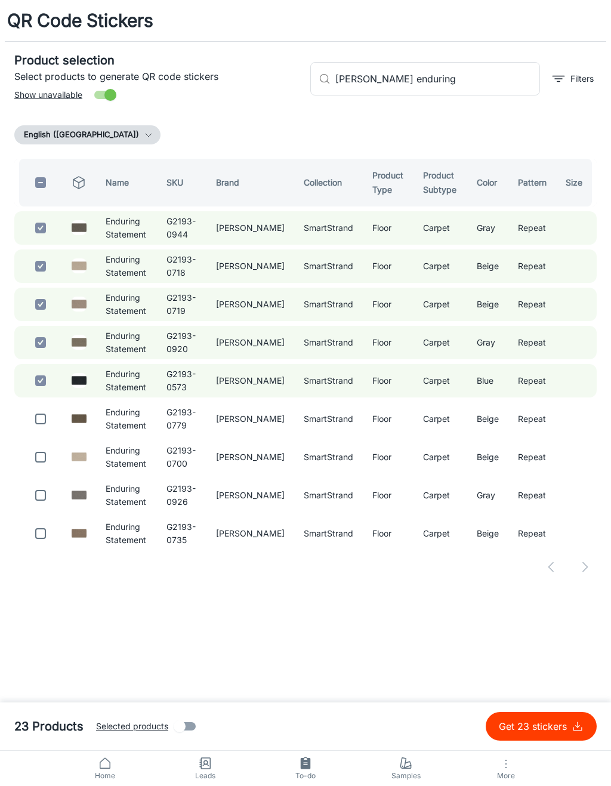
click at [491, 93] on input "[PERSON_NAME] enduring" at bounding box center [438, 78] width 205 height 33
click at [575, 133] on div "English ([GEOGRAPHIC_DATA])" at bounding box center [305, 134] width 583 height 19
click at [550, 726] on p "Get 23 stickers" at bounding box center [535, 727] width 73 height 14
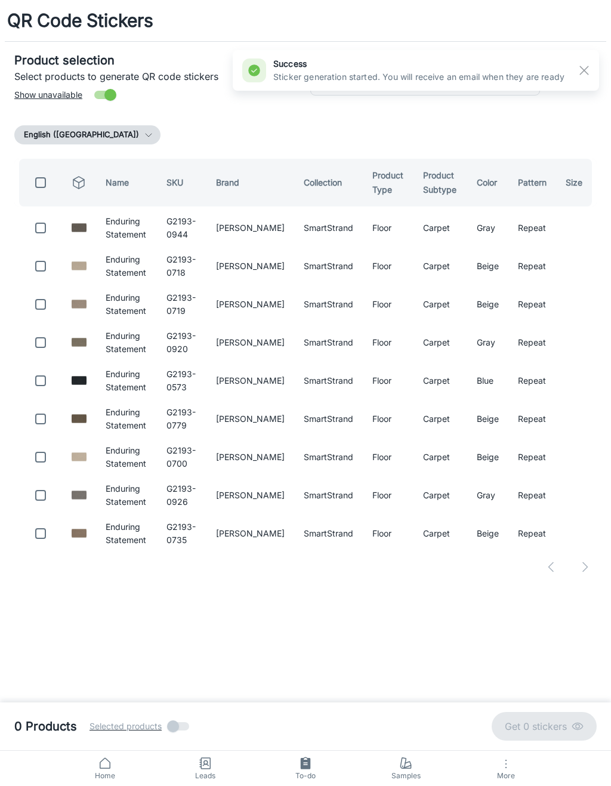
click at [577, 79] on div at bounding box center [580, 70] width 30 height 20
click at [595, 63] on div at bounding box center [580, 70] width 30 height 20
click at [594, 63] on div at bounding box center [580, 70] width 30 height 20
click at [581, 75] on line "button" at bounding box center [584, 70] width 8 height 8
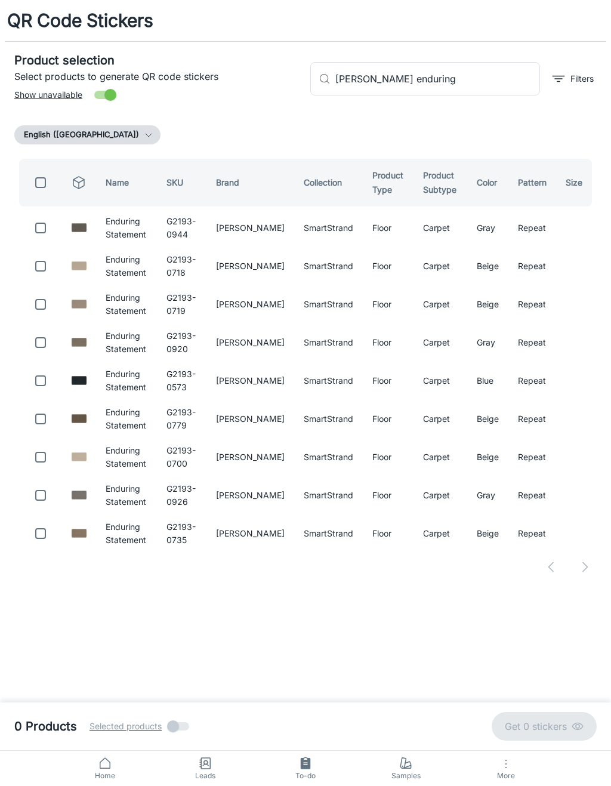
click at [511, 85] on input "[PERSON_NAME] enduring" at bounding box center [438, 78] width 205 height 33
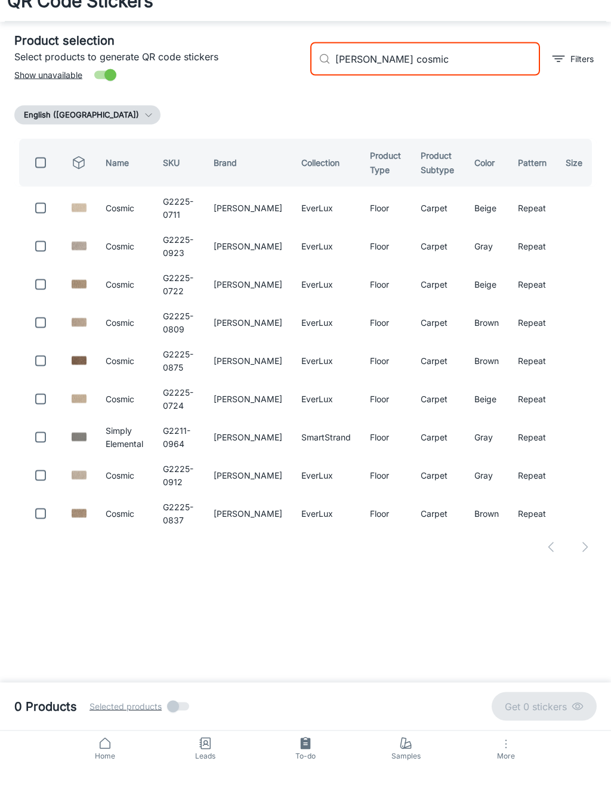
click at [52, 171] on input "checkbox" at bounding box center [41, 183] width 24 height 24
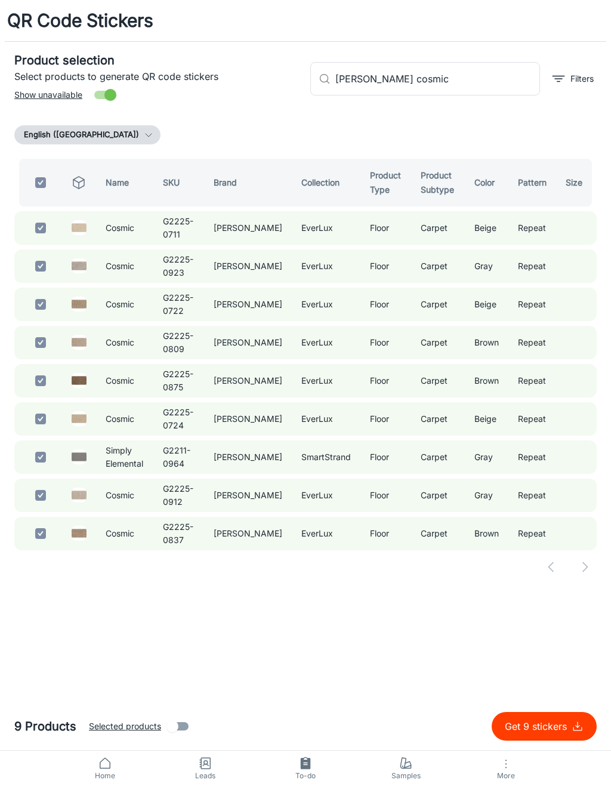
click at [45, 187] on input "checkbox" at bounding box center [41, 183] width 24 height 24
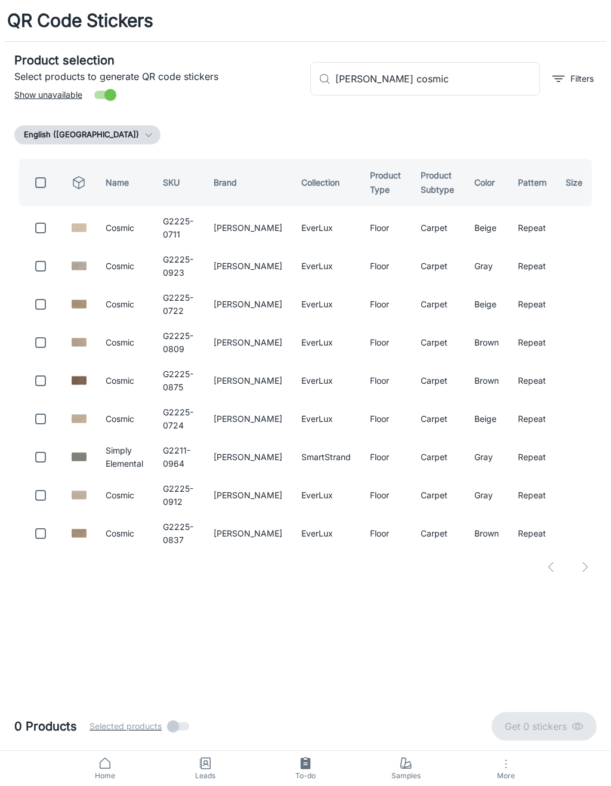
click at [46, 233] on input "checkbox" at bounding box center [41, 228] width 24 height 24
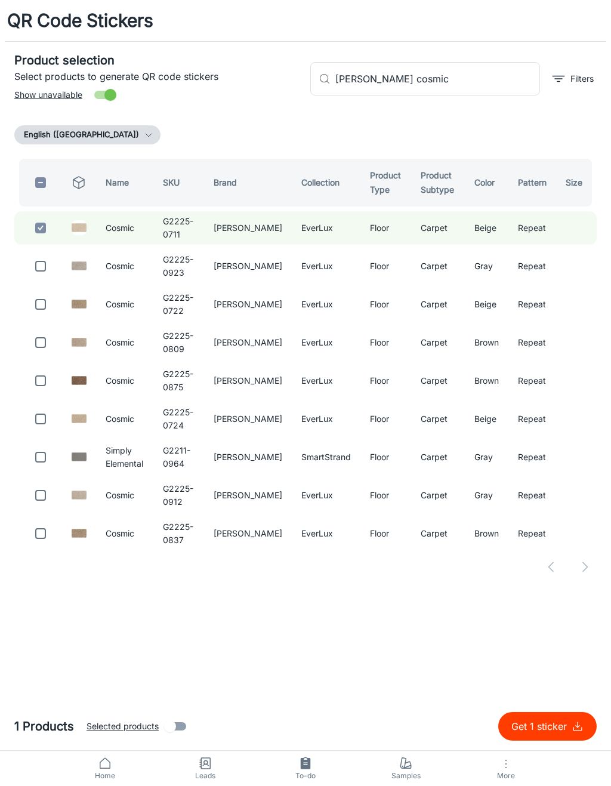
click at [44, 266] on input "checkbox" at bounding box center [41, 266] width 24 height 24
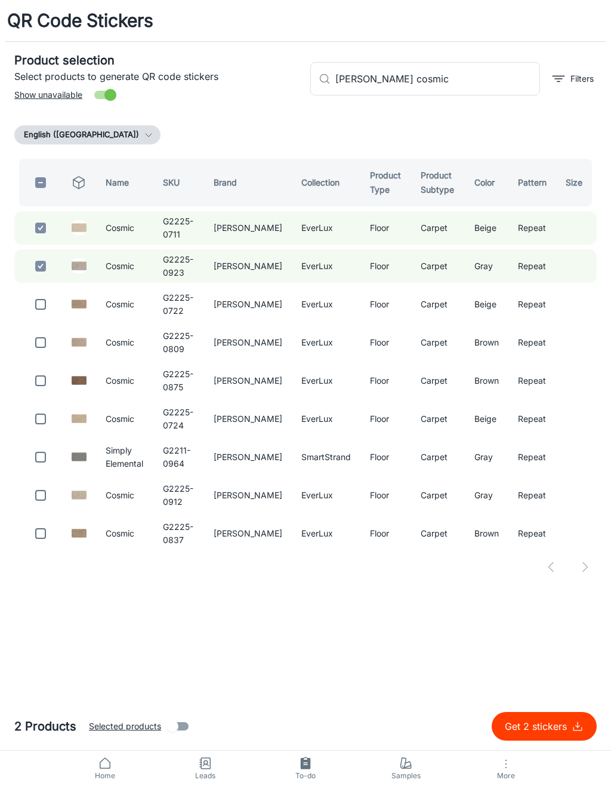
click at [45, 300] on input "checkbox" at bounding box center [41, 305] width 24 height 24
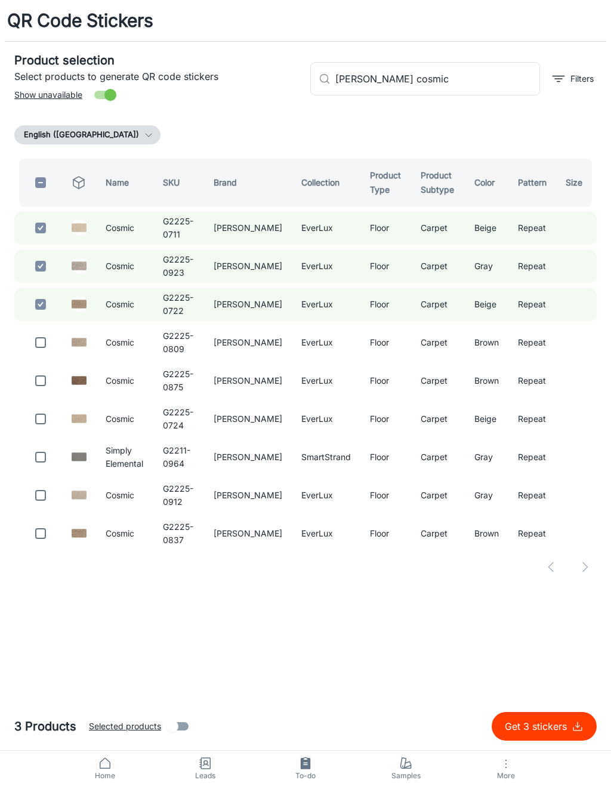
click at [37, 343] on input "checkbox" at bounding box center [41, 343] width 24 height 24
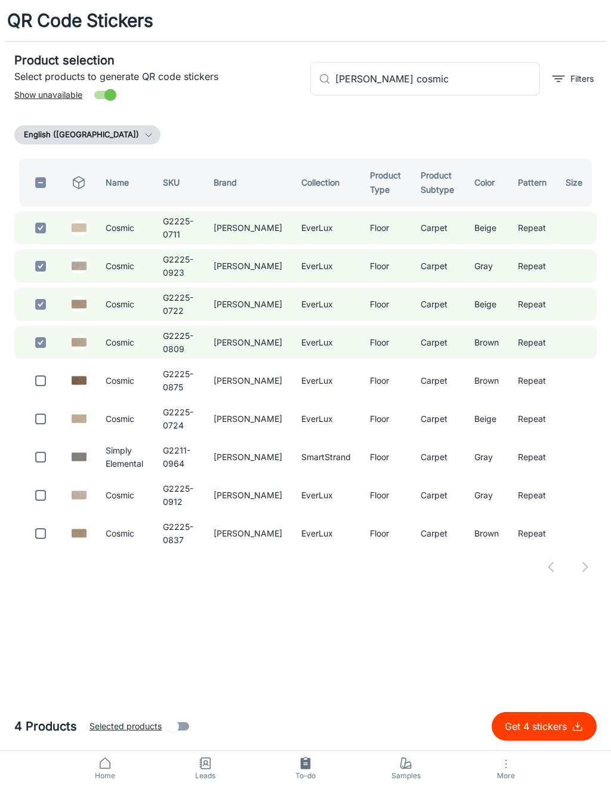
click at [41, 351] on input "checkbox" at bounding box center [41, 343] width 24 height 24
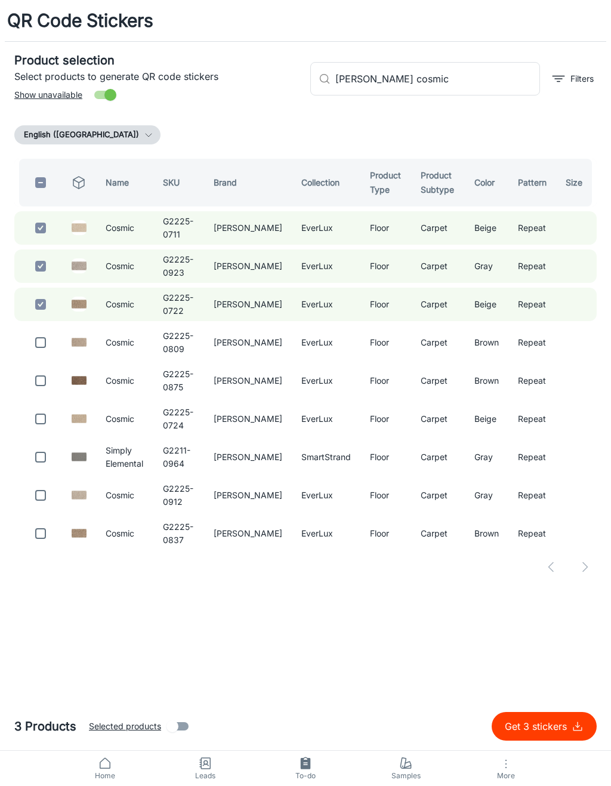
click at [42, 341] on input "checkbox" at bounding box center [41, 343] width 24 height 24
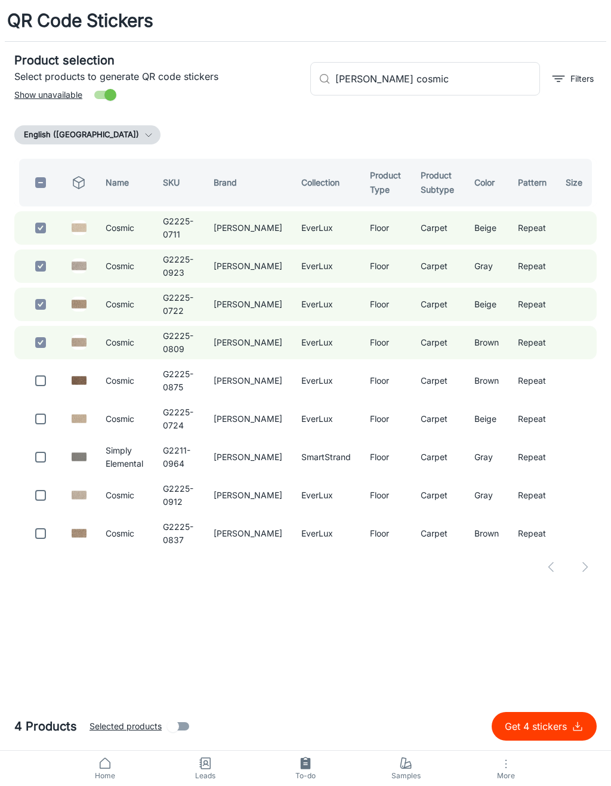
click at [542, 725] on p "Get 4 stickers" at bounding box center [538, 727] width 67 height 14
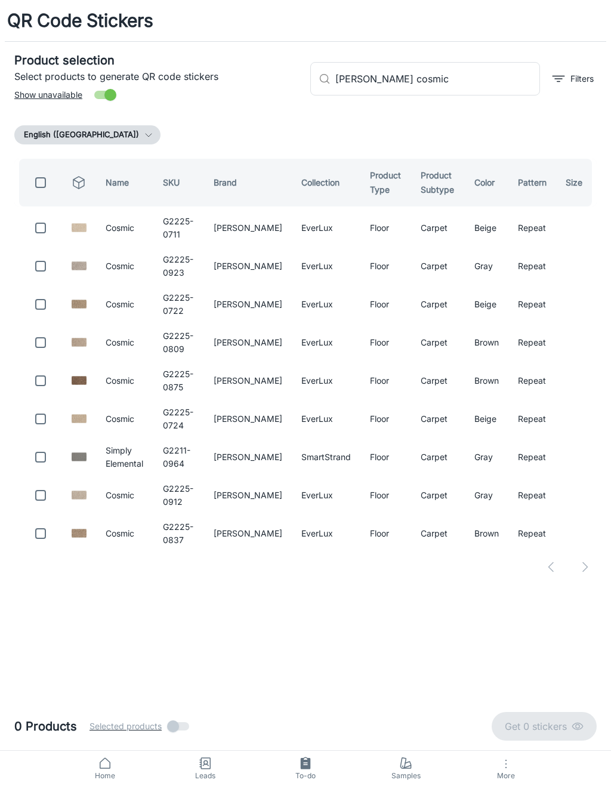
click at [460, 82] on input "[PERSON_NAME] cosmic" at bounding box center [438, 78] width 205 height 33
